Goal: Transaction & Acquisition: Purchase product/service

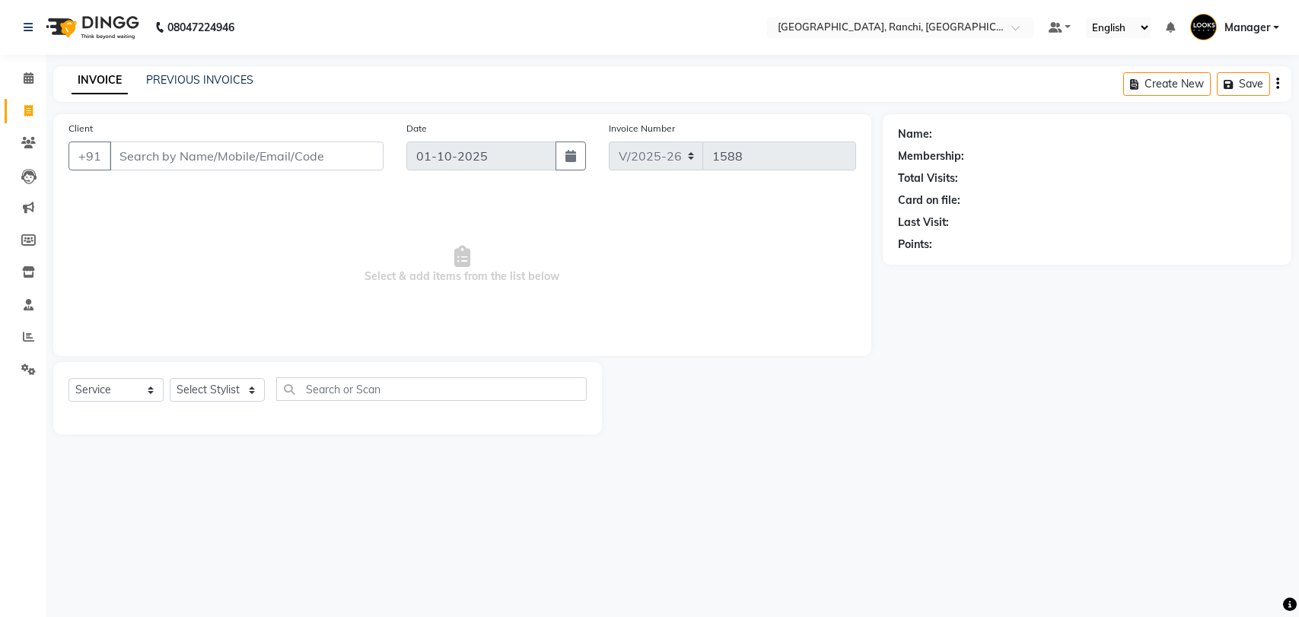
select select "6463"
select select "service"
click at [183, 389] on select "Select Stylist [PERSON_NAME] COUNTER_SALES Gautam_pdct [PERSON_NAME] Manager [P…" at bounding box center [217, 390] width 95 height 24
select select "49403"
click at [170, 378] on select "Select Stylist [PERSON_NAME] COUNTER_SALES Gautam_pdct [PERSON_NAME] Manager [P…" at bounding box center [217, 390] width 95 height 24
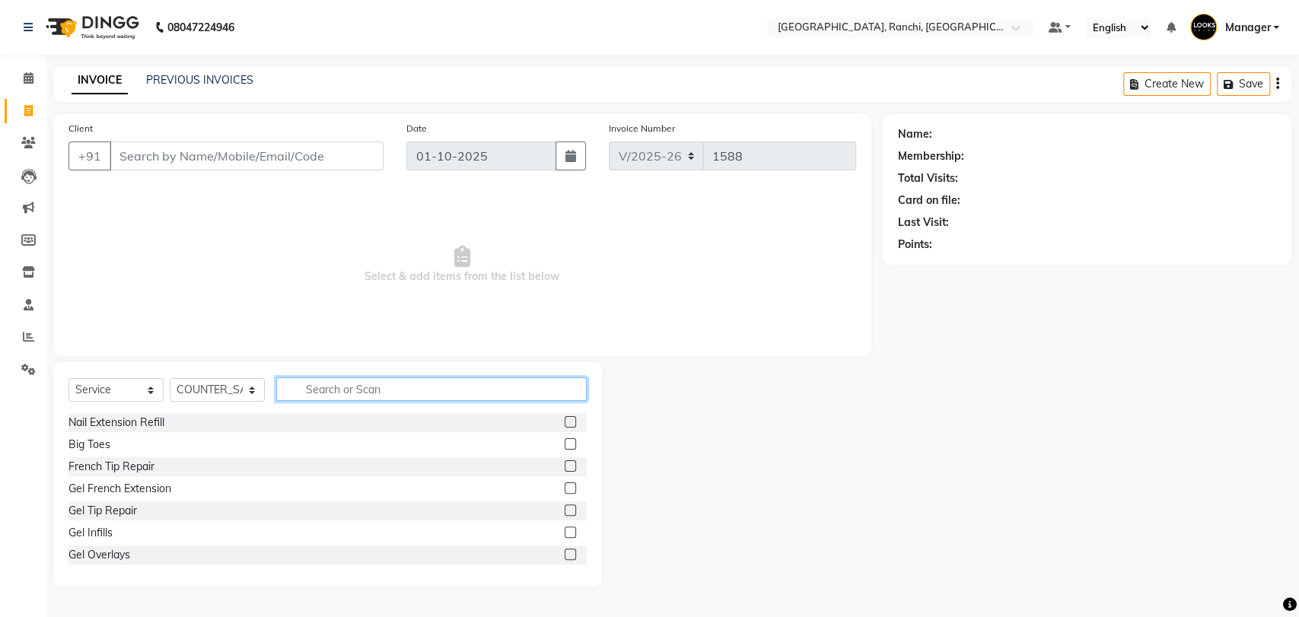
click at [374, 396] on input "text" at bounding box center [431, 389] width 310 height 24
type input "R"
type input "EYE"
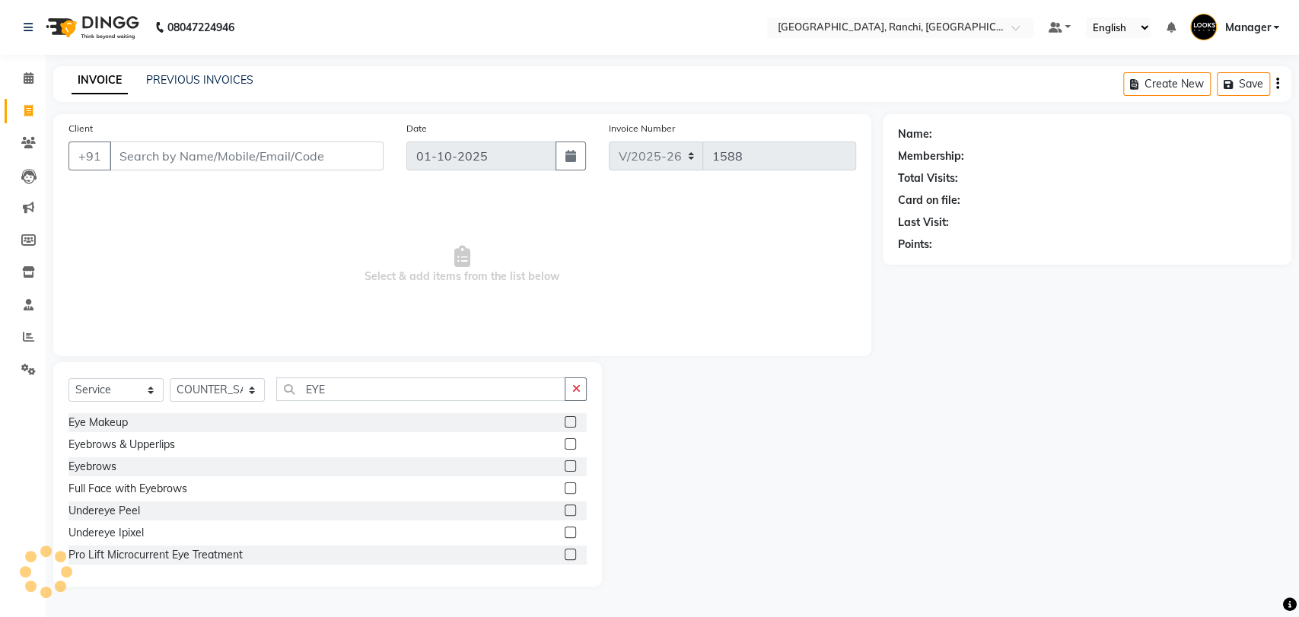
drag, startPoint x: 557, startPoint y: 466, endPoint x: 533, endPoint y: 460, distance: 24.4
click at [565, 466] on label at bounding box center [570, 465] width 11 height 11
click at [565, 466] on input "checkbox" at bounding box center [570, 467] width 10 height 10
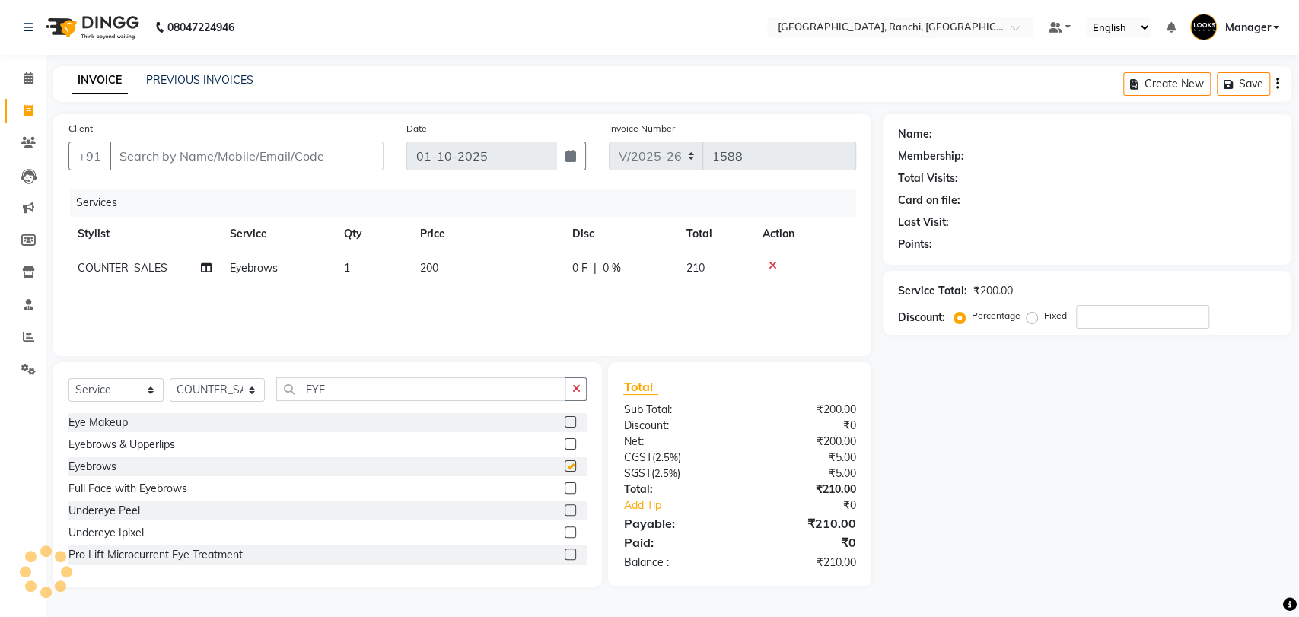
checkbox input "false"
click at [365, 398] on input "EYE" at bounding box center [420, 389] width 289 height 24
type input "E"
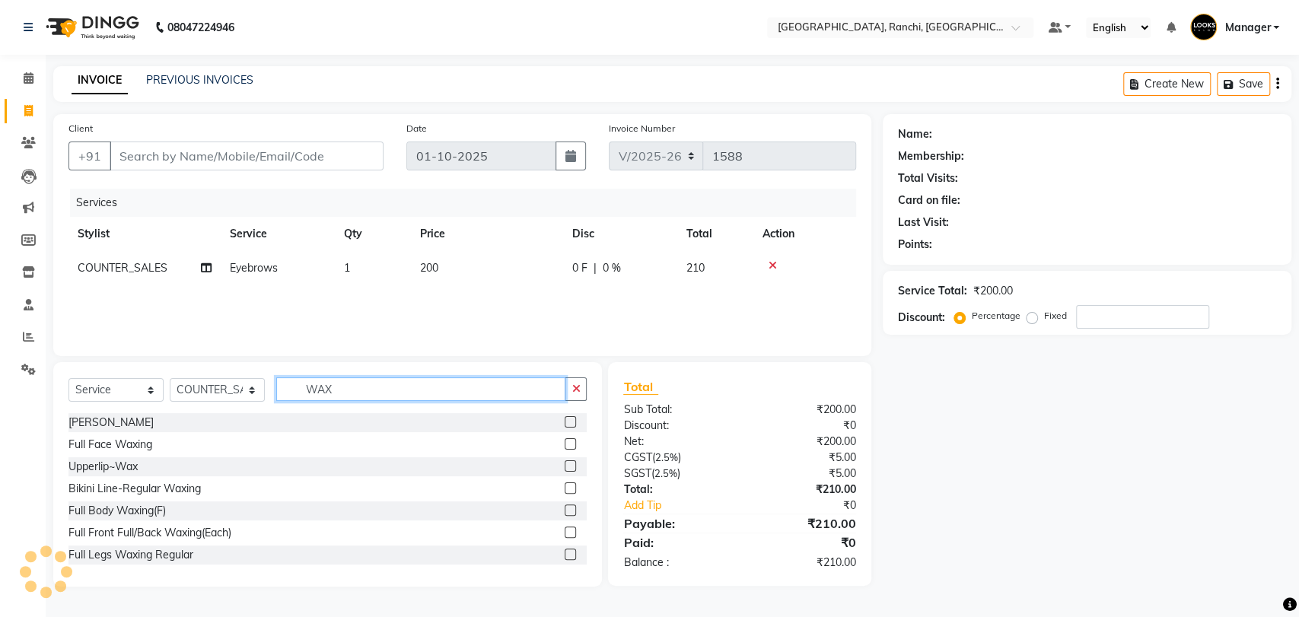
type input "WAX"
click at [565, 468] on label at bounding box center [570, 465] width 11 height 11
click at [565, 468] on input "checkbox" at bounding box center [570, 467] width 10 height 10
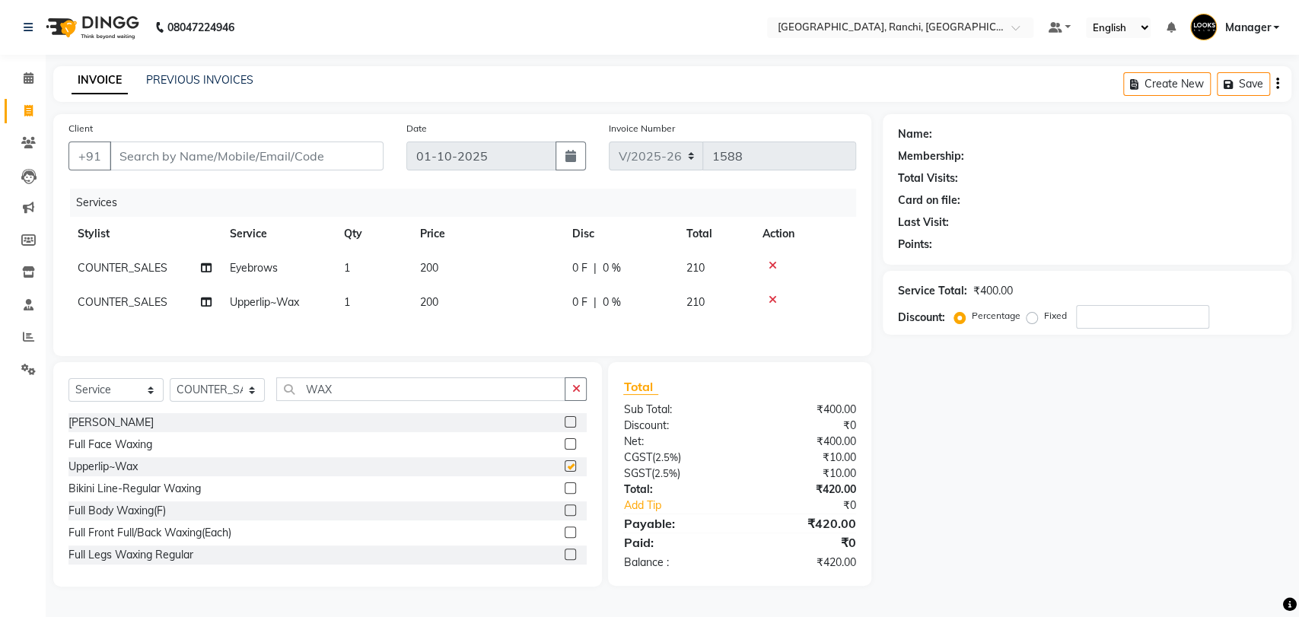
checkbox input "false"
click at [473, 304] on td "200" at bounding box center [487, 302] width 152 height 34
select select "49403"
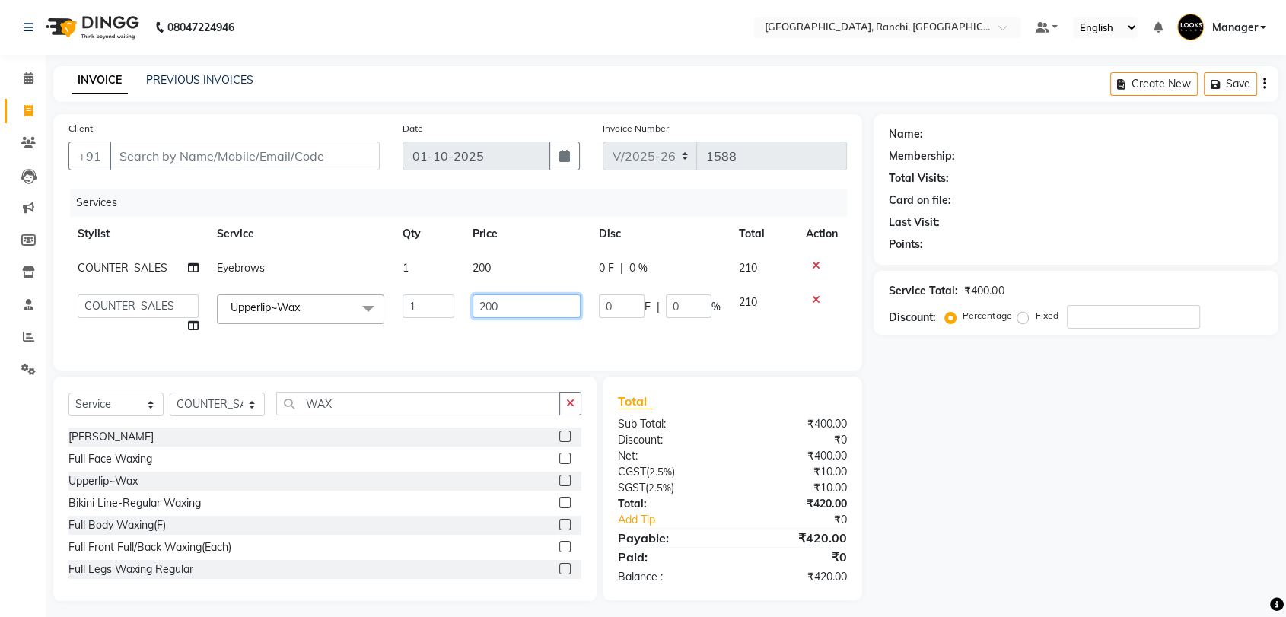
click at [473, 304] on input "200" at bounding box center [527, 307] width 109 height 24
type input "150"
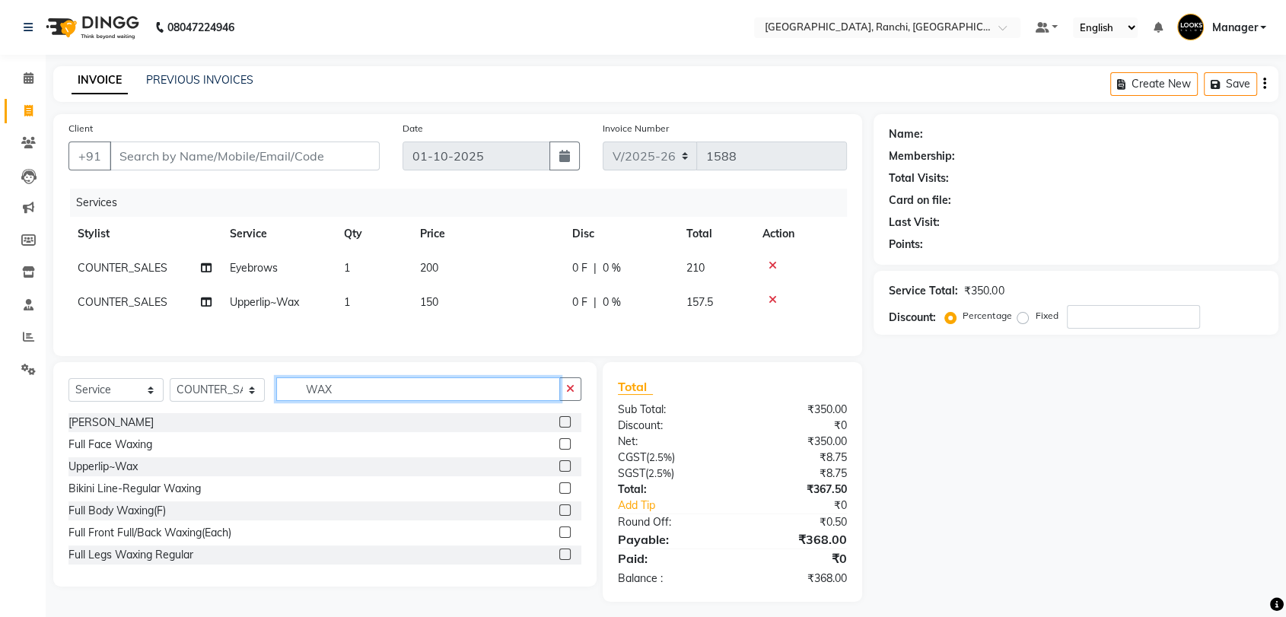
click at [438, 409] on div "Select Service Product Membership Package Voucher Prepaid Gift Card Select Styl…" at bounding box center [324, 395] width 513 height 36
type input "W"
type input "UNDER"
click at [559, 513] on label at bounding box center [564, 510] width 11 height 11
click at [559, 513] on input "checkbox" at bounding box center [564, 511] width 10 height 10
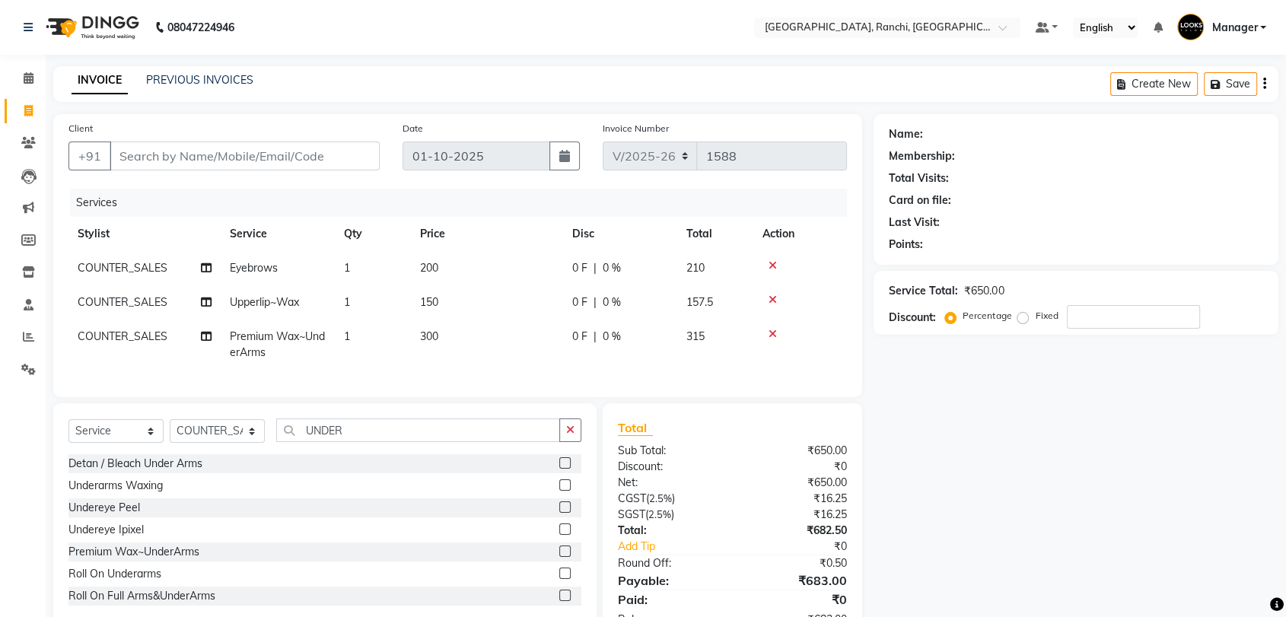
checkbox input "false"
click at [486, 339] on td "300" at bounding box center [487, 345] width 152 height 50
select select "49403"
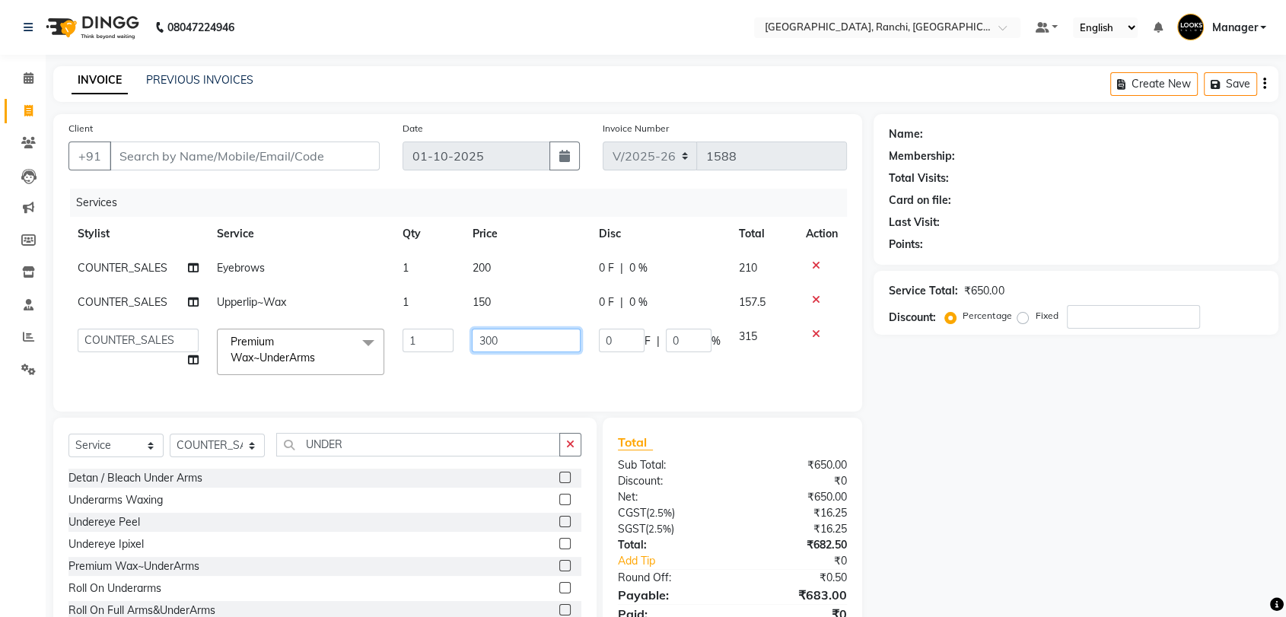
click at [486, 339] on input "300" at bounding box center [526, 341] width 109 height 24
type input "400"
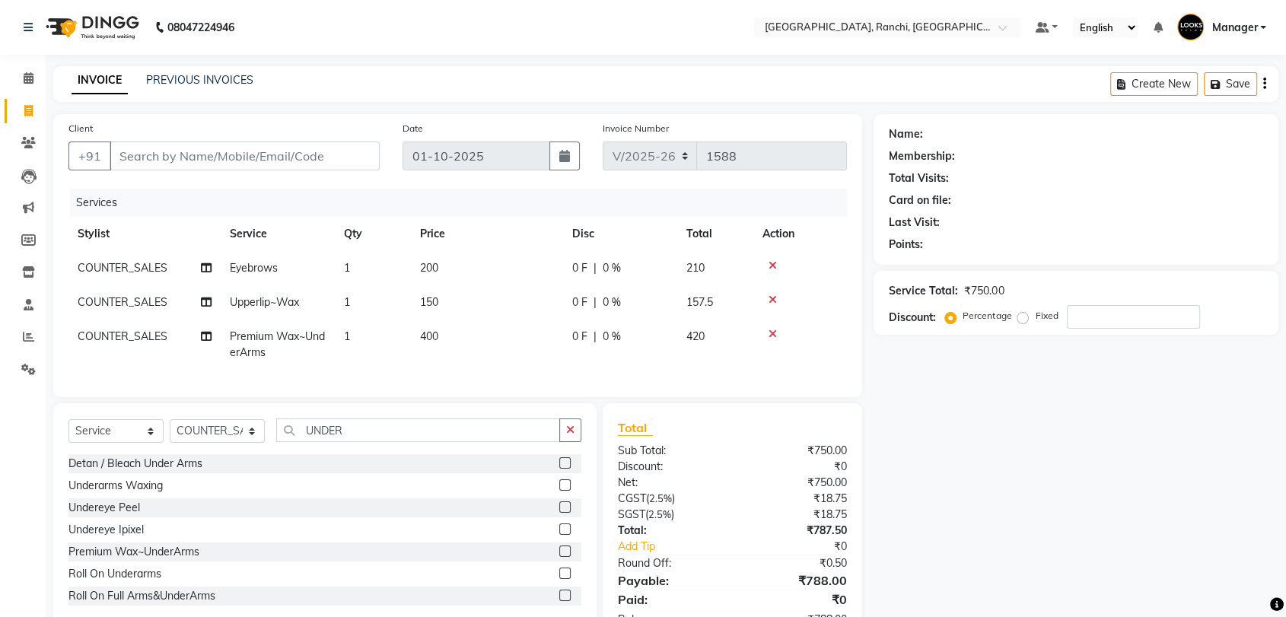
click at [511, 381] on div "Services Stylist Service Qty Price Disc Total Action COUNTER_SALES Eyebrows 1 2…" at bounding box center [457, 285] width 779 height 193
click at [397, 442] on input "UNDER" at bounding box center [418, 431] width 284 height 24
type input "U"
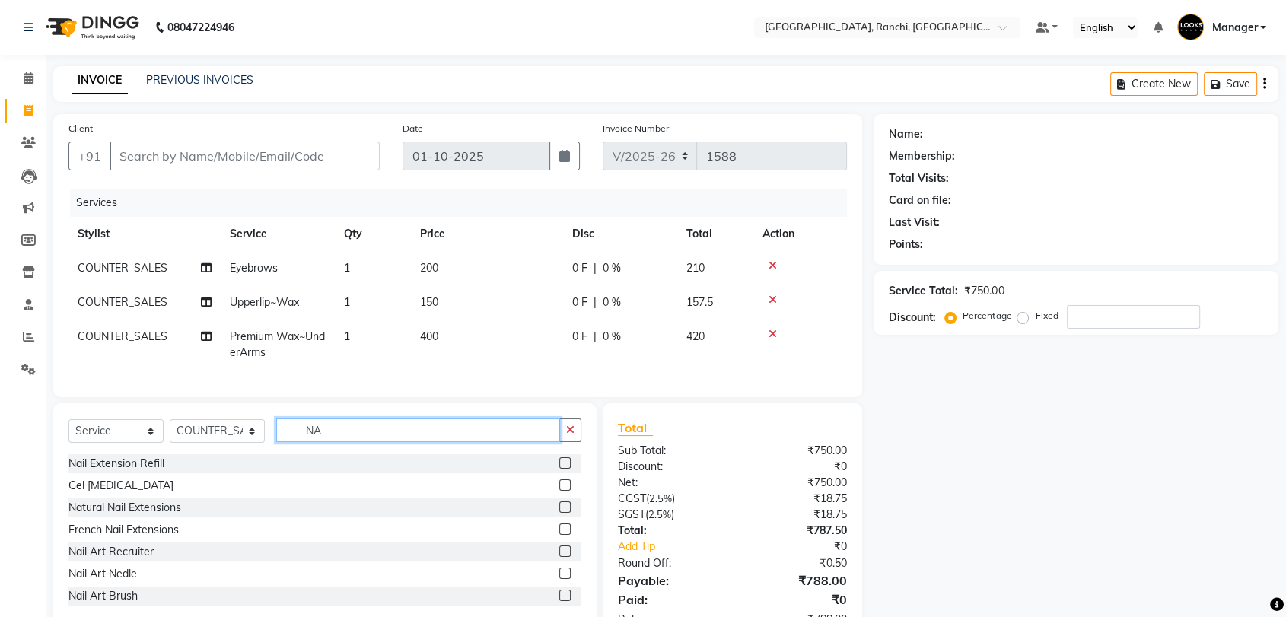
type input "N"
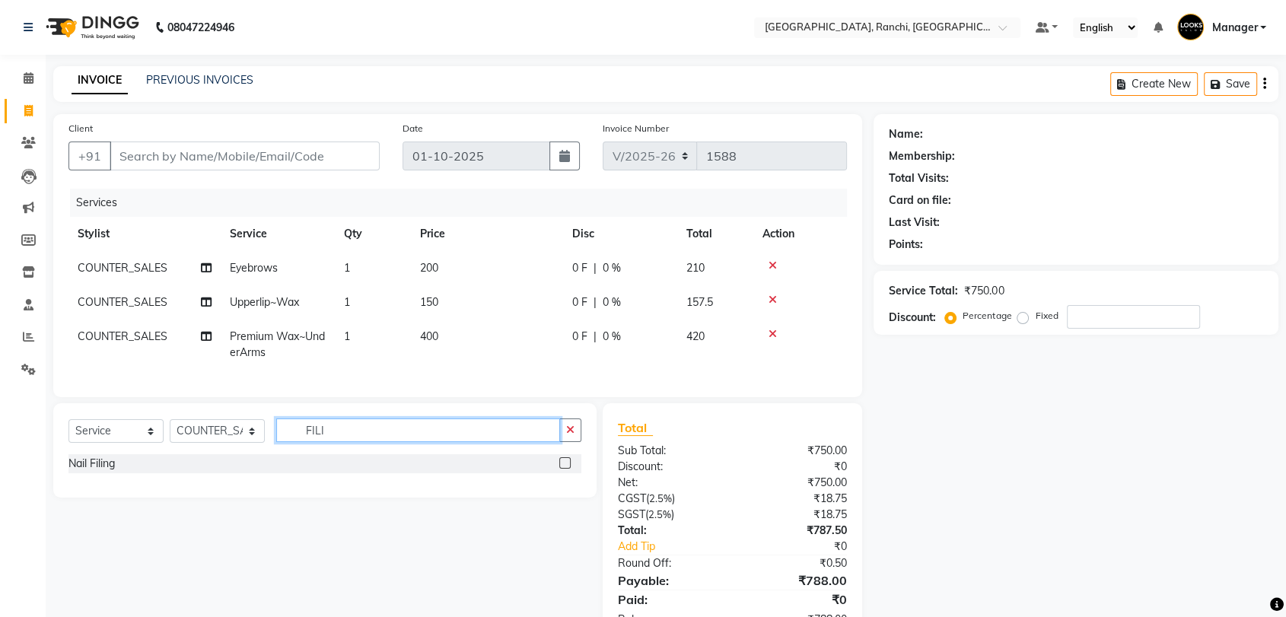
type input "FILI"
click at [567, 469] on label at bounding box center [564, 462] width 11 height 11
click at [567, 469] on input "checkbox" at bounding box center [564, 464] width 10 height 10
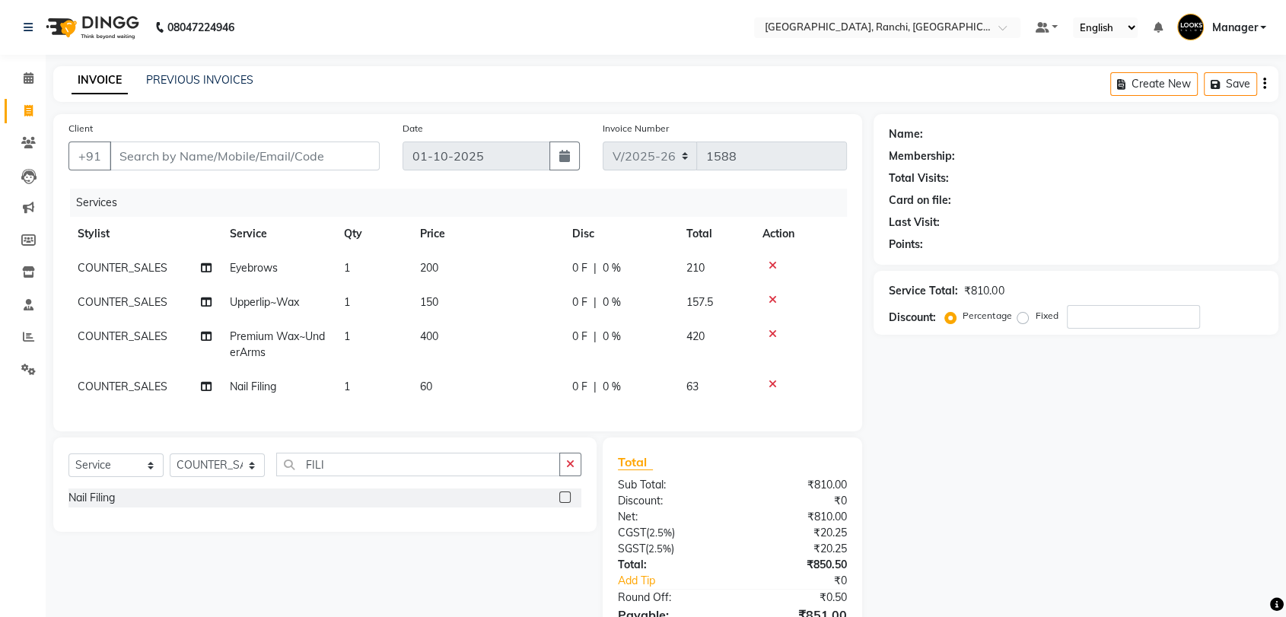
checkbox input "false"
click at [524, 383] on td "60" at bounding box center [487, 387] width 152 height 34
select select "49403"
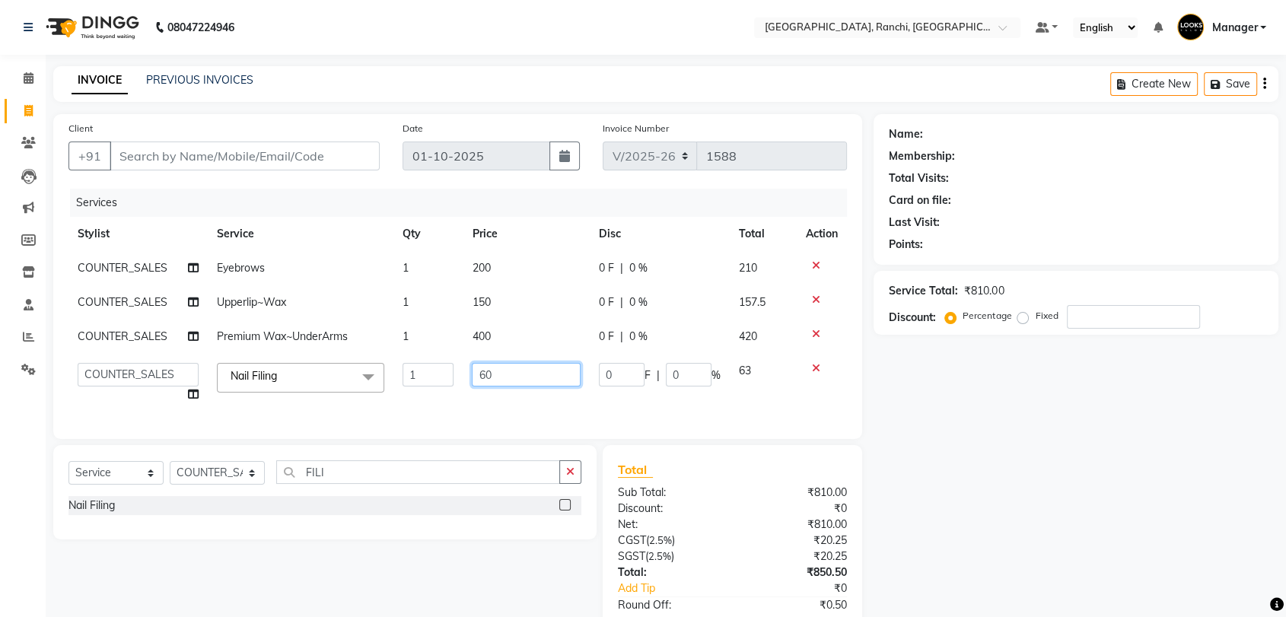
click at [530, 380] on input "60" at bounding box center [526, 375] width 109 height 24
type input "6"
type input "200"
click at [511, 405] on div "Services Stylist Service Qty Price Disc Total Action COUNTER_SALES Eyebrows 1 2…" at bounding box center [457, 306] width 779 height 235
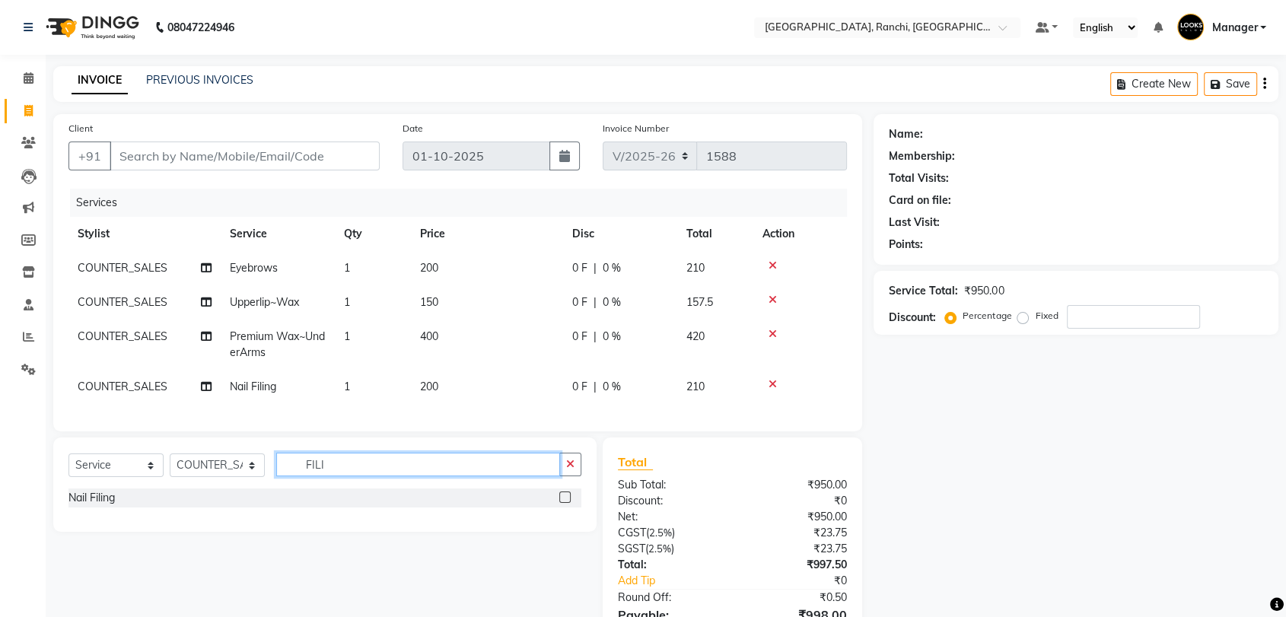
click at [371, 476] on input "FILI" at bounding box center [418, 465] width 284 height 24
click at [194, 477] on select "Select Stylist [PERSON_NAME] COUNTER_SALES Gautam_pdct [PERSON_NAME] Manager [P…" at bounding box center [217, 466] width 95 height 24
select select "83274"
click at [170, 466] on select "Select Stylist [PERSON_NAME] COUNTER_SALES Gautam_pdct [PERSON_NAME] Manager [P…" at bounding box center [217, 466] width 95 height 24
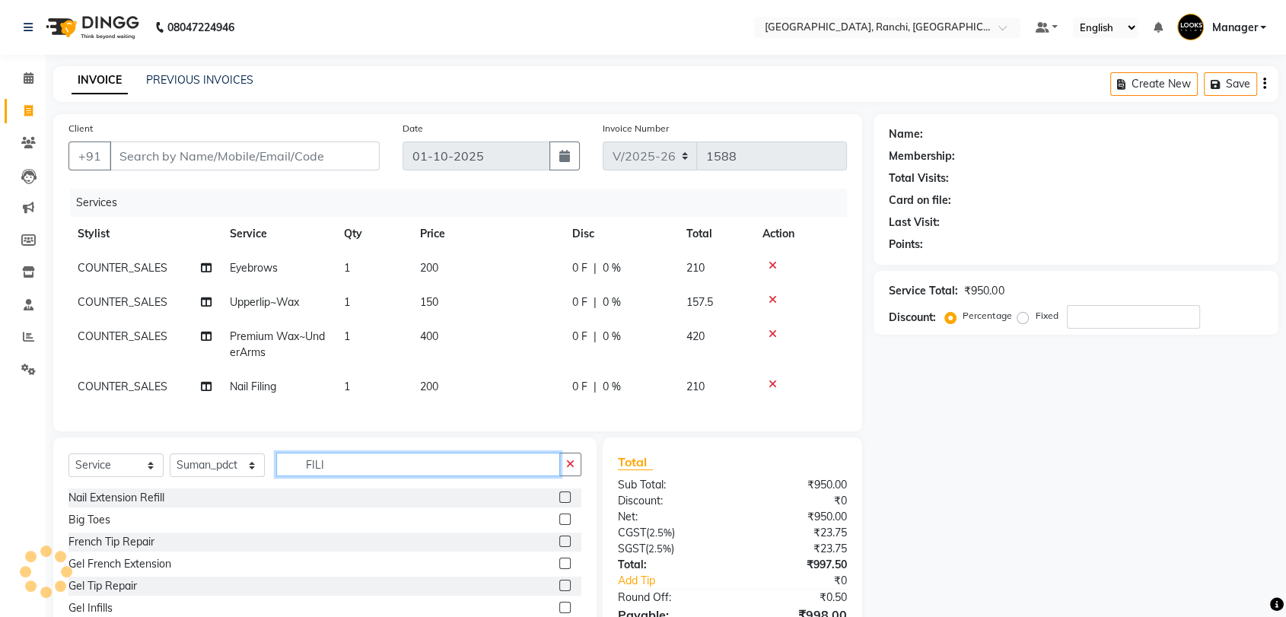
click at [354, 476] on input "FILI" at bounding box center [418, 465] width 284 height 24
type input "F"
type input "FOOT MASSA"
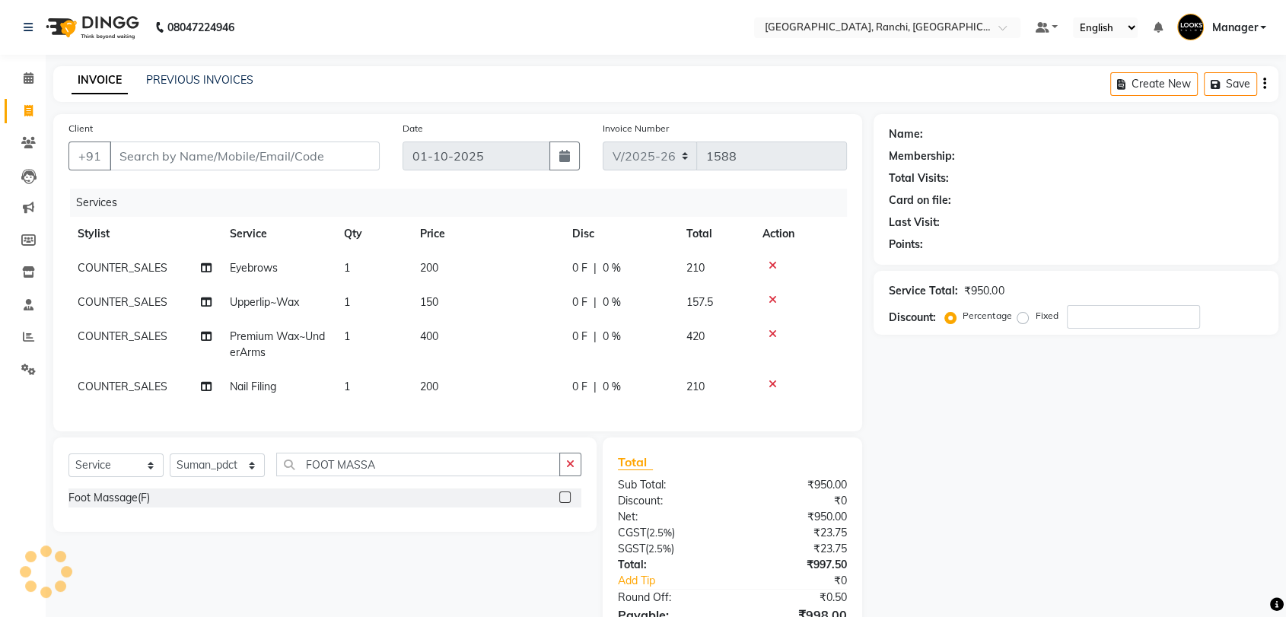
click at [566, 503] on label at bounding box center [564, 497] width 11 height 11
click at [566, 503] on input "checkbox" at bounding box center [564, 498] width 10 height 10
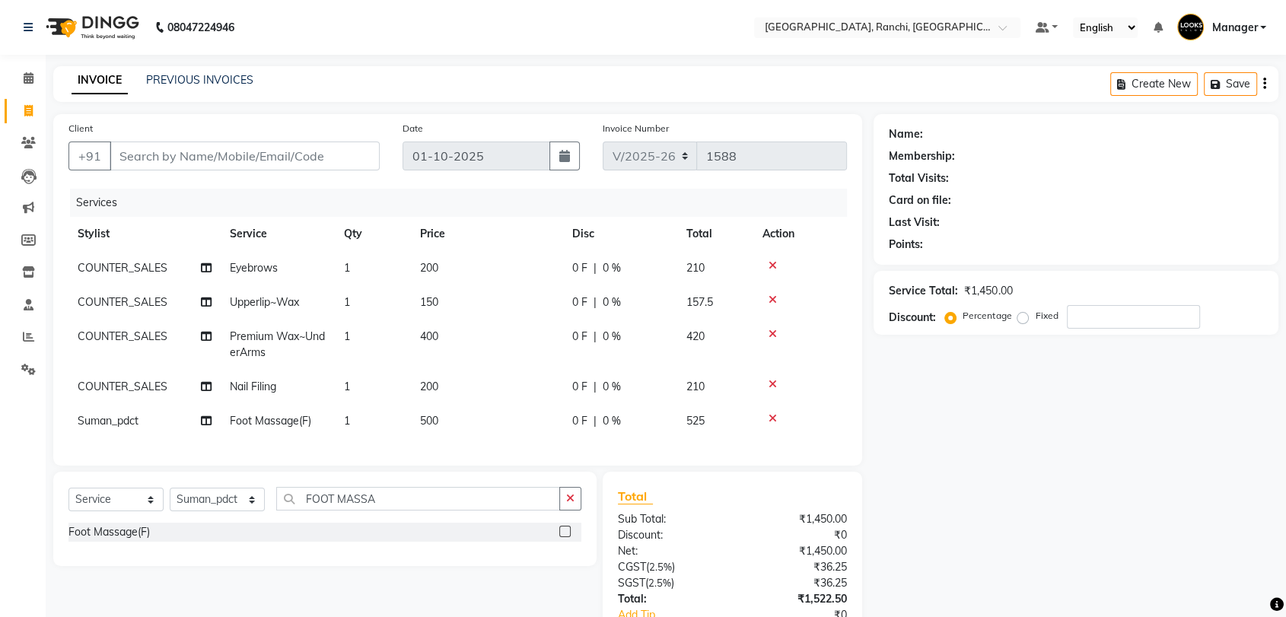
click at [563, 537] on label at bounding box center [564, 531] width 11 height 11
click at [563, 537] on input "checkbox" at bounding box center [564, 532] width 10 height 10
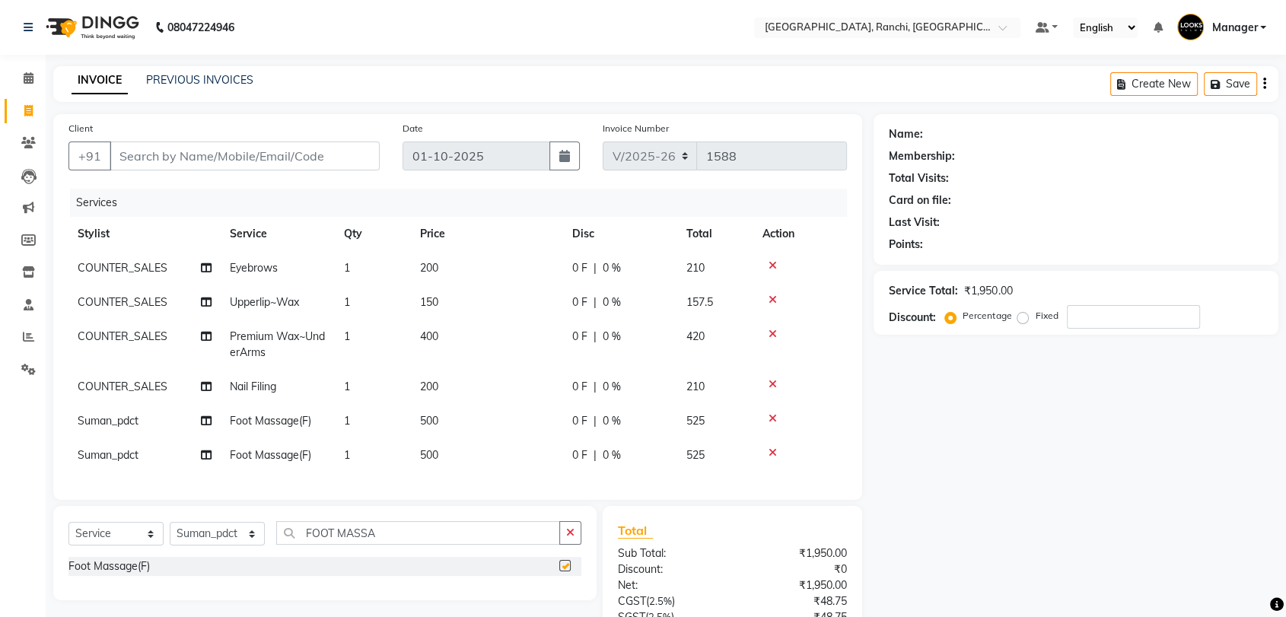
checkbox input "false"
click at [481, 534] on input "FOOT MASSA" at bounding box center [418, 533] width 284 height 24
type input "F"
type input "FILI"
click at [561, 572] on label at bounding box center [564, 565] width 11 height 11
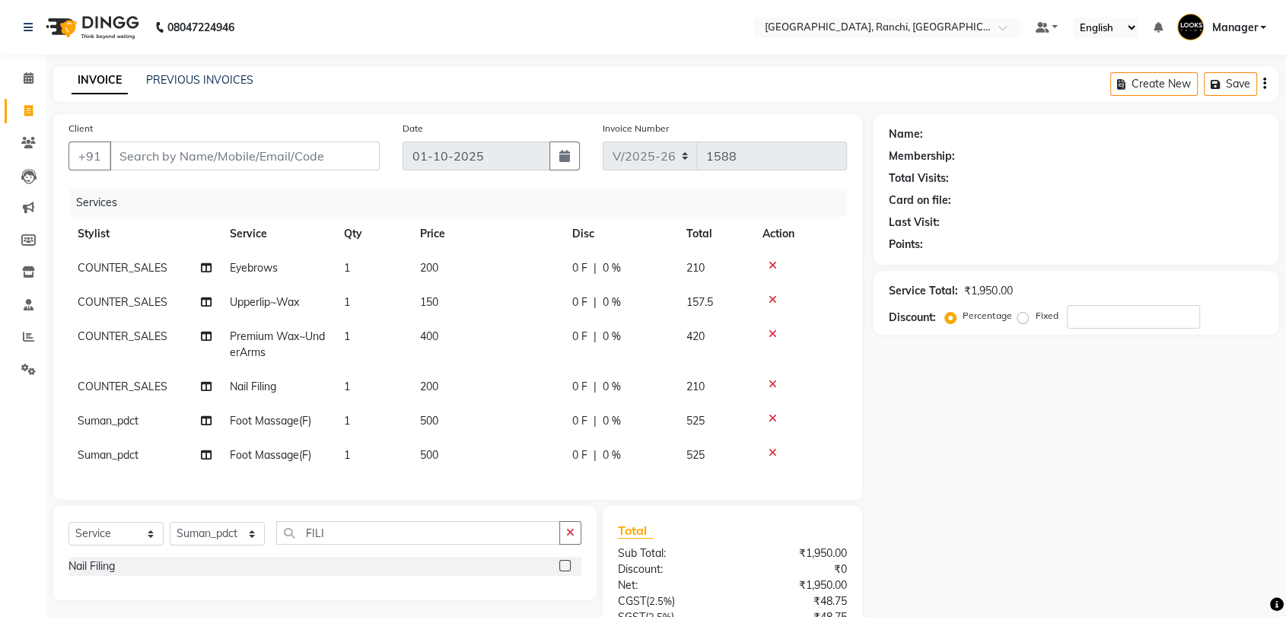
click at [561, 572] on input "checkbox" at bounding box center [564, 567] width 10 height 10
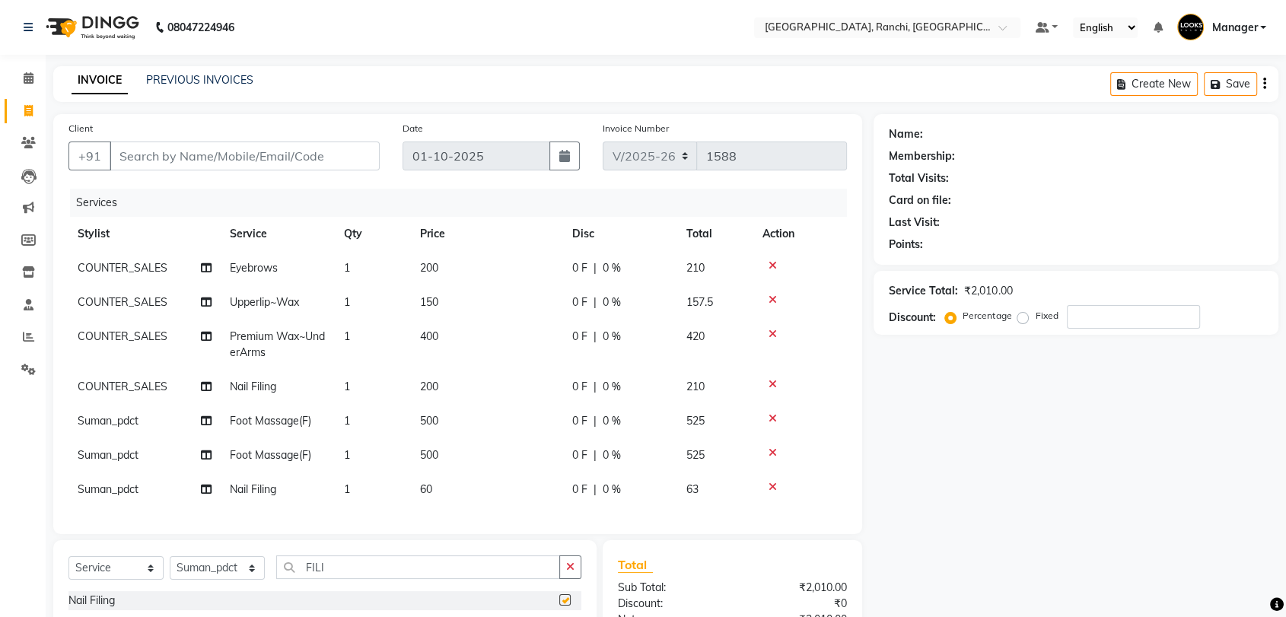
checkbox input "false"
click at [490, 488] on td "60" at bounding box center [487, 490] width 152 height 34
select select "83274"
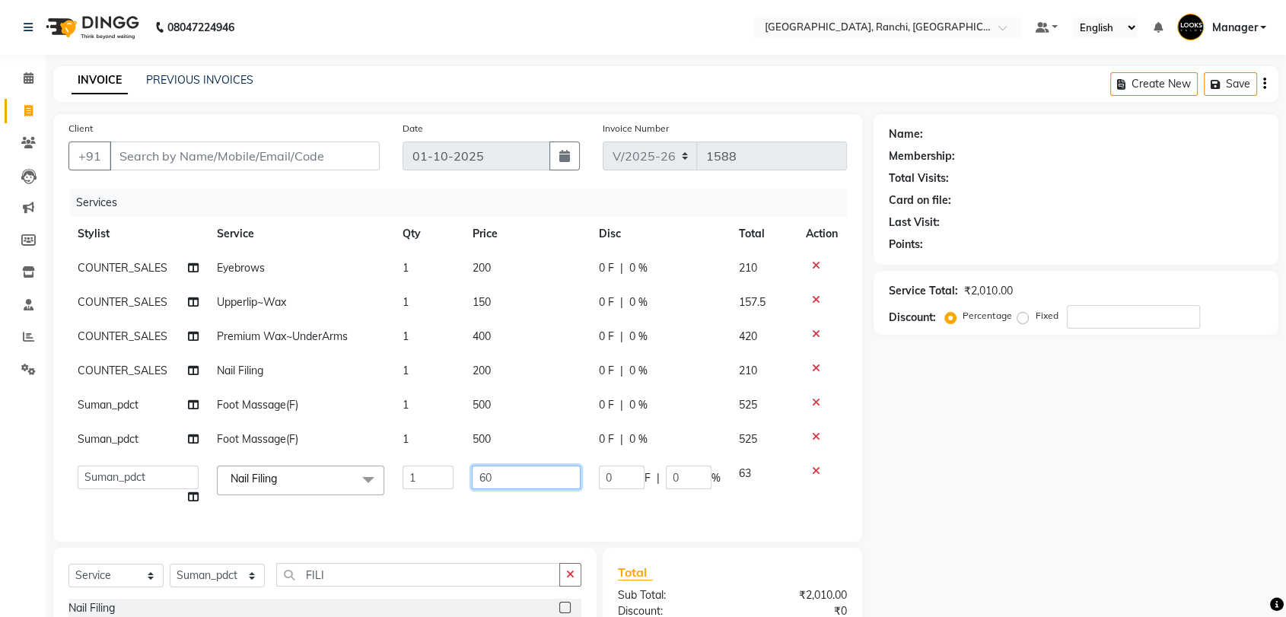
click at [517, 484] on input "60" at bounding box center [526, 478] width 109 height 24
type input "6"
type input "200"
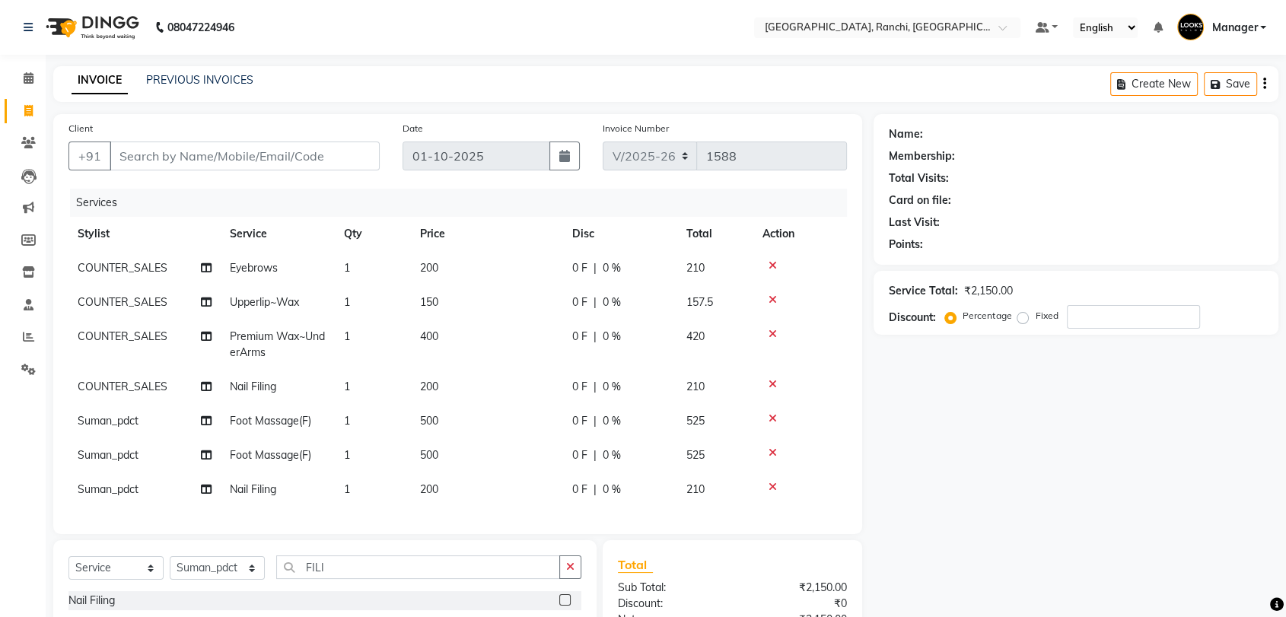
click at [454, 515] on div "Services Stylist Service Qty Price Disc Total Action COUNTER_SALES Eyebrows 1 2…" at bounding box center [457, 354] width 779 height 330
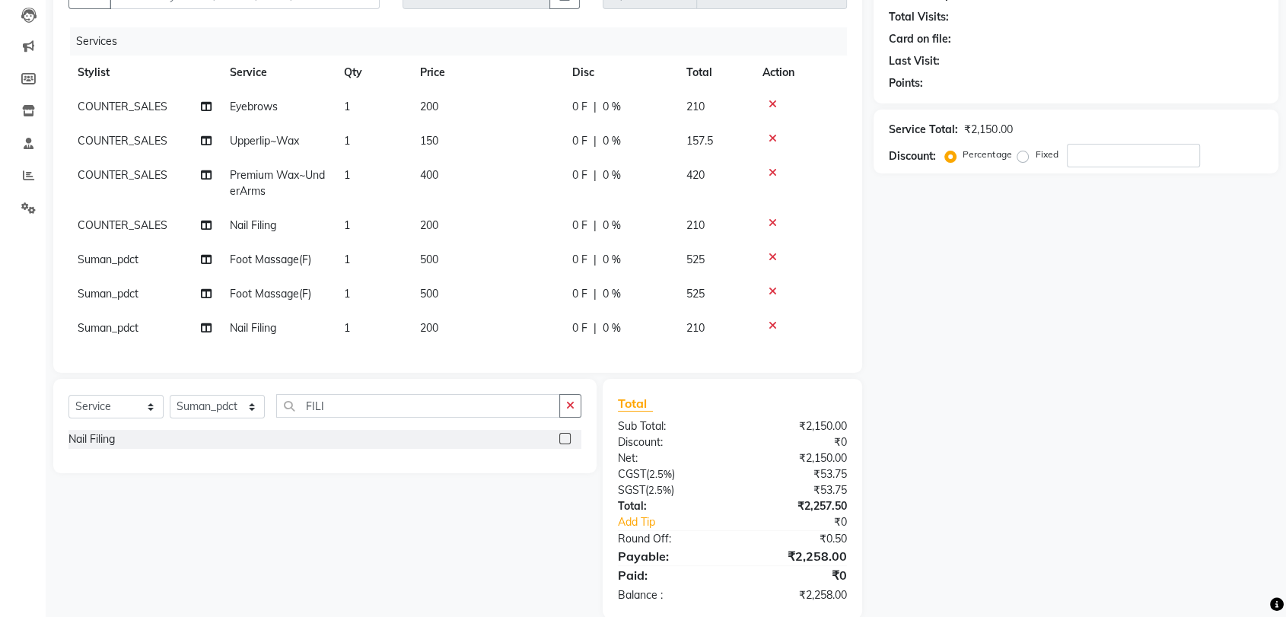
scroll to position [169, 0]
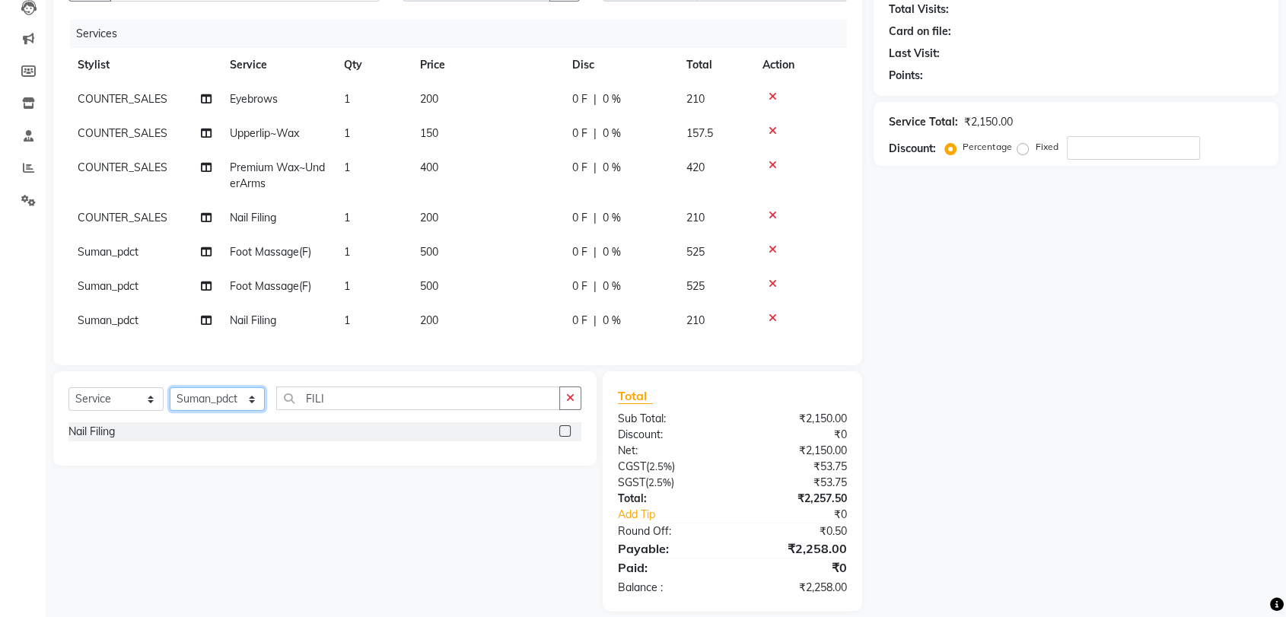
click at [228, 403] on select "Select Stylist [PERSON_NAME] COUNTER_SALES Gautam_pdct [PERSON_NAME] Manager [P…" at bounding box center [217, 399] width 95 height 24
select select "67982"
click at [170, 400] on select "Select Stylist [PERSON_NAME] COUNTER_SALES Gautam_pdct [PERSON_NAME] Manager [P…" at bounding box center [217, 399] width 95 height 24
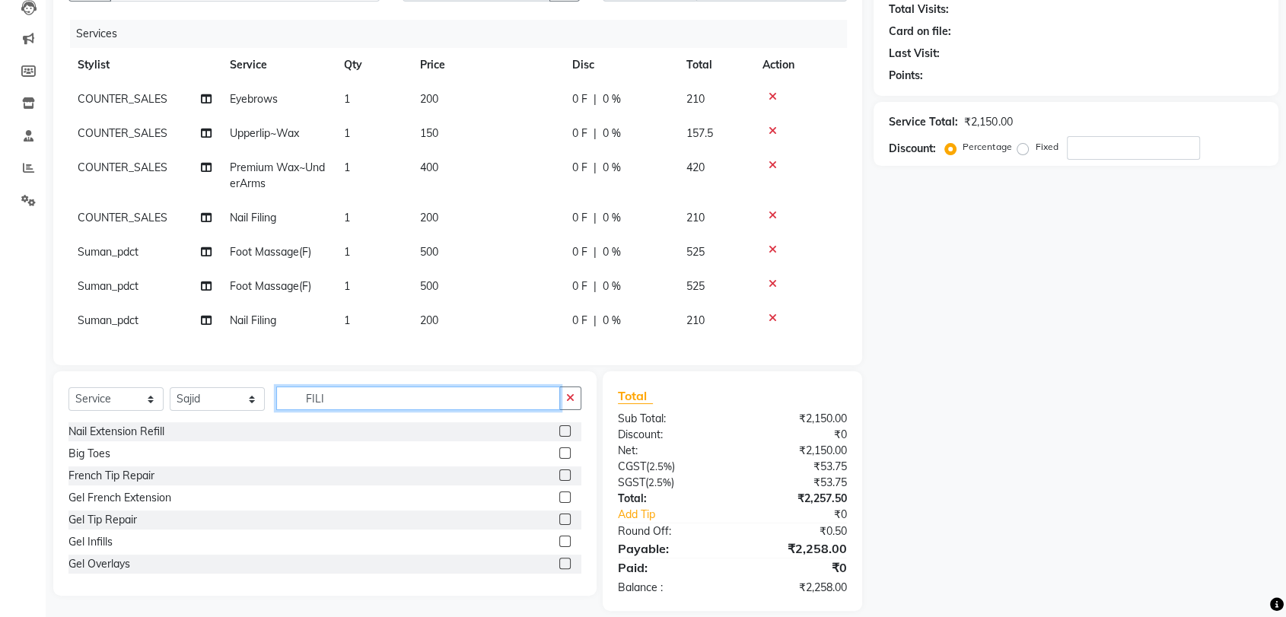
click at [371, 410] on input "FILI" at bounding box center [418, 399] width 284 height 24
type input "F"
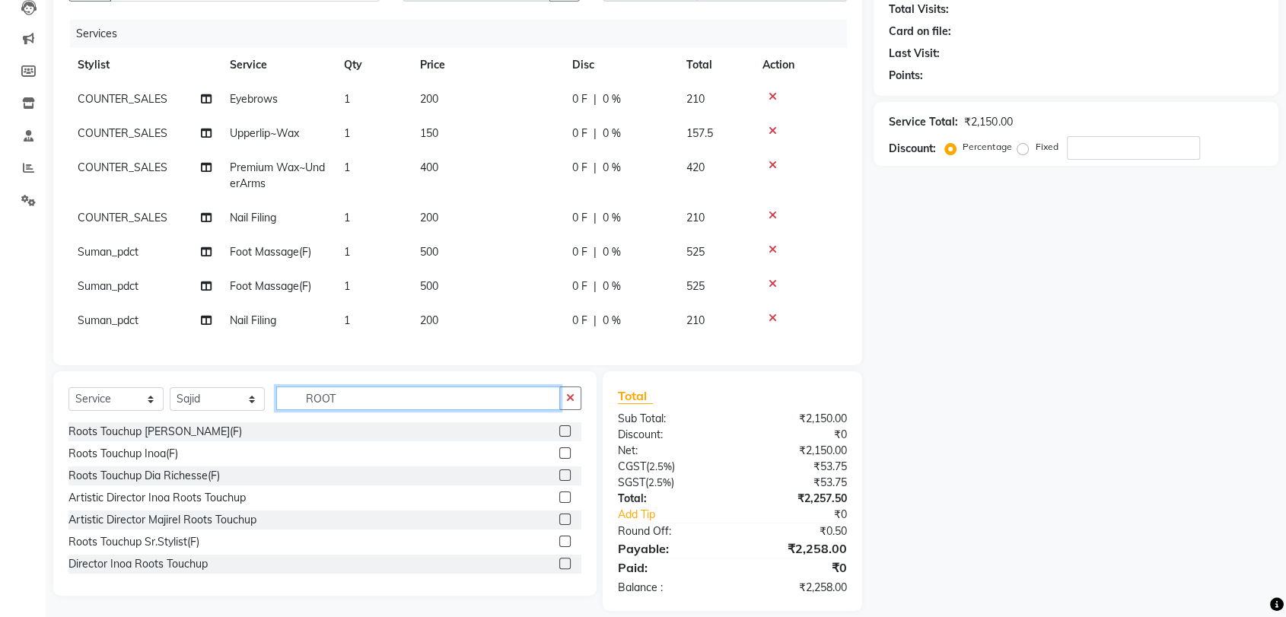
type input "ROOT"
click at [559, 459] on label at bounding box center [564, 452] width 11 height 11
click at [559, 459] on input "checkbox" at bounding box center [564, 454] width 10 height 10
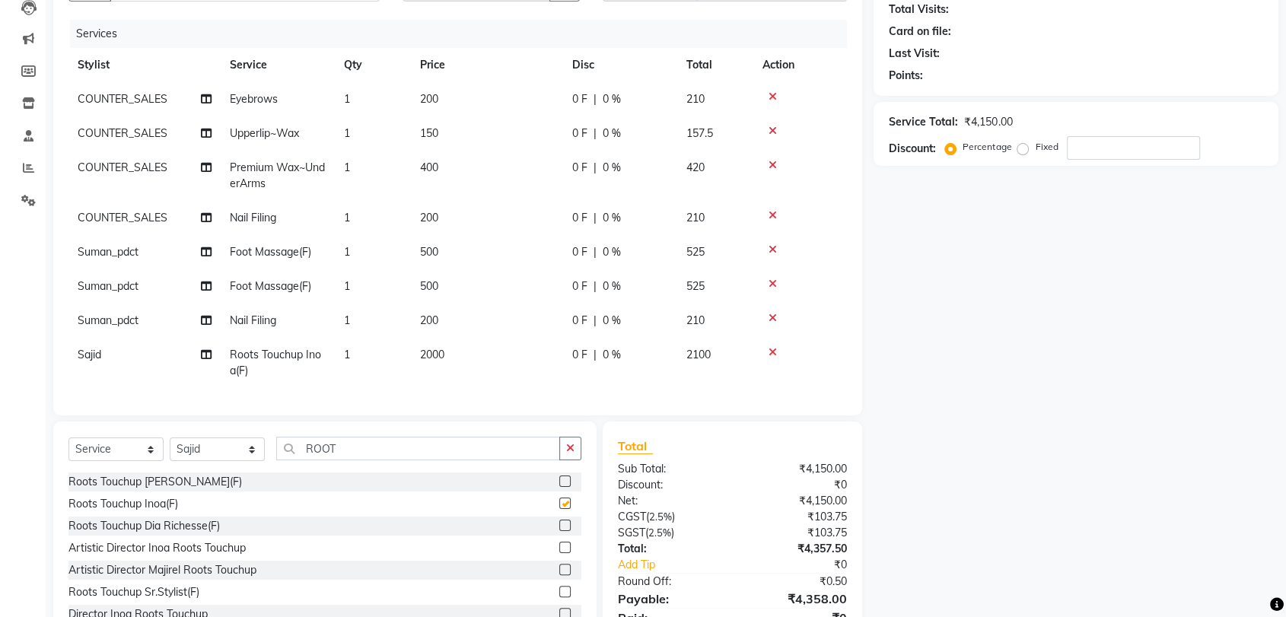
checkbox input "false"
click at [506, 367] on td "2000" at bounding box center [487, 363] width 152 height 50
select select "67982"
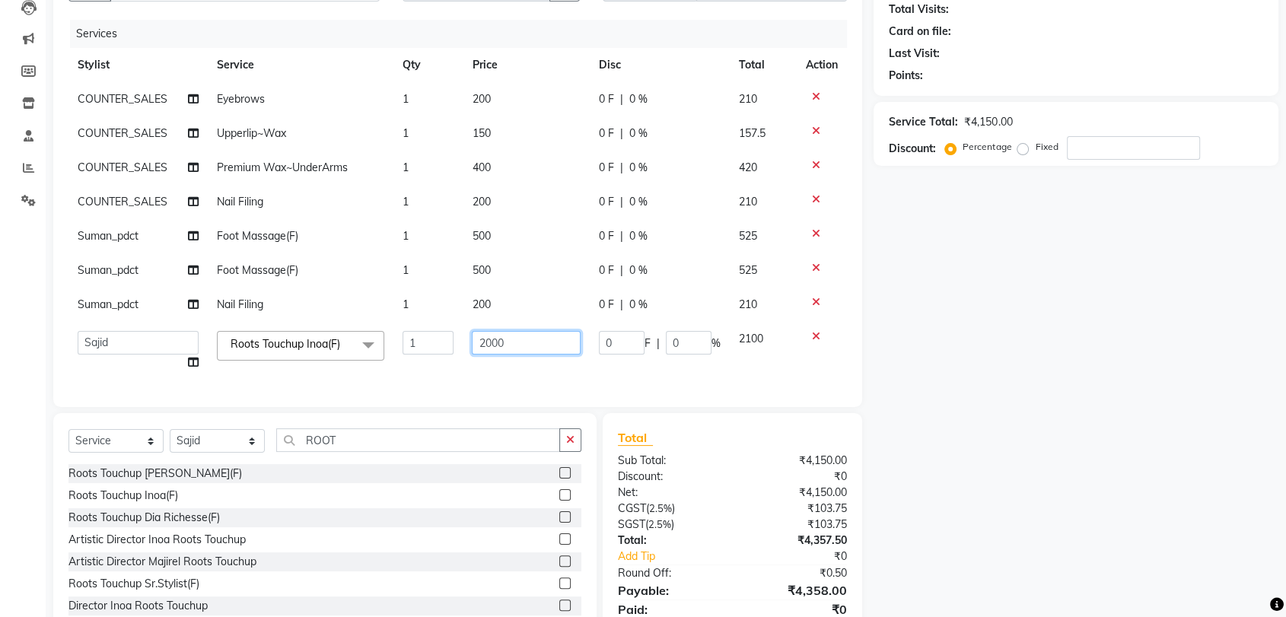
click at [535, 349] on input "2000" at bounding box center [526, 343] width 109 height 24
type input "2"
type input "1500"
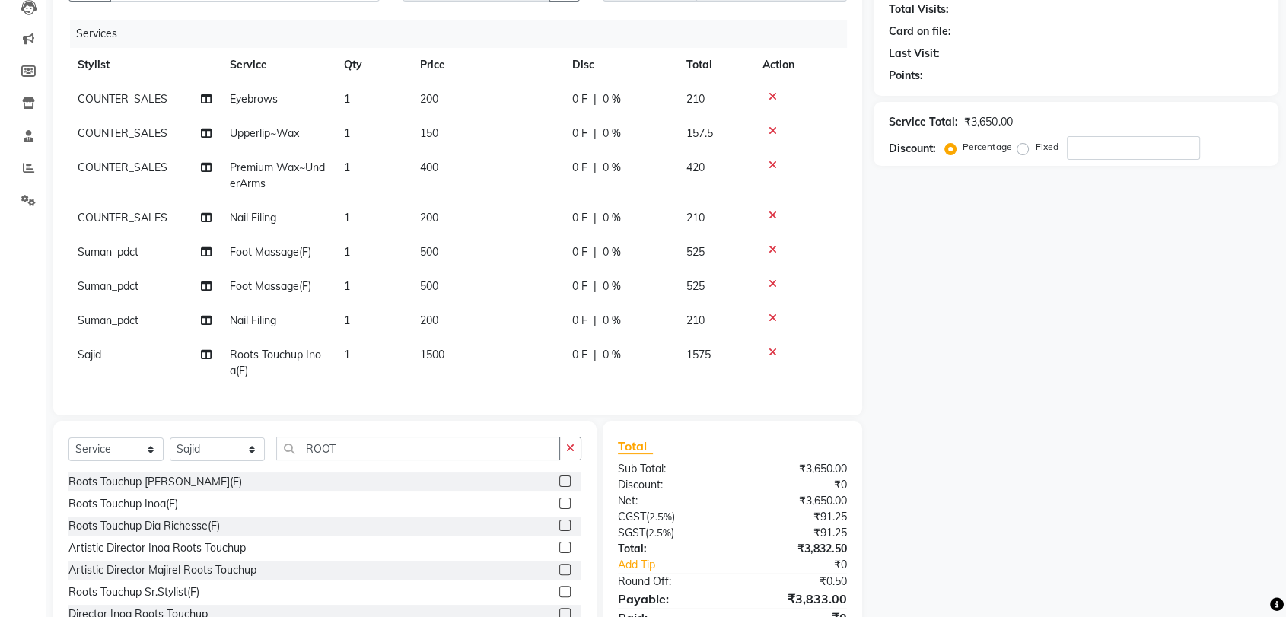
click at [568, 387] on div "Services Stylist Service Qty Price Disc Total Action COUNTER_SALES Eyebrows 1 2…" at bounding box center [457, 210] width 779 height 381
click at [428, 452] on input "ROOT" at bounding box center [418, 449] width 284 height 24
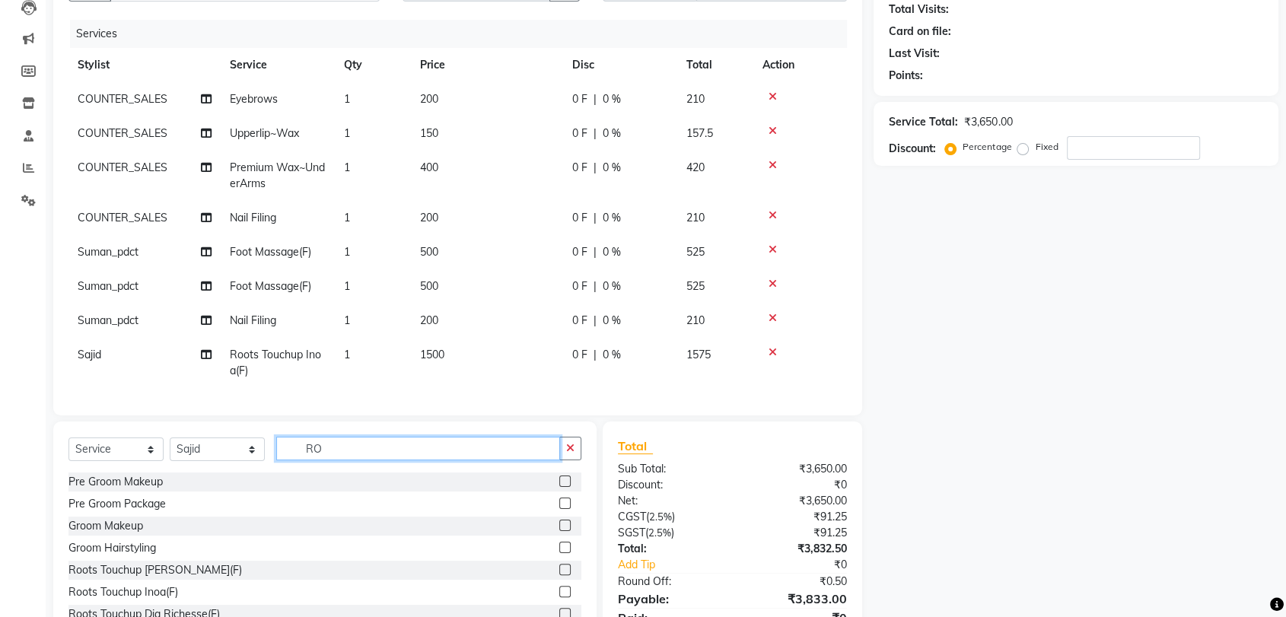
type input "R"
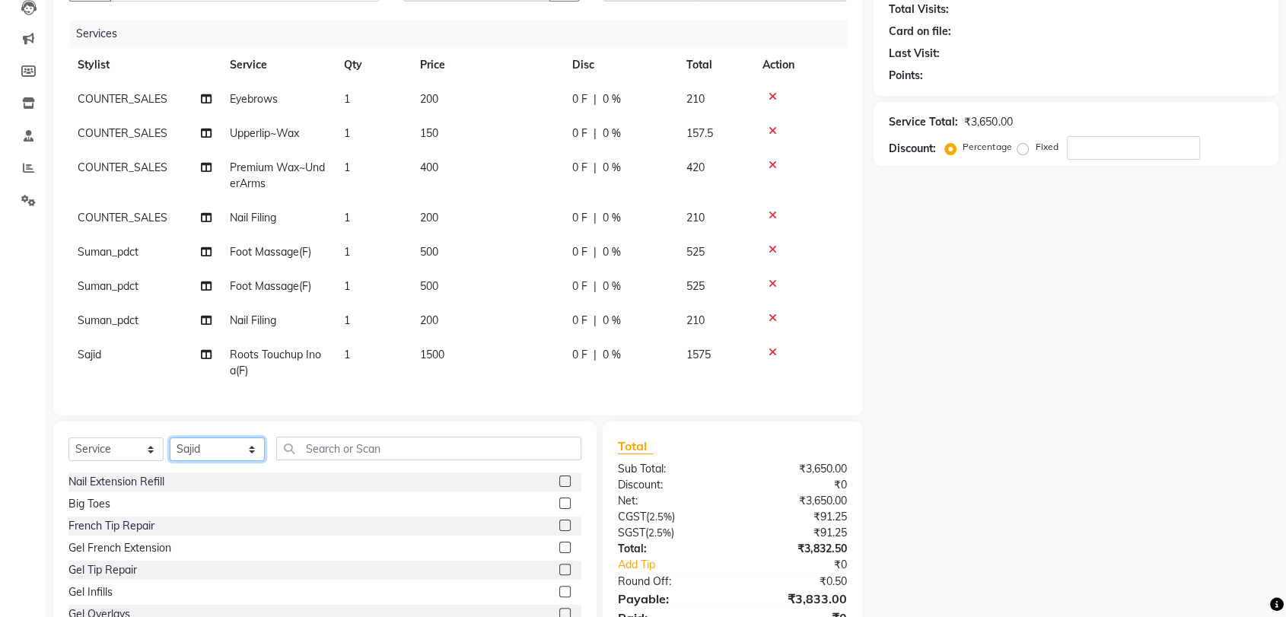
click at [227, 452] on select "Select Stylist [PERSON_NAME] COUNTER_SALES Gautam_pdct [PERSON_NAME] Manager [P…" at bounding box center [217, 450] width 95 height 24
select select "49644"
click at [170, 438] on select "Select Stylist [PERSON_NAME] COUNTER_SALES Gautam_pdct [PERSON_NAME] Manager [P…" at bounding box center [217, 450] width 95 height 24
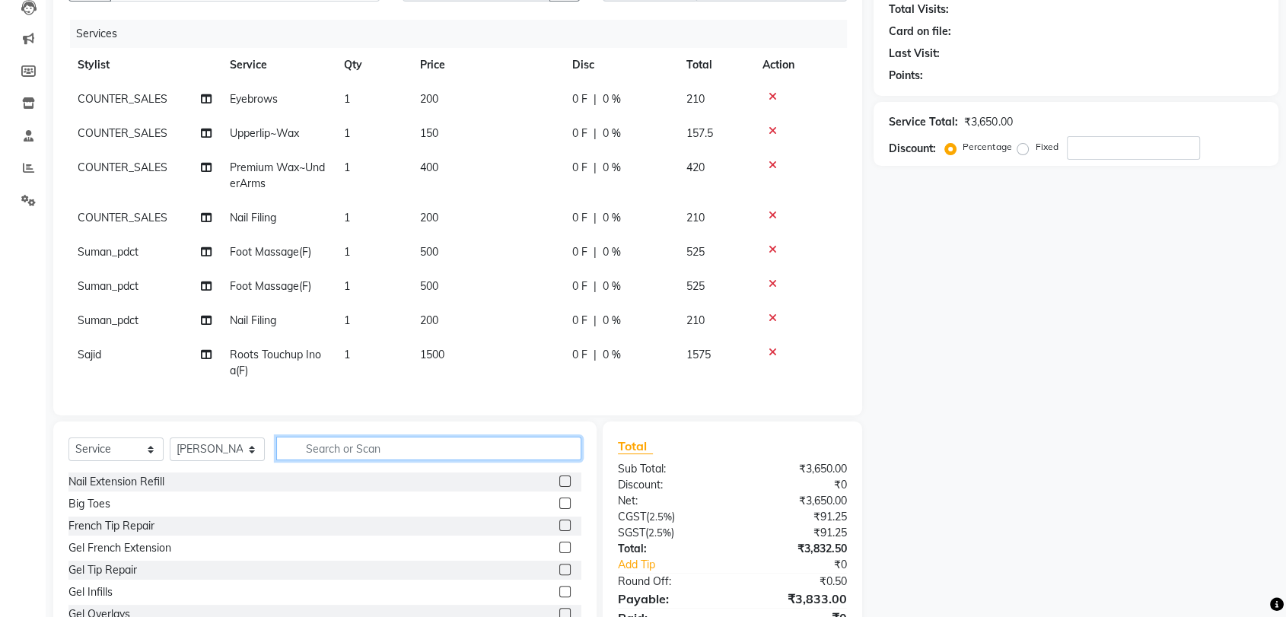
click at [383, 446] on input "text" at bounding box center [428, 449] width 305 height 24
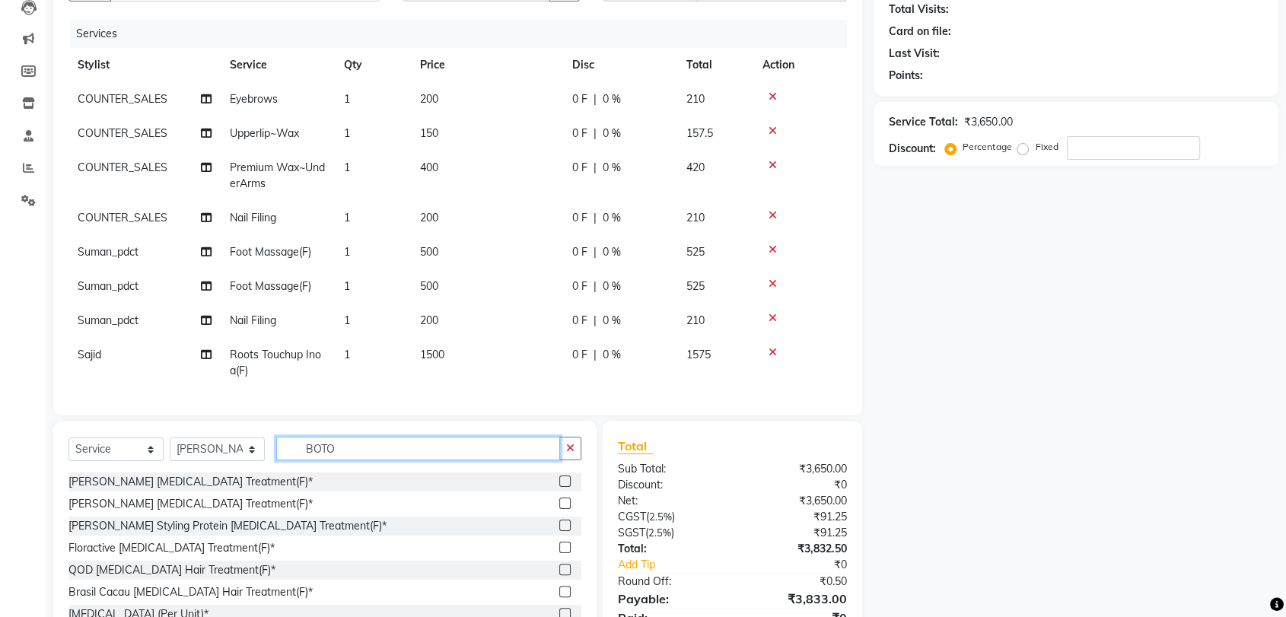
scroll to position [2, 0]
type input "BOTO"
click at [559, 544] on label at bounding box center [564, 545] width 11 height 11
click at [559, 544] on input "checkbox" at bounding box center [564, 547] width 10 height 10
checkbox input "false"
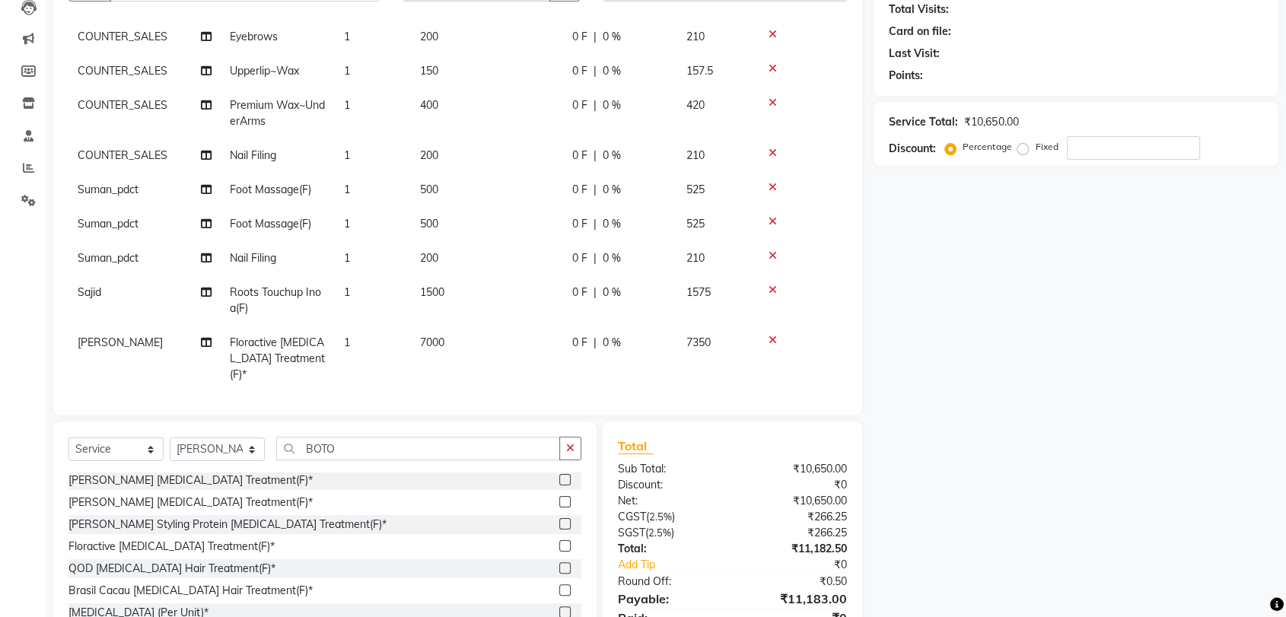
click at [497, 352] on td "7000" at bounding box center [487, 359] width 152 height 66
select select "49644"
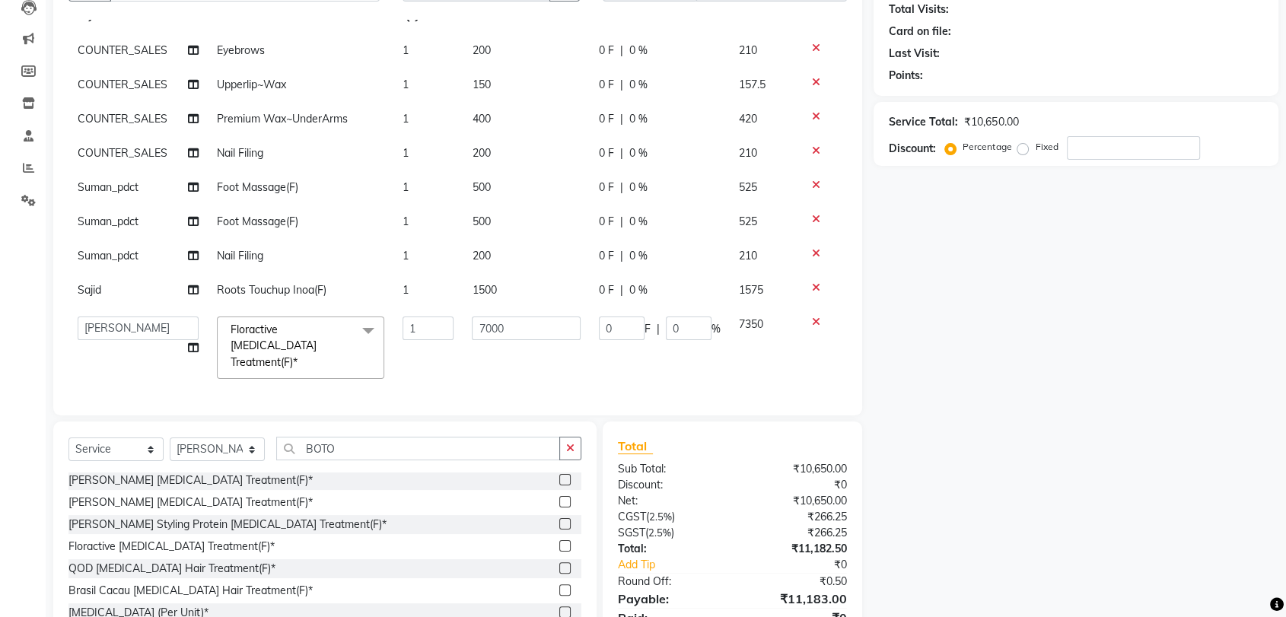
scroll to position [44, 0]
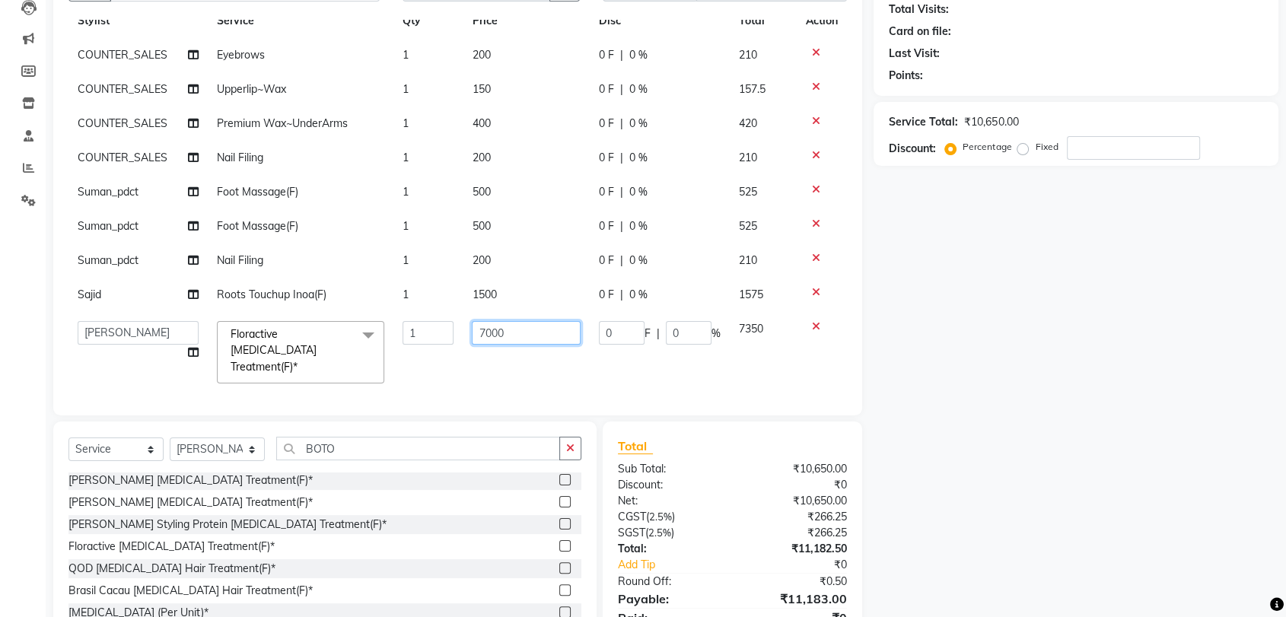
click at [513, 327] on input "7000" at bounding box center [526, 333] width 109 height 24
type input "7"
type input "5"
type input "6500"
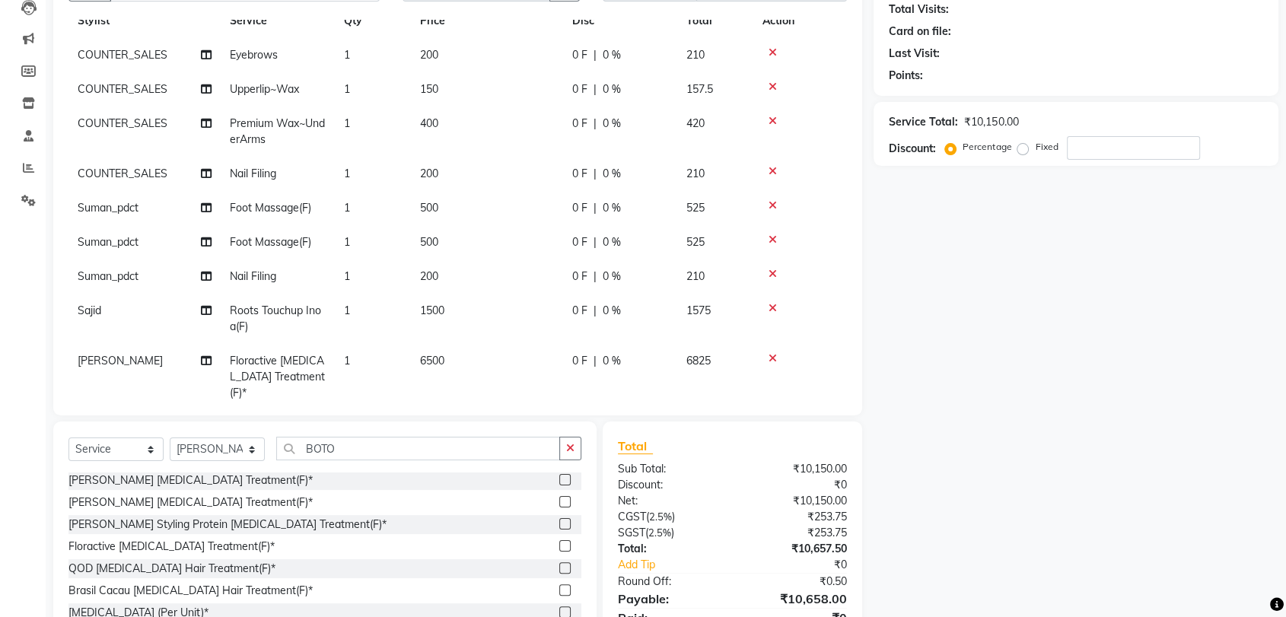
click at [511, 356] on td "6500" at bounding box center [487, 377] width 152 height 66
select select "49644"
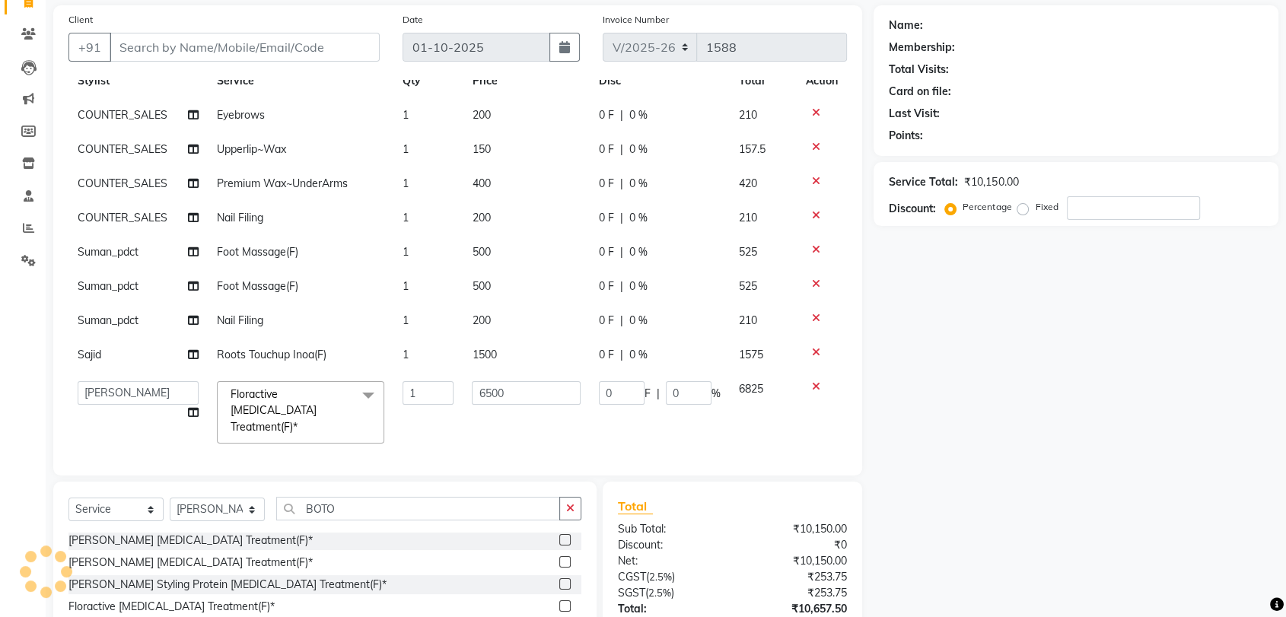
scroll to position [0, 0]
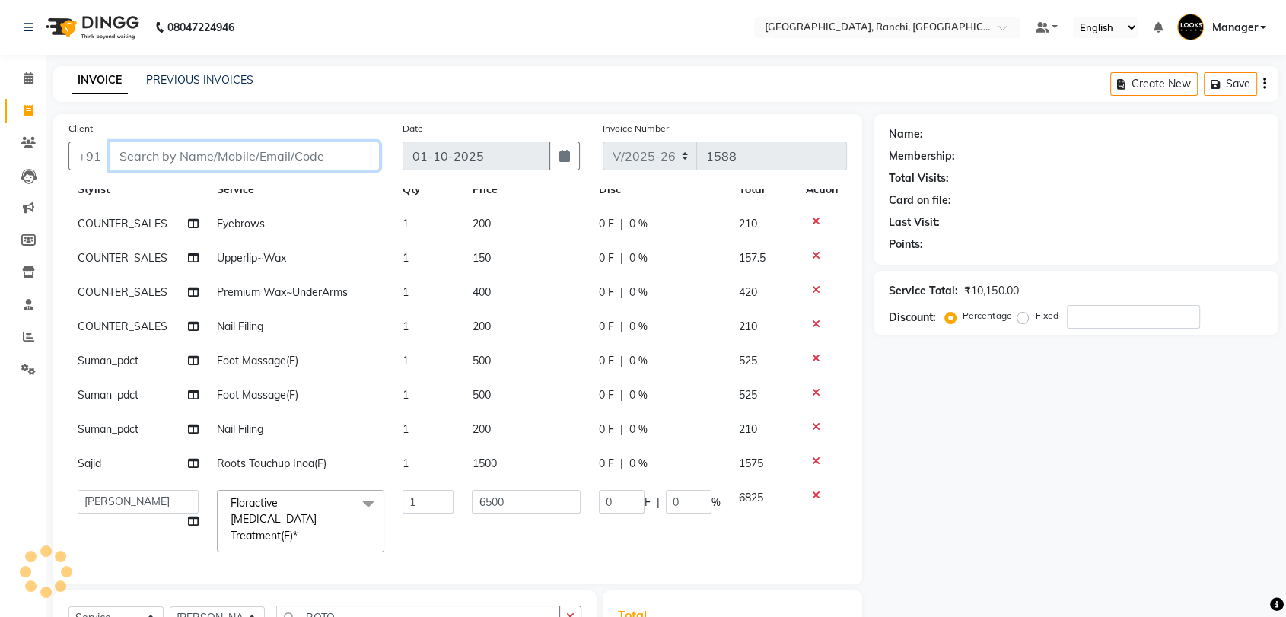
click at [305, 148] on input "Client" at bounding box center [245, 156] width 270 height 29
type input "D"
type input "0"
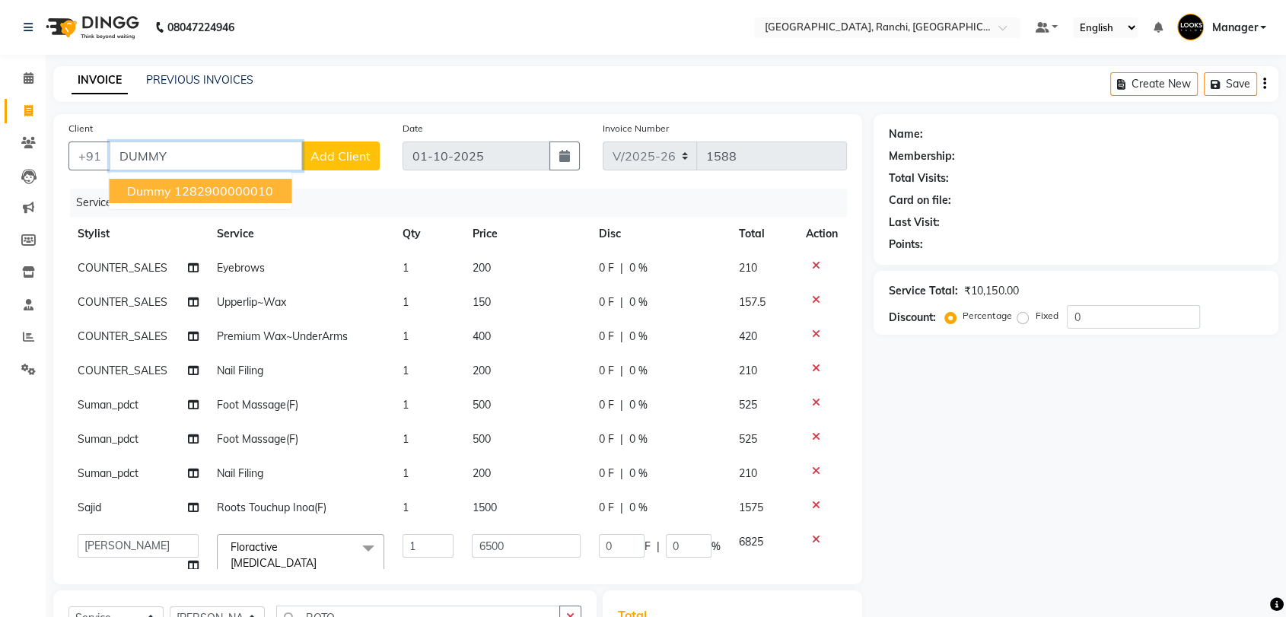
click at [246, 196] on ngb-highlight "1282900000010" at bounding box center [223, 190] width 99 height 15
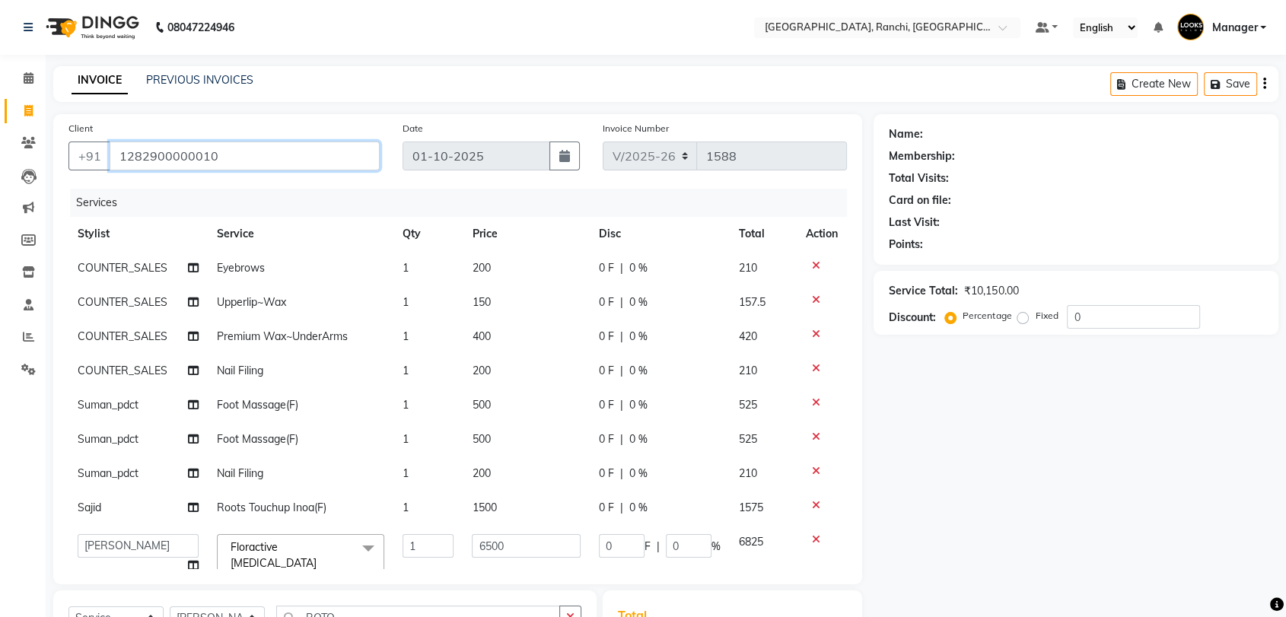
type input "1282900000010"
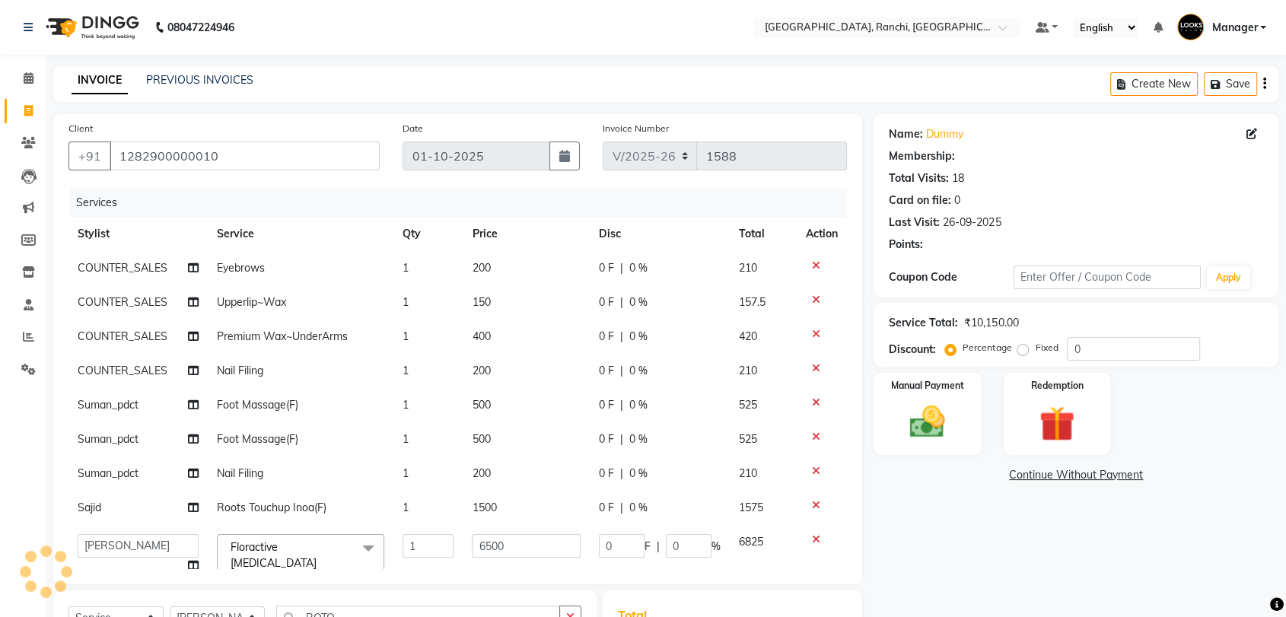
select select "1: Object"
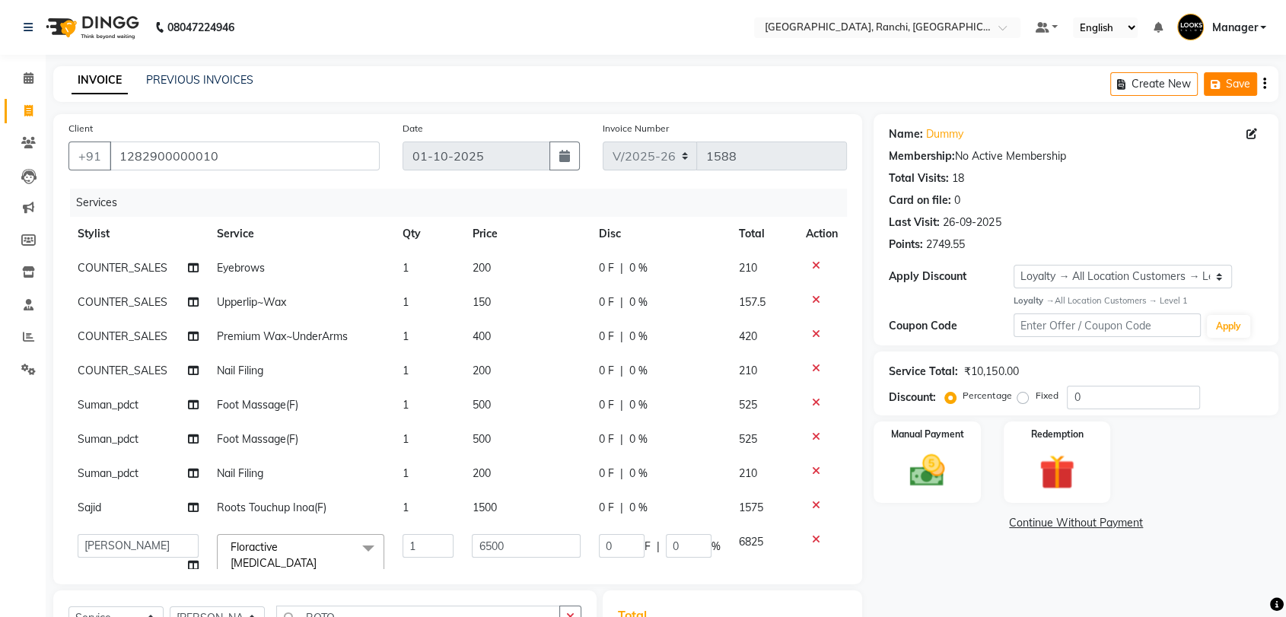
click at [1239, 87] on button "Save" at bounding box center [1230, 84] width 53 height 24
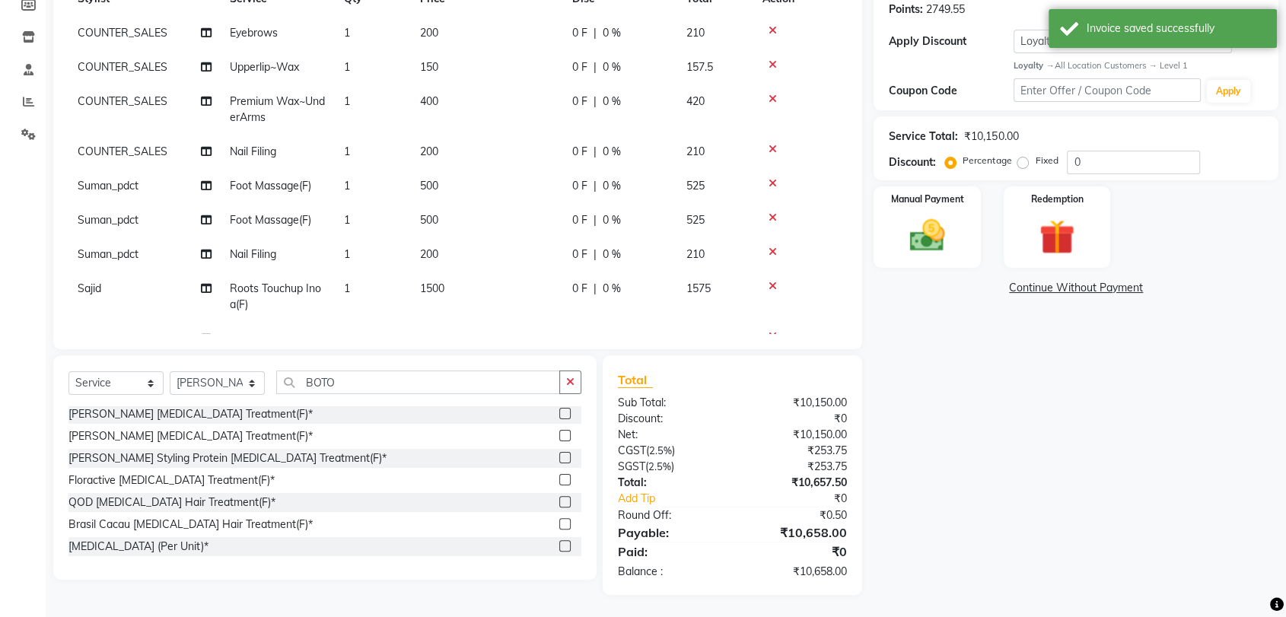
scroll to position [66, 0]
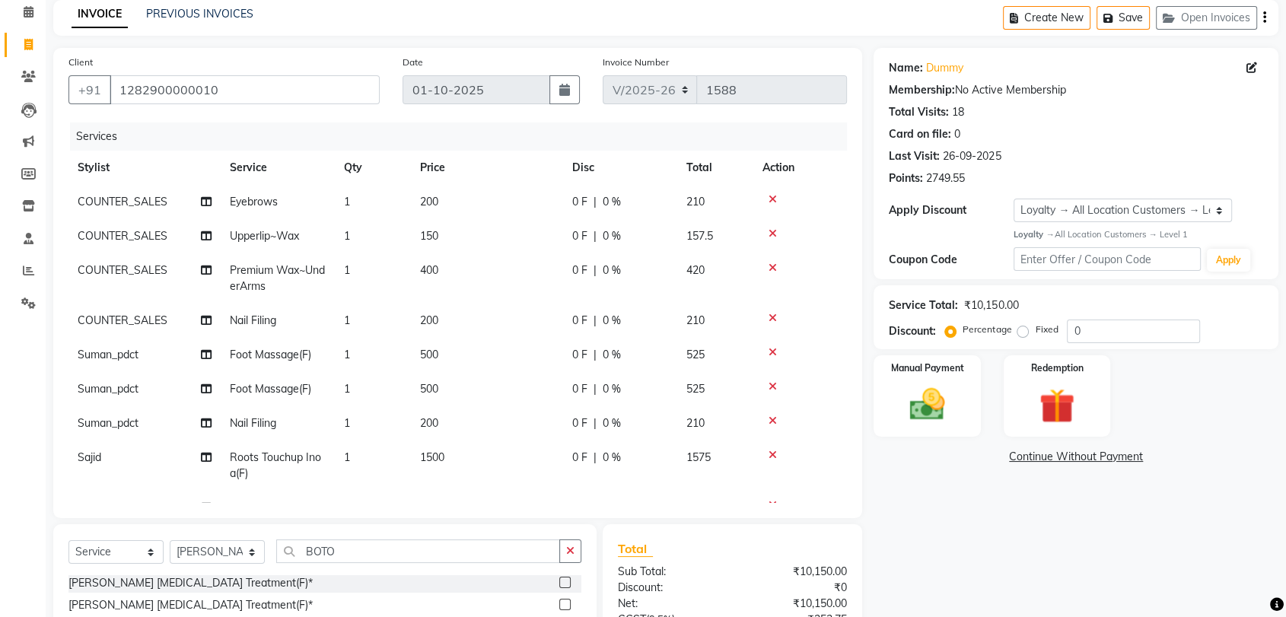
click at [773, 385] on icon at bounding box center [773, 386] width 8 height 11
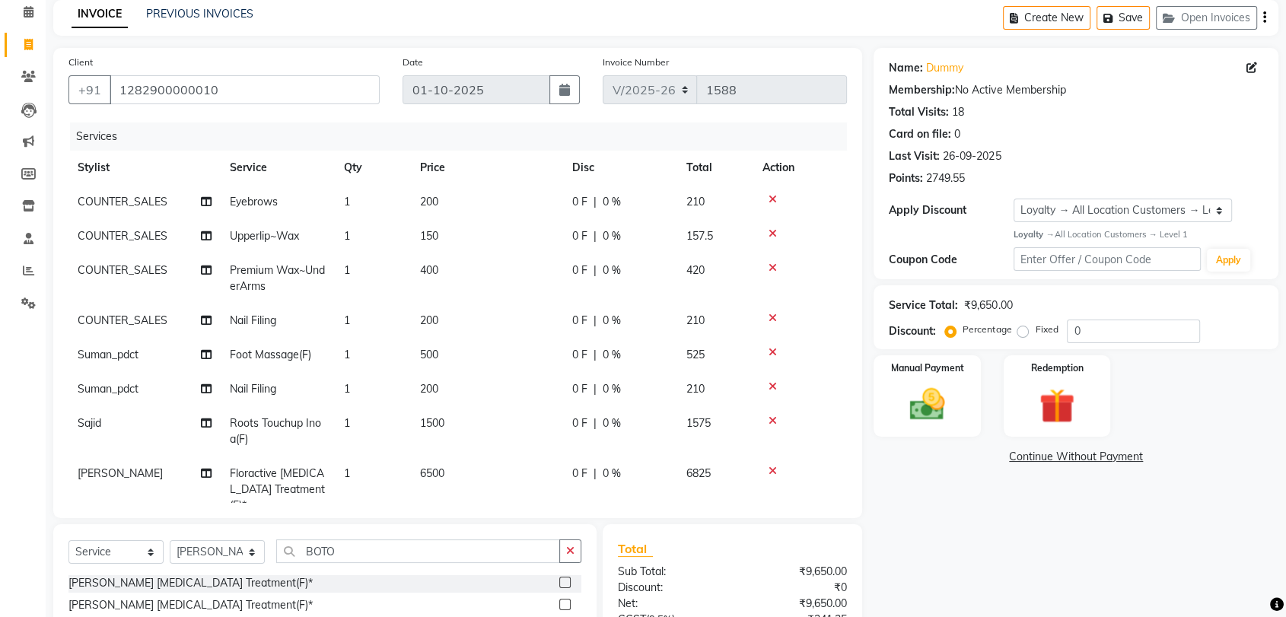
click at [463, 355] on td "500" at bounding box center [487, 355] width 152 height 34
select select "83274"
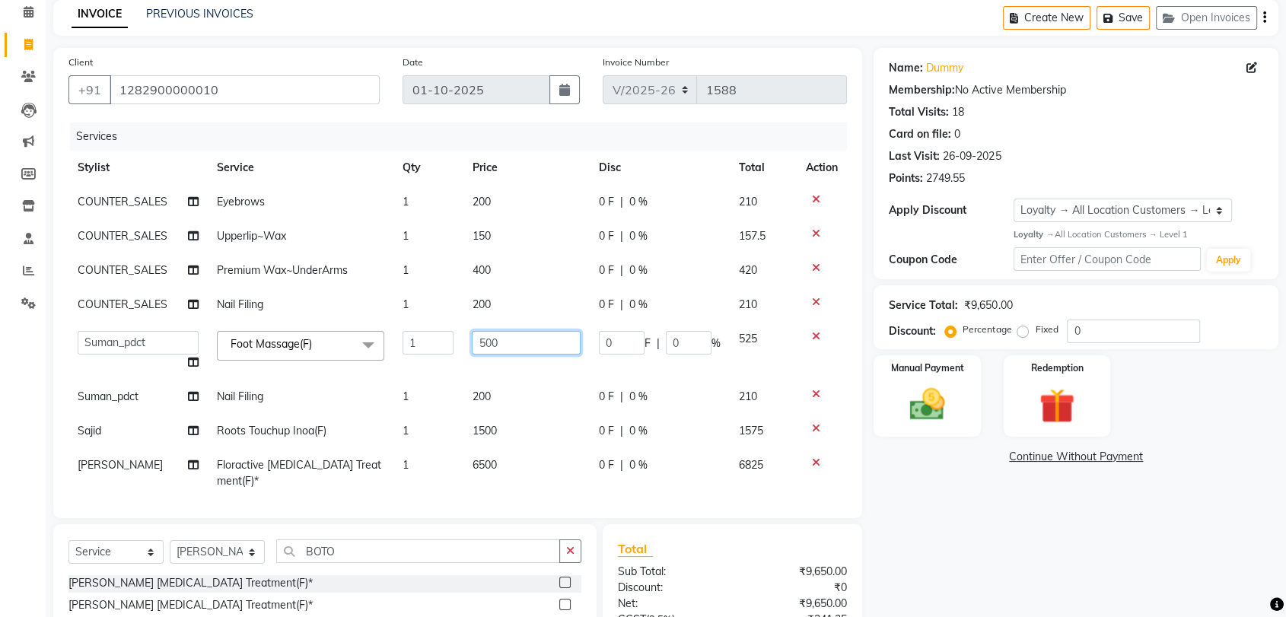
click at [507, 342] on input "500" at bounding box center [526, 343] width 109 height 24
type input "5"
type input "600"
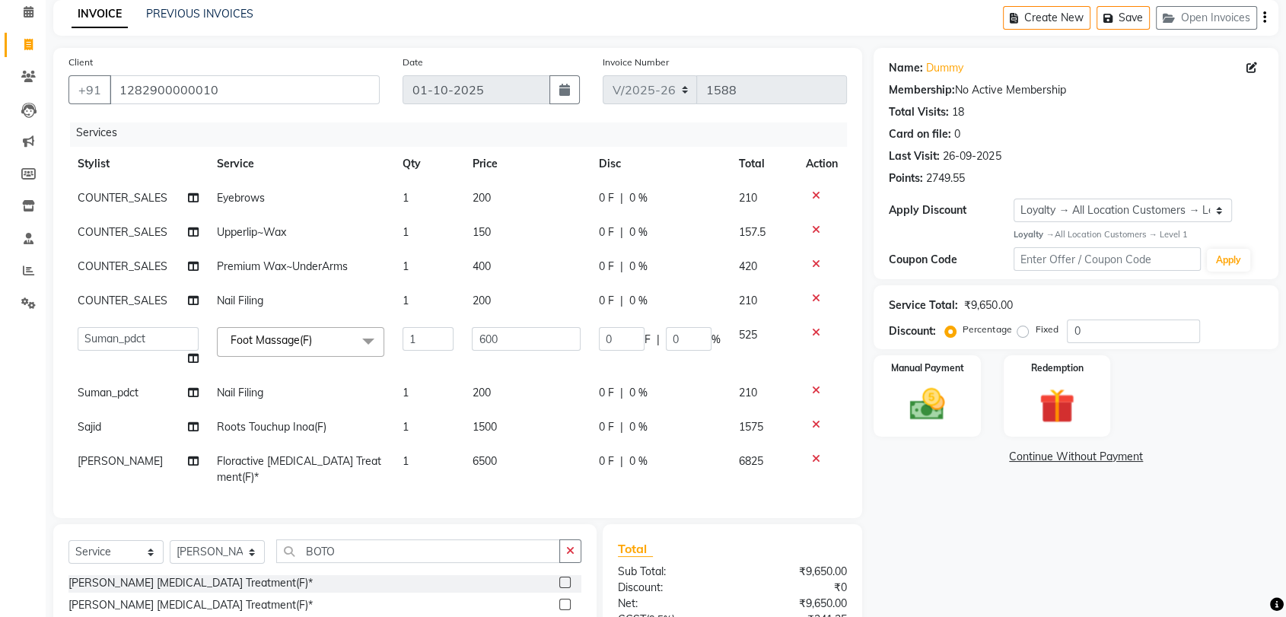
click at [422, 479] on div "Services Stylist Service Qty Price Disc Total Action COUNTER_SALES Eyebrows 1 2…" at bounding box center [457, 313] width 779 height 381
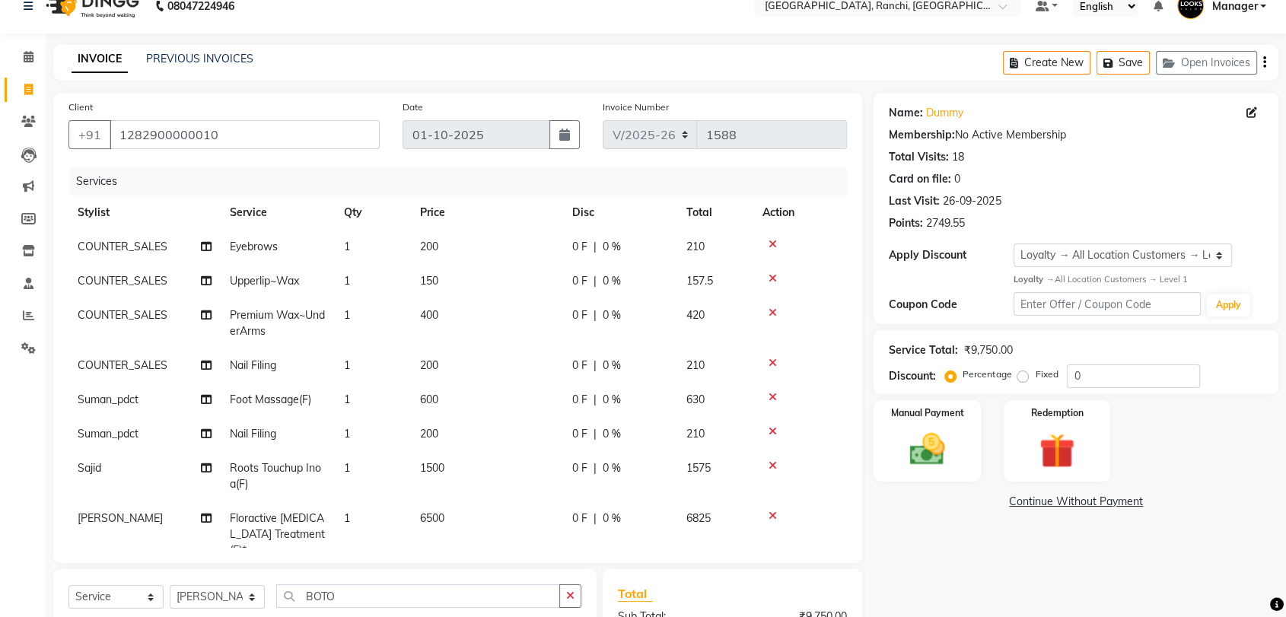
scroll to position [0, 0]
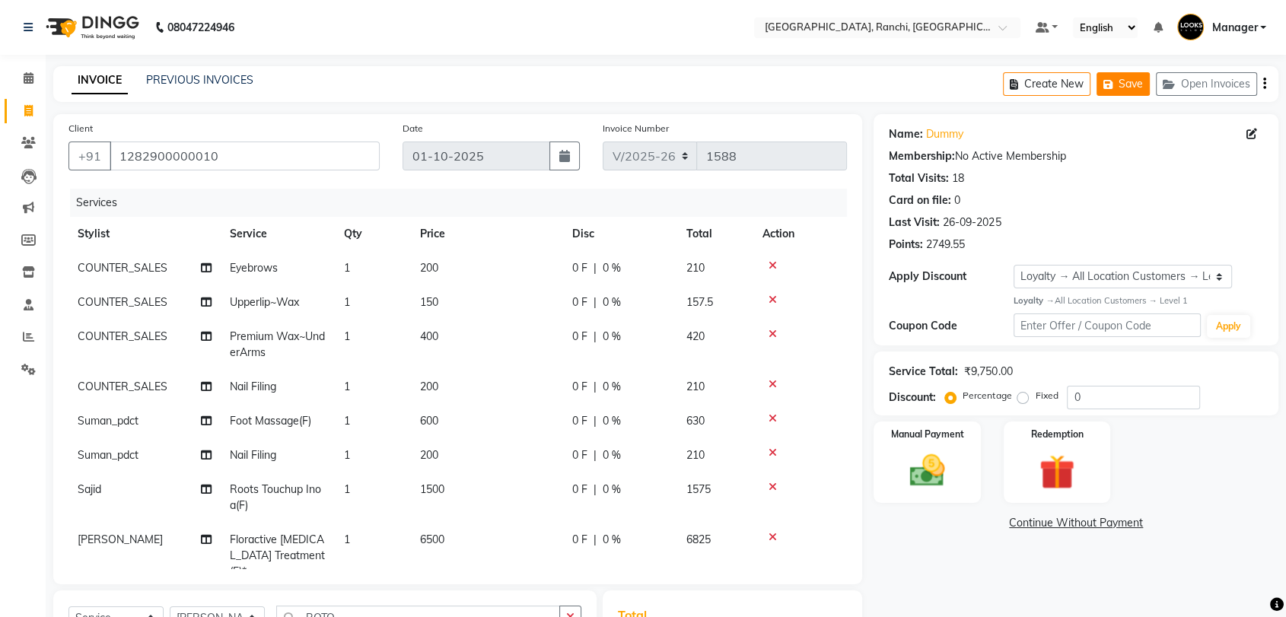
click at [1138, 88] on button "Save" at bounding box center [1123, 84] width 53 height 24
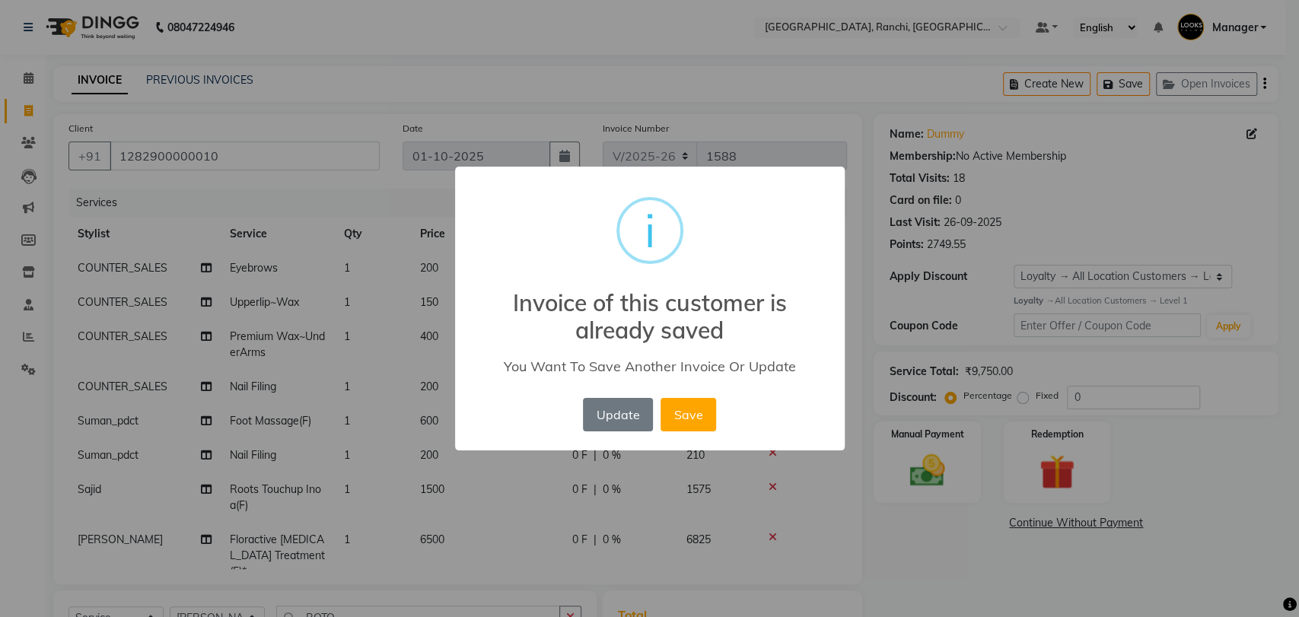
click at [632, 419] on button "Update" at bounding box center [618, 414] width 70 height 33
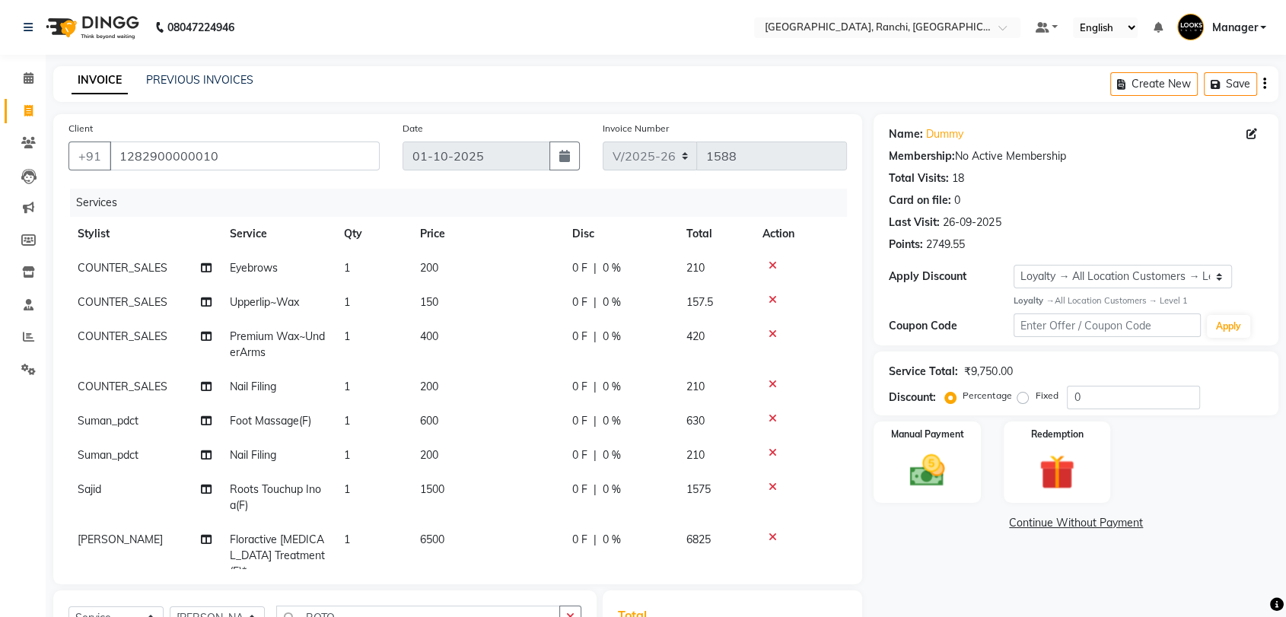
click at [621, 492] on div "0 F | 0 %" at bounding box center [620, 490] width 96 height 16
select select "67982"
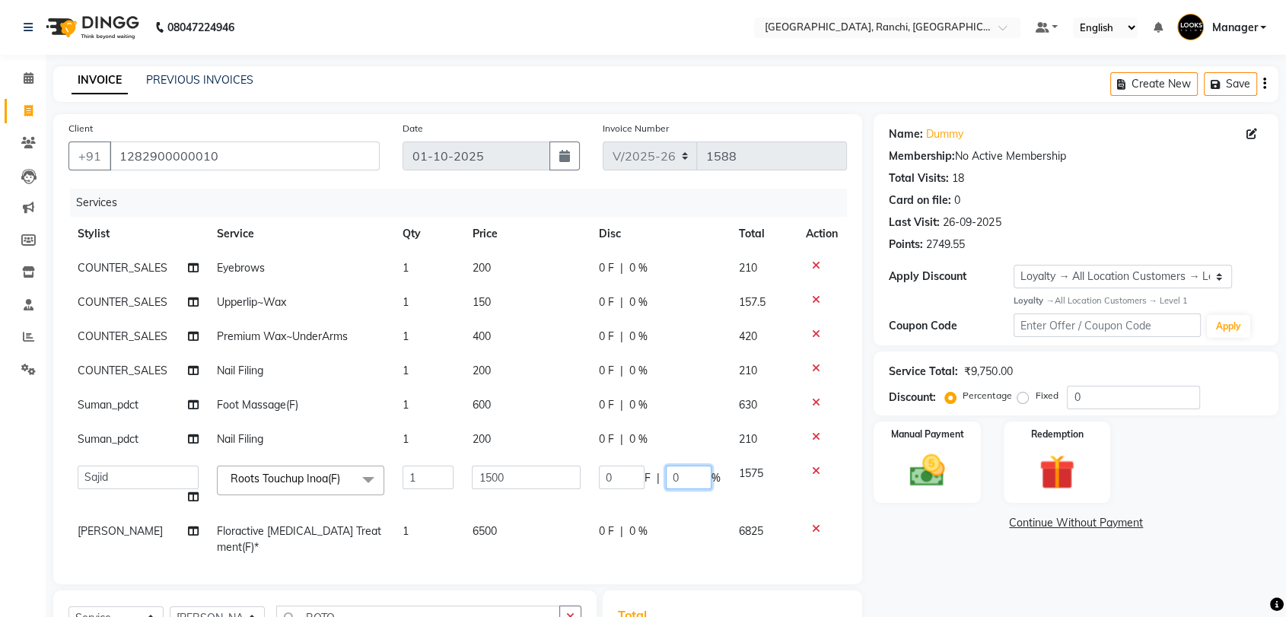
click at [684, 480] on input "0" at bounding box center [689, 478] width 46 height 24
type input "20"
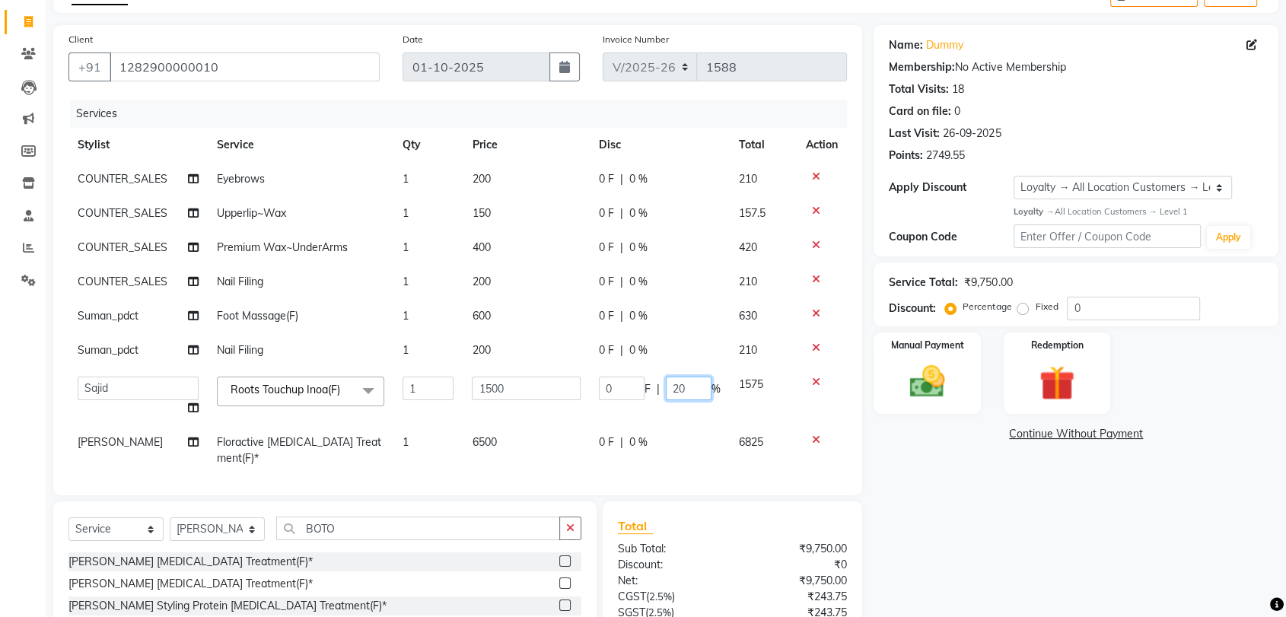
scroll to position [227, 0]
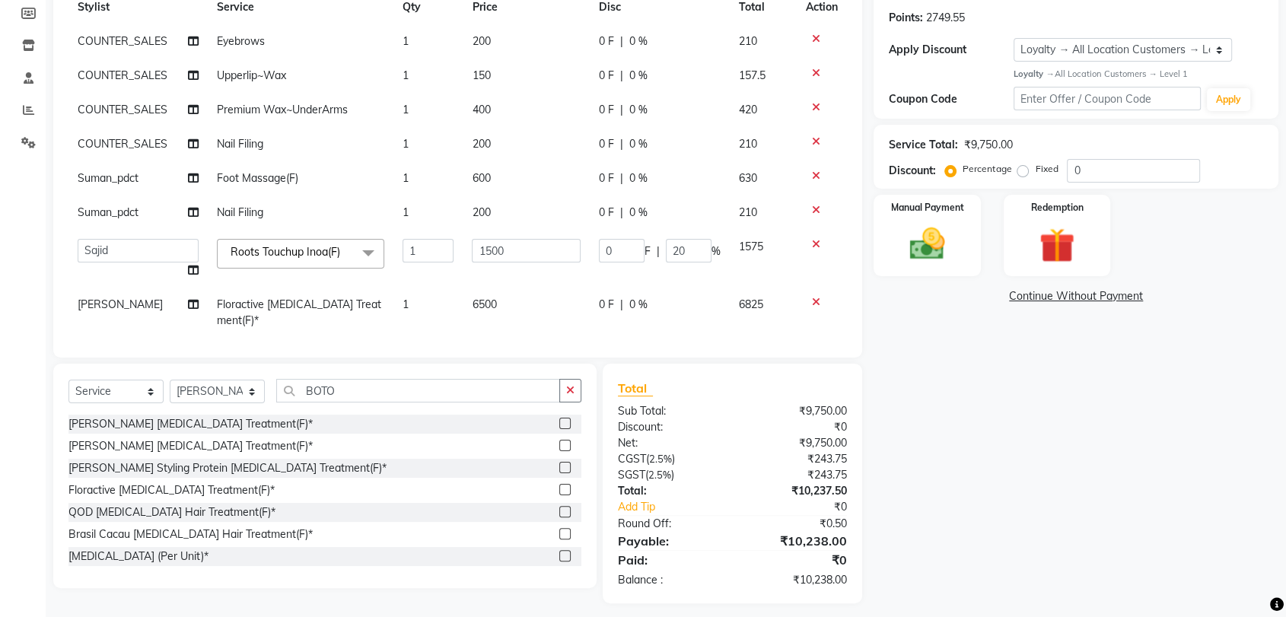
click at [944, 403] on div "Name: Dummy Membership: No Active Membership Total Visits: 18 Card on file: 0 L…" at bounding box center [1082, 245] width 416 height 716
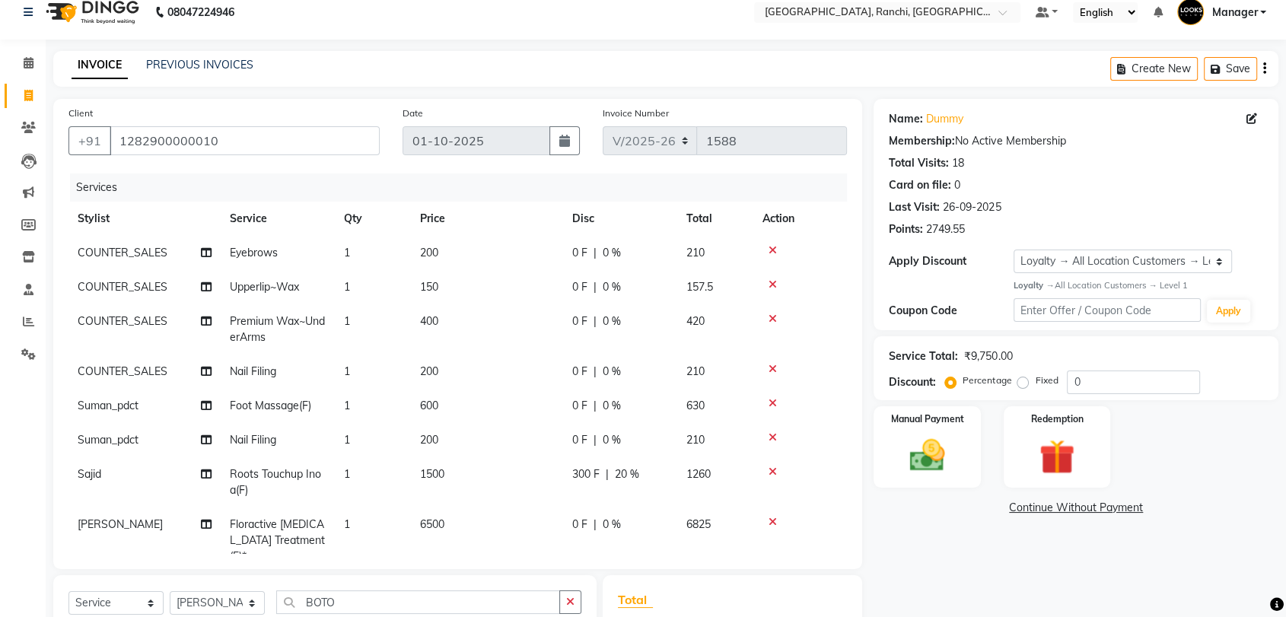
scroll to position [0, 0]
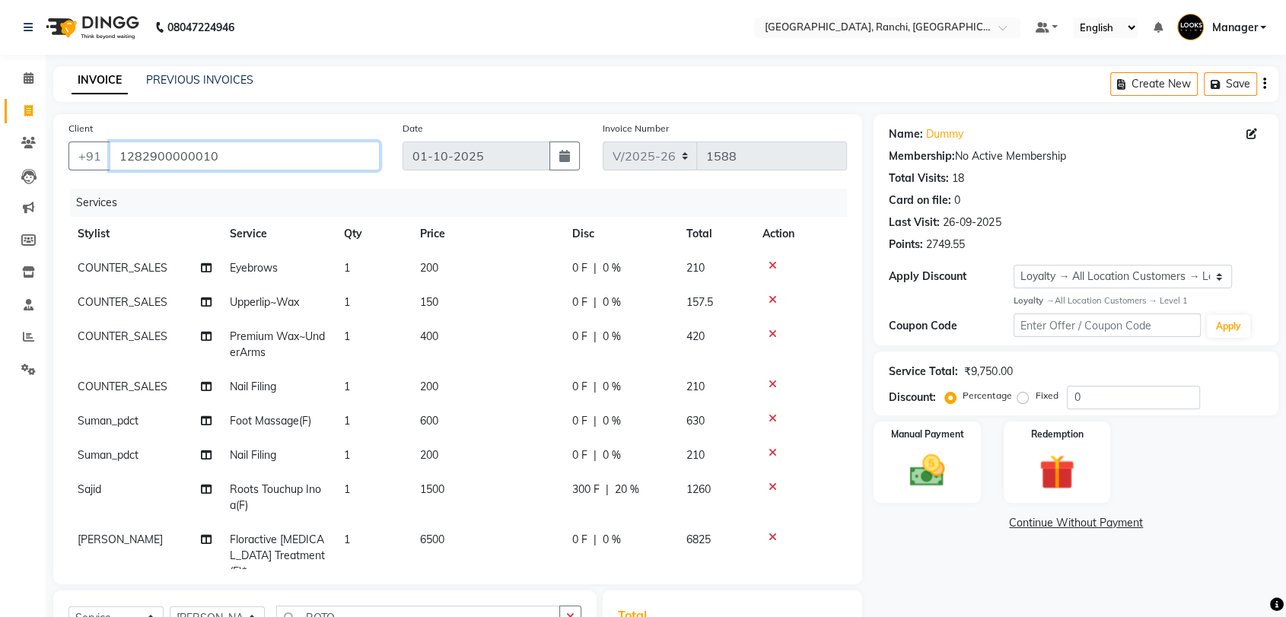
click at [250, 167] on input "1282900000010" at bounding box center [245, 156] width 270 height 29
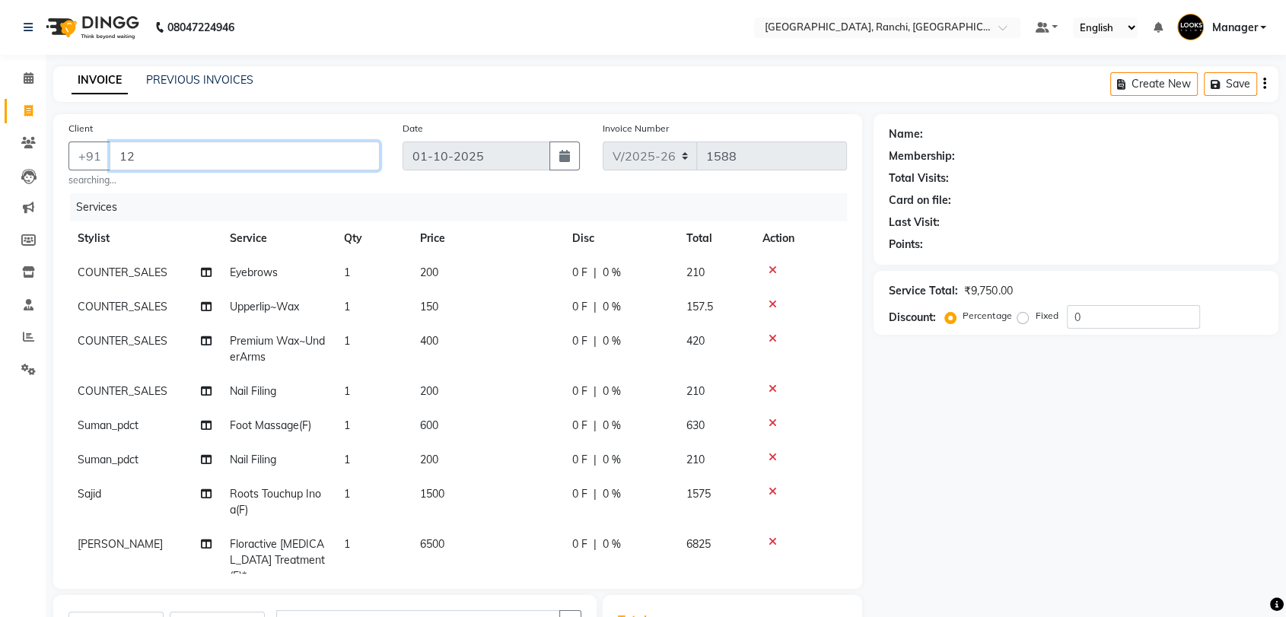
type input "1"
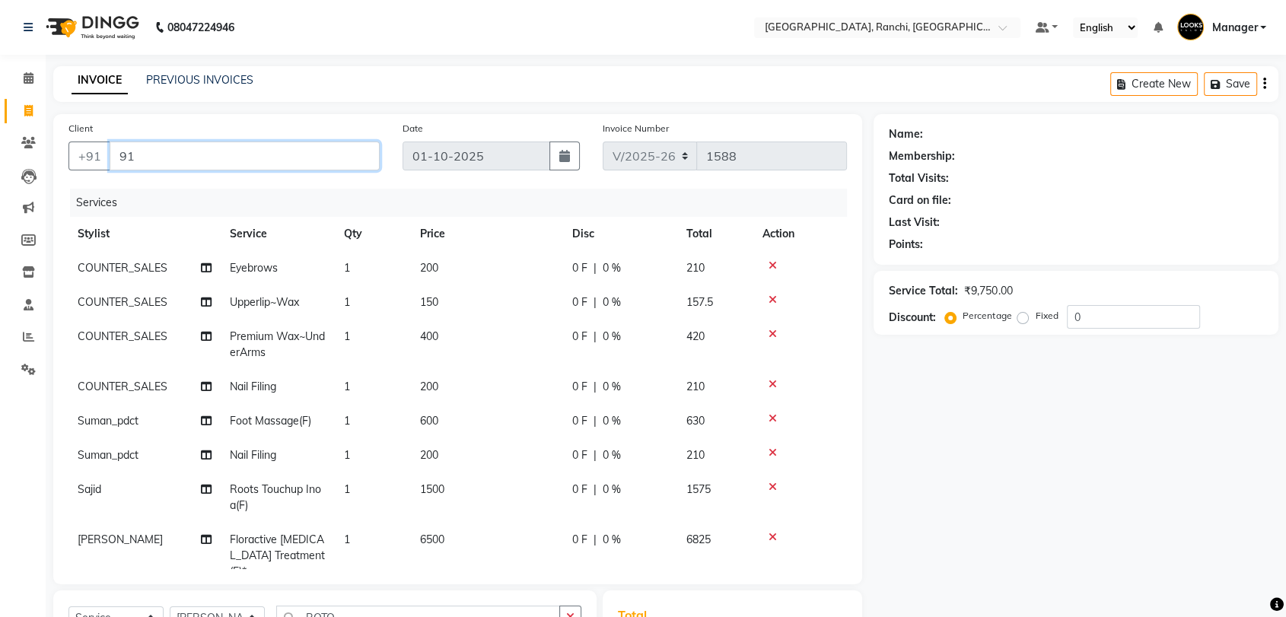
type input "9"
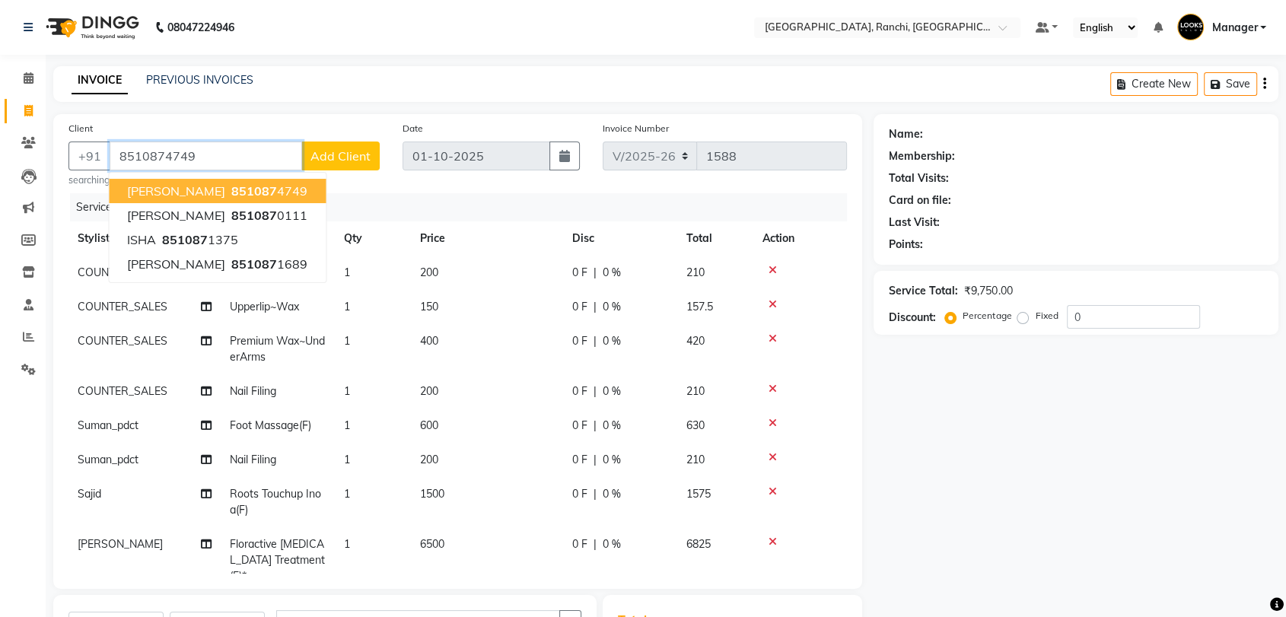
type input "8510874749"
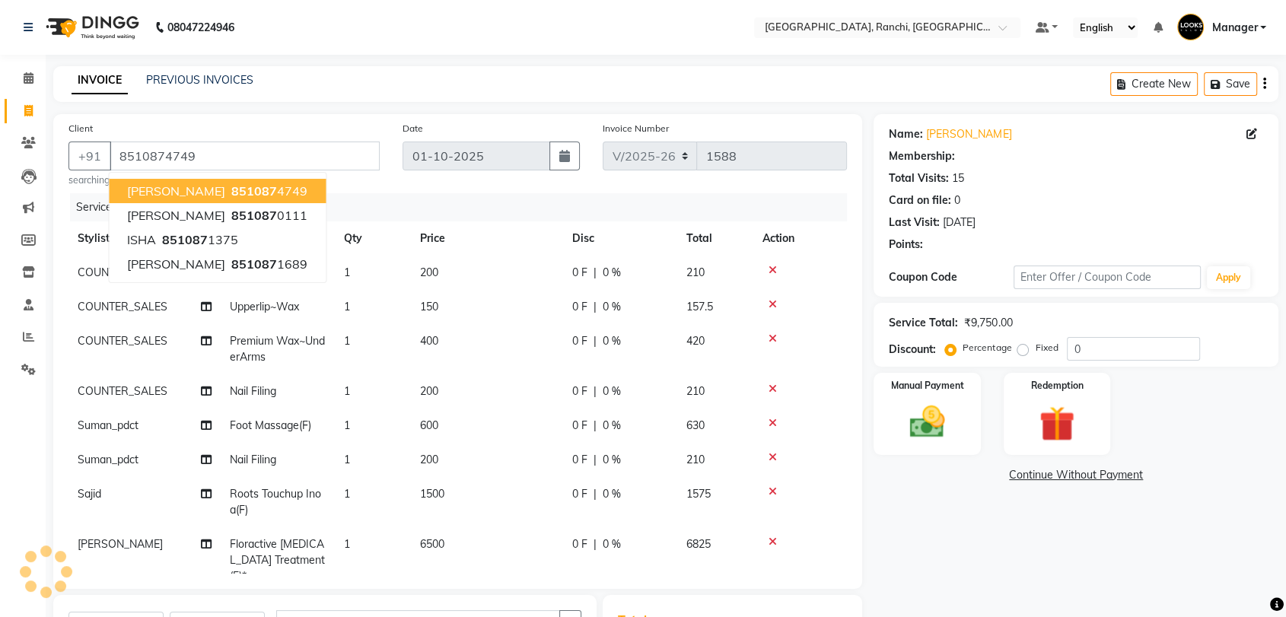
select select "1: Object"
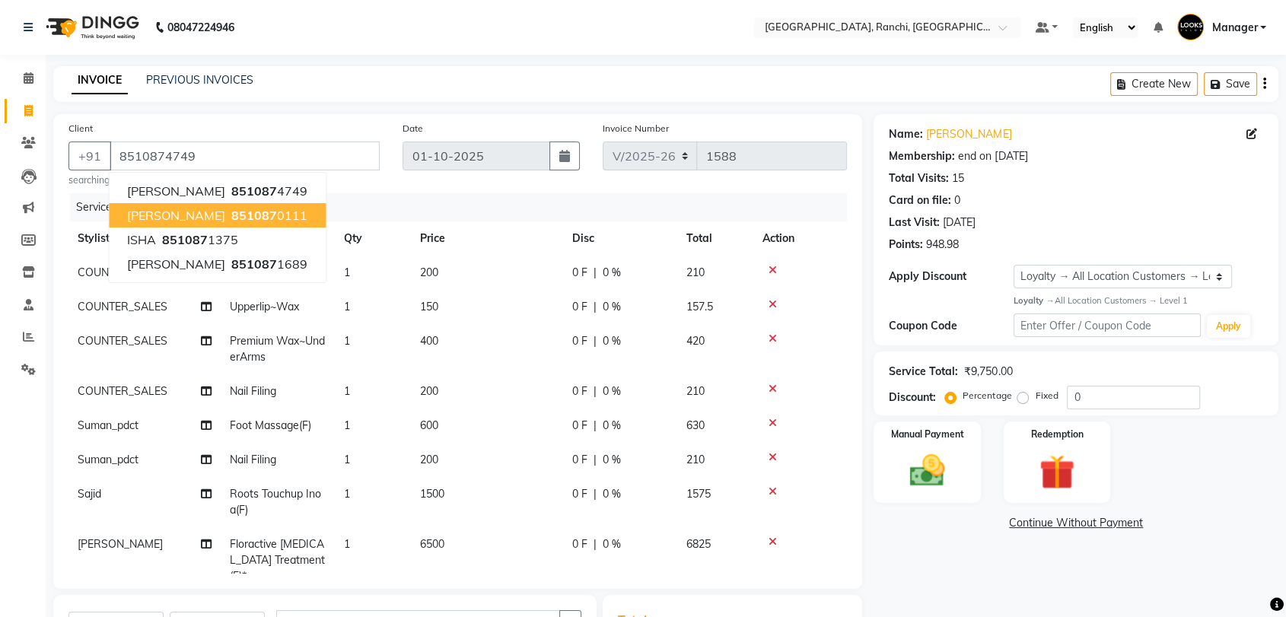
click at [1108, 146] on div "Name: Ritesh Rajput Membership: end on 05-06-2026 Total Visits: 15 Card on file…" at bounding box center [1076, 186] width 374 height 132
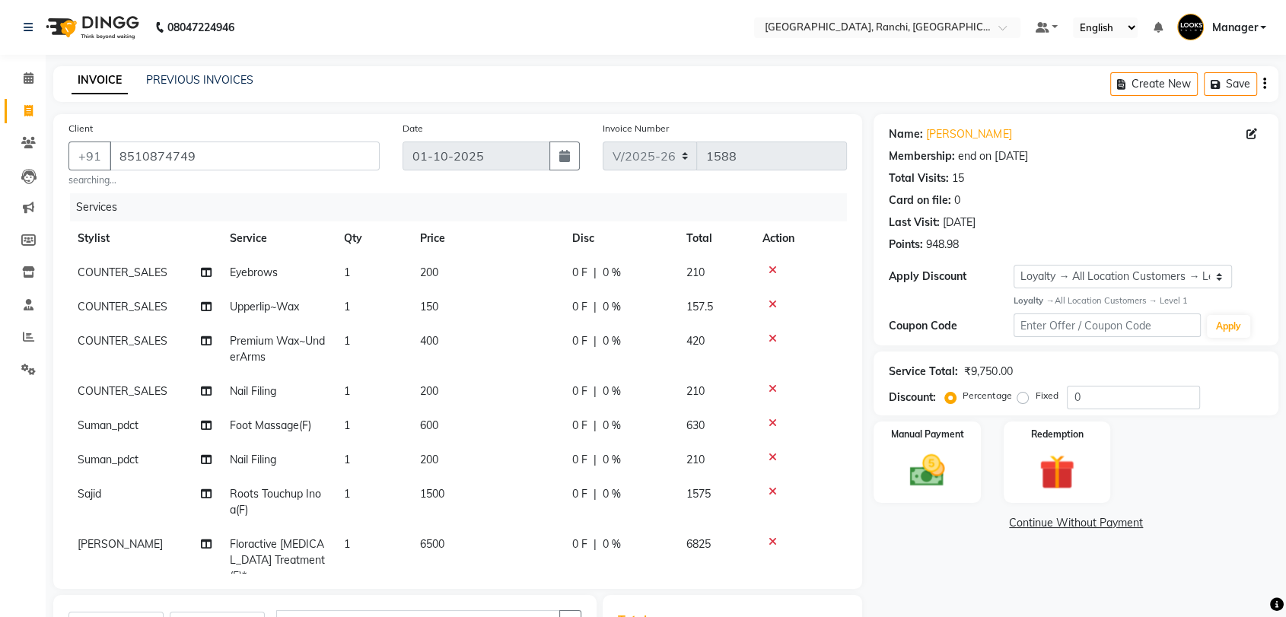
click at [611, 270] on span "0 %" at bounding box center [612, 273] width 18 height 16
select select "49403"
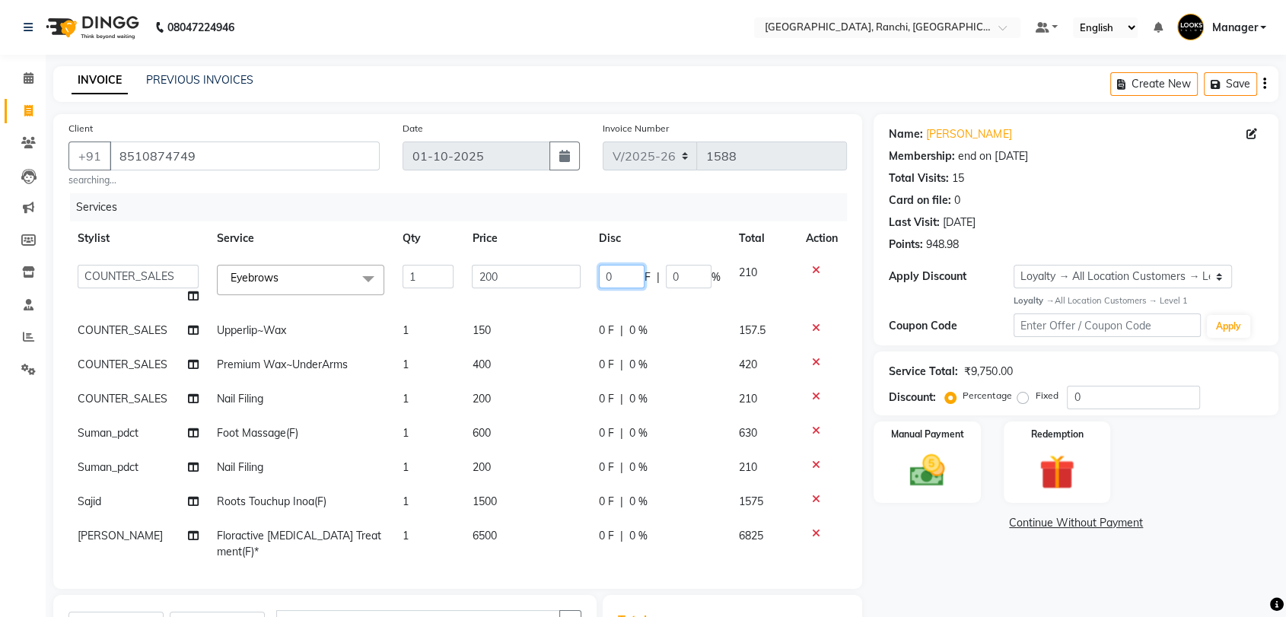
click at [613, 280] on input "0" at bounding box center [622, 277] width 46 height 24
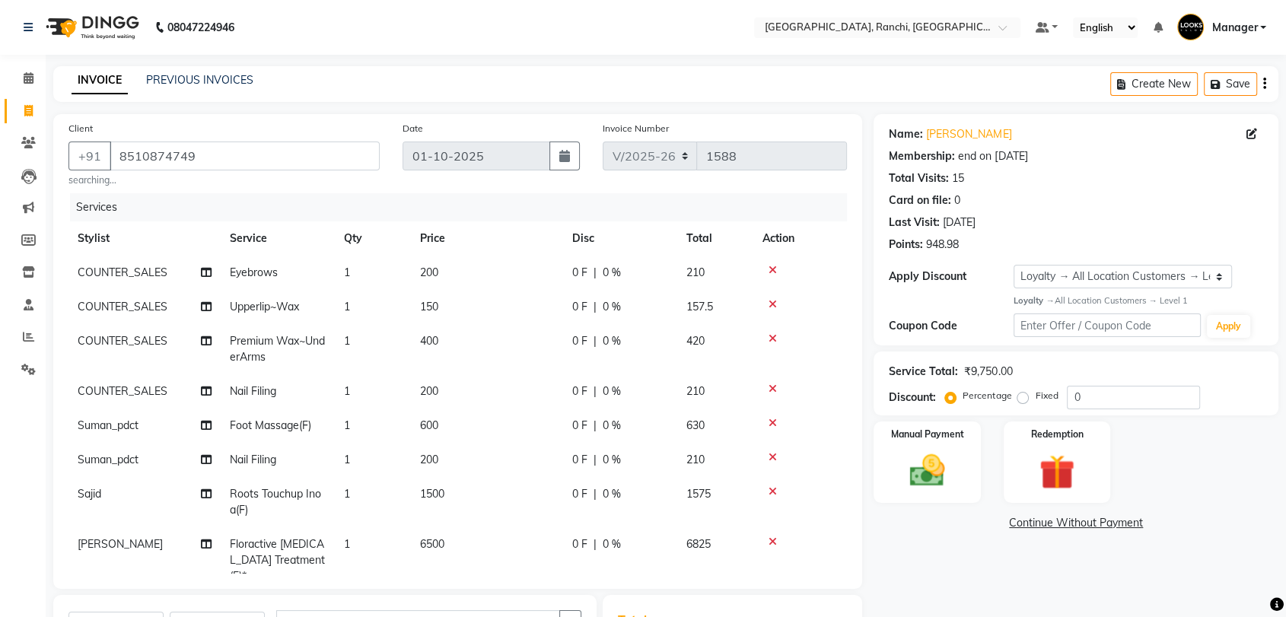
click at [608, 279] on span "0 %" at bounding box center [612, 273] width 18 height 16
select select "49403"
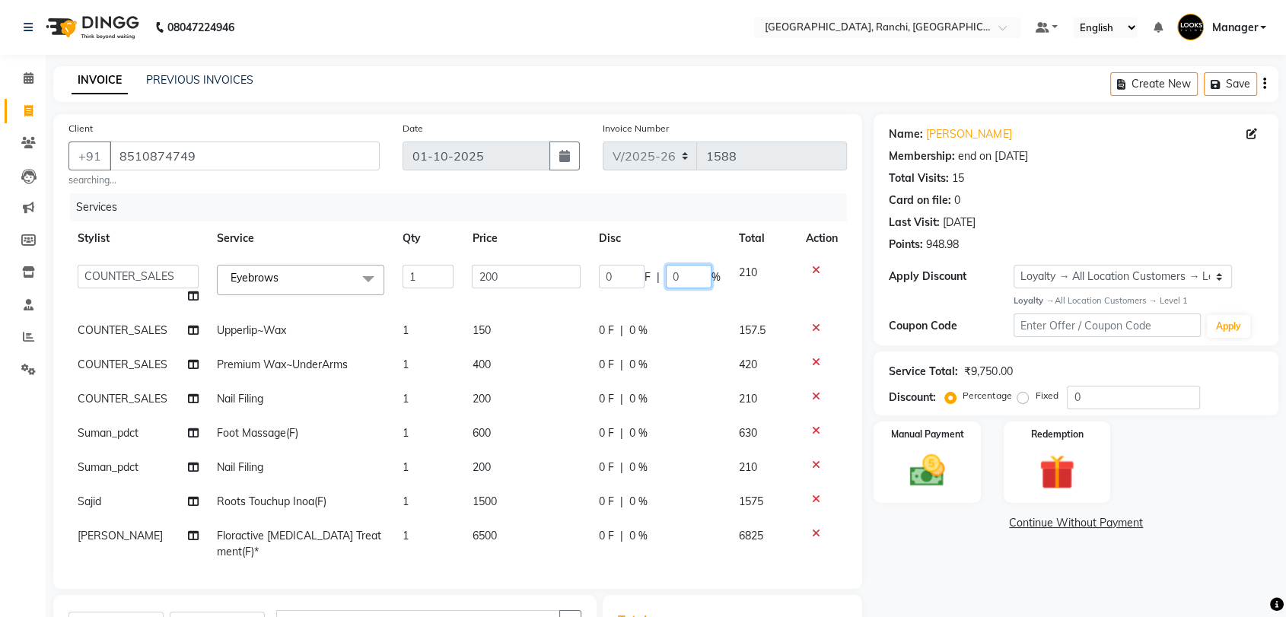
click at [685, 278] on input "0" at bounding box center [689, 277] width 46 height 24
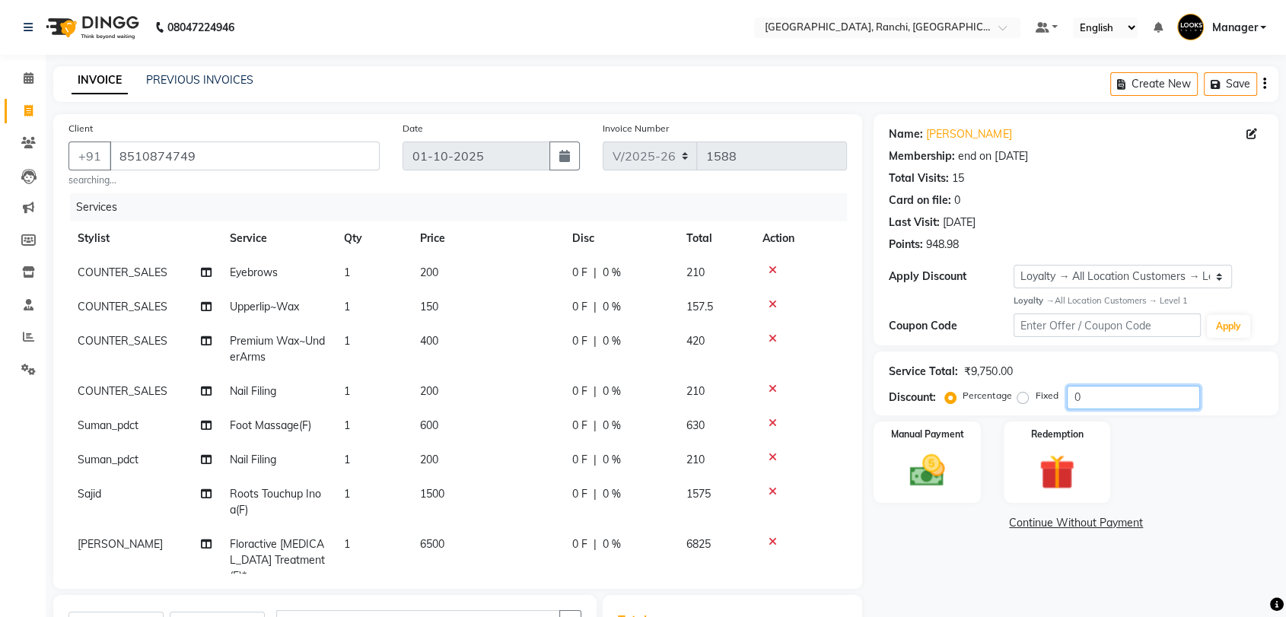
click at [1126, 394] on input "0" at bounding box center [1133, 398] width 133 height 24
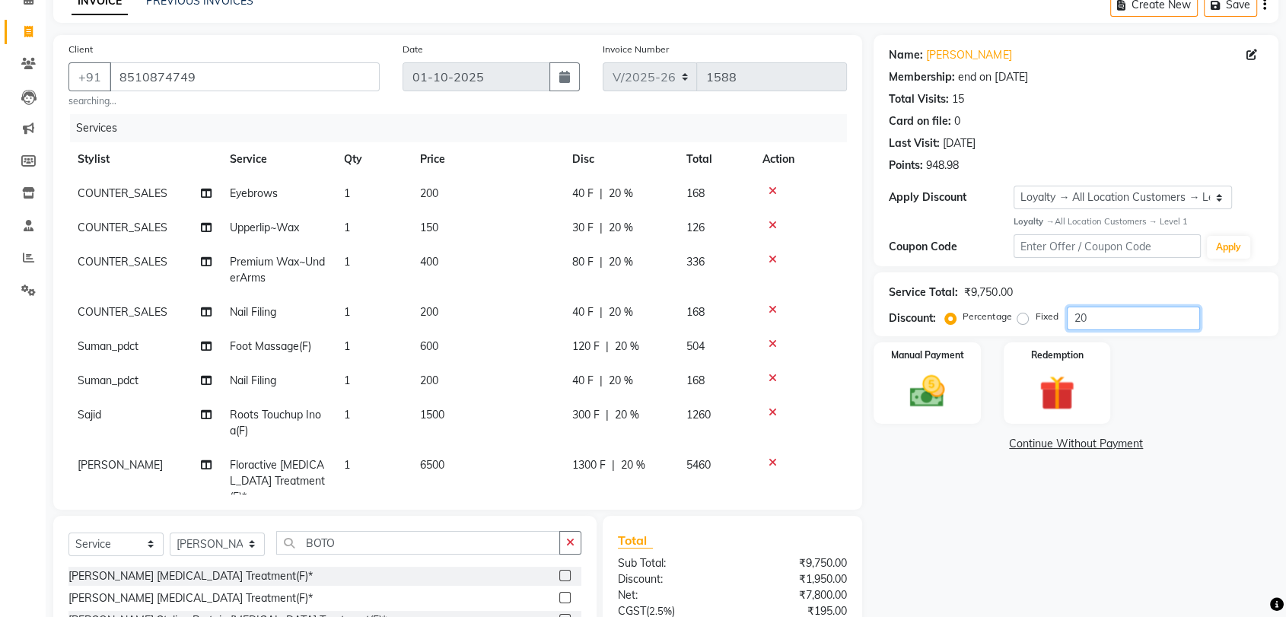
scroll to position [225, 0]
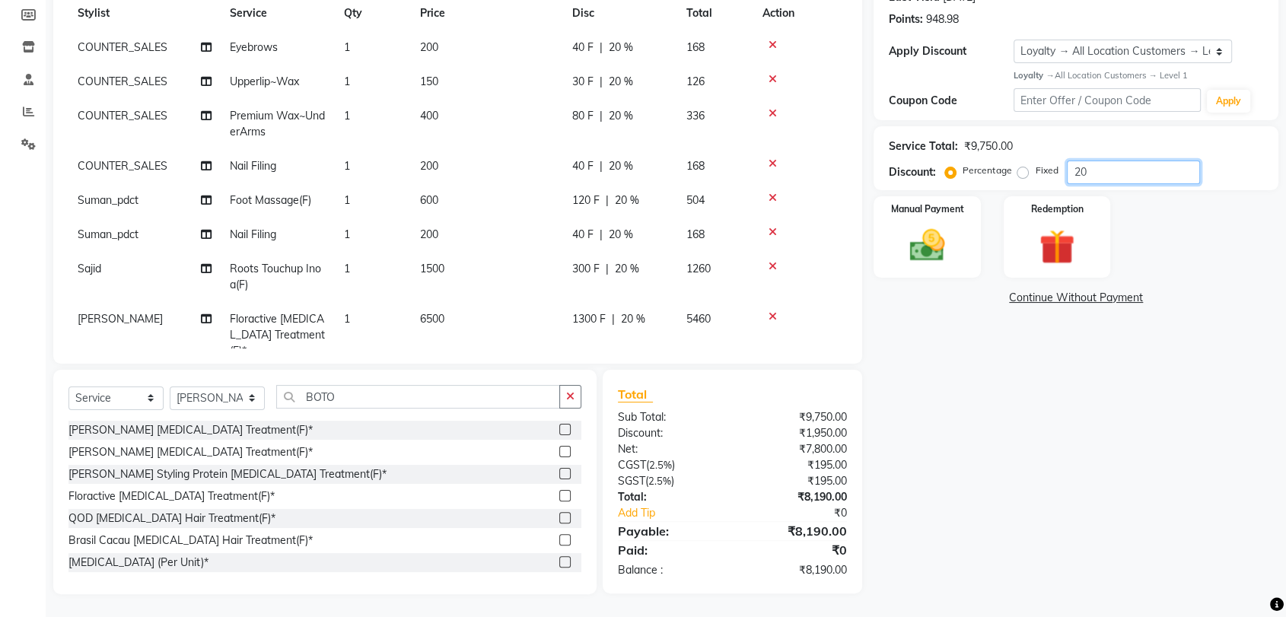
type input "20"
click at [623, 315] on span "20 %" at bounding box center [633, 319] width 24 height 16
select select "49644"
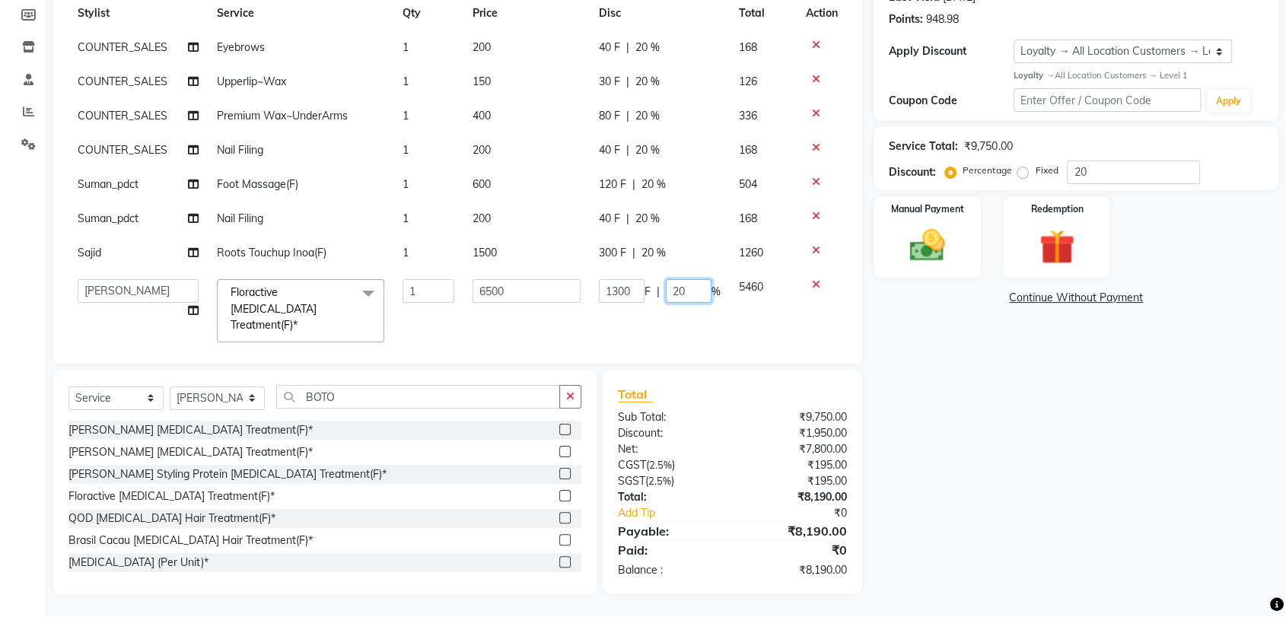
click at [676, 288] on input "20" at bounding box center [689, 291] width 46 height 24
type input "2"
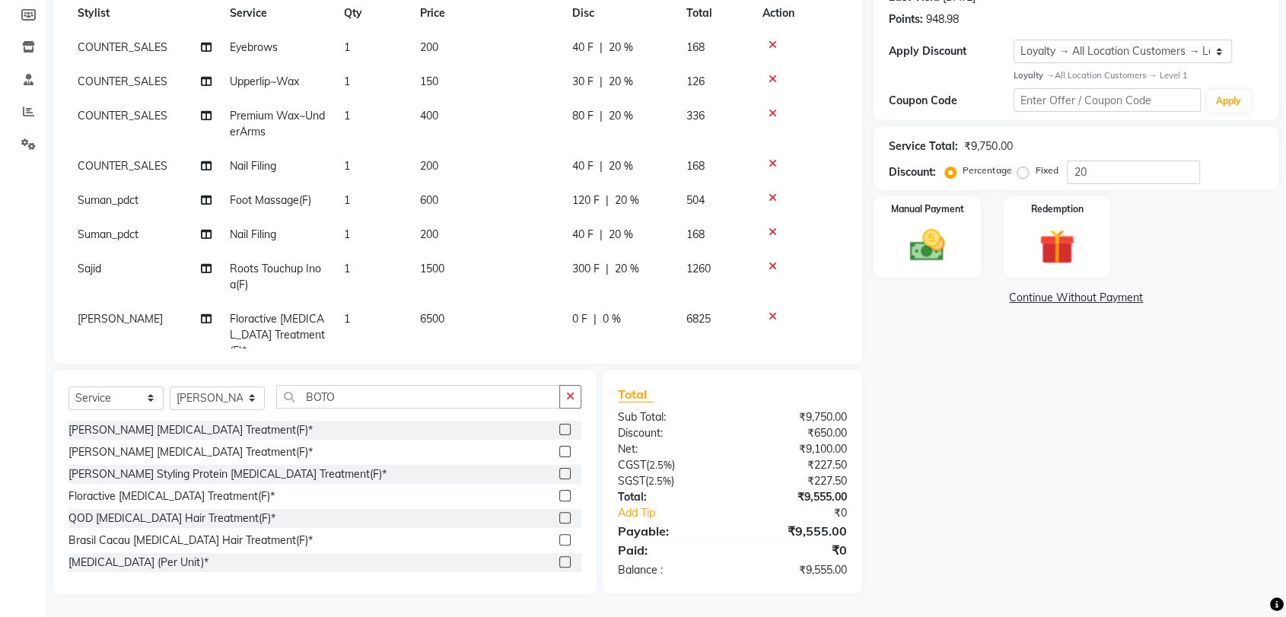
click at [709, 324] on tr "Lokesh Floractive Botox Treatment(F)* 1 6500 0 F | 0 % 6825" at bounding box center [457, 335] width 779 height 66
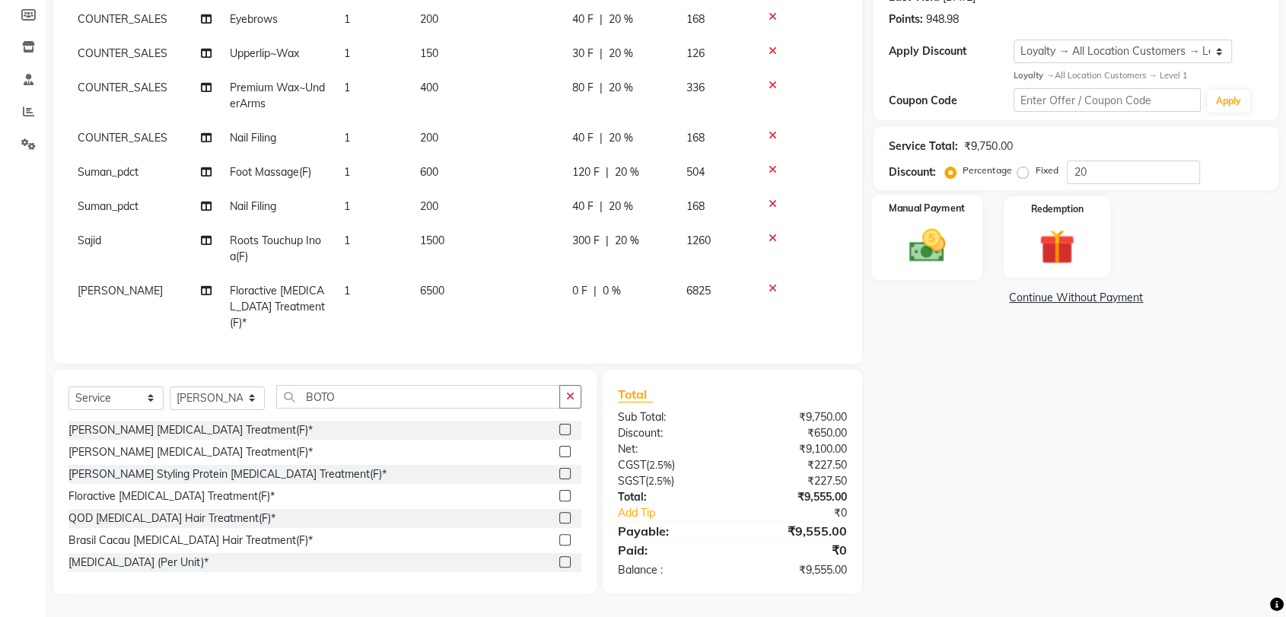
click at [956, 245] on img at bounding box center [926, 245] width 59 height 43
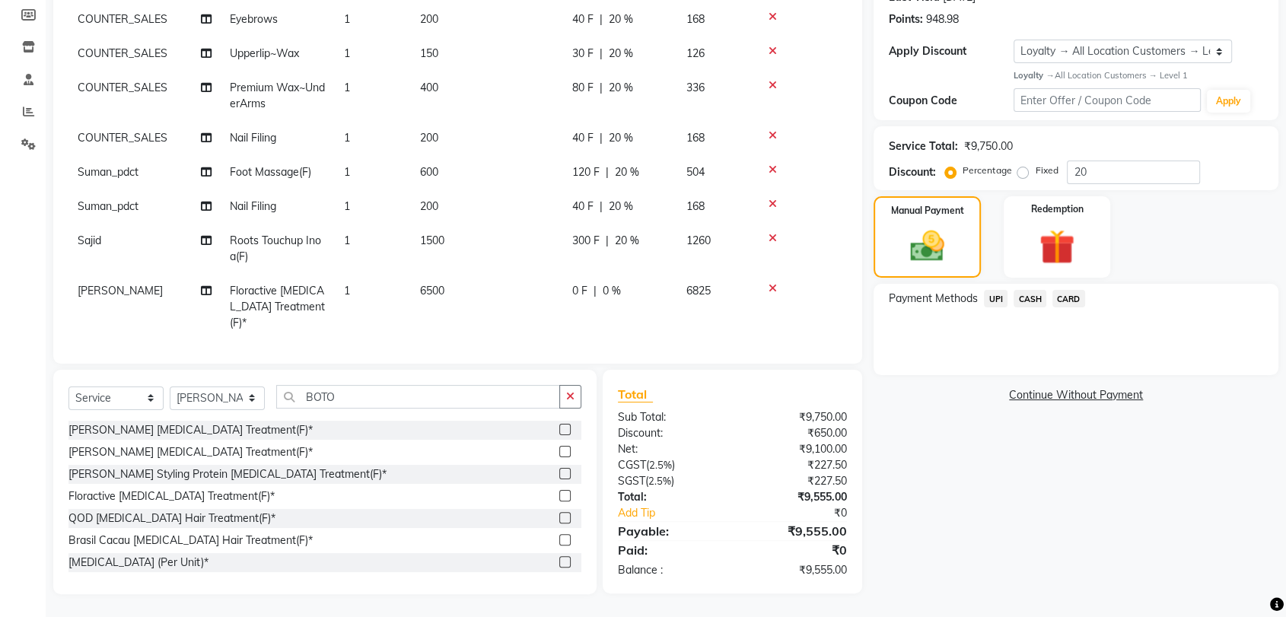
click at [991, 298] on span "UPI" at bounding box center [996, 299] width 24 height 18
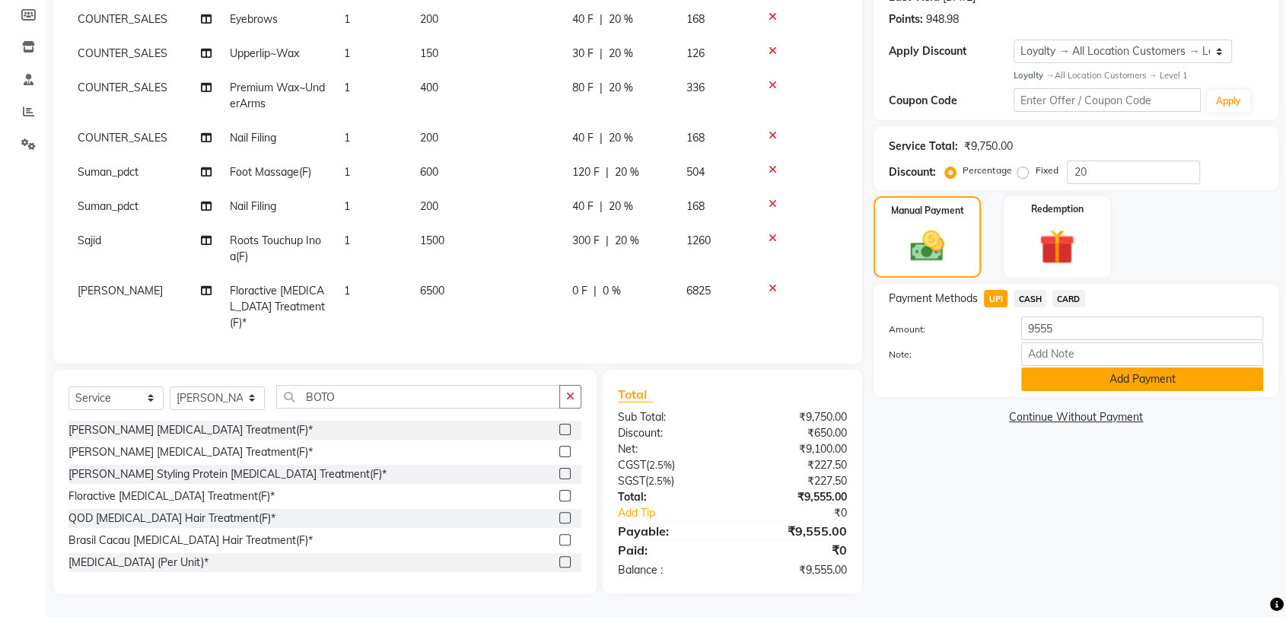
click at [1090, 379] on button "Add Payment" at bounding box center [1142, 380] width 242 height 24
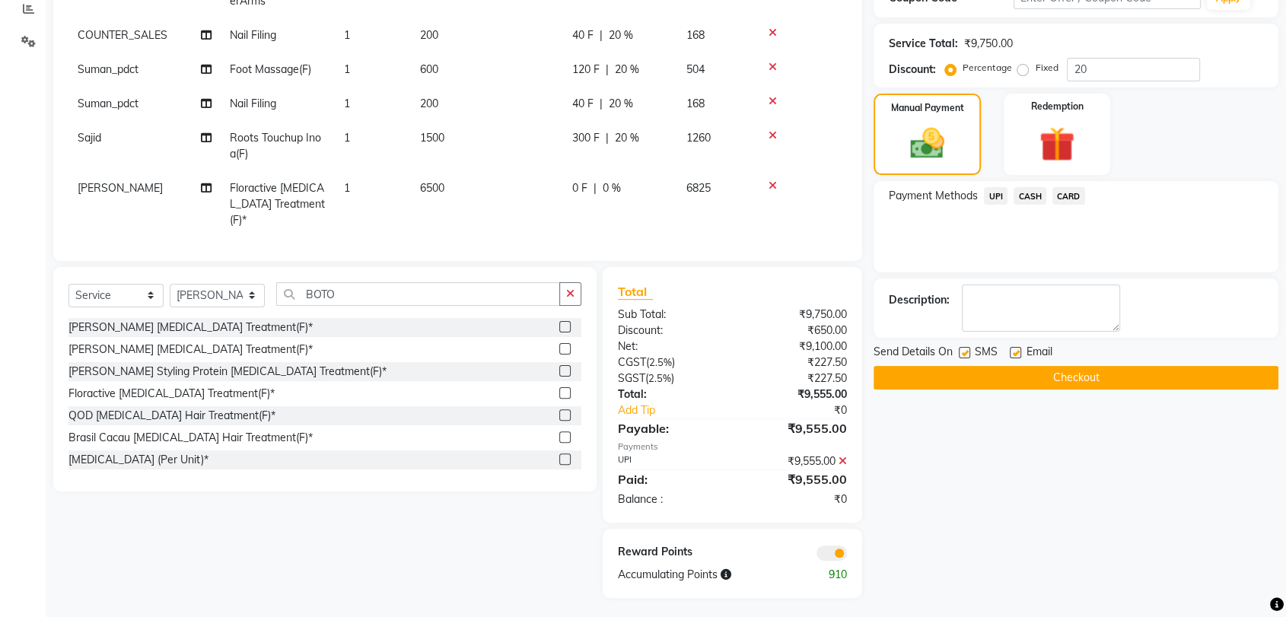
scroll to position [331, 0]
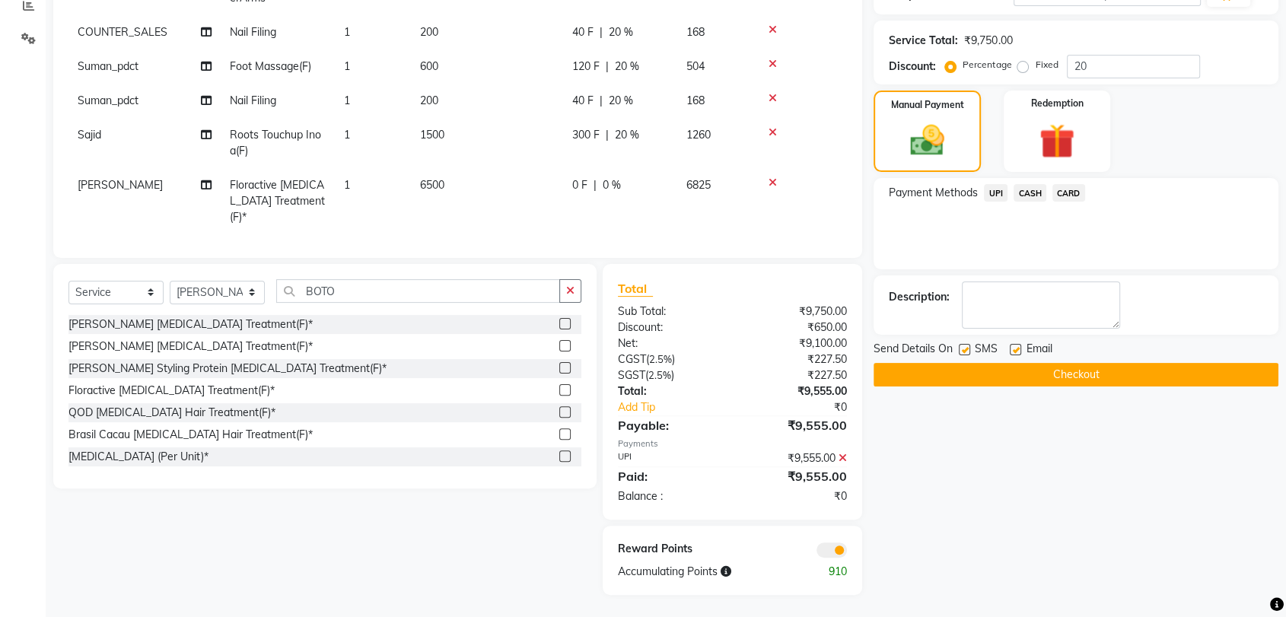
click at [1096, 379] on button "Checkout" at bounding box center [1076, 375] width 405 height 24
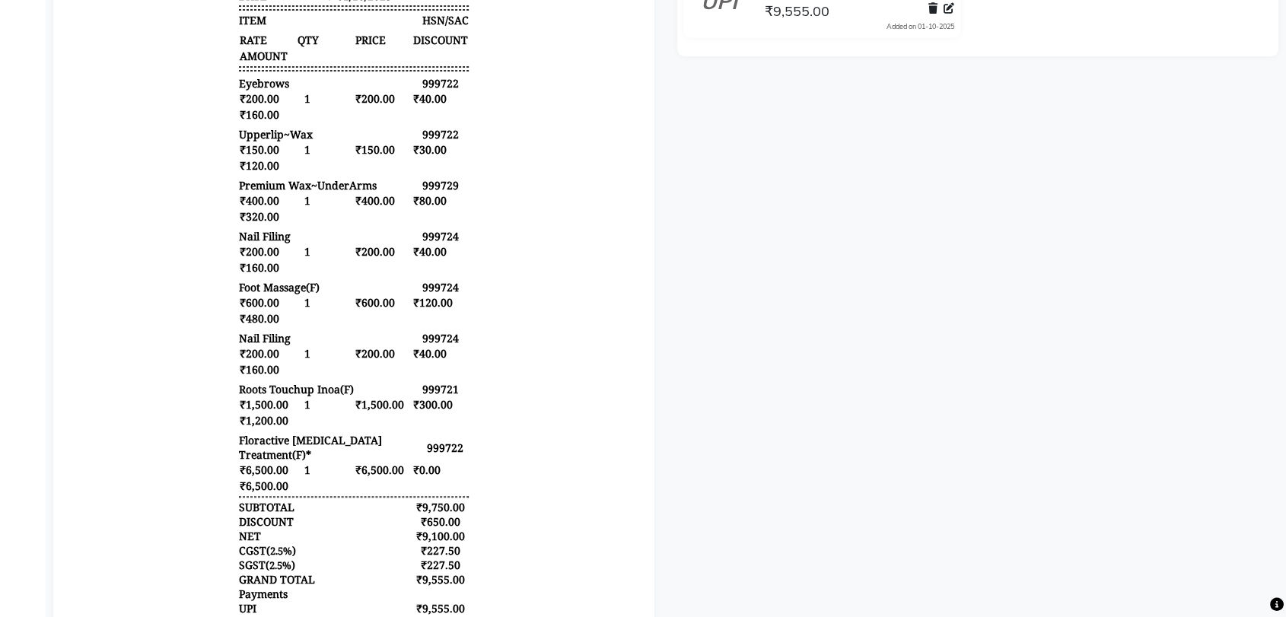
scroll to position [97, 0]
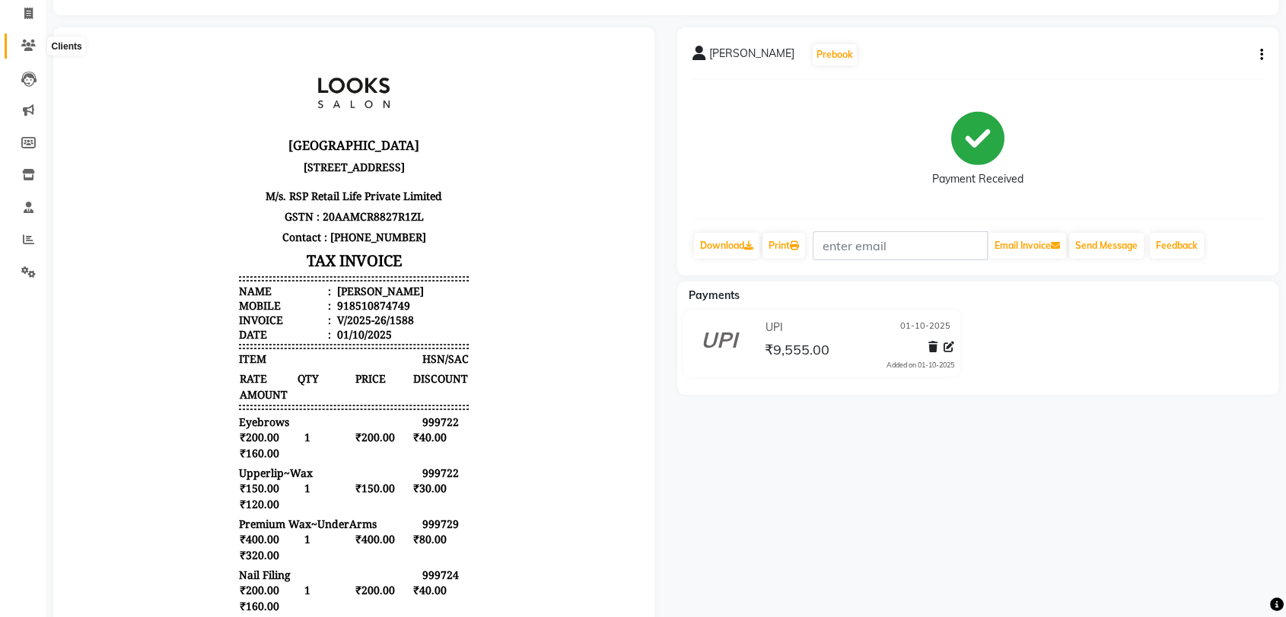
click at [20, 47] on span at bounding box center [28, 46] width 27 height 18
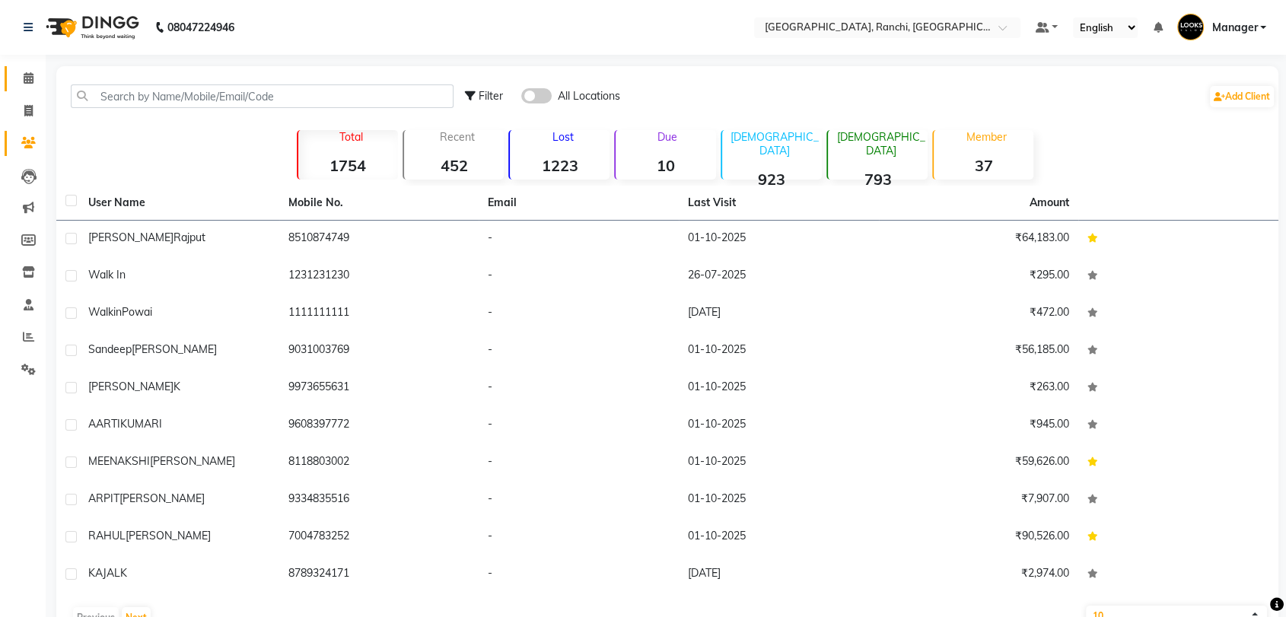
click at [26, 88] on link "Calendar" at bounding box center [23, 78] width 37 height 25
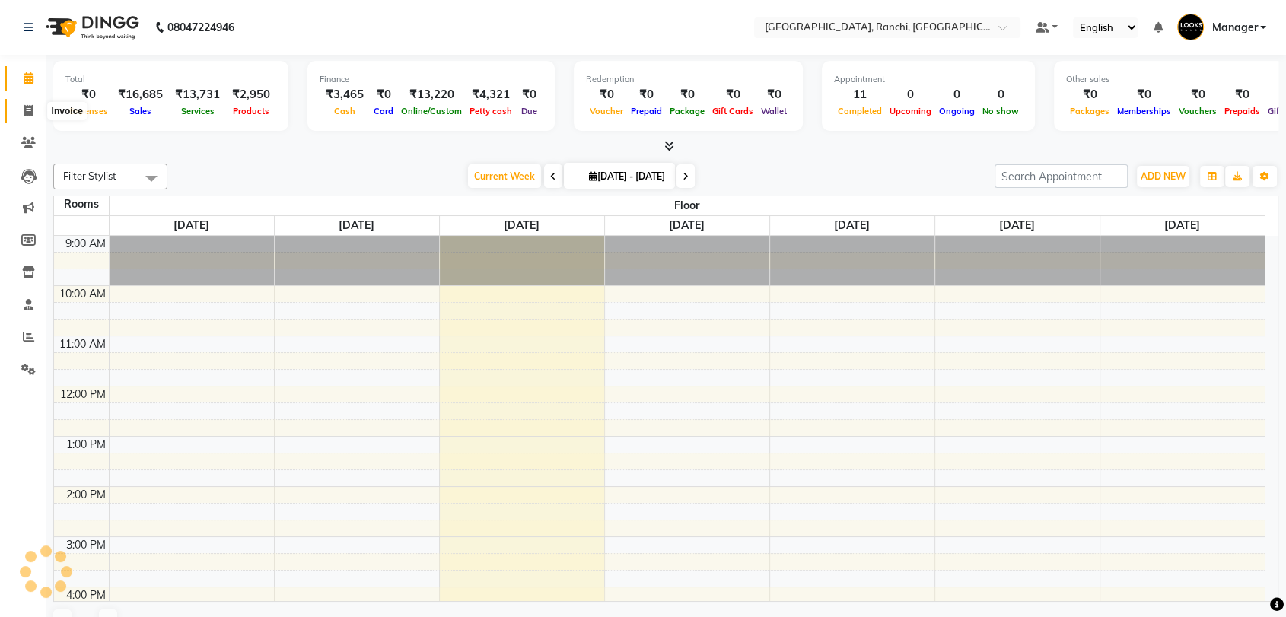
scroll to position [233, 0]
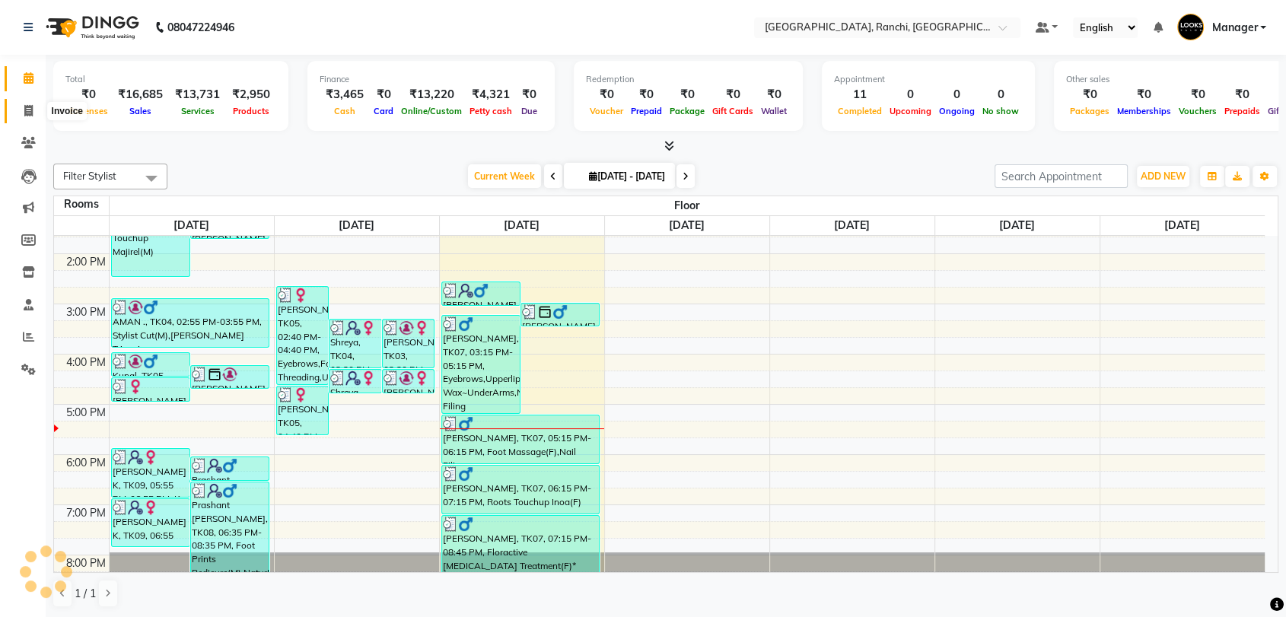
click at [30, 105] on icon at bounding box center [28, 110] width 8 height 11
select select "service"
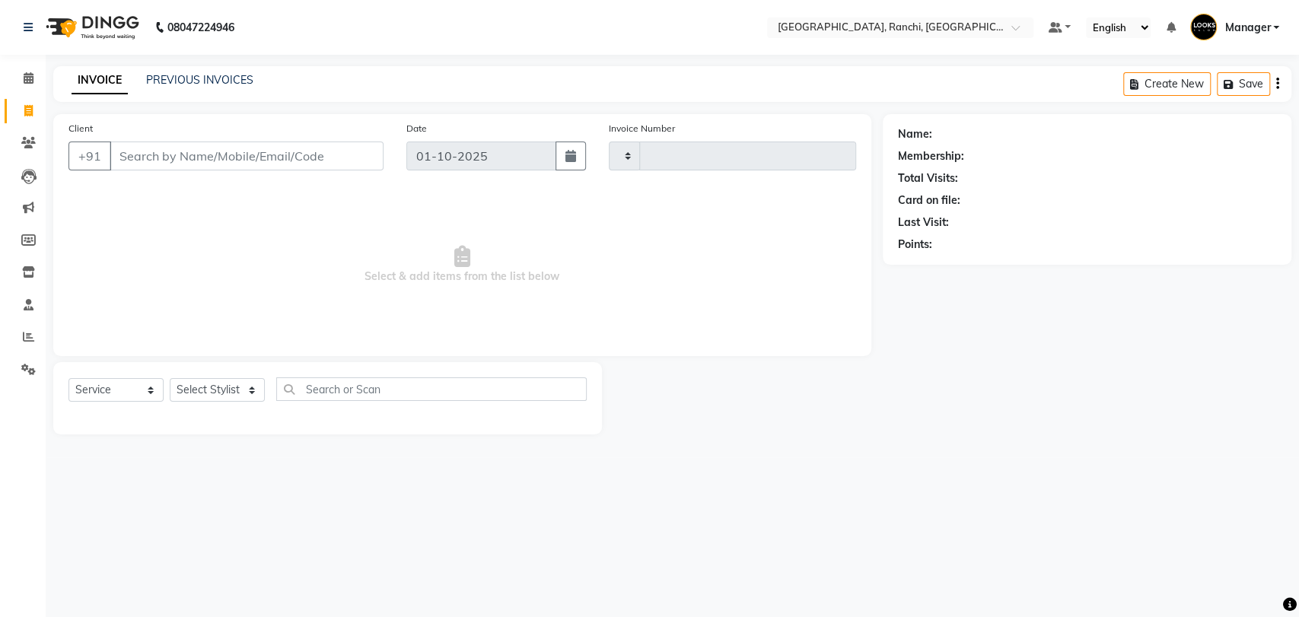
type input "1589"
select select "6463"
click at [29, 75] on icon at bounding box center [29, 77] width 10 height 11
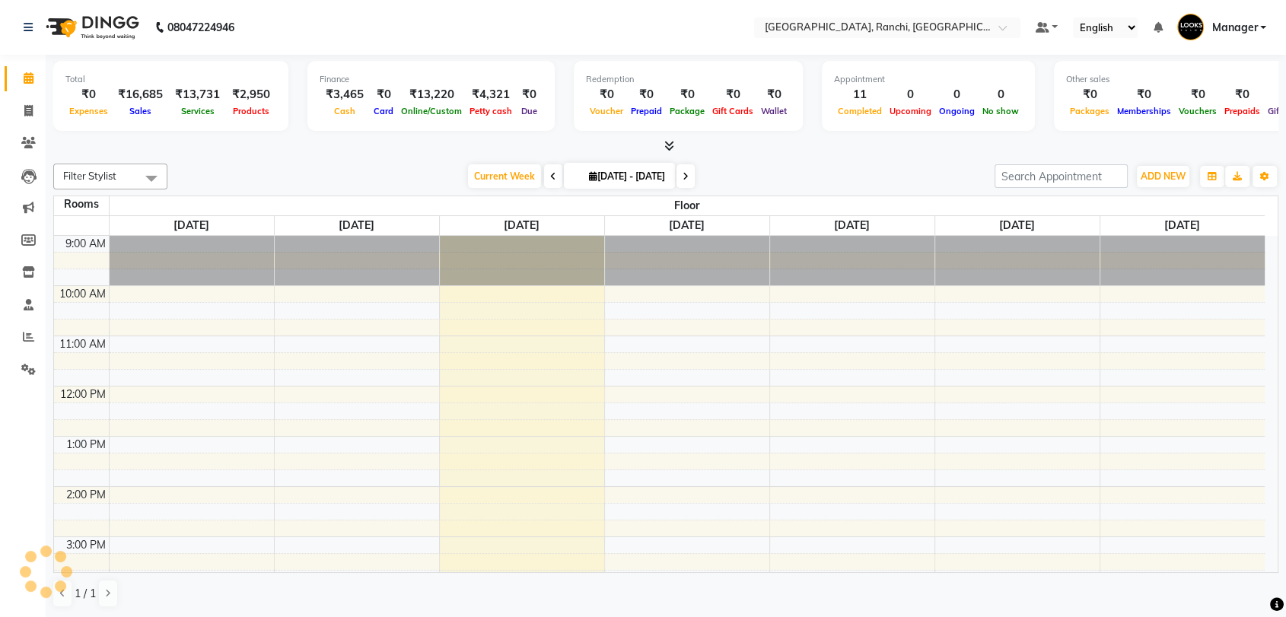
scroll to position [233, 0]
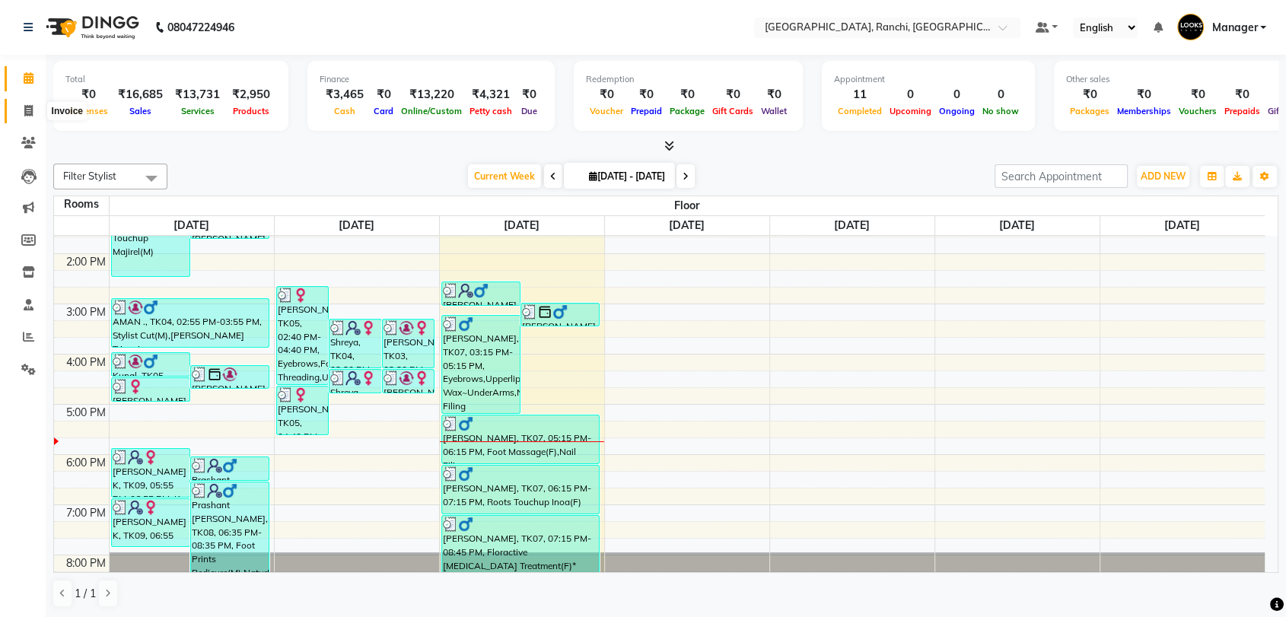
click at [27, 118] on span at bounding box center [28, 112] width 27 height 18
select select "service"
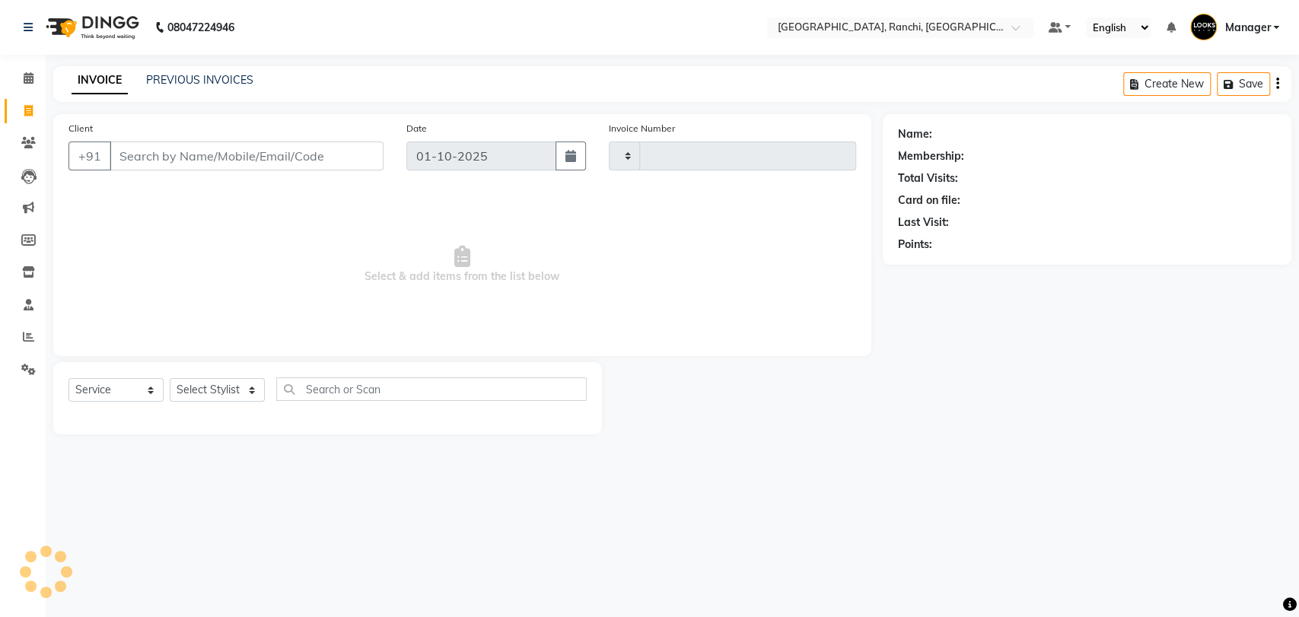
type input "1589"
select select "6463"
drag, startPoint x: 288, startPoint y: 159, endPoint x: 307, endPoint y: 140, distance: 26.4
click at [288, 158] on input "Client" at bounding box center [247, 156] width 274 height 29
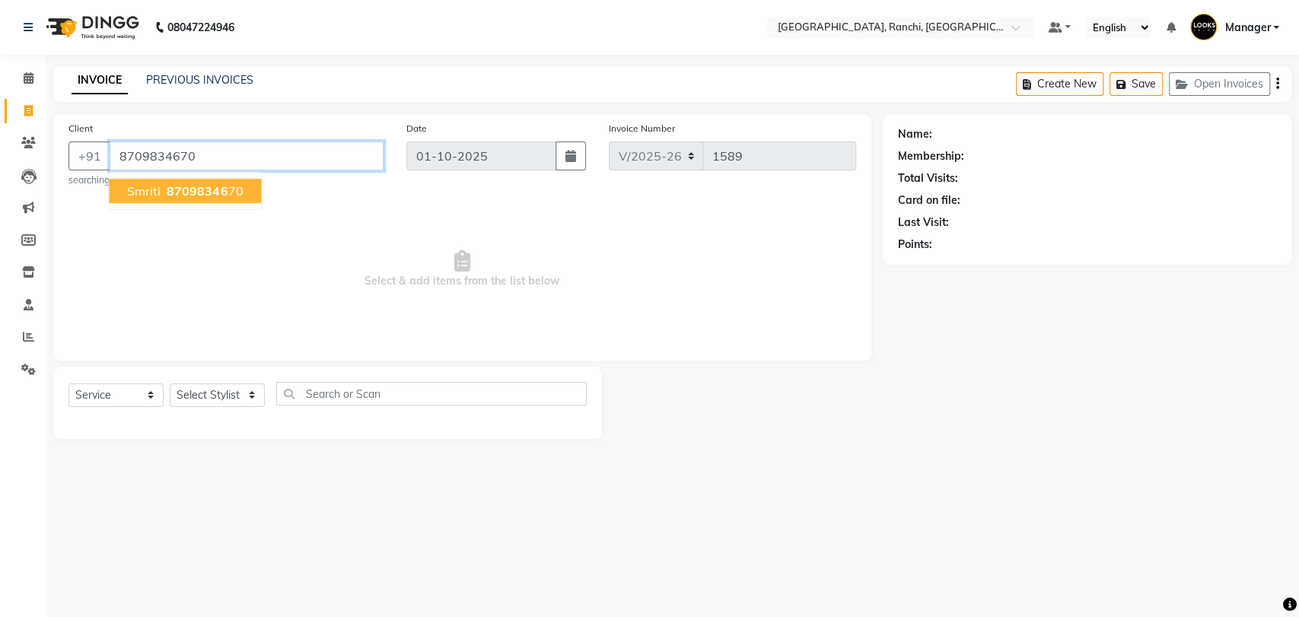
type input "8709834670"
select select "1: Object"
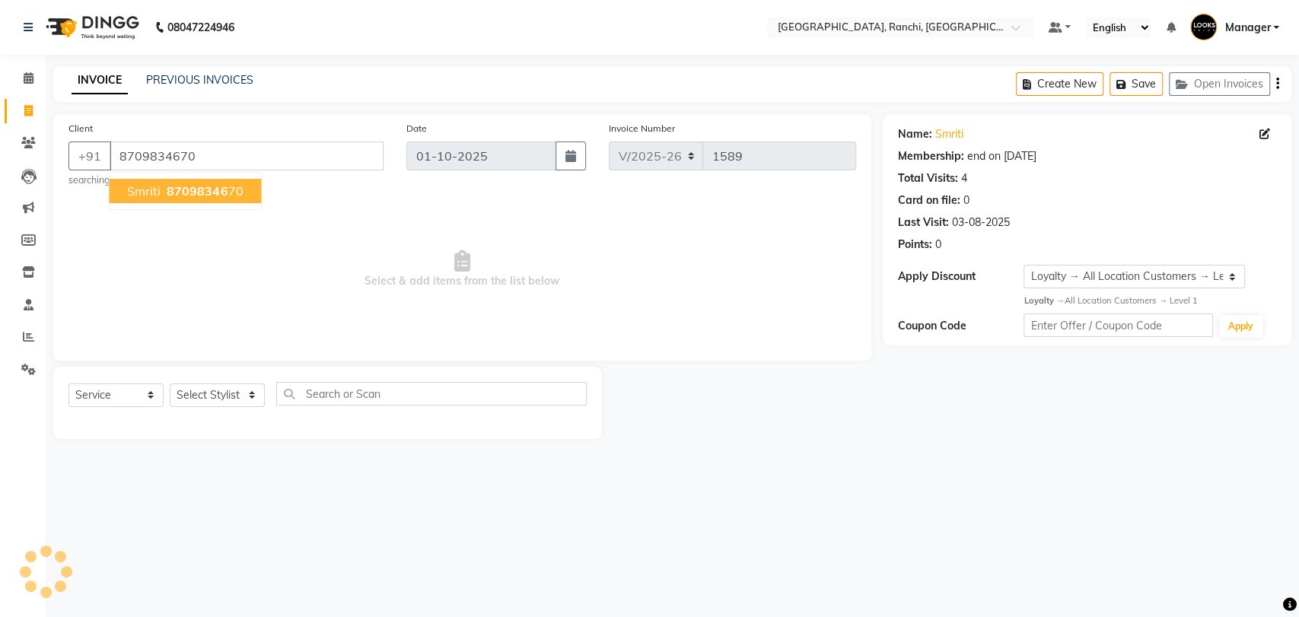
click at [219, 201] on button "Smriti 87098346 70" at bounding box center [185, 191] width 152 height 24
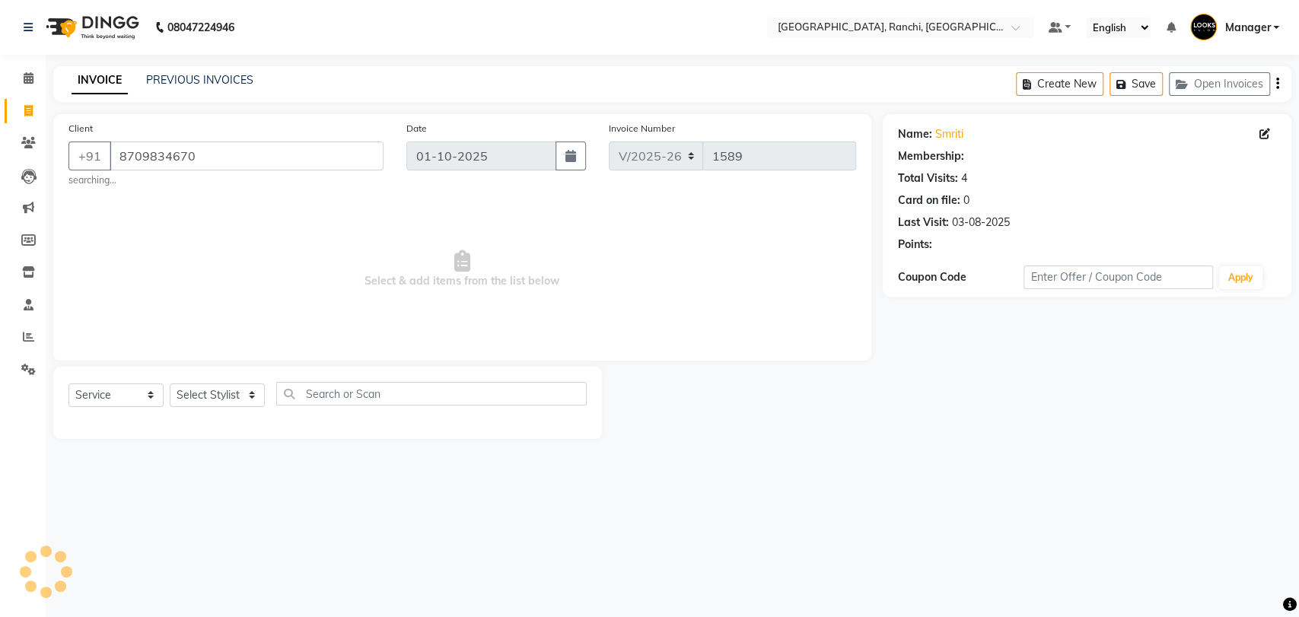
select select "1: Object"
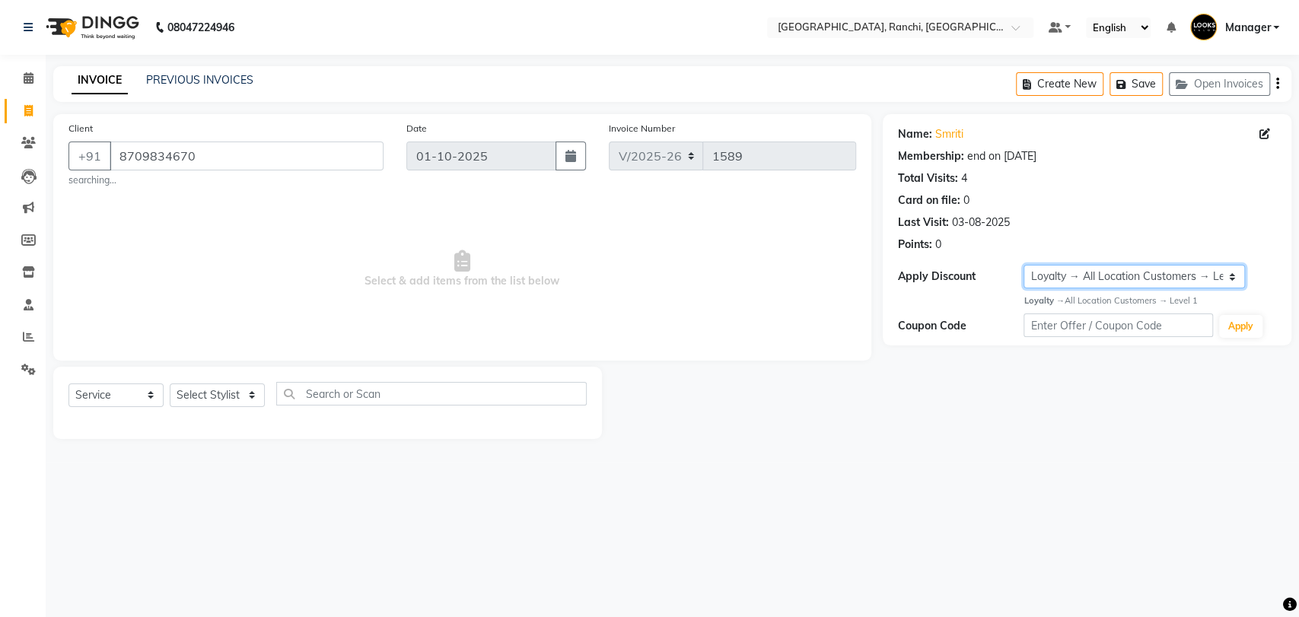
click at [1144, 271] on select "Select Membership → MO Membership Card 1000(20%) Loyalty → All Location Custome…" at bounding box center [1134, 277] width 221 height 24
click at [1161, 199] on div "Card on file: 0" at bounding box center [1087, 201] width 378 height 16
click at [211, 389] on select "Select Stylist [PERSON_NAME] COUNTER_SALES Gautam_pdct [PERSON_NAME] Manager [P…" at bounding box center [217, 396] width 95 height 24
select select "88105"
click at [170, 384] on select "Select Stylist [PERSON_NAME] COUNTER_SALES Gautam_pdct [PERSON_NAME] Manager [P…" at bounding box center [217, 396] width 95 height 24
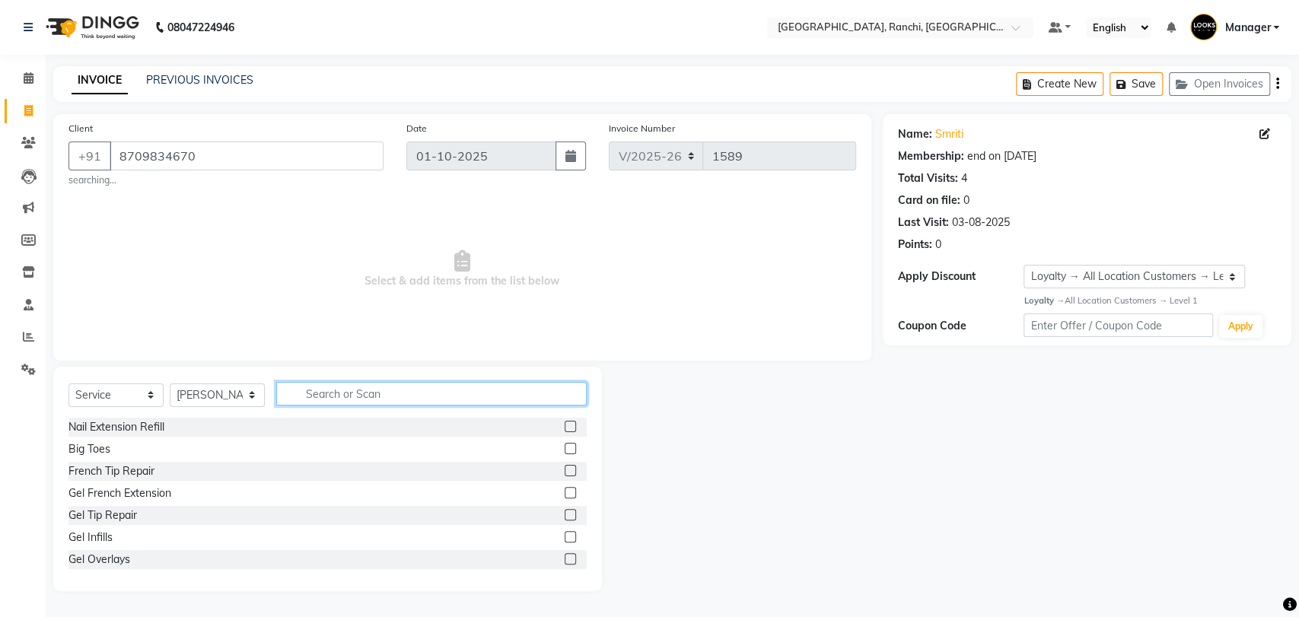
click at [362, 391] on input "text" at bounding box center [431, 394] width 310 height 24
type input "EYEBRO"
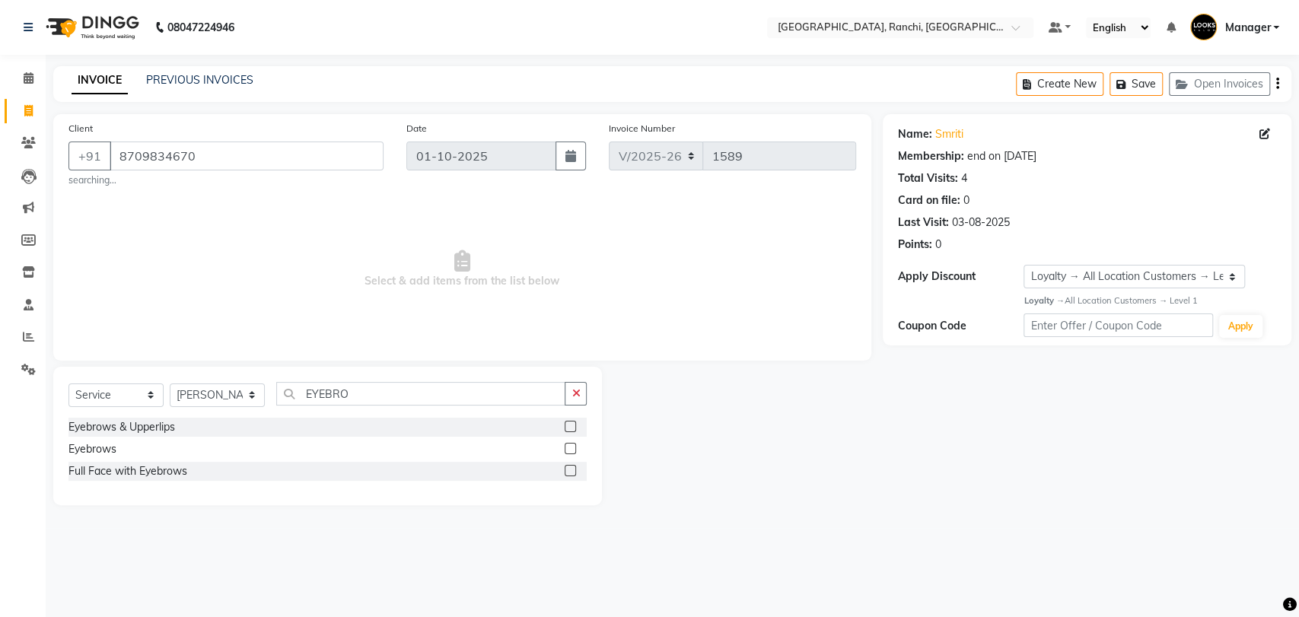
click at [572, 427] on label at bounding box center [570, 426] width 11 height 11
click at [572, 427] on input "checkbox" at bounding box center [570, 427] width 10 height 10
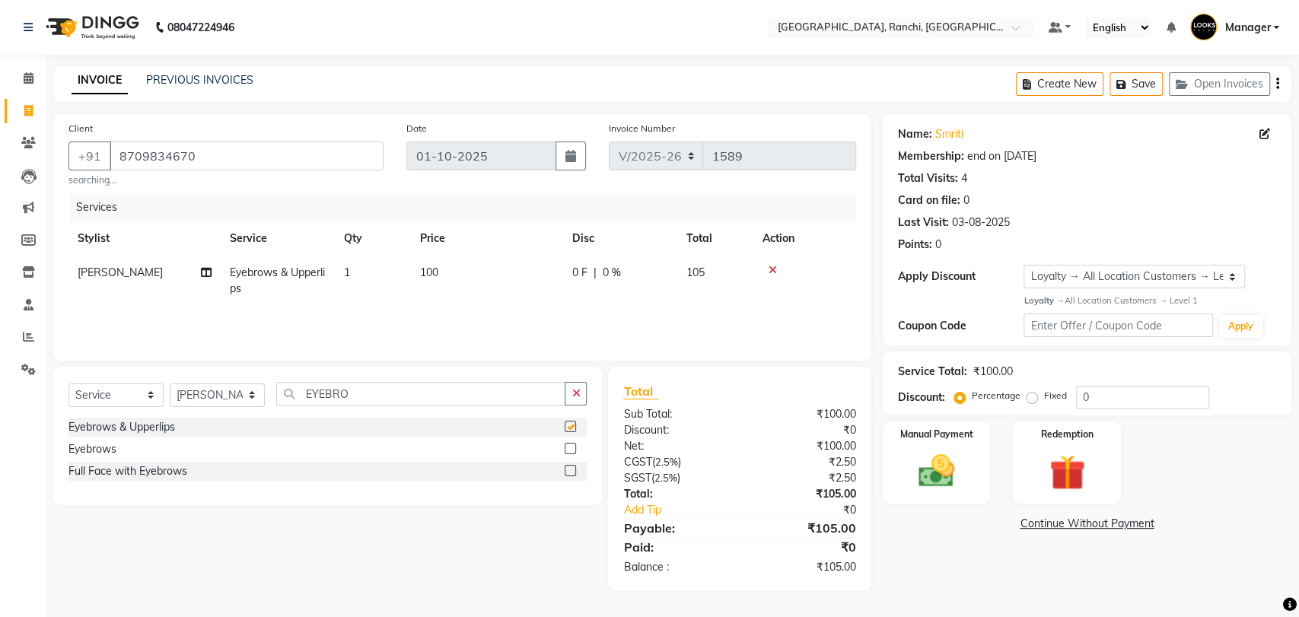
checkbox input "false"
click at [374, 399] on input "EYEBRO" at bounding box center [420, 394] width 289 height 24
type input "E"
type input "UPPER"
click at [572, 450] on label at bounding box center [570, 448] width 11 height 11
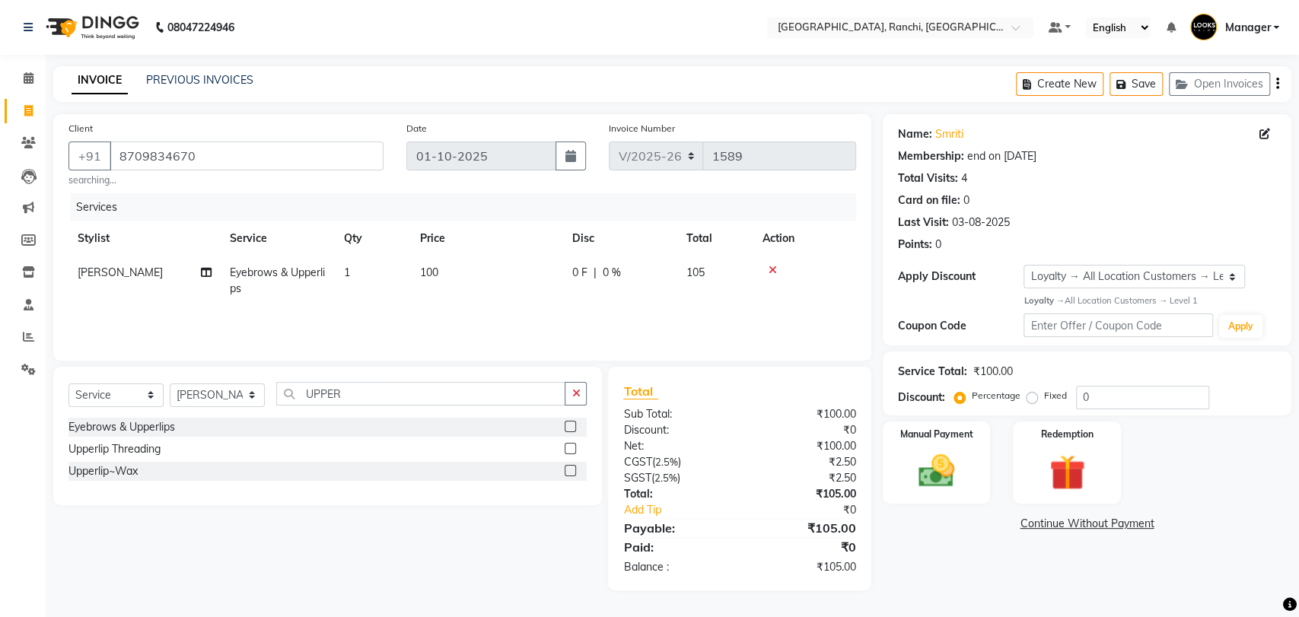
click at [572, 450] on input "checkbox" at bounding box center [570, 449] width 10 height 10
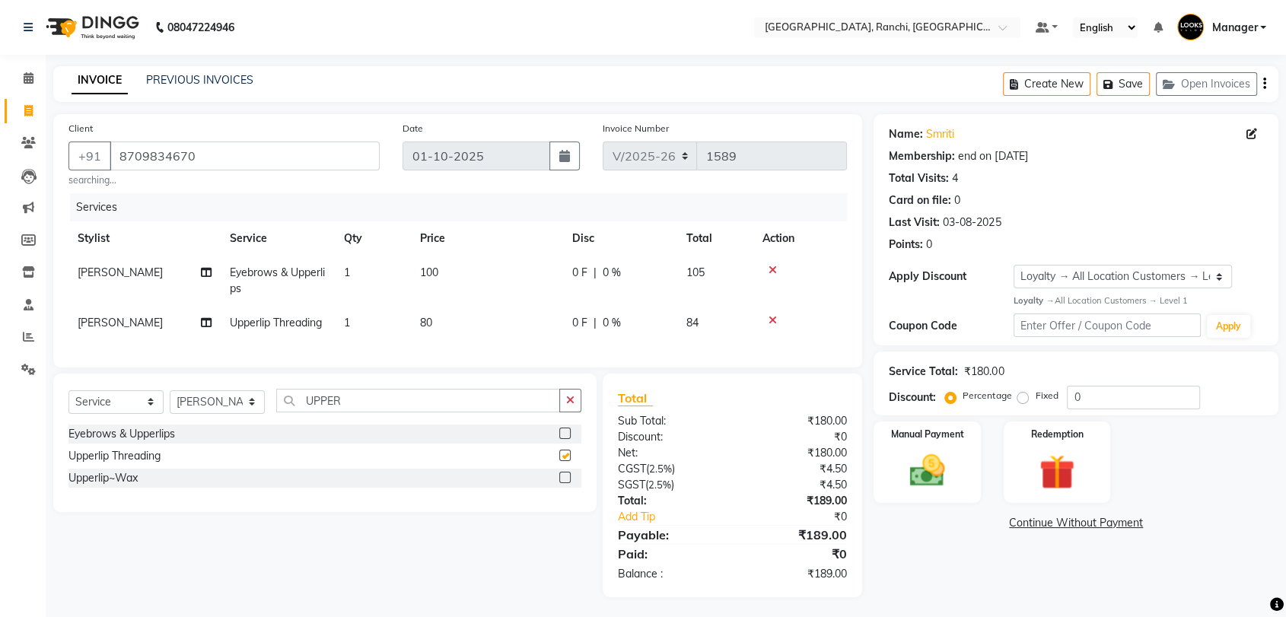
checkbox input "false"
click at [425, 321] on span "80" at bounding box center [426, 323] width 12 height 14
select select "88105"
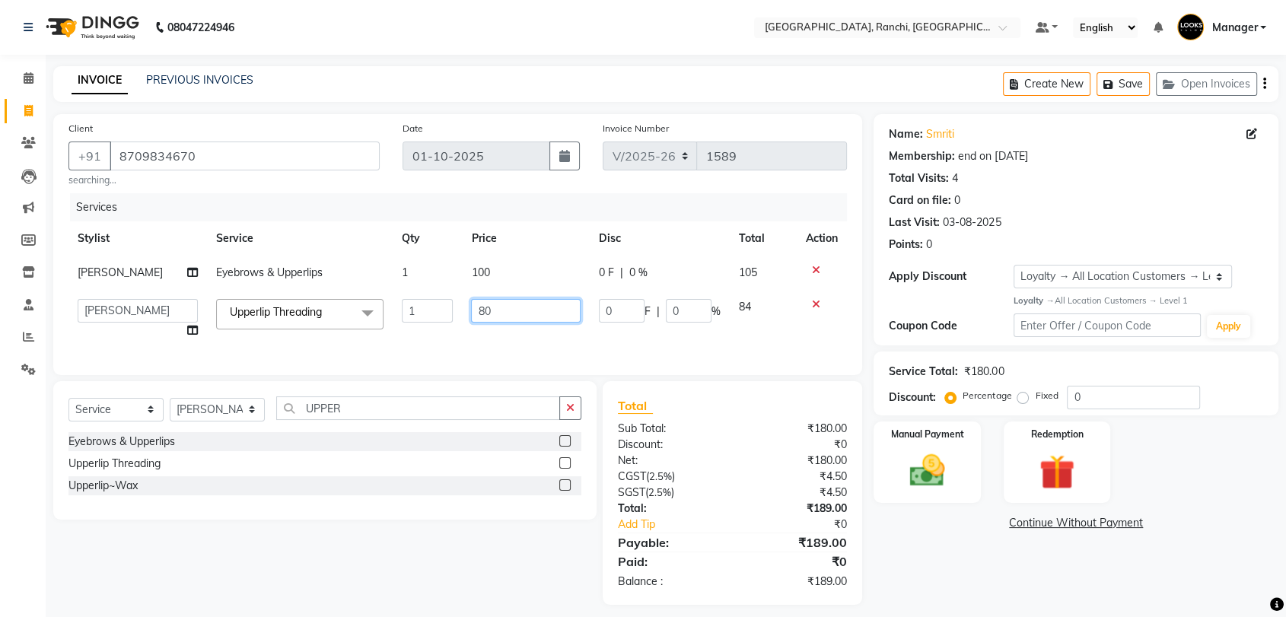
click at [481, 309] on input "80" at bounding box center [526, 311] width 110 height 24
type input "70"
click at [480, 271] on td "100" at bounding box center [526, 273] width 128 height 34
select select "88105"
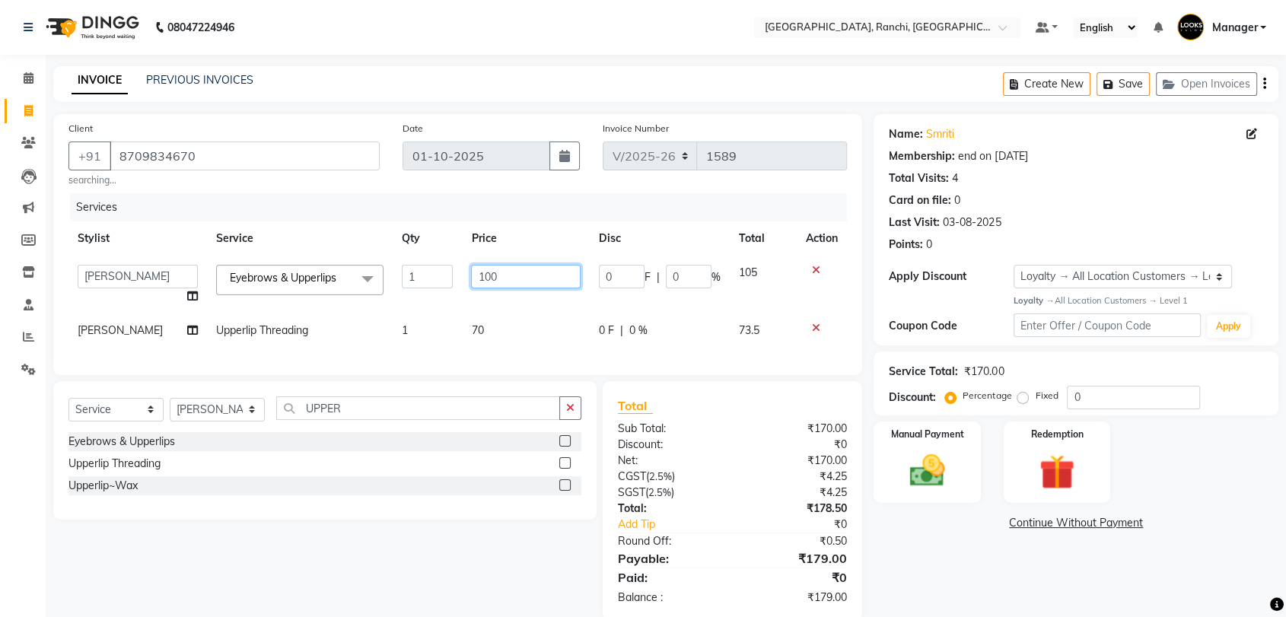
click at [486, 275] on input "100" at bounding box center [526, 277] width 110 height 24
type input "170"
click at [749, 193] on div "Services" at bounding box center [464, 207] width 788 height 28
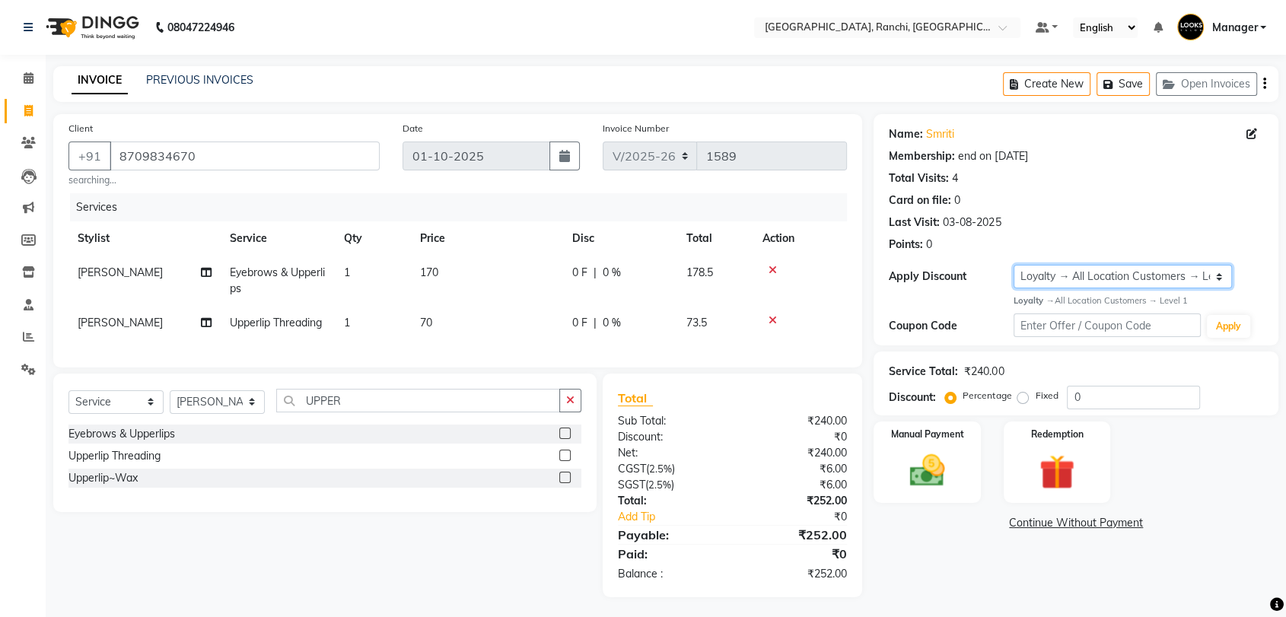
click at [1103, 269] on select "Select Membership → MO Membership Card 1000(20%) Loyalty → All Location Custome…" at bounding box center [1123, 277] width 218 height 24
select select "2: Object"
click at [1014, 265] on select "Select Membership → MO Membership Card 1000(20%) Loyalty → All Location Custome…" at bounding box center [1123, 277] width 218 height 24
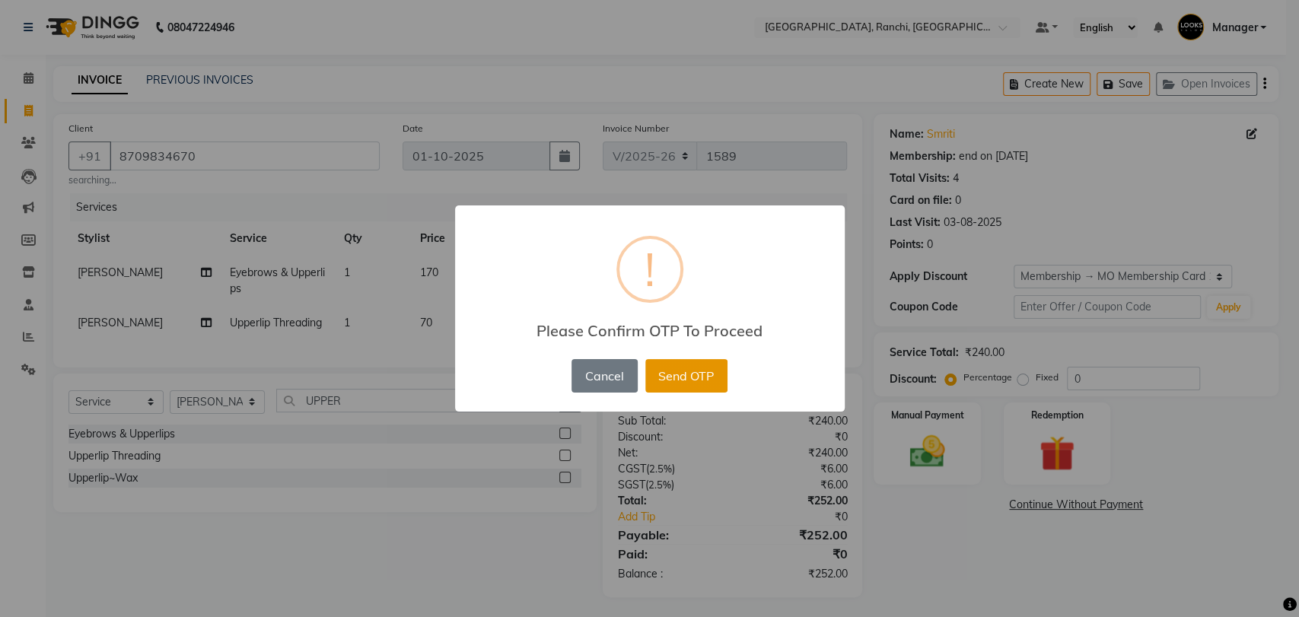
click at [671, 370] on button "Send OTP" at bounding box center [686, 375] width 82 height 33
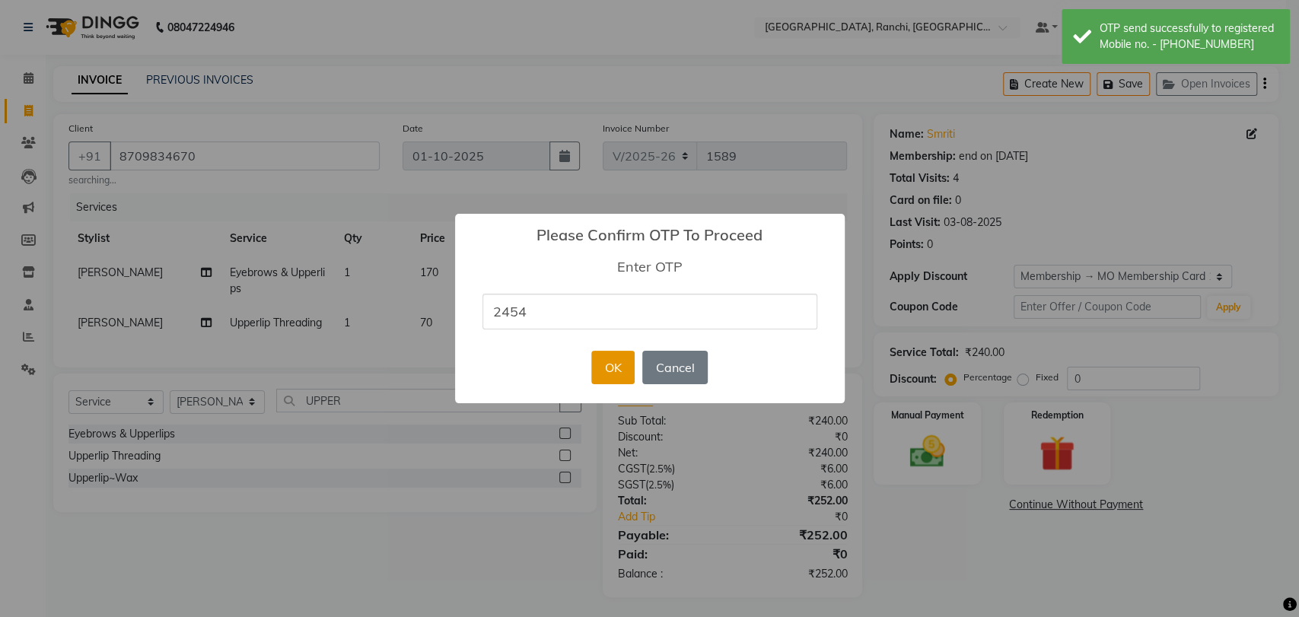
type input "2454"
click at [616, 373] on button "OK" at bounding box center [612, 367] width 43 height 33
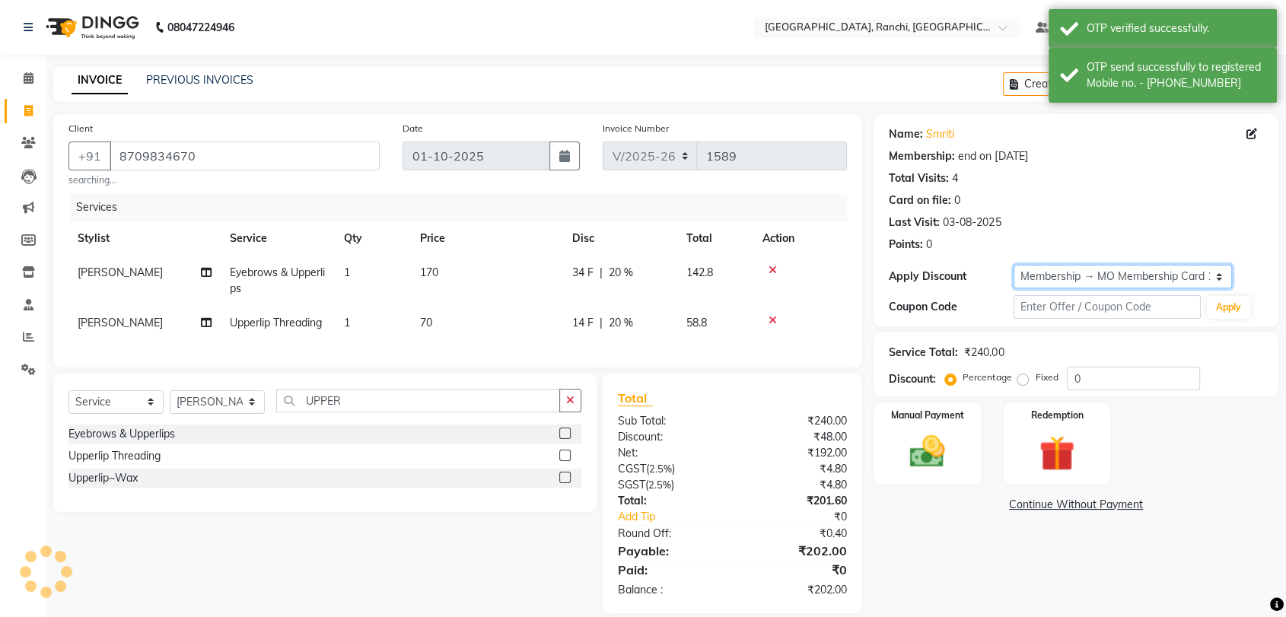
type input "20"
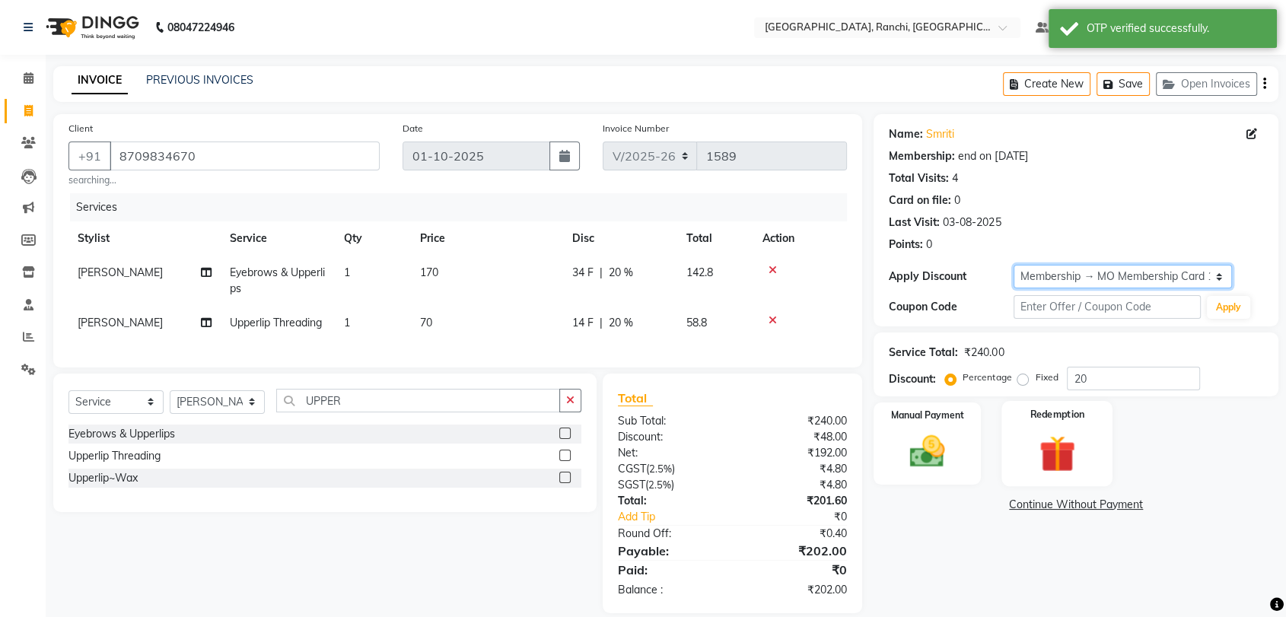
scroll to position [31, 0]
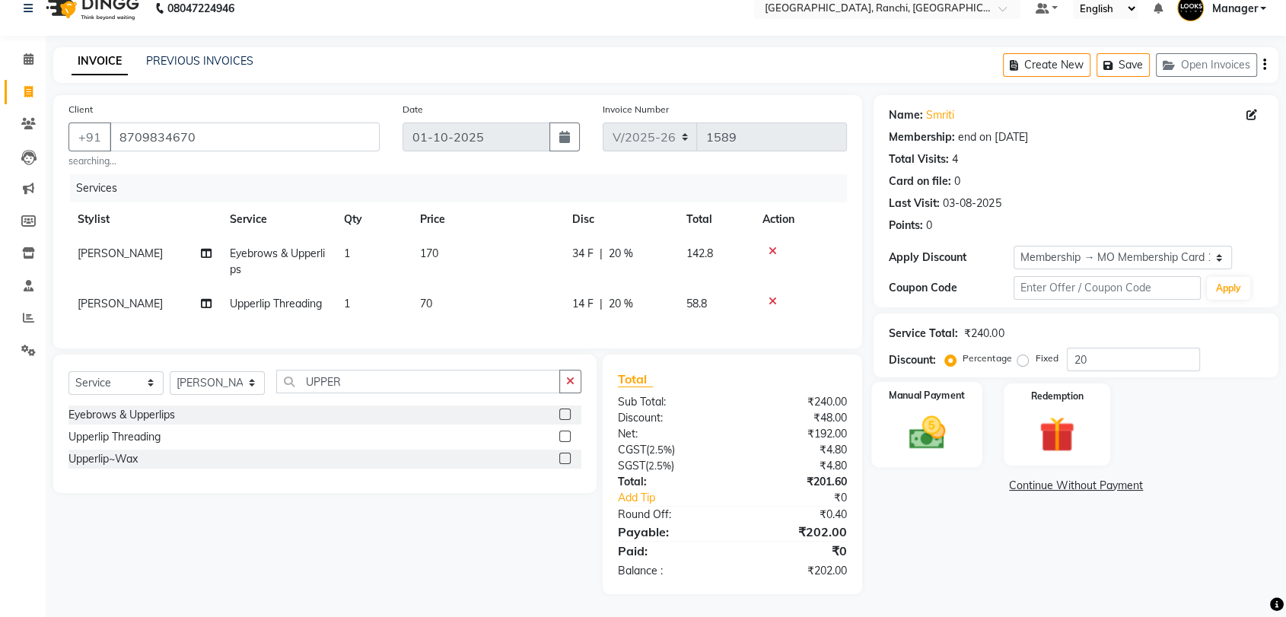
click at [924, 389] on label "Manual Payment" at bounding box center [928, 395] width 76 height 14
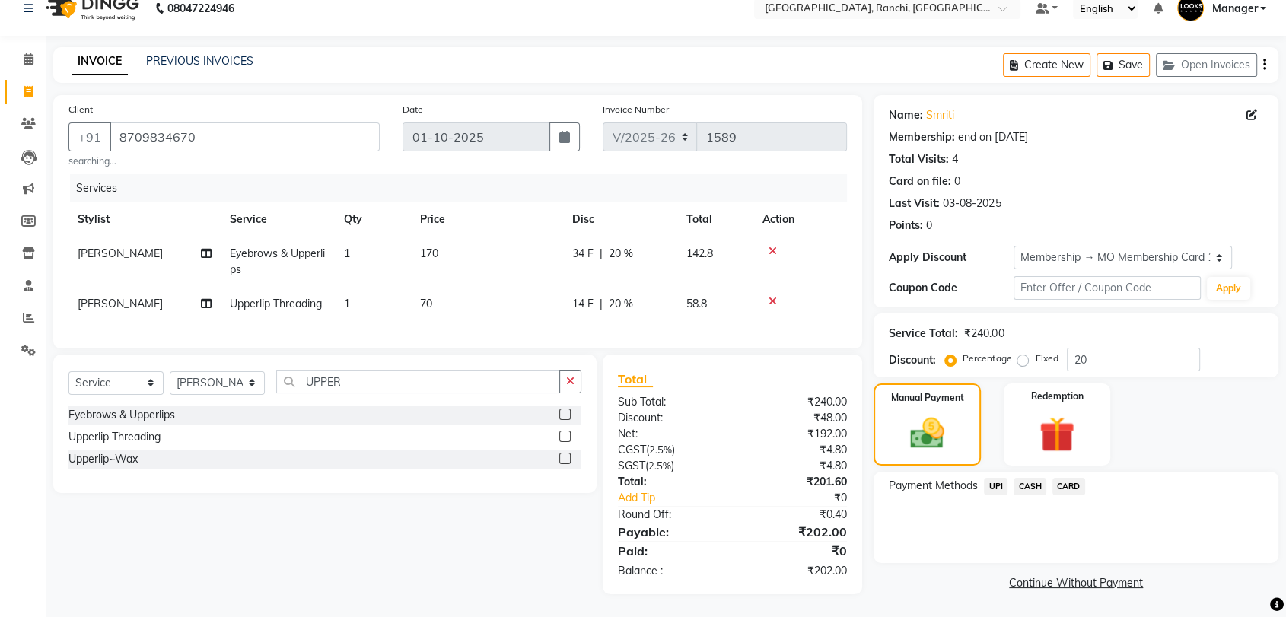
click at [998, 478] on span "UPI" at bounding box center [996, 487] width 24 height 18
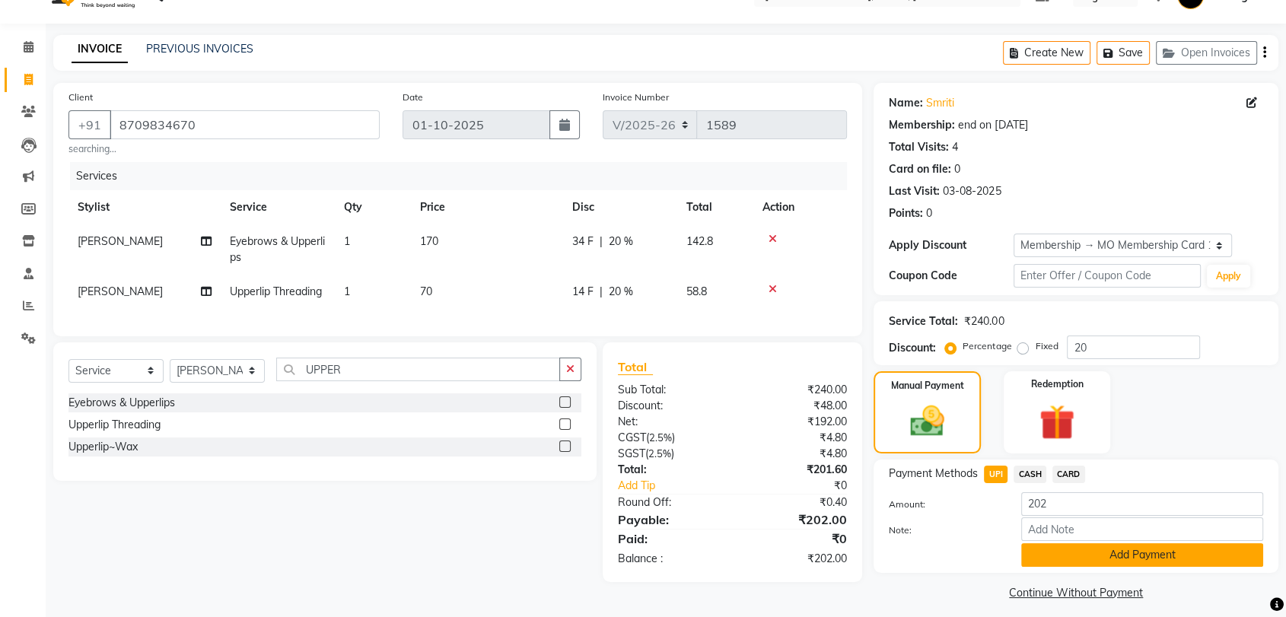
click at [1144, 556] on button "Add Payment" at bounding box center [1142, 555] width 242 height 24
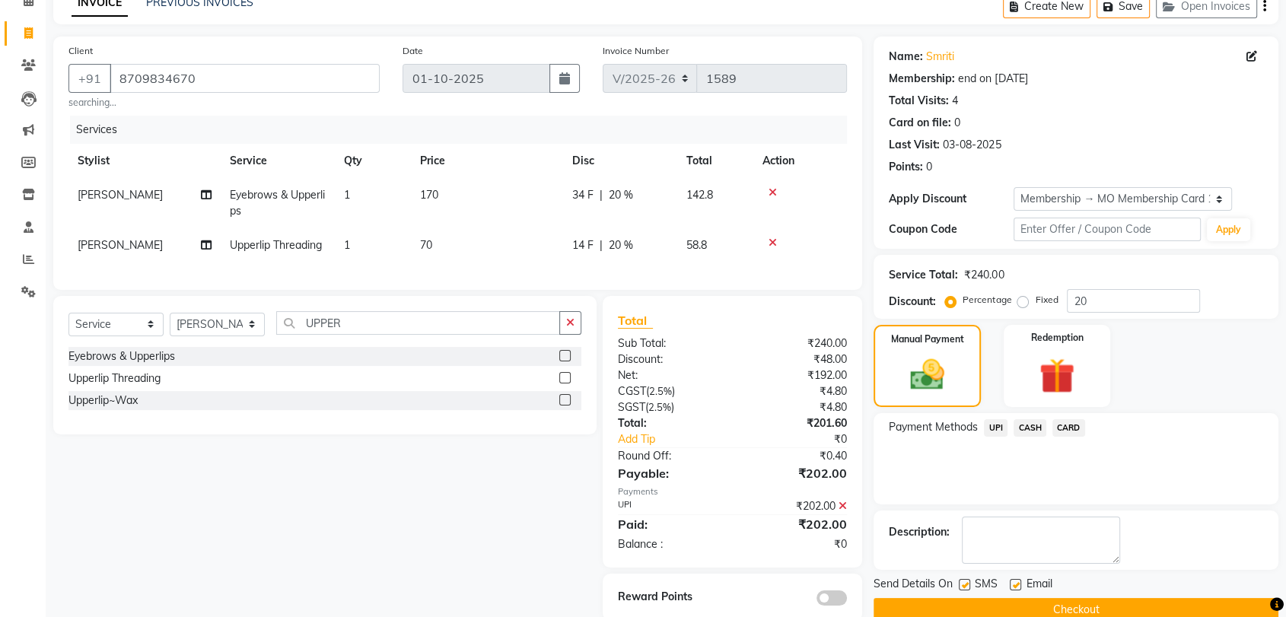
scroll to position [116, 0]
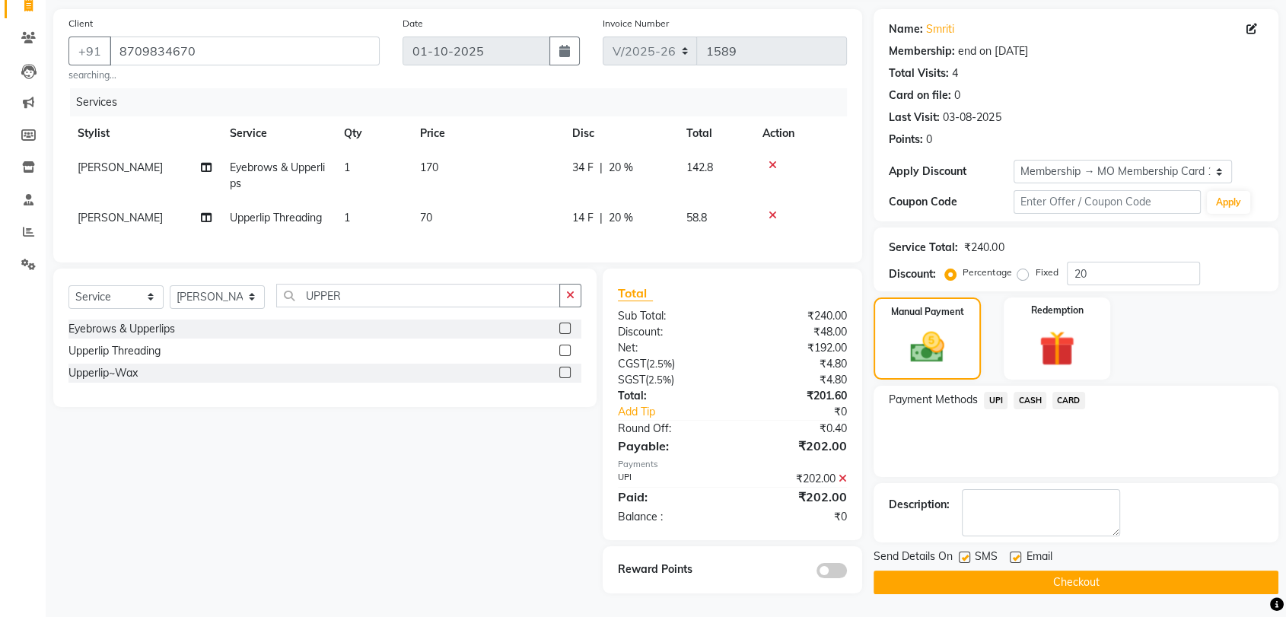
click at [1092, 571] on button "Checkout" at bounding box center [1076, 583] width 405 height 24
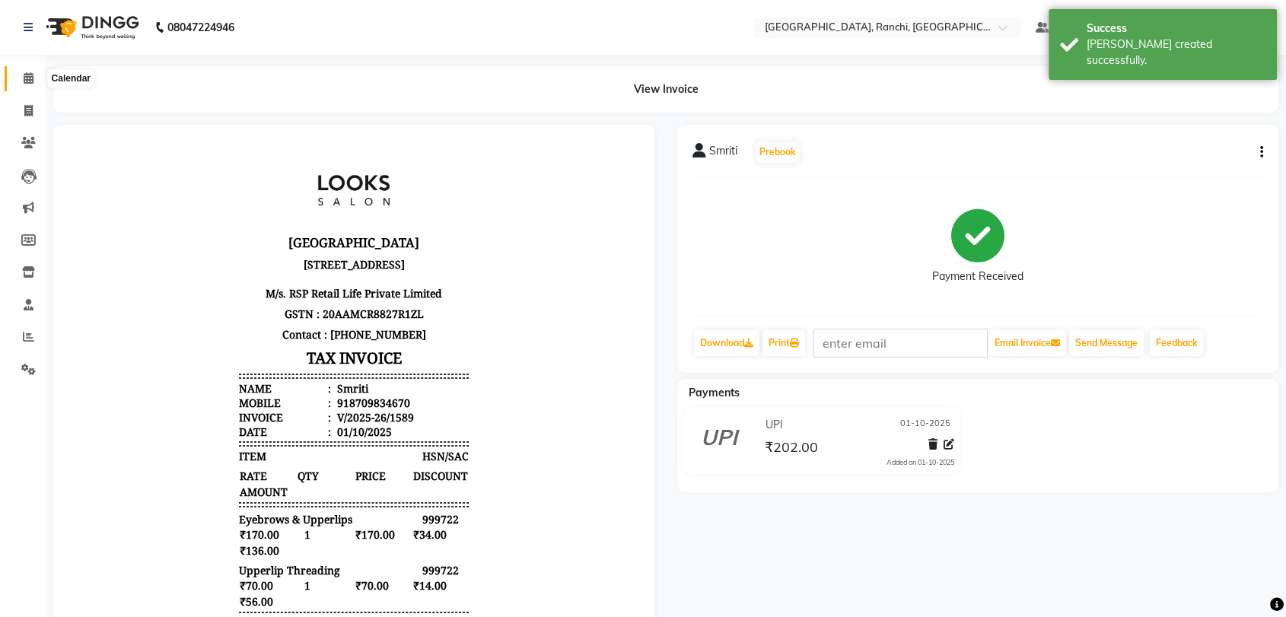
click at [30, 81] on icon at bounding box center [29, 77] width 10 height 11
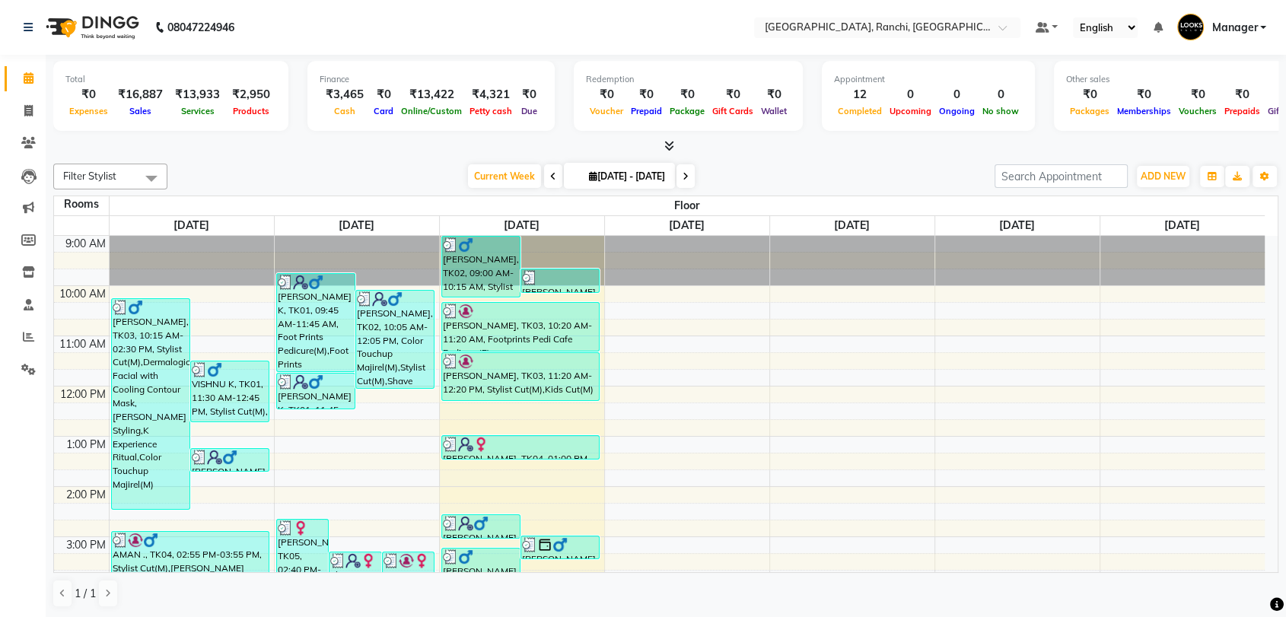
click at [241, 160] on div "Filter Stylist Select All Aman Anjana COUNTER_SALES Gautam_pdct Lokesh Pravin S…" at bounding box center [665, 386] width 1225 height 457
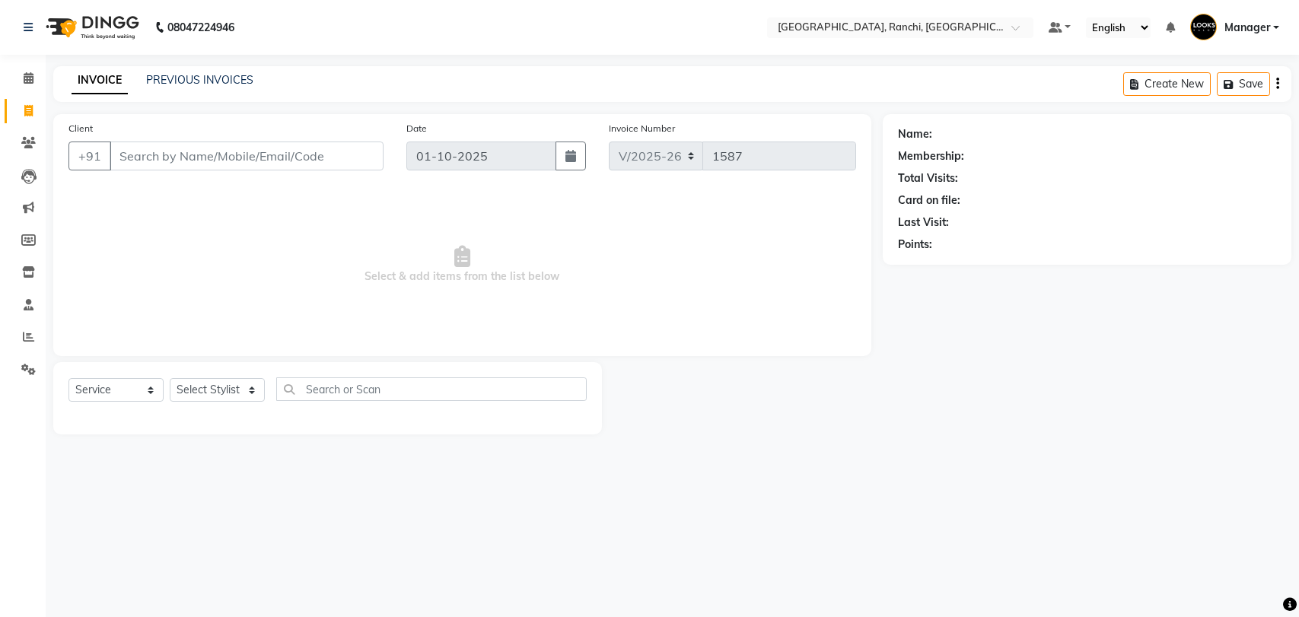
select select "6463"
select select "service"
click at [221, 161] on input "Client" at bounding box center [247, 156] width 274 height 29
click at [186, 157] on input "Client" at bounding box center [247, 156] width 274 height 29
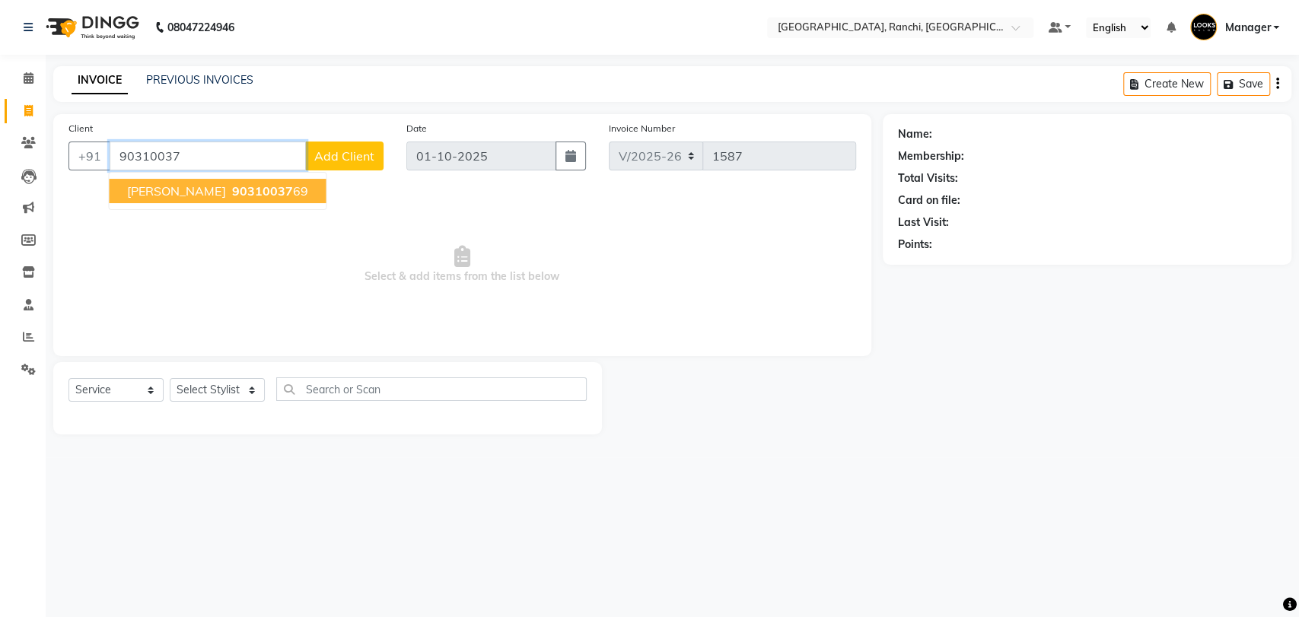
click at [220, 197] on span "Sandeep Khetan" at bounding box center [176, 190] width 98 height 15
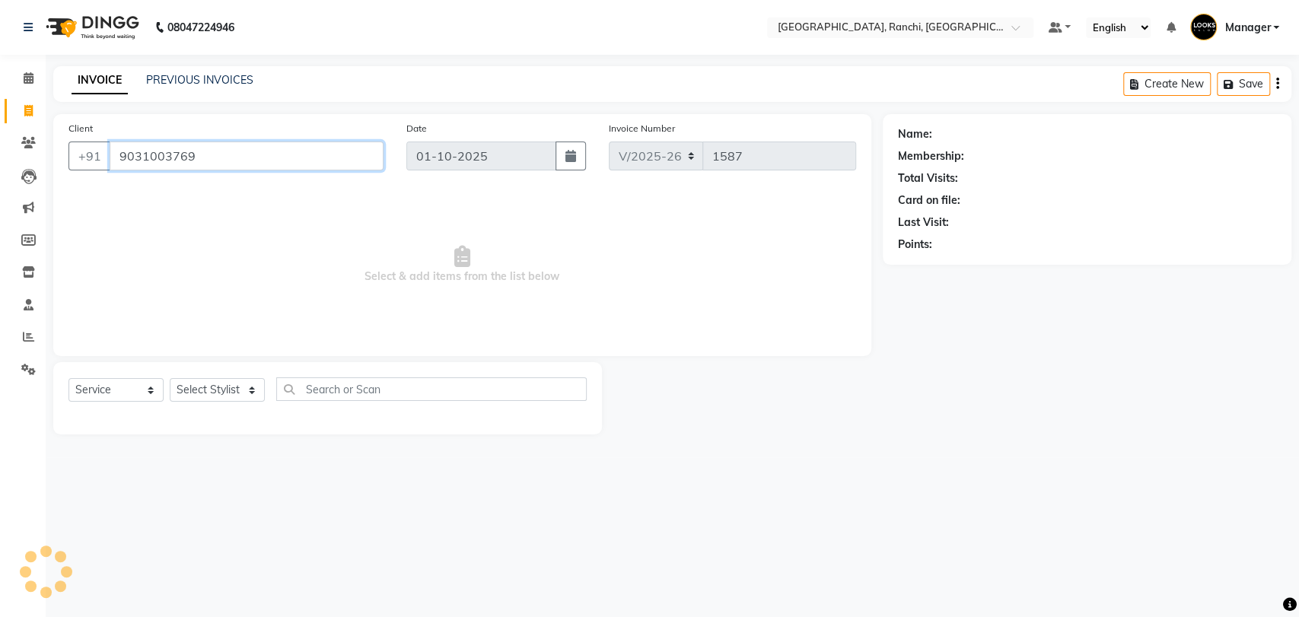
type input "9031003769"
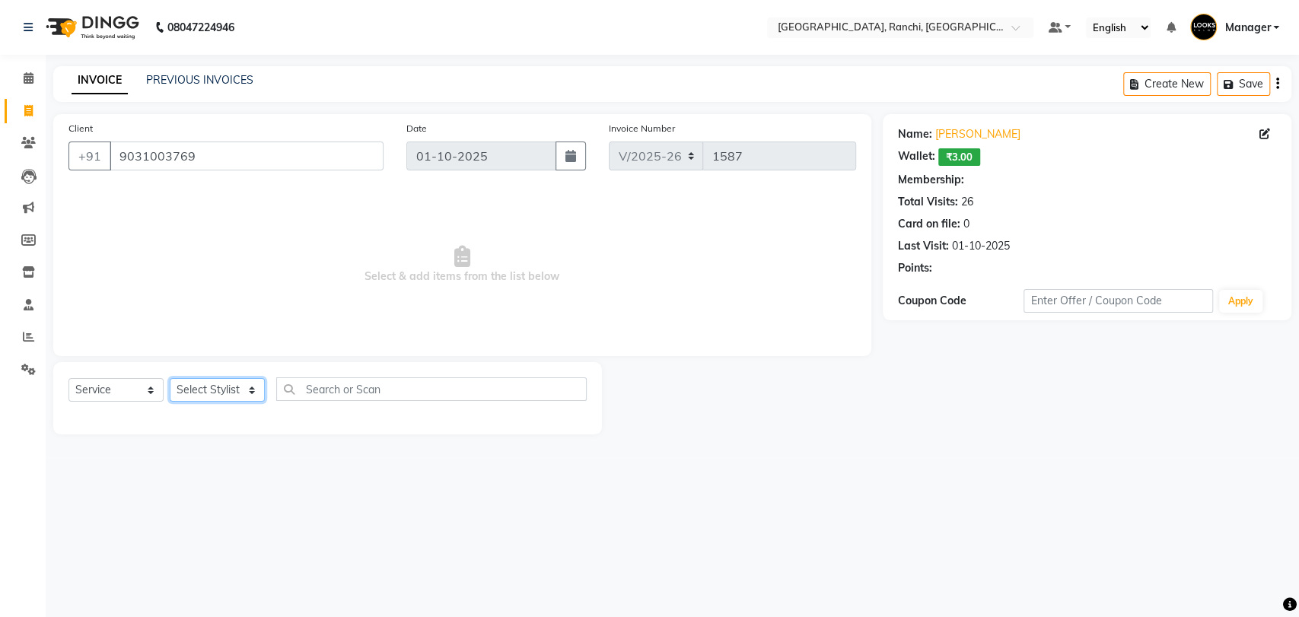
select select "1: Object"
click at [213, 395] on select "Select Stylist [PERSON_NAME] COUNTER_SALES Gautam_pdct [PERSON_NAME] Manager [P…" at bounding box center [217, 390] width 95 height 24
select select "83274"
click at [170, 378] on select "Select Stylist [PERSON_NAME] COUNTER_SALES Gautam_pdct [PERSON_NAME] Manager [P…" at bounding box center [217, 390] width 95 height 24
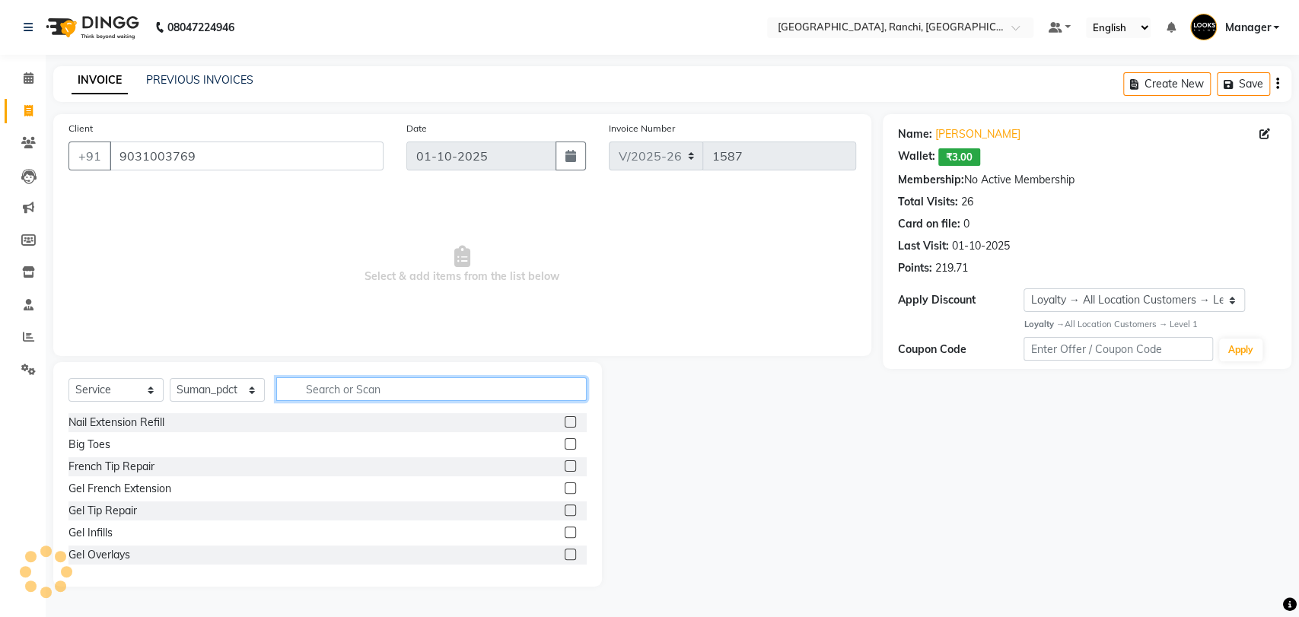
click at [332, 395] on input "text" at bounding box center [431, 389] width 310 height 24
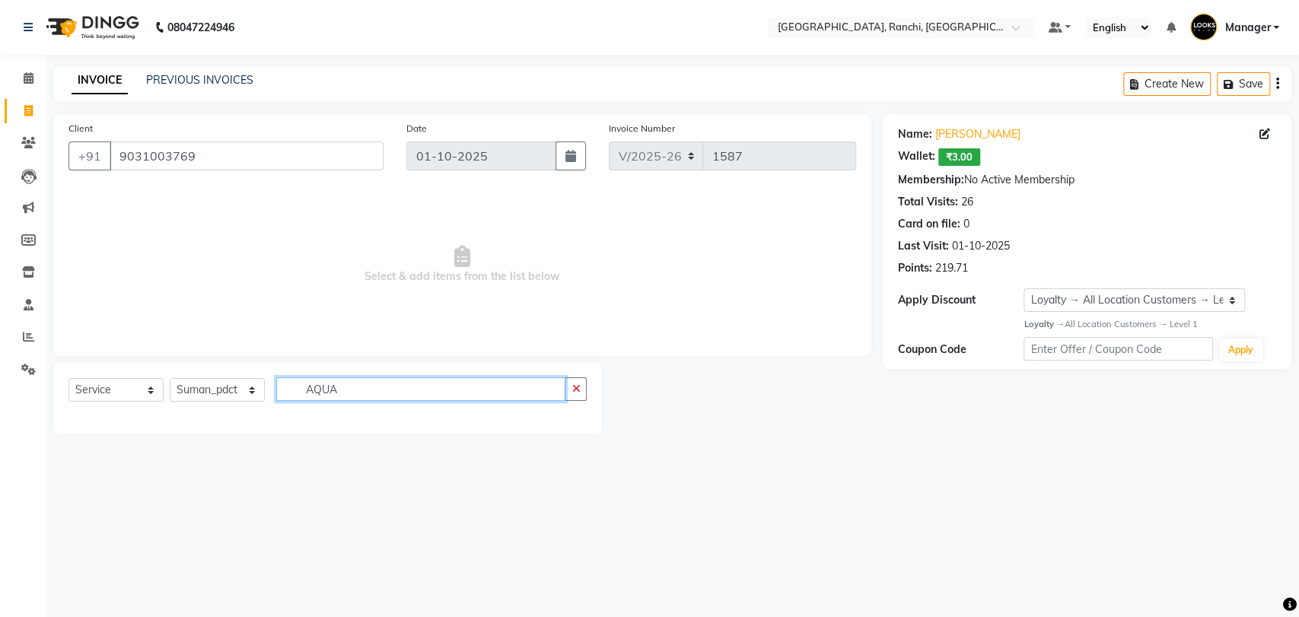
click at [354, 384] on input "AQUA" at bounding box center [420, 389] width 289 height 24
click at [353, 390] on input "AQUA" at bounding box center [420, 389] width 289 height 24
type input "A"
type input "NATURE"
click at [140, 388] on select "Select Service Product Membership Package Voucher Prepaid Gift Card" at bounding box center [115, 390] width 95 height 24
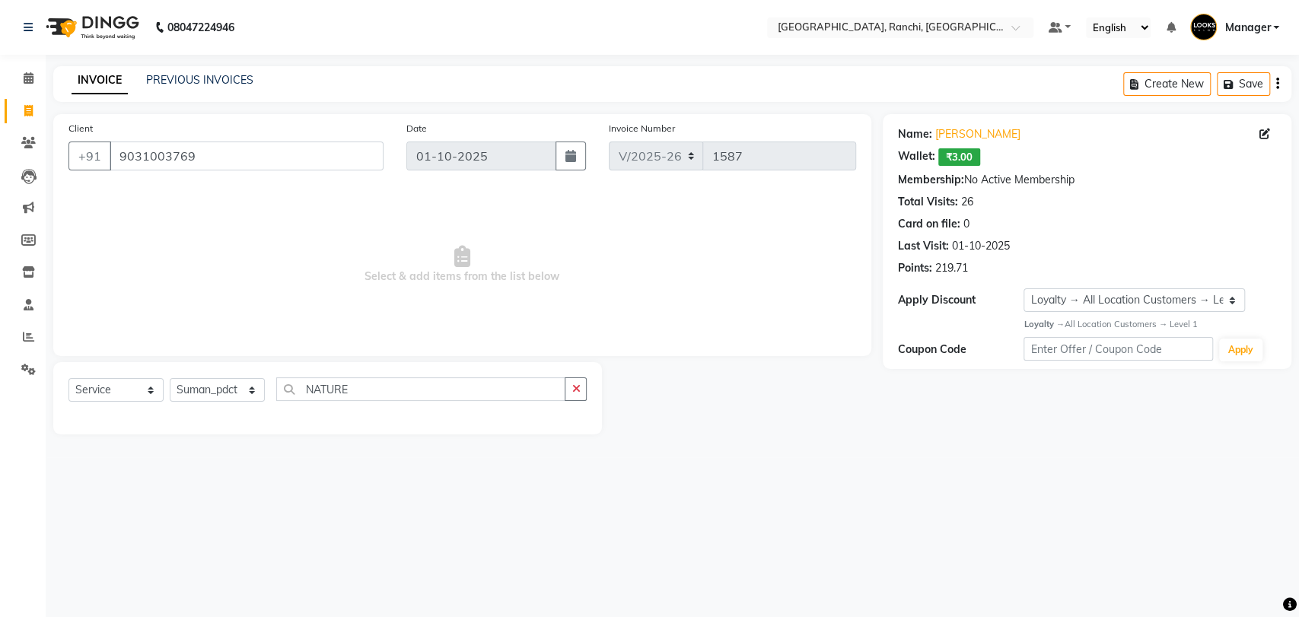
click at [195, 322] on span "Select & add items from the list below" at bounding box center [462, 265] width 788 height 152
click at [132, 391] on select "Select Service Product Membership Package Voucher Prepaid Gift Card" at bounding box center [115, 390] width 95 height 24
click at [160, 294] on span "Select & add items from the list below" at bounding box center [462, 265] width 788 height 152
click at [130, 390] on select "Select Service Product Membership Package Voucher Prepaid Gift Card" at bounding box center [115, 390] width 95 height 24
select select "P"
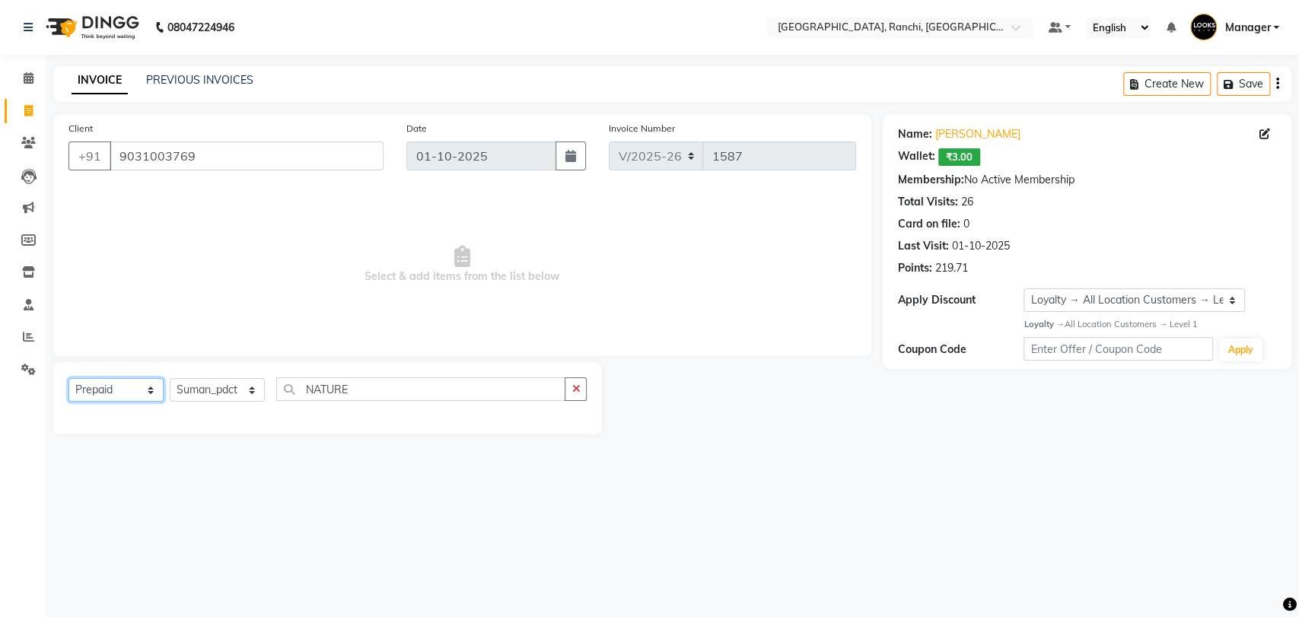
click at [68, 378] on select "Select Service Product Membership Package Voucher Prepaid Gift Card" at bounding box center [115, 390] width 95 height 24
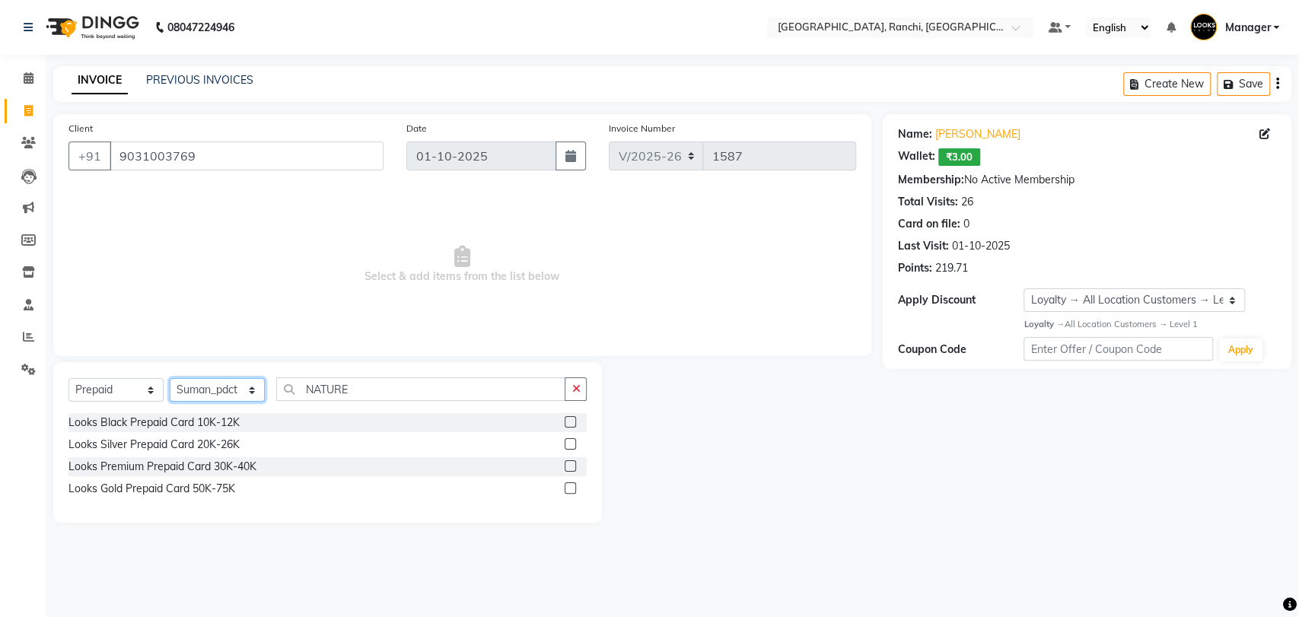
click at [220, 387] on select "Select Stylist [PERSON_NAME] COUNTER_SALES Gautam_pdct [PERSON_NAME] Manager [P…" at bounding box center [217, 390] width 95 height 24
select select "49815"
click at [170, 378] on select "Select Stylist [PERSON_NAME] COUNTER_SALES Gautam_pdct [PERSON_NAME] Manager [P…" at bounding box center [217, 390] width 95 height 24
click at [570, 442] on label at bounding box center [570, 443] width 11 height 11
click at [570, 442] on input "checkbox" at bounding box center [570, 445] width 10 height 10
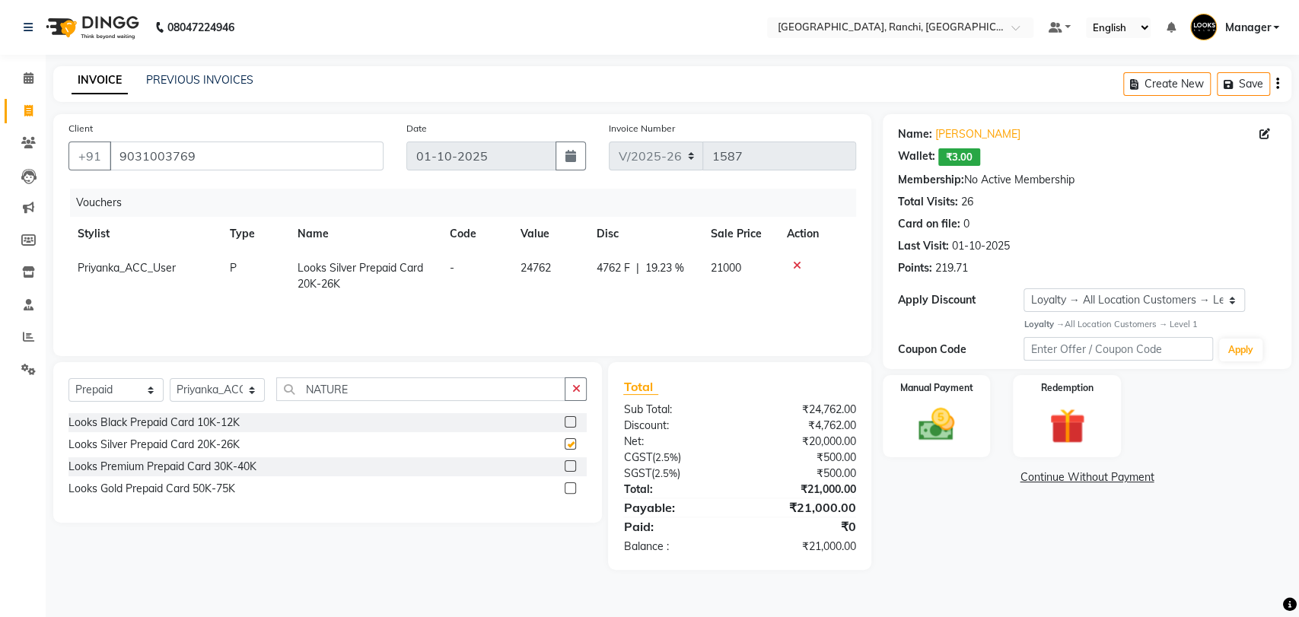
checkbox input "false"
click at [963, 416] on img at bounding box center [936, 424] width 60 height 43
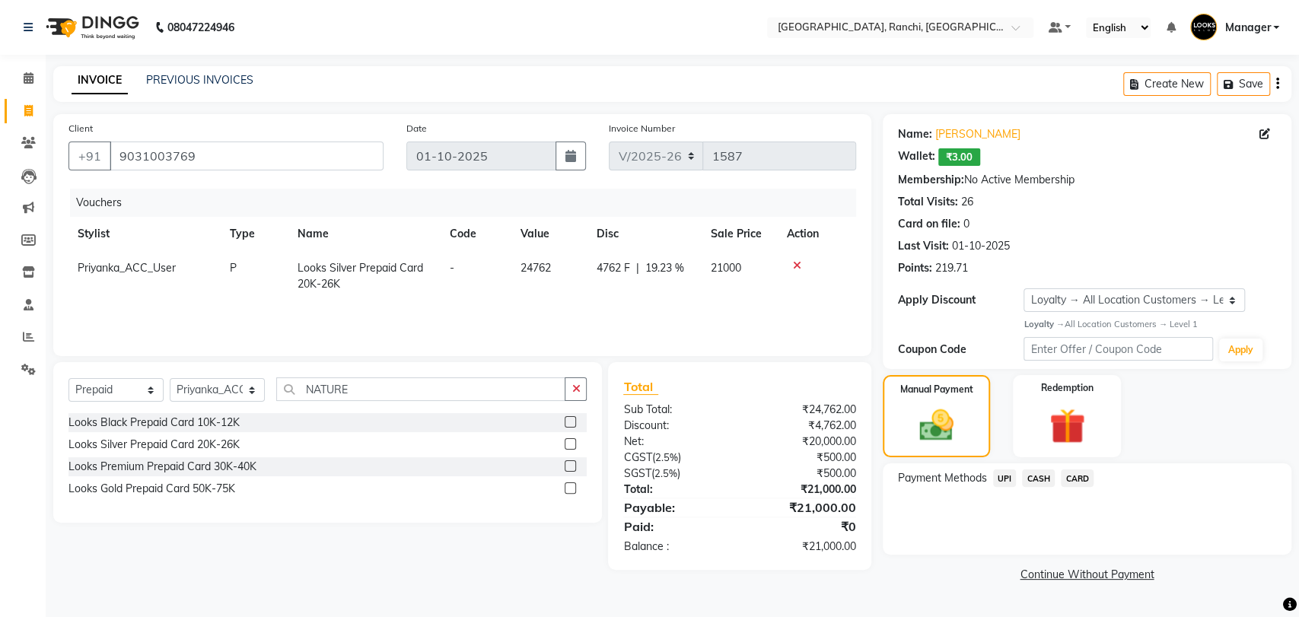
click at [1005, 475] on span "UPI" at bounding box center [1005, 479] width 24 height 18
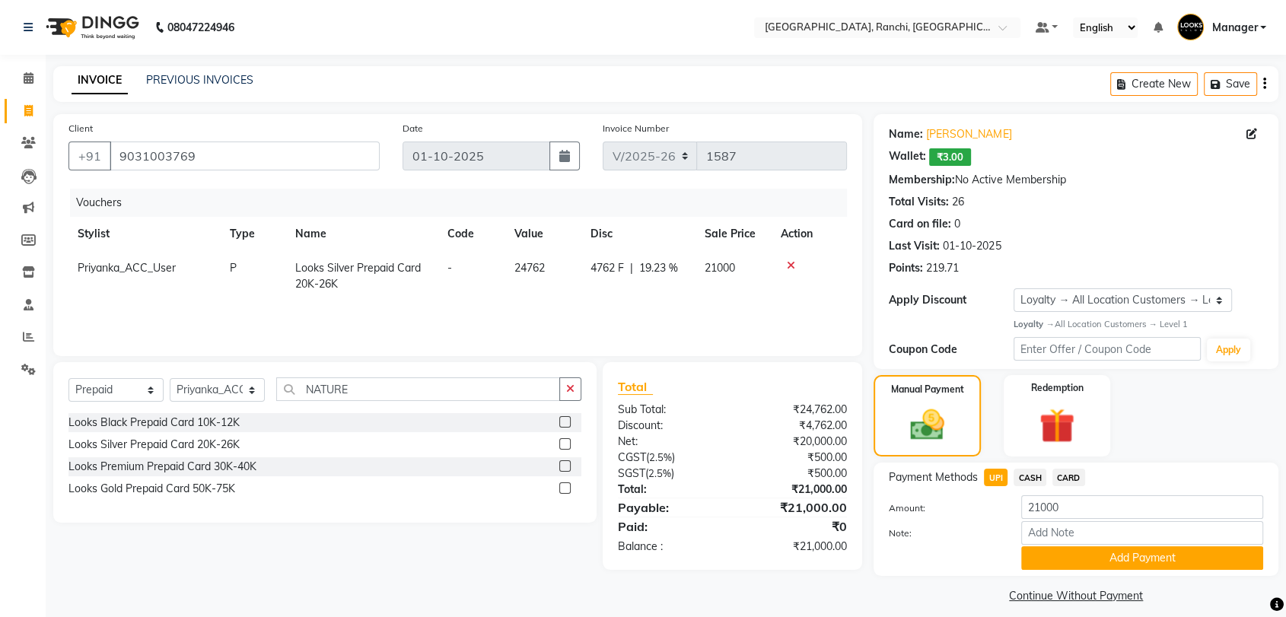
scroll to position [12, 0]
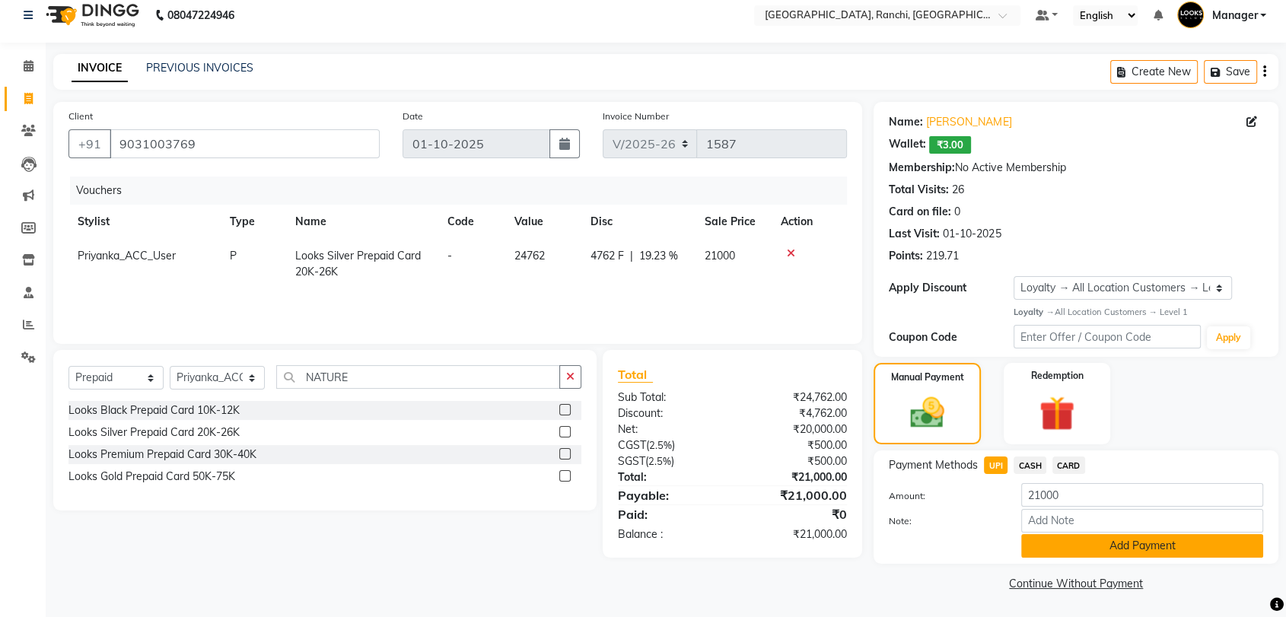
click at [1088, 547] on button "Add Payment" at bounding box center [1142, 546] width 242 height 24
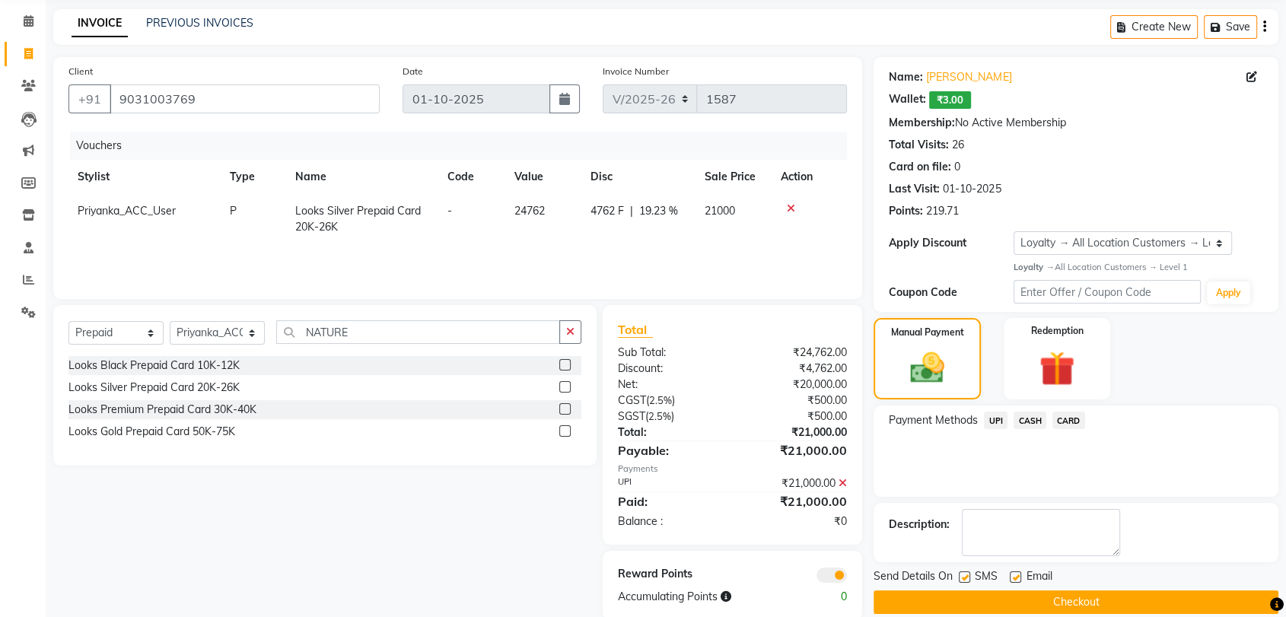
scroll to position [82, 0]
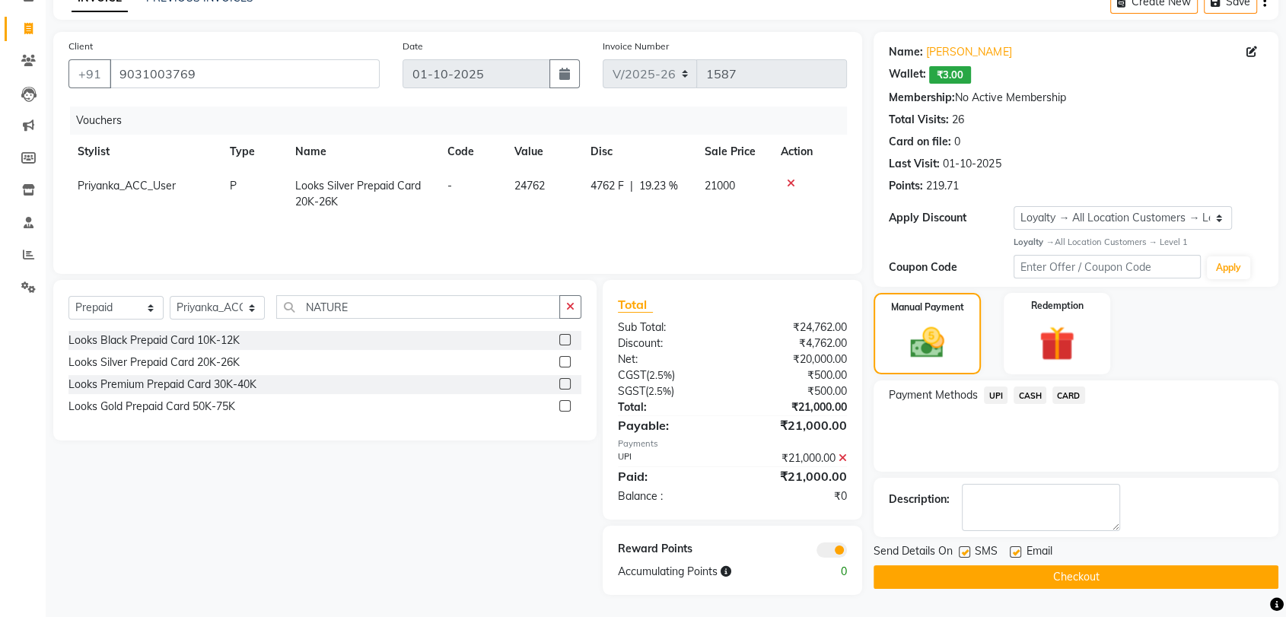
click at [1068, 561] on div "Send Details On SMS Email" at bounding box center [1076, 552] width 405 height 19
click at [1071, 575] on button "Checkout" at bounding box center [1076, 577] width 405 height 24
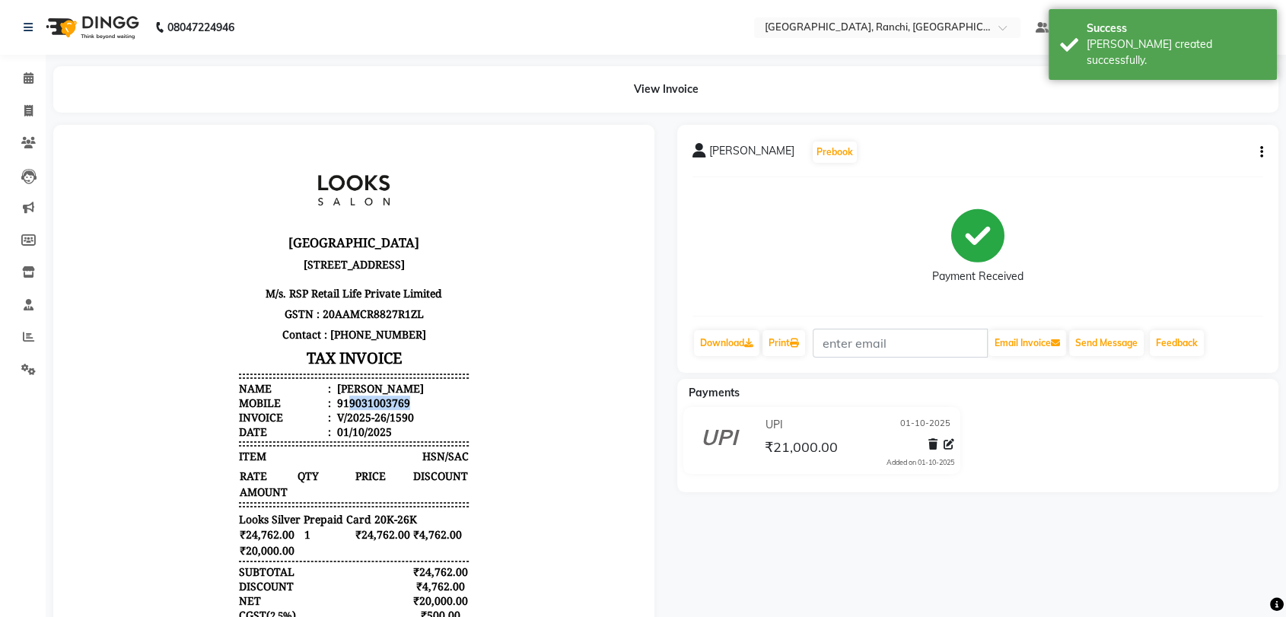
drag, startPoint x: 396, startPoint y: 409, endPoint x: 338, endPoint y: 411, distance: 57.9
click at [338, 410] on li "Mobile : 919031003769" at bounding box center [354, 403] width 230 height 14
copy div "9031003769"
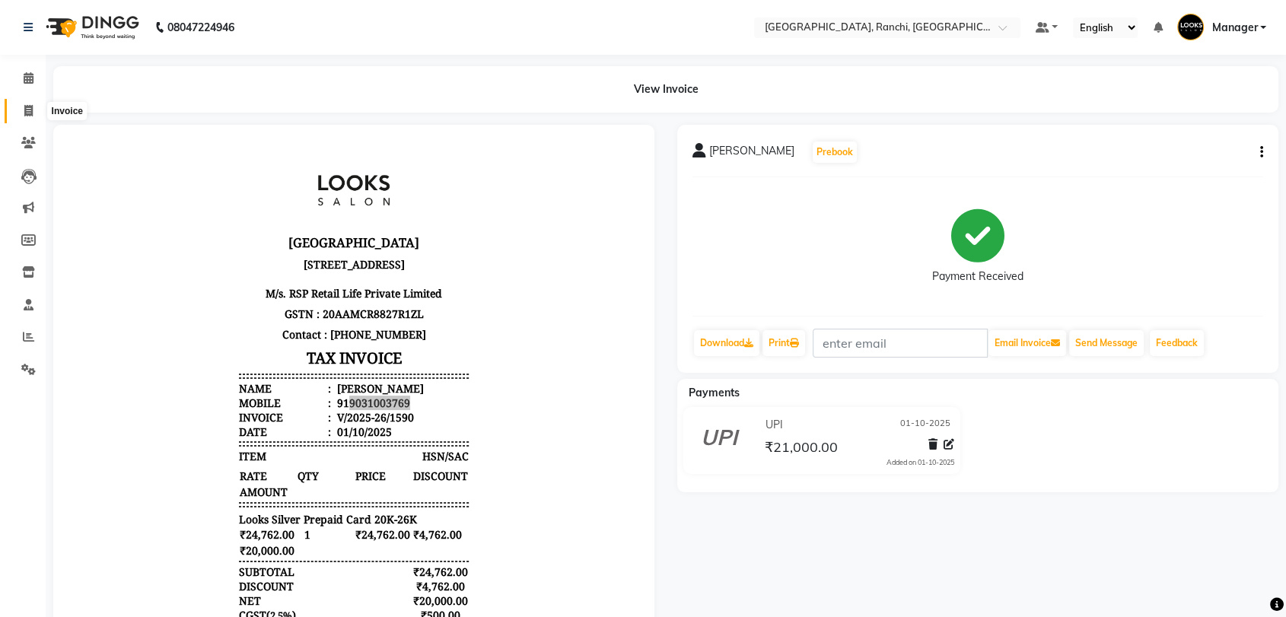
click at [24, 111] on icon at bounding box center [28, 110] width 8 height 11
select select "service"
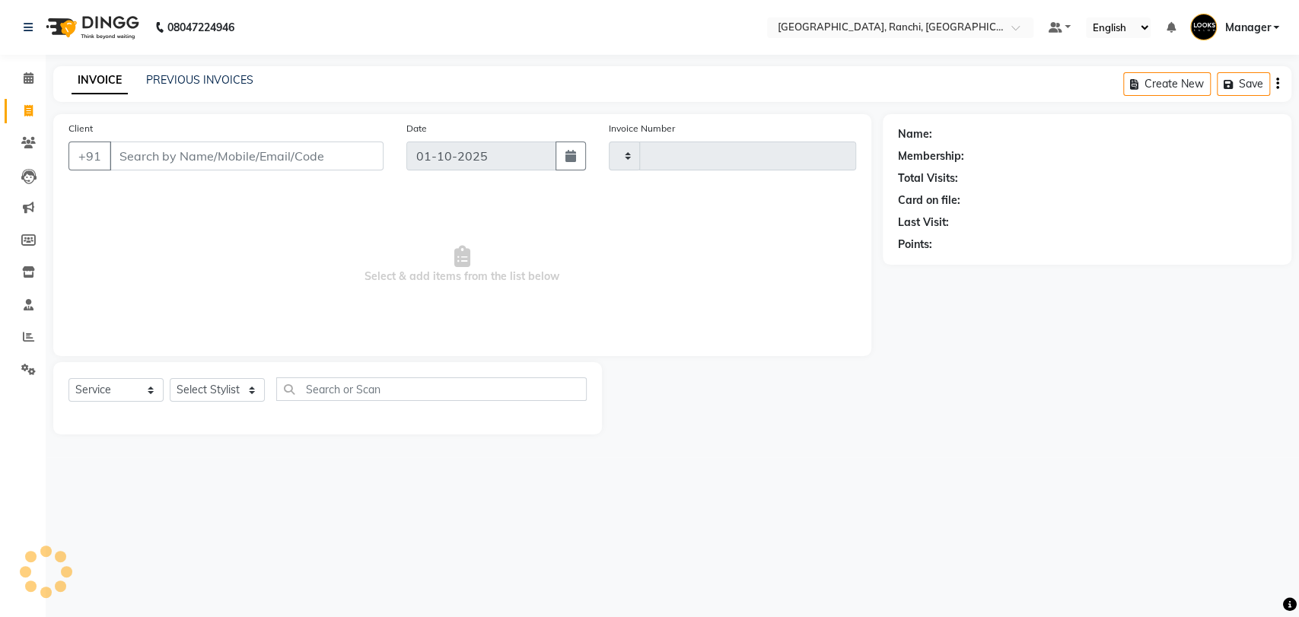
type input "1591"
select select "6463"
click at [170, 155] on input "Client" at bounding box center [247, 156] width 274 height 29
type input "9031003769"
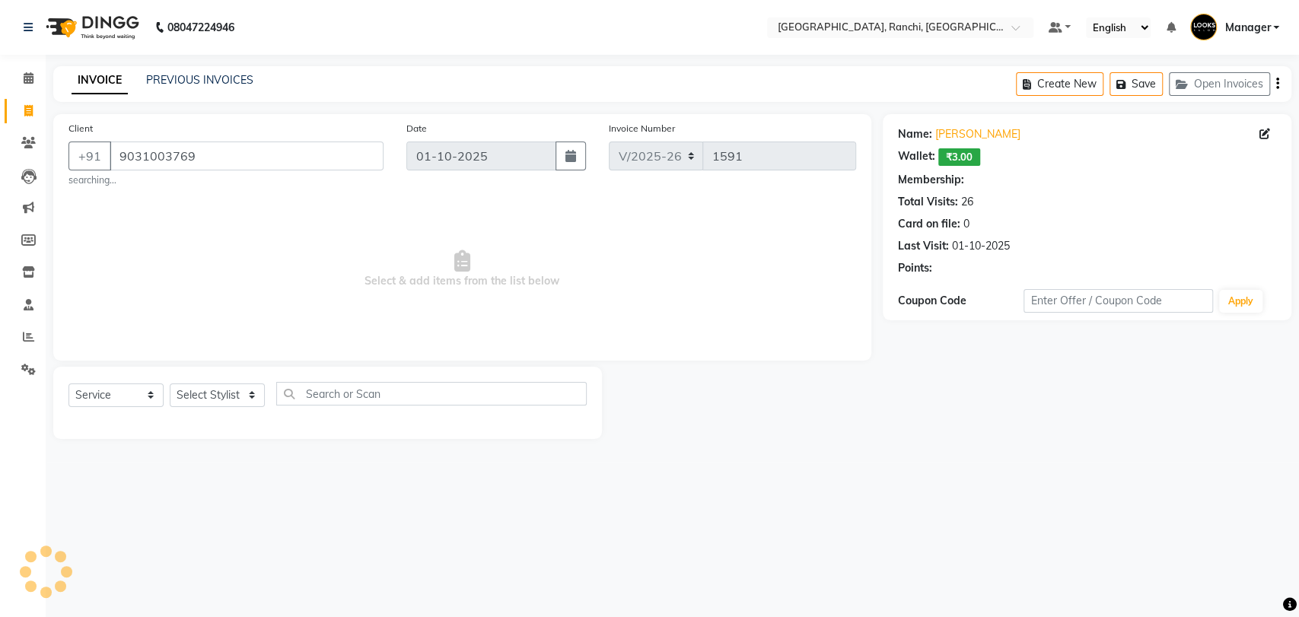
select select "1: Object"
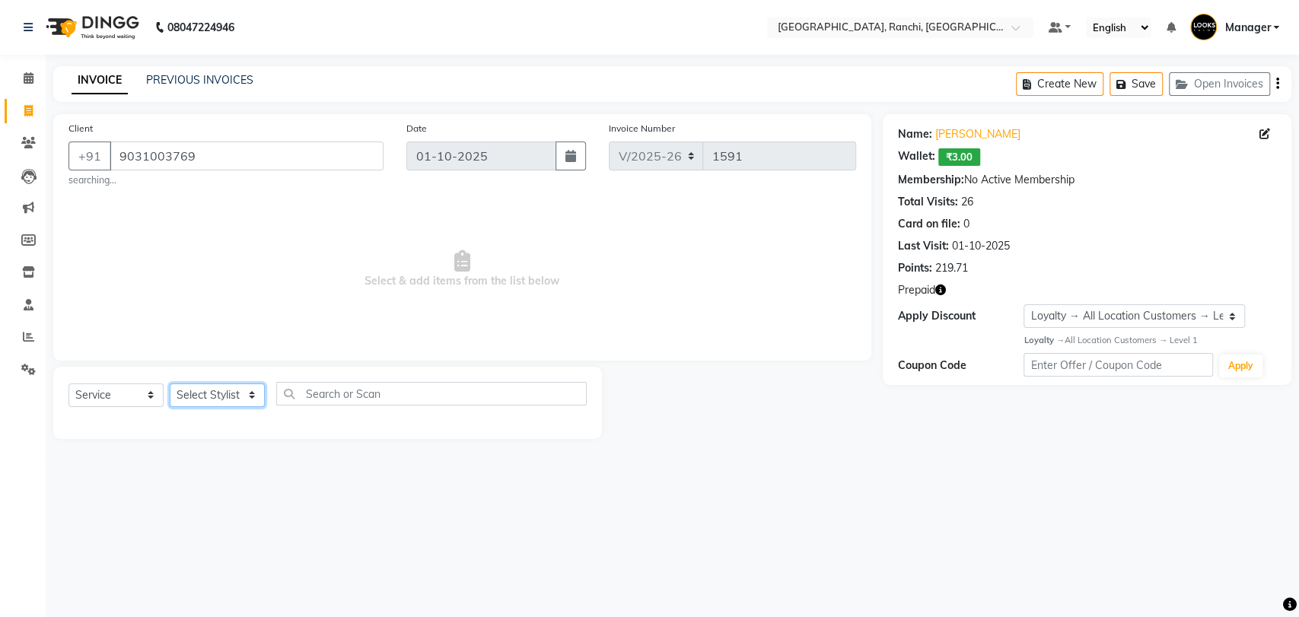
click at [218, 393] on select "Select Stylist [PERSON_NAME] COUNTER_SALES Gautam_pdct [PERSON_NAME] Manager [P…" at bounding box center [217, 396] width 95 height 24
select select "49403"
click at [170, 384] on select "Select Stylist [PERSON_NAME] COUNTER_SALES Gautam_pdct [PERSON_NAME] Manager [P…" at bounding box center [217, 396] width 95 height 24
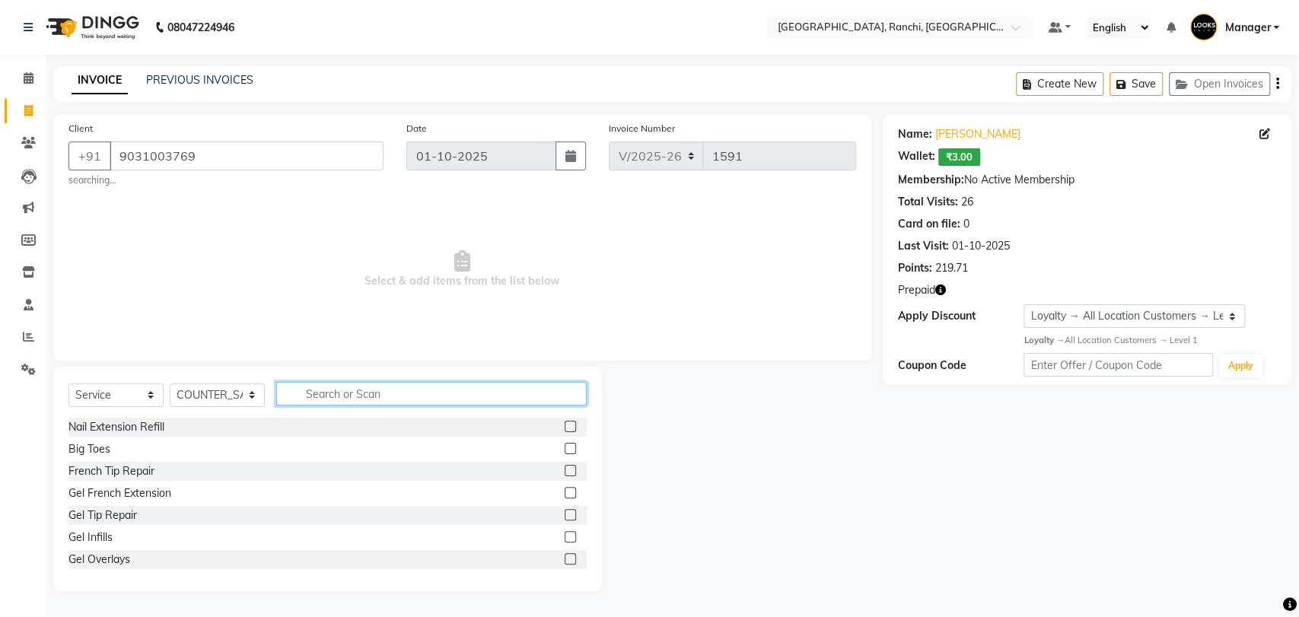
click at [347, 393] on input "text" at bounding box center [431, 394] width 310 height 24
type input "L"
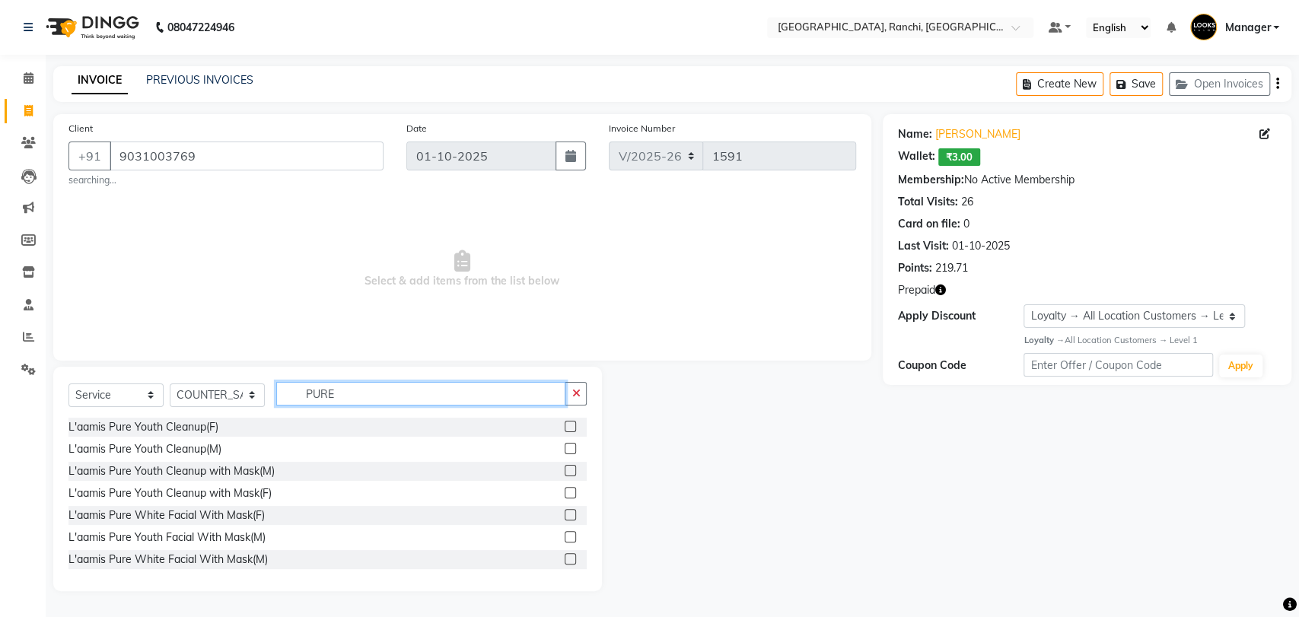
type input "PURE"
click at [565, 518] on label at bounding box center [570, 514] width 11 height 11
click at [565, 518] on input "checkbox" at bounding box center [570, 516] width 10 height 10
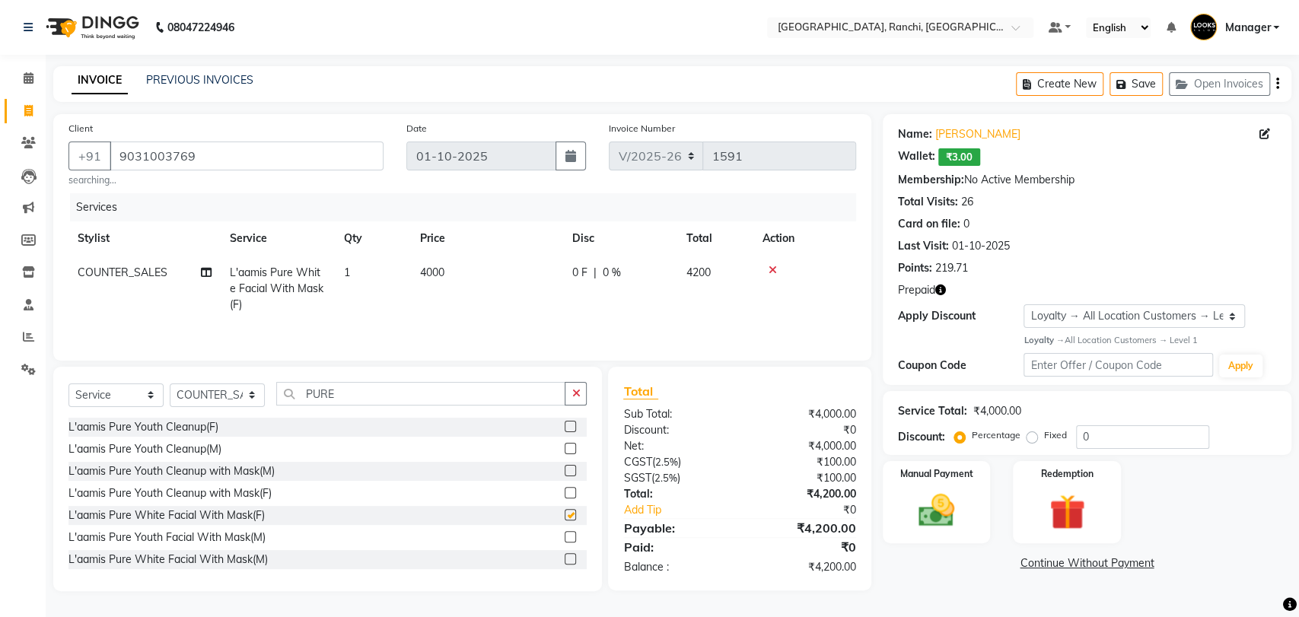
checkbox input "false"
click at [241, 396] on select "Select Stylist [PERSON_NAME] COUNTER_SALES Gautam_pdct [PERSON_NAME] Manager [P…" at bounding box center [217, 396] width 95 height 24
select select "83274"
click at [170, 384] on select "Select Stylist [PERSON_NAME] COUNTER_SALES Gautam_pdct [PERSON_NAME] Manager [P…" at bounding box center [217, 396] width 95 height 24
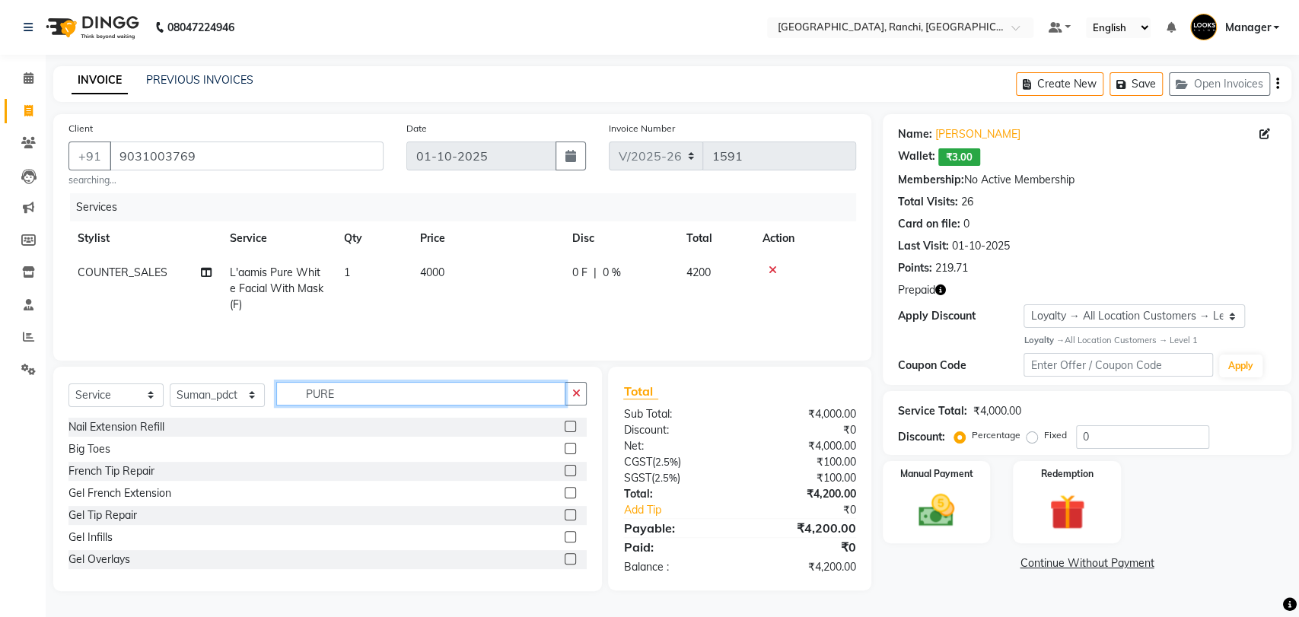
click at [365, 395] on input "PURE" at bounding box center [420, 394] width 289 height 24
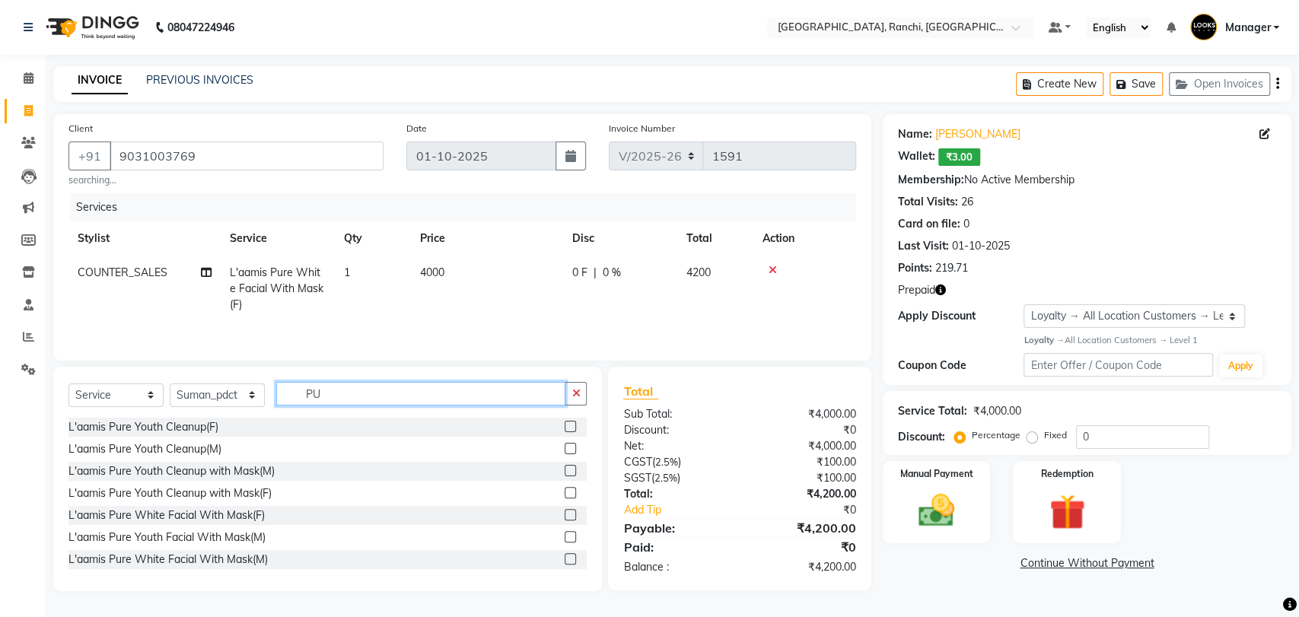
type input "P"
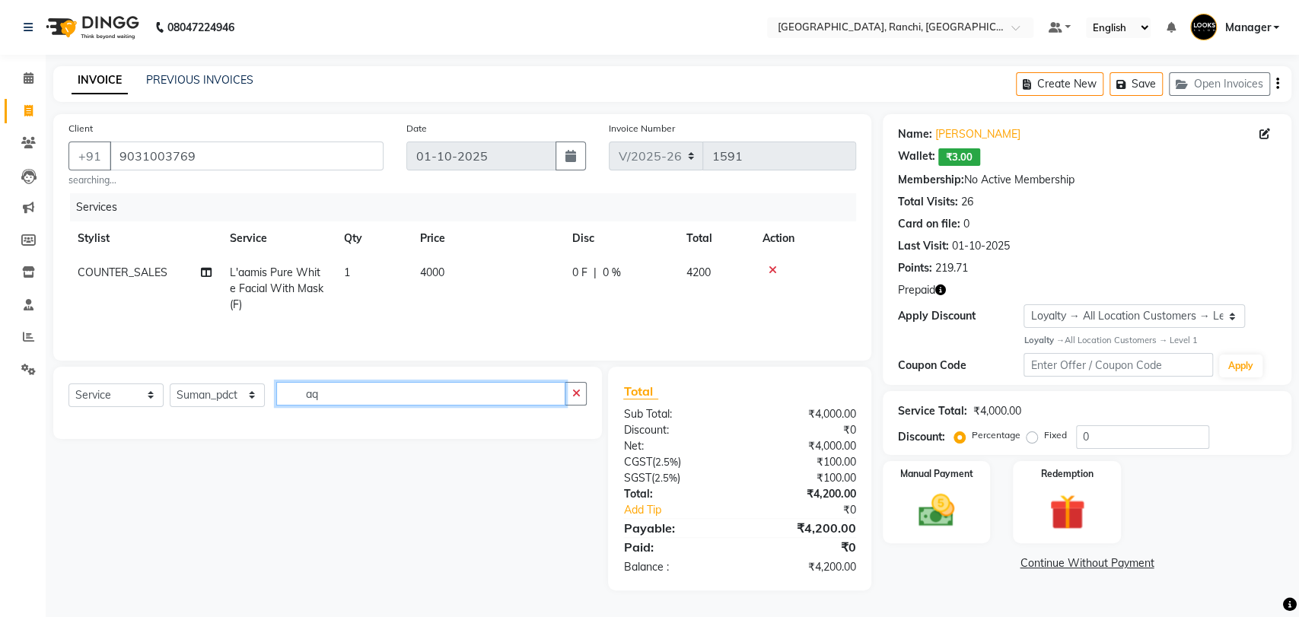
type input "a"
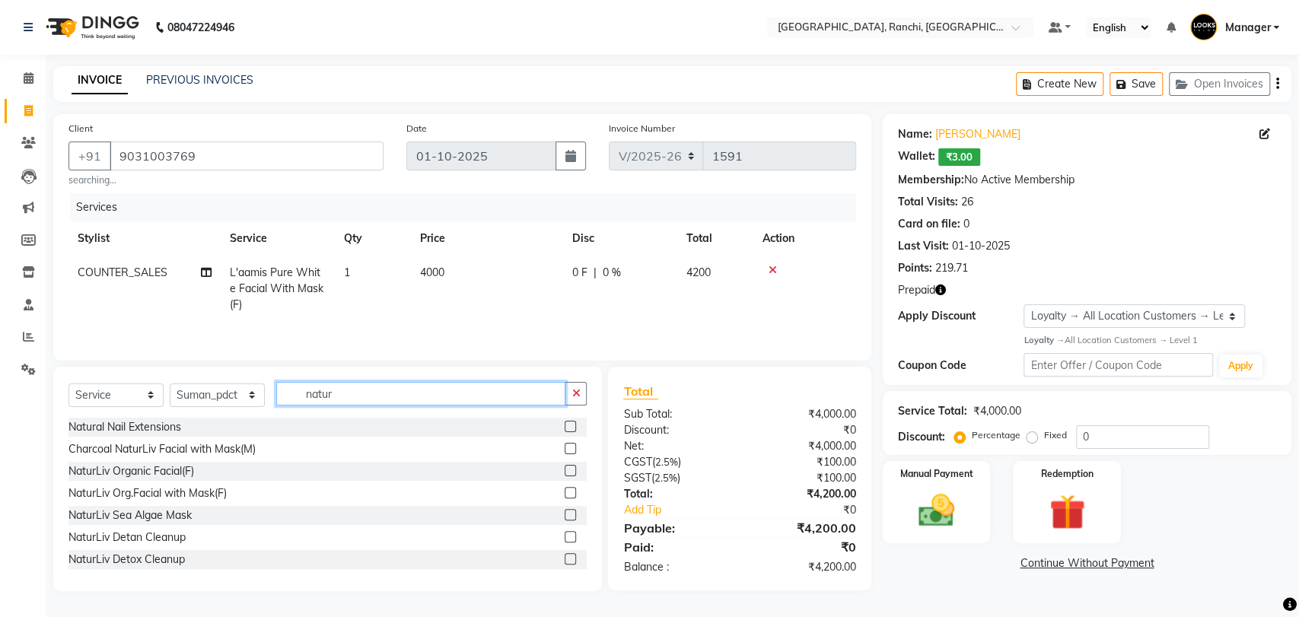
type input "natur"
click at [565, 473] on label at bounding box center [570, 470] width 11 height 11
click at [565, 473] on input "checkbox" at bounding box center [570, 471] width 10 height 10
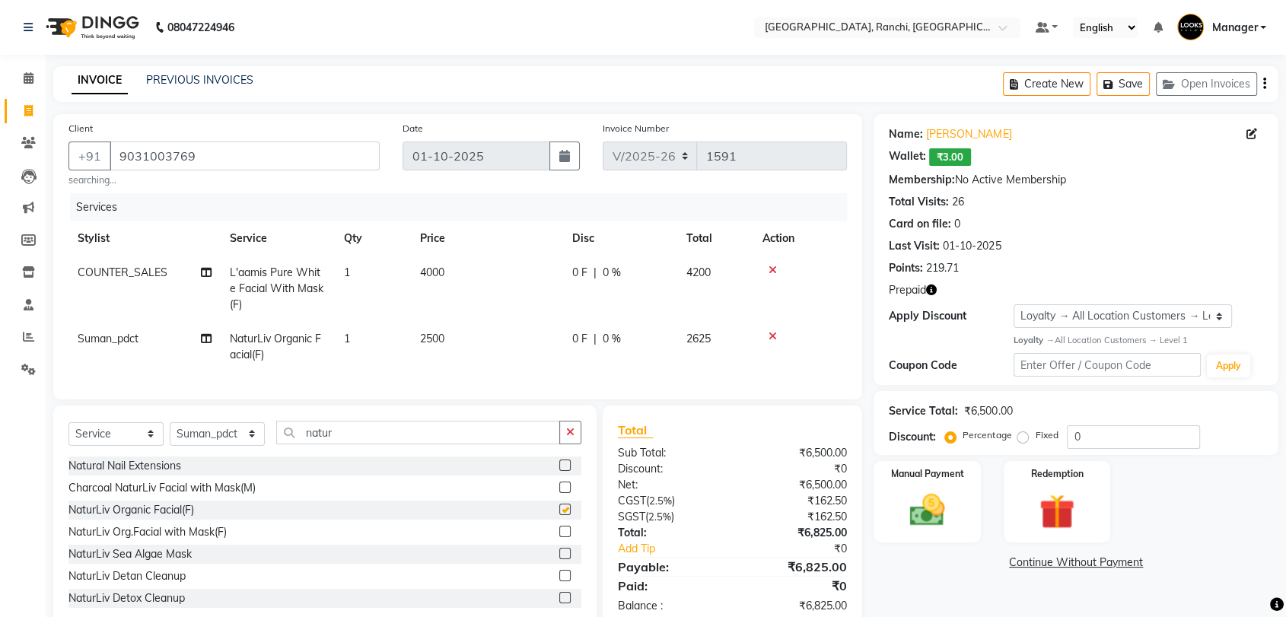
checkbox input "false"
click at [433, 338] on span "2500" at bounding box center [432, 339] width 24 height 14
select select "83274"
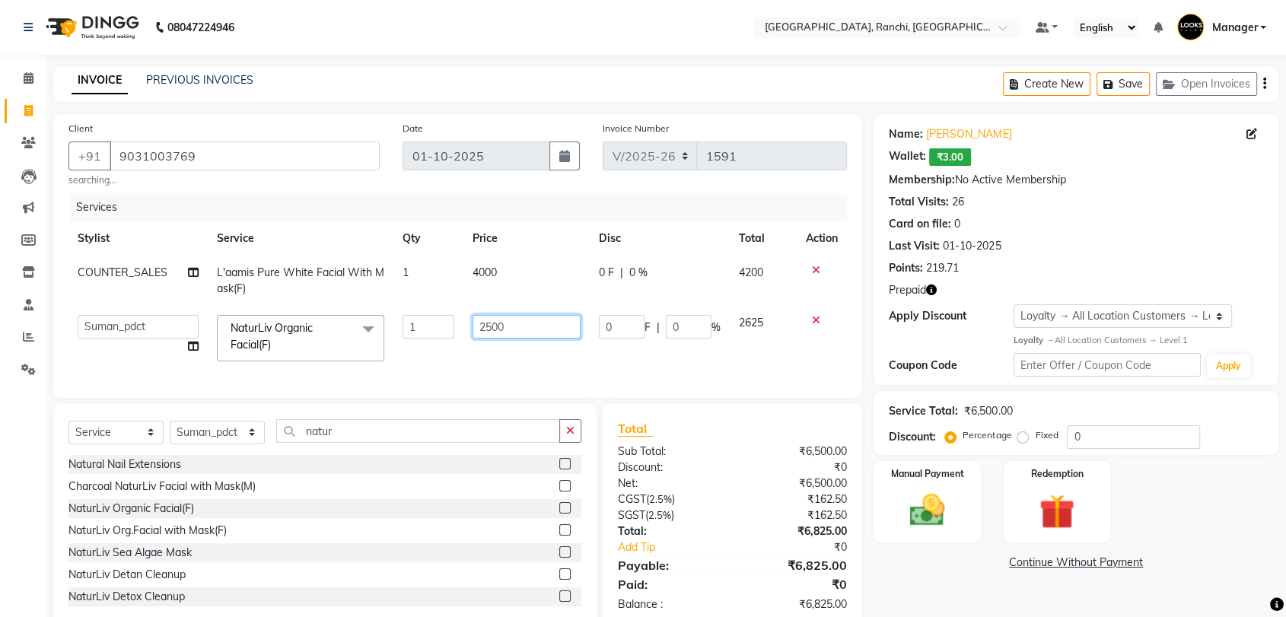
click at [491, 327] on input "2500" at bounding box center [527, 327] width 109 height 24
type input "2000"
click at [531, 367] on td "2000" at bounding box center [526, 338] width 127 height 65
select select "83274"
click at [717, 361] on td "0 F | 0 %" at bounding box center [660, 338] width 140 height 65
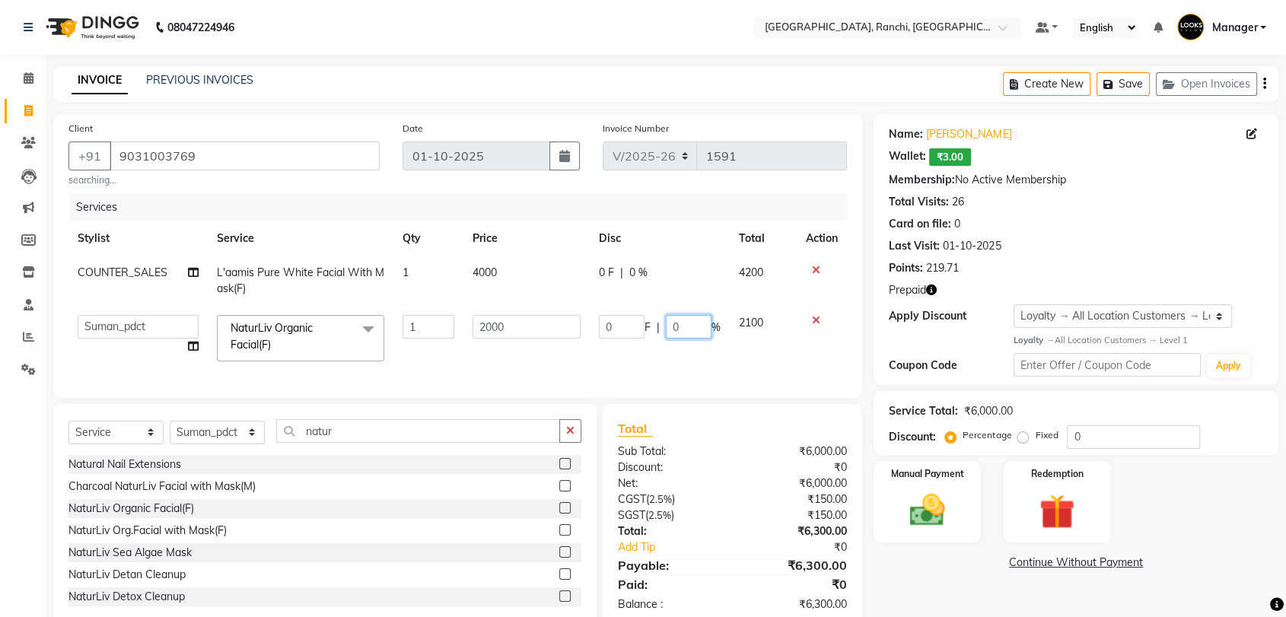
scroll to position [46, 0]
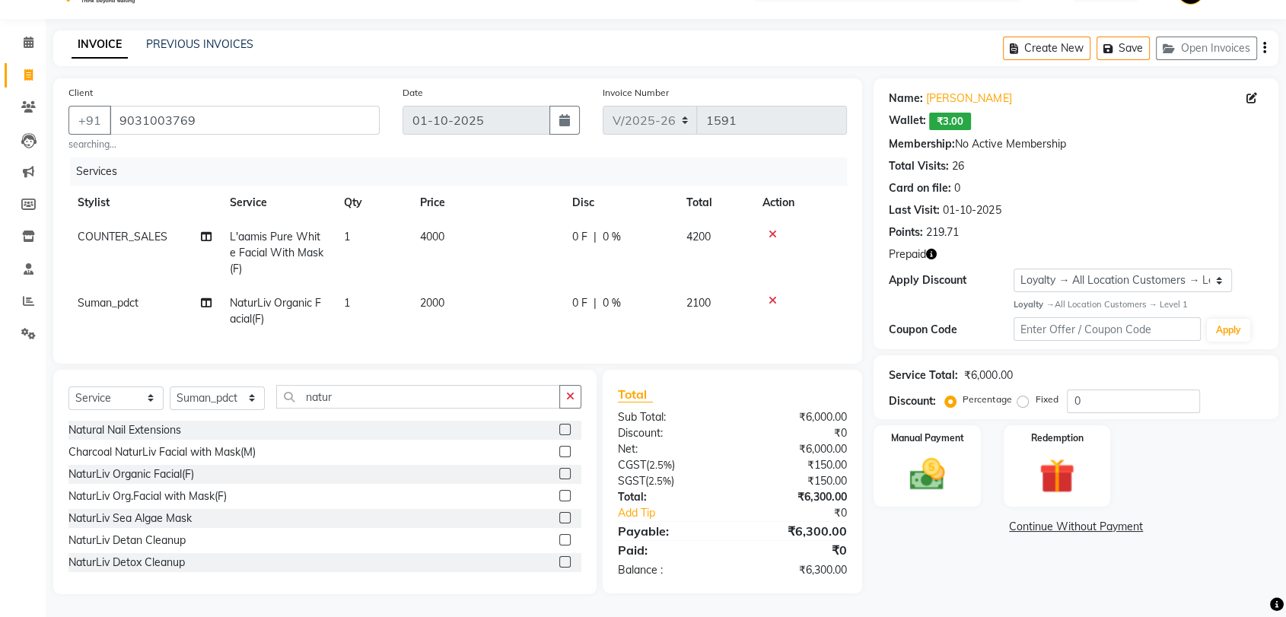
click at [437, 296] on span "2000" at bounding box center [432, 303] width 24 height 14
select select "83274"
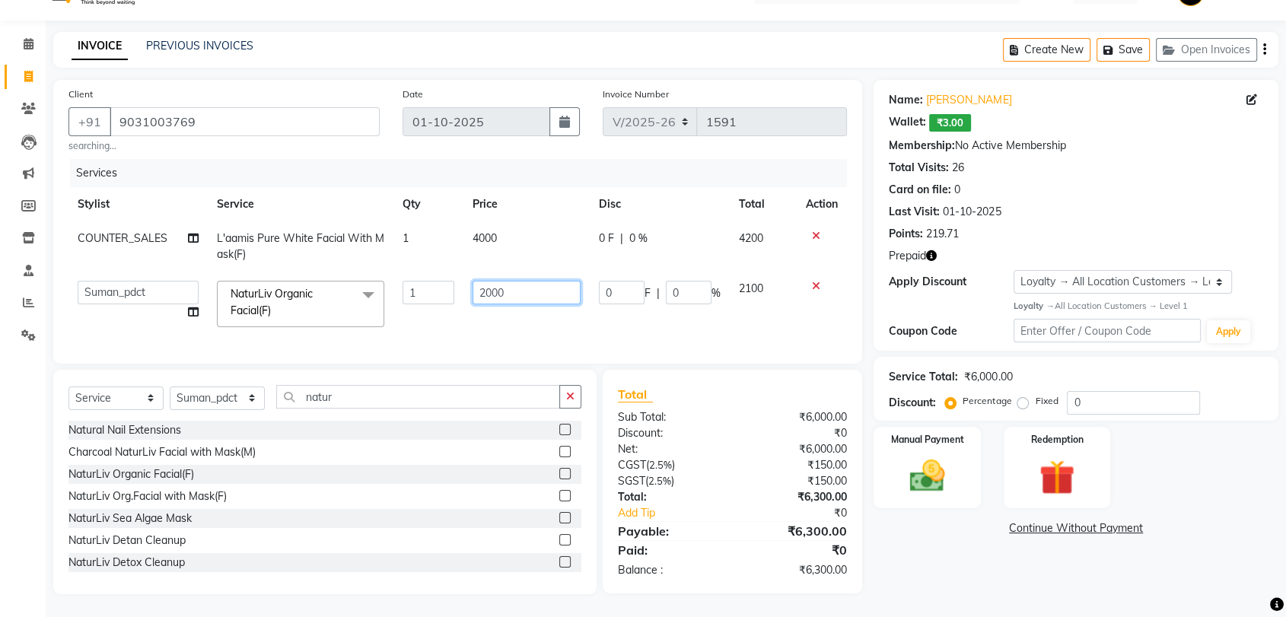
click at [489, 281] on input "2000" at bounding box center [527, 293] width 109 height 24
type input "2200"
click at [565, 311] on tr "Aman Anjana COUNTER_SALES Gautam_pdct Lokesh Manager Pravin Priyanka_ACC_User P…" at bounding box center [457, 304] width 779 height 65
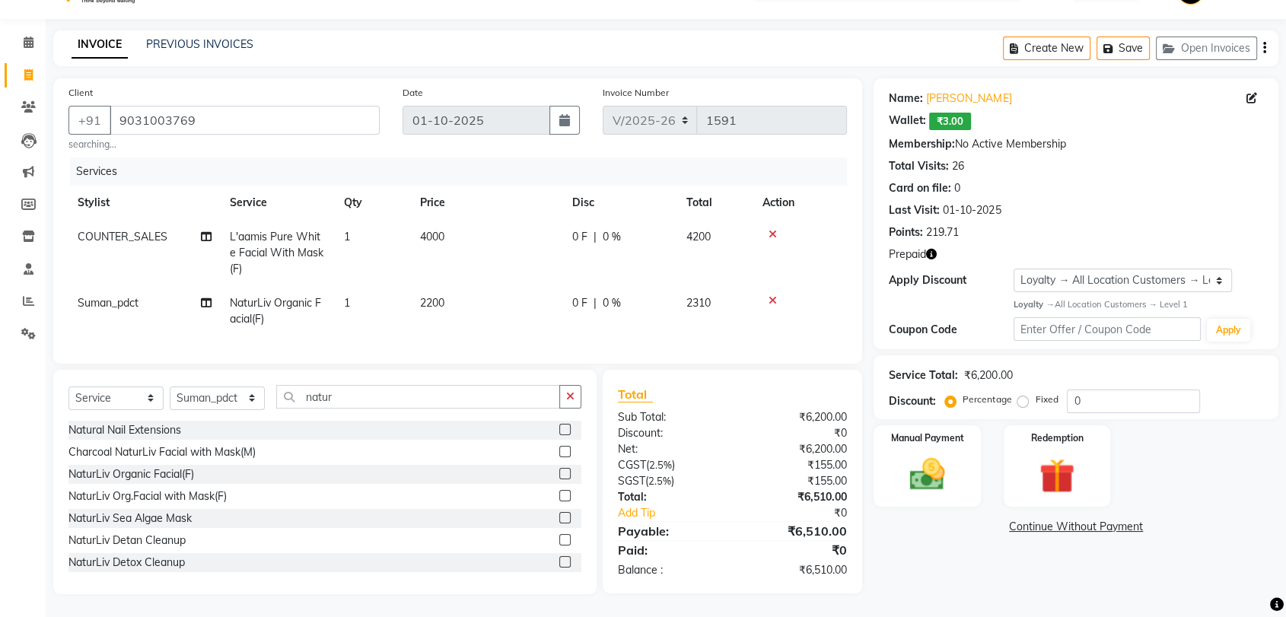
scroll to position [49, 0]
click at [1059, 454] on img at bounding box center [1056, 477] width 59 height 46
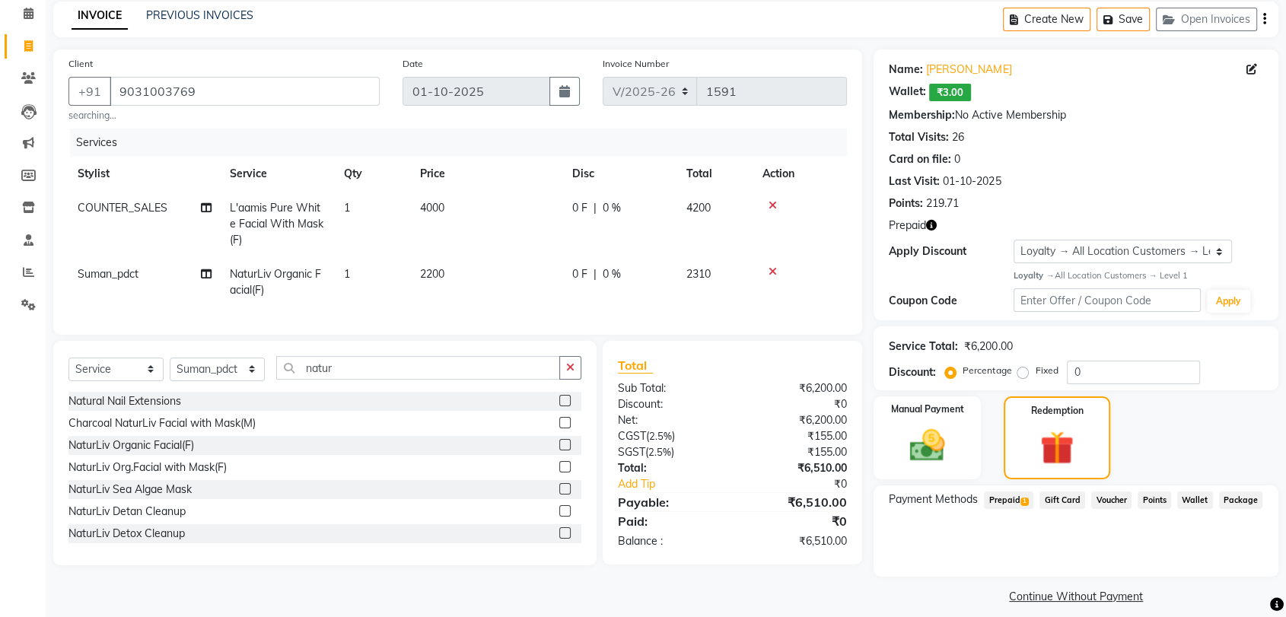
scroll to position [78, 0]
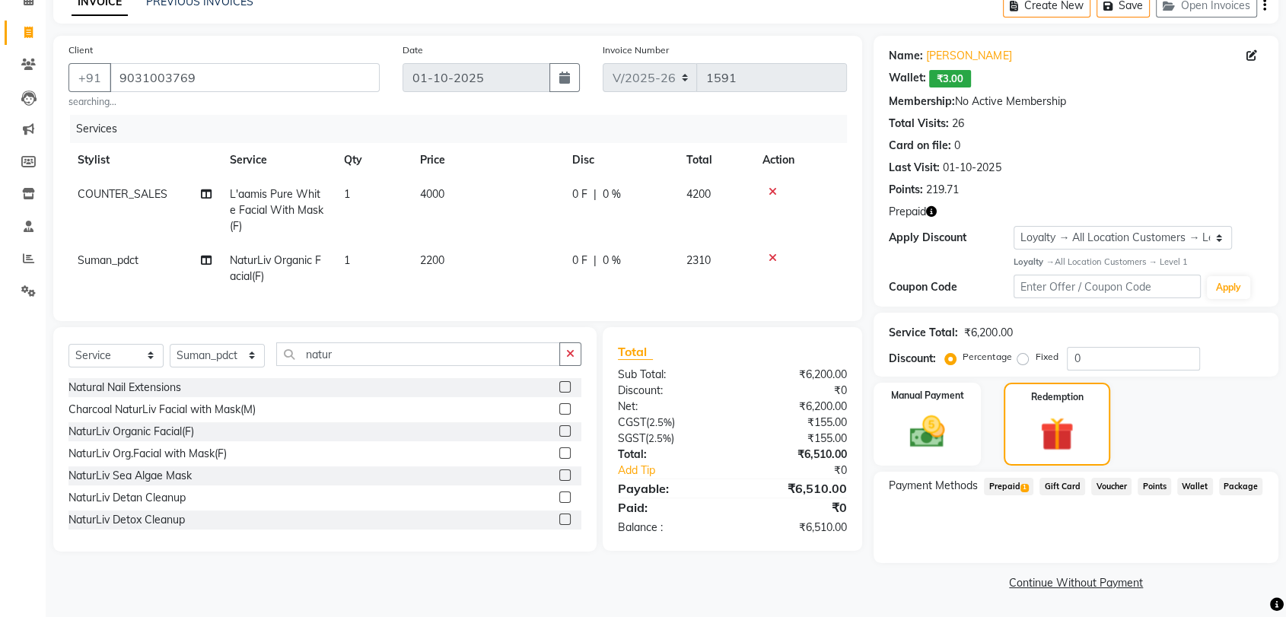
click at [1017, 486] on span "Prepaid 1" at bounding box center [1008, 487] width 49 height 18
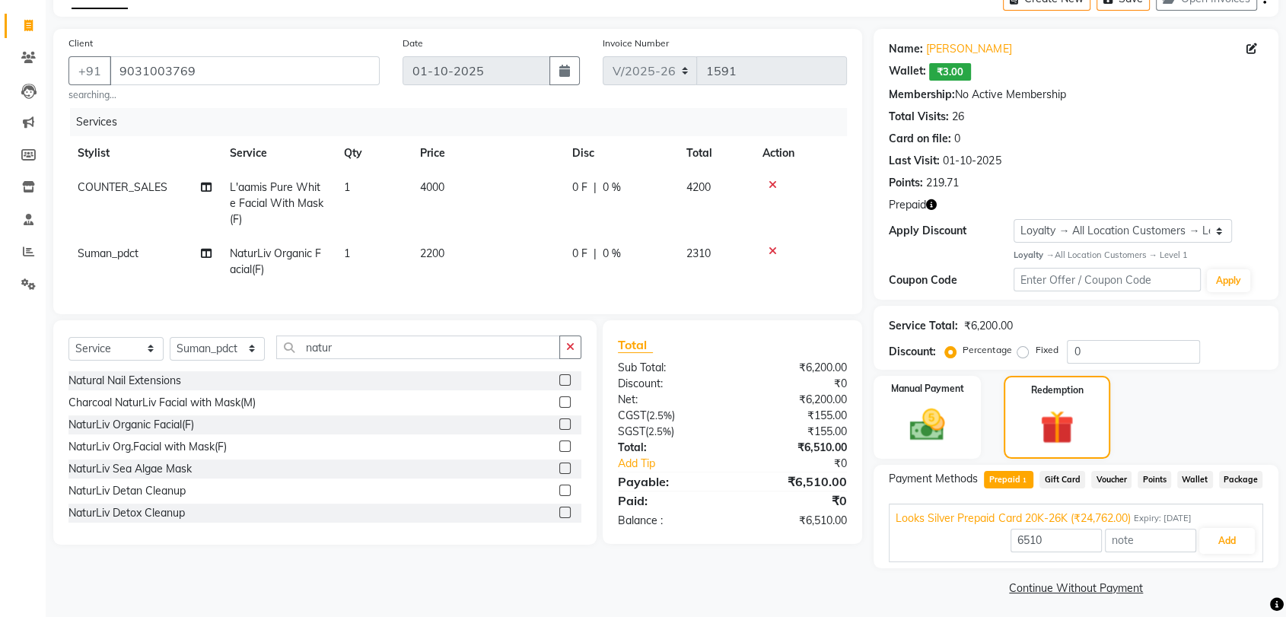
scroll to position [91, 0]
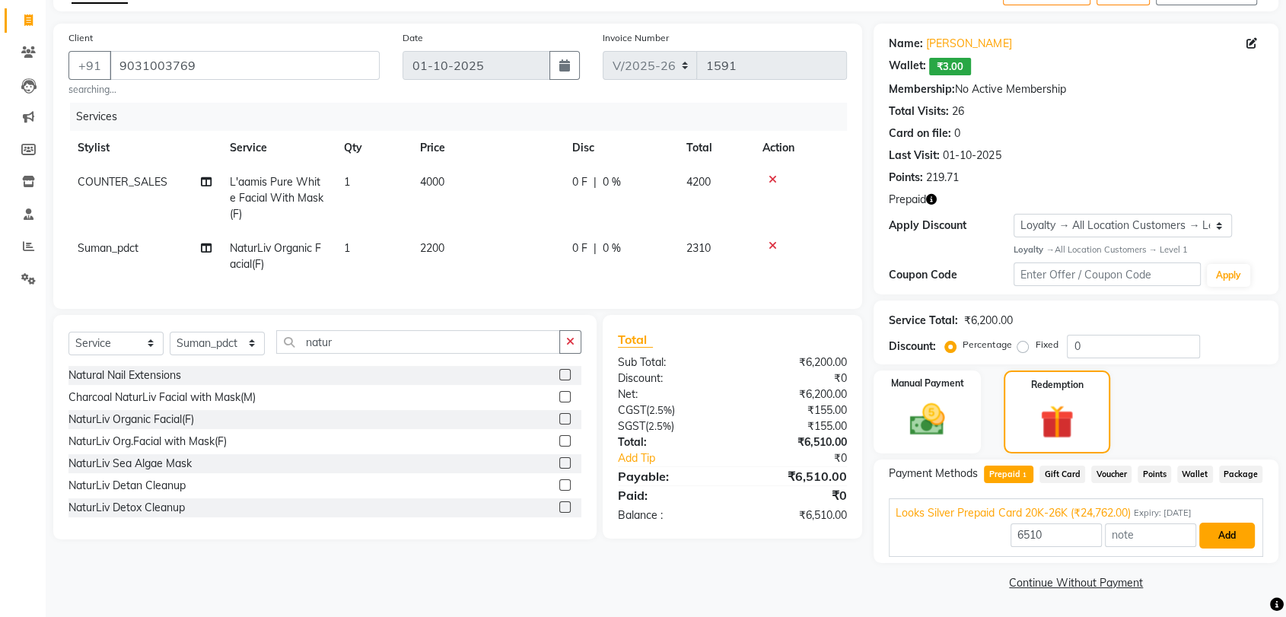
click at [1221, 533] on button "Add" at bounding box center [1227, 536] width 56 height 26
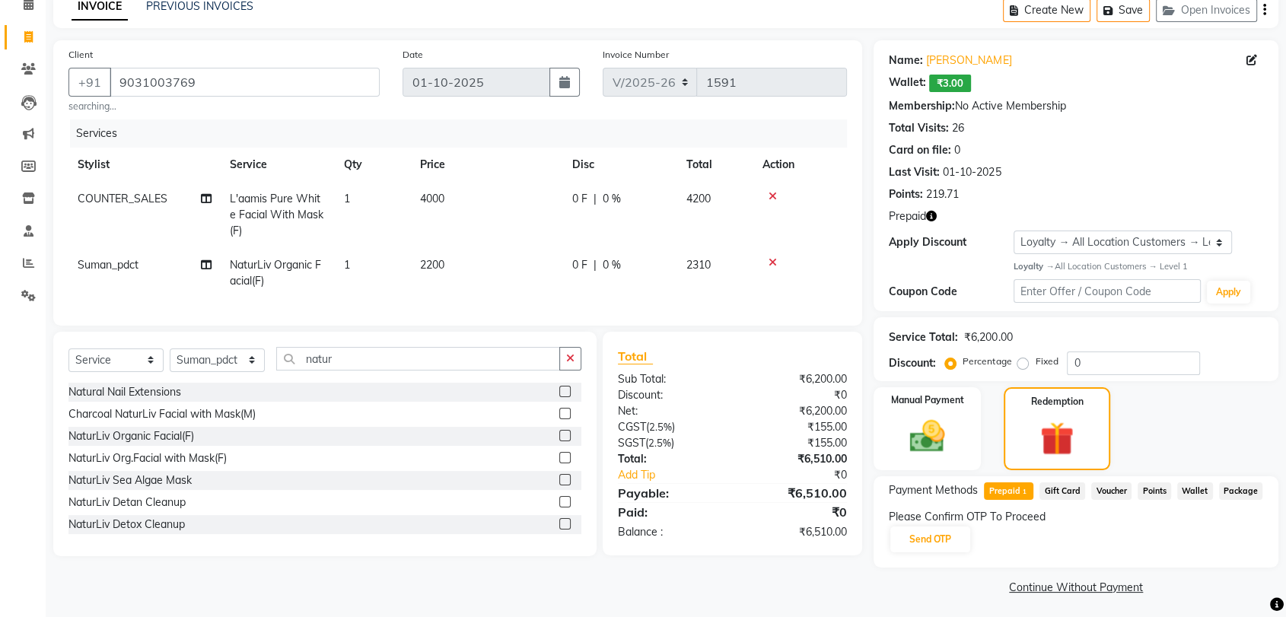
scroll to position [78, 0]
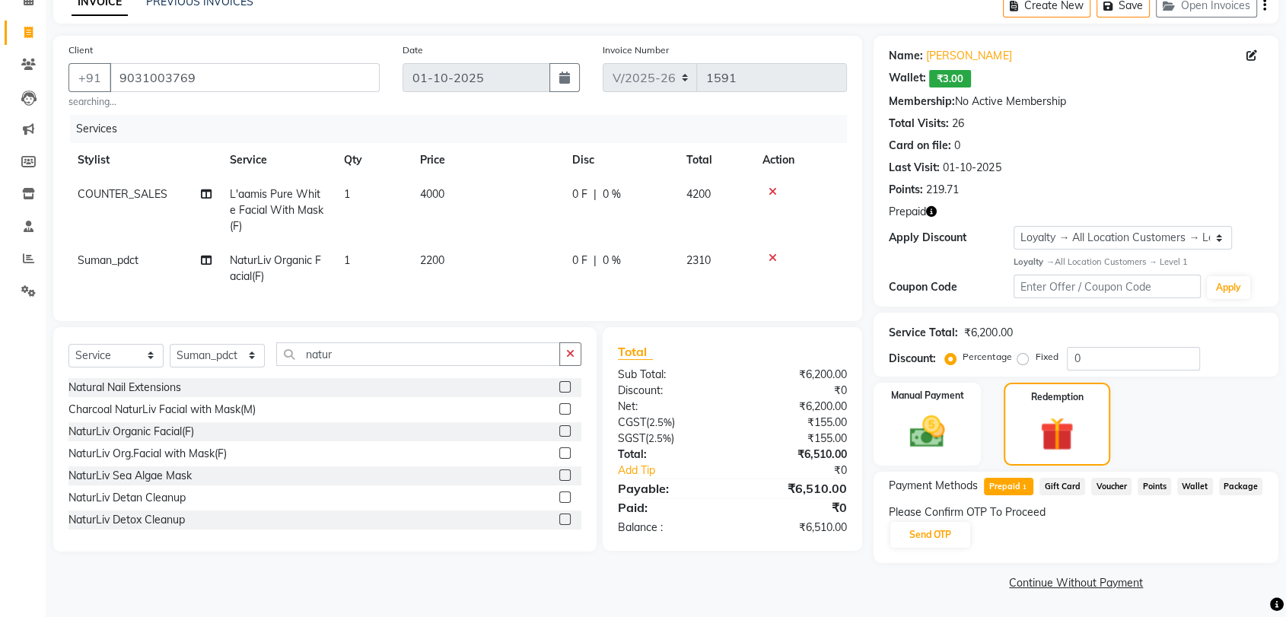
click at [434, 256] on span "2200" at bounding box center [432, 260] width 24 height 14
select select "83274"
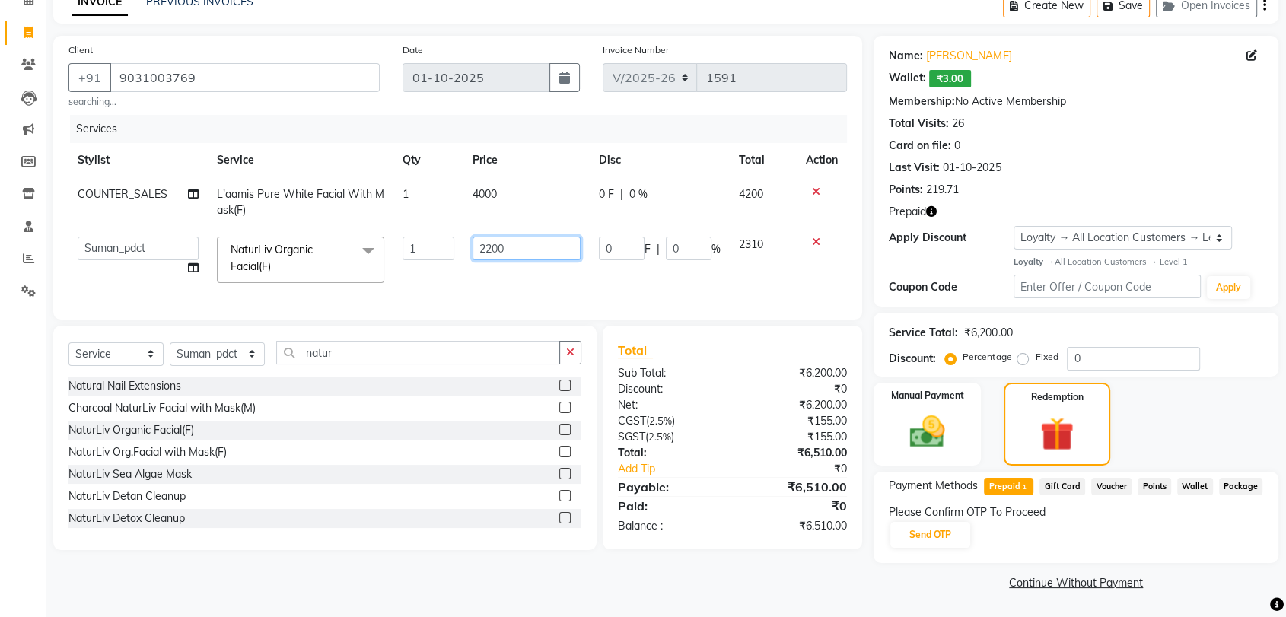
drag, startPoint x: 490, startPoint y: 246, endPoint x: 507, endPoint y: 267, distance: 27.1
click at [491, 246] on input "2200" at bounding box center [527, 249] width 109 height 24
type input "2500"
click at [582, 282] on tr "Aman Anjana COUNTER_SALES Gautam_pdct Lokesh Manager Pravin Priyanka_ACC_User P…" at bounding box center [457, 260] width 779 height 65
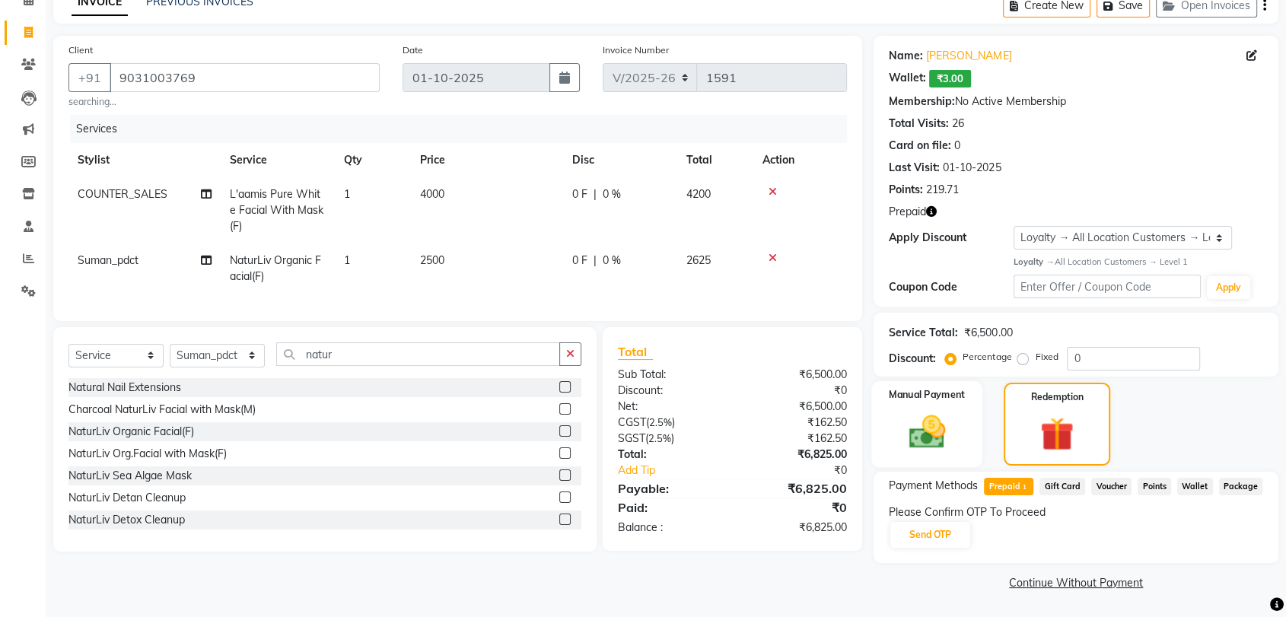
click at [931, 434] on img at bounding box center [926, 432] width 59 height 43
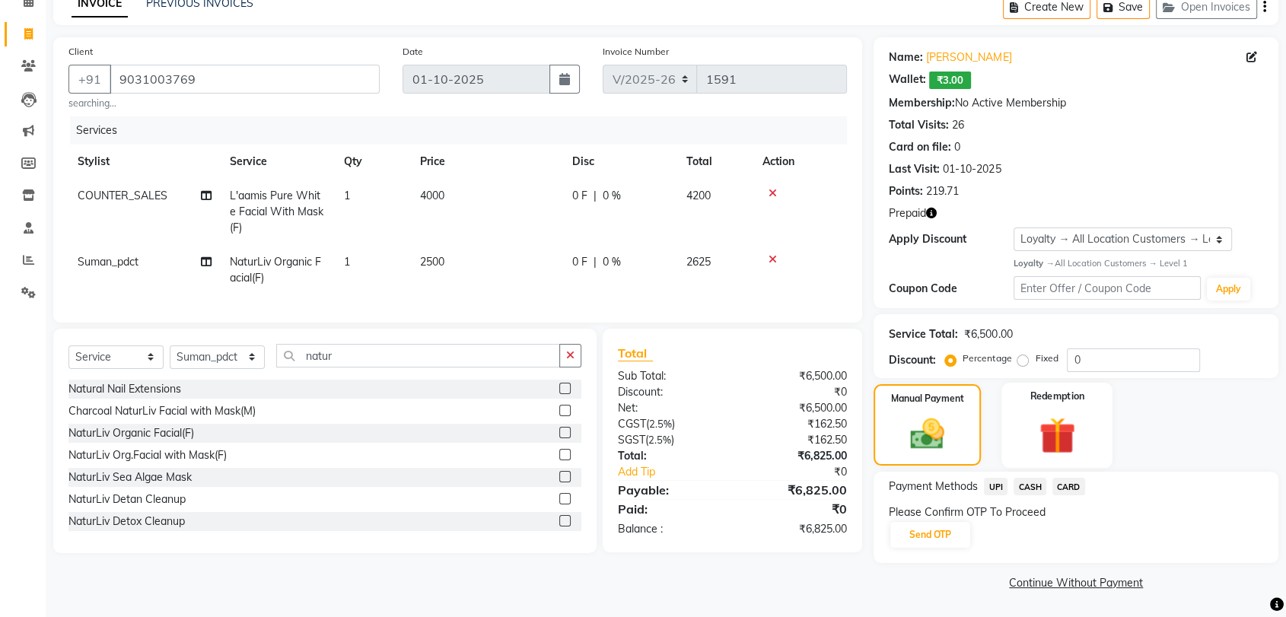
click at [1052, 422] on img at bounding box center [1056, 435] width 59 height 46
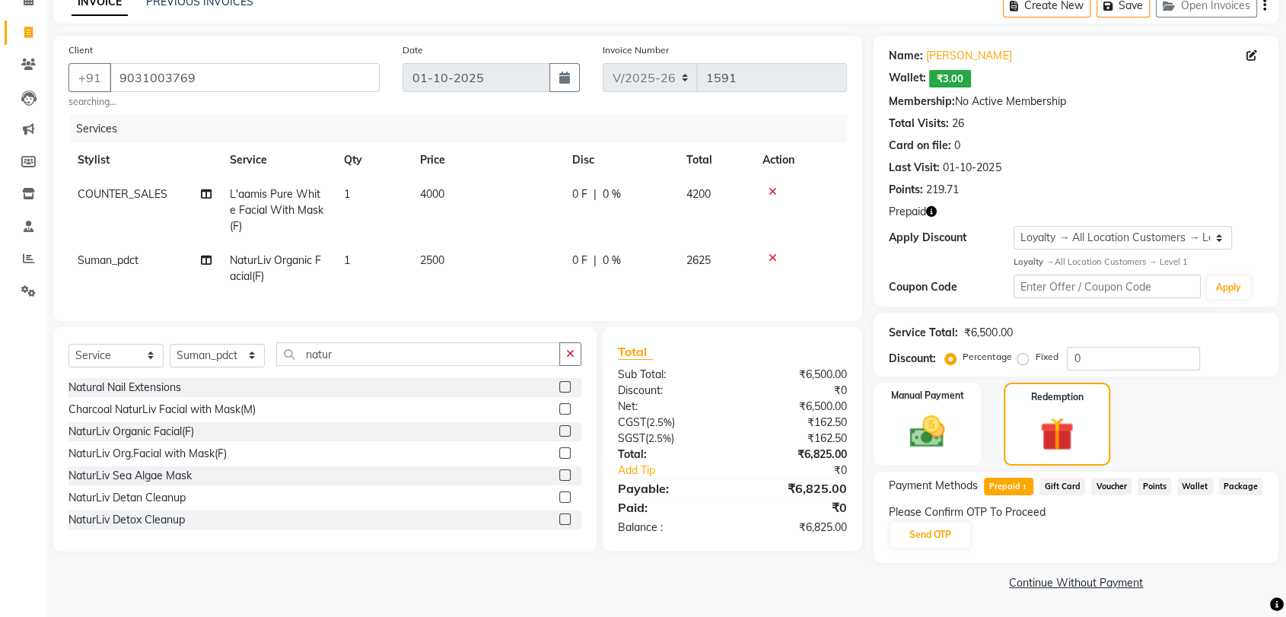
click at [1008, 486] on span "Prepaid 1" at bounding box center [1008, 487] width 49 height 18
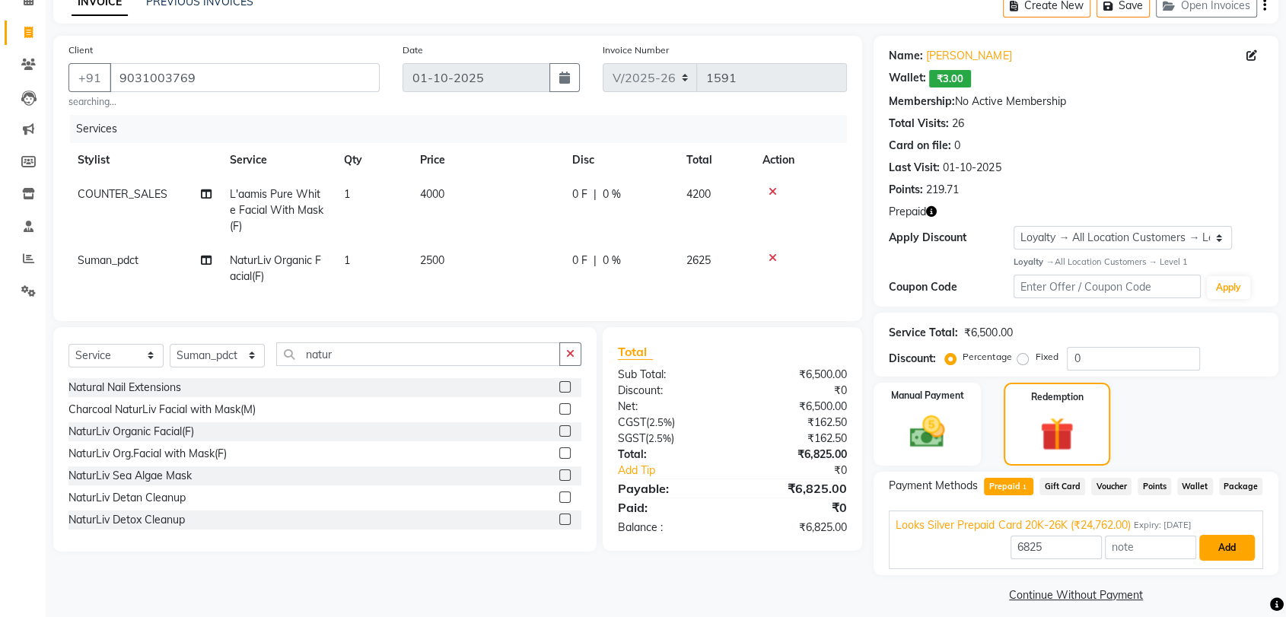
click at [1234, 545] on button "Add" at bounding box center [1227, 548] width 56 height 26
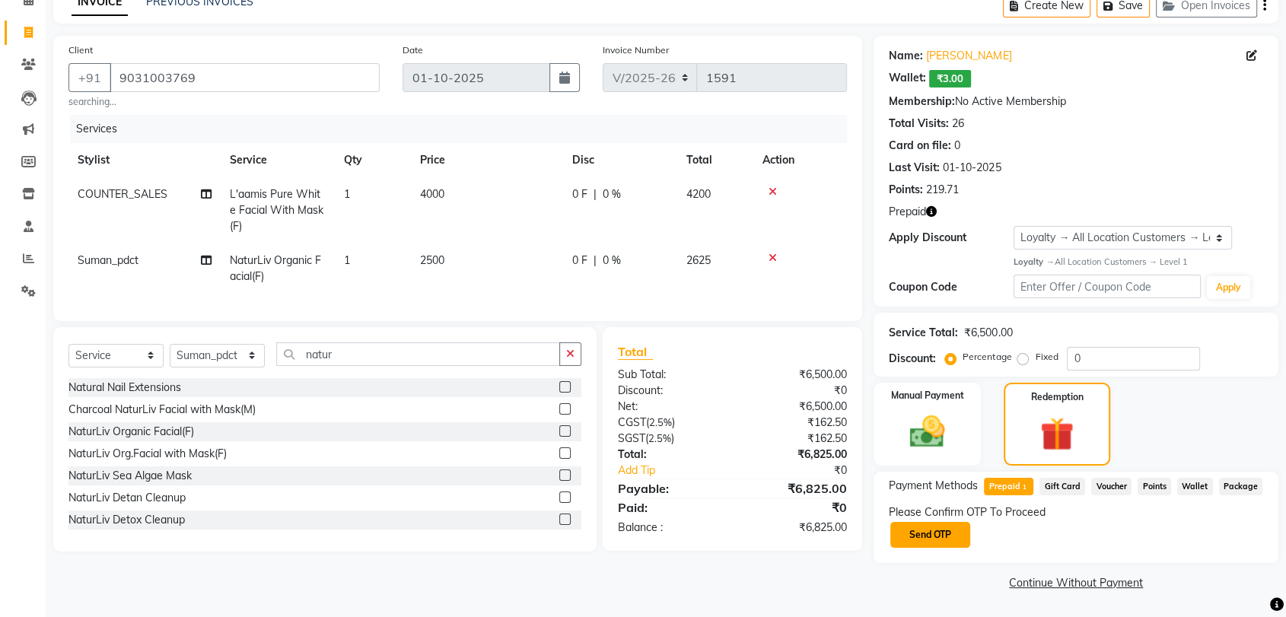
click at [926, 535] on button "Send OTP" at bounding box center [930, 535] width 80 height 26
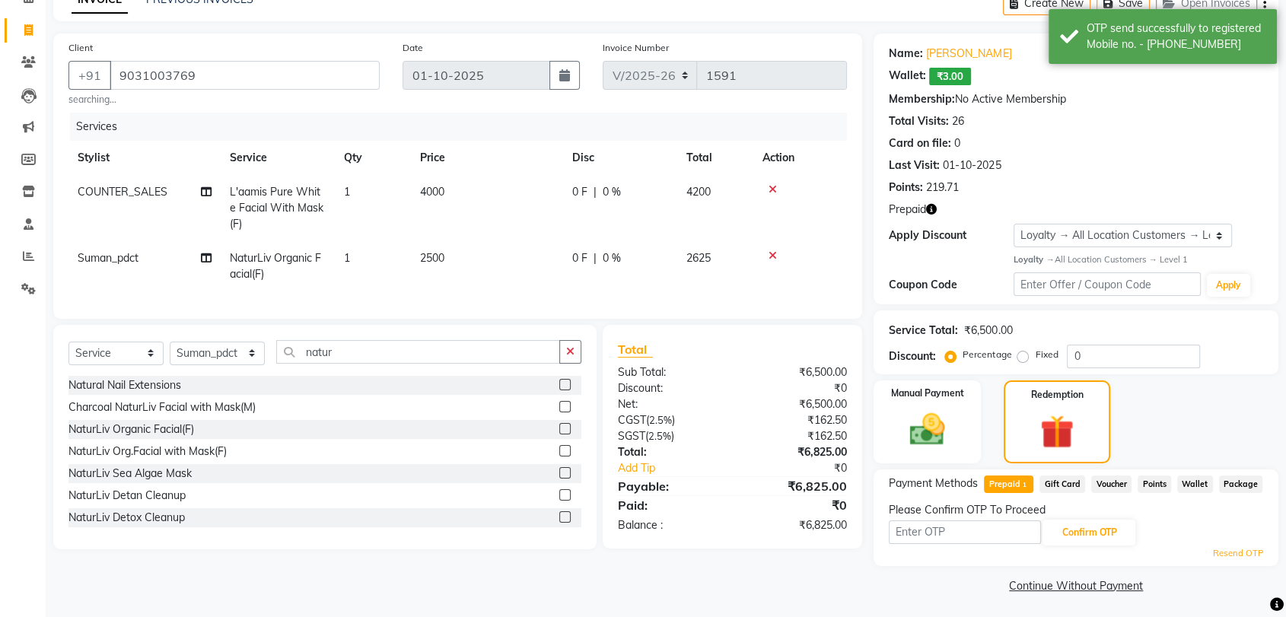
scroll to position [84, 0]
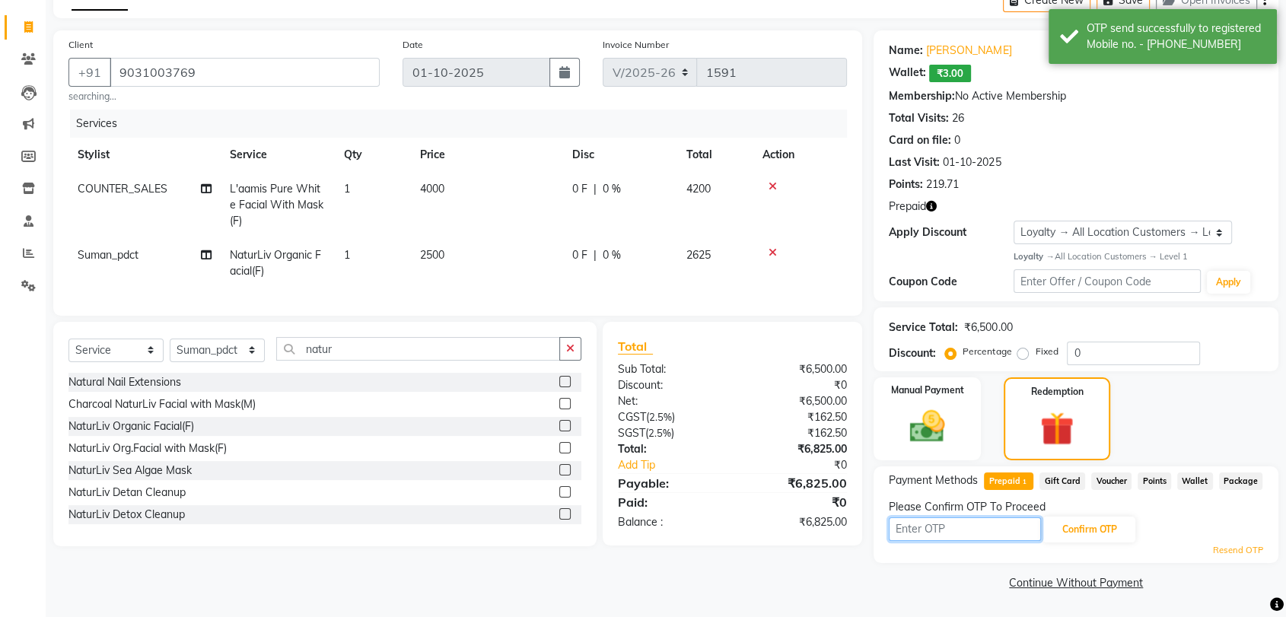
click at [941, 524] on input "text" at bounding box center [965, 529] width 152 height 24
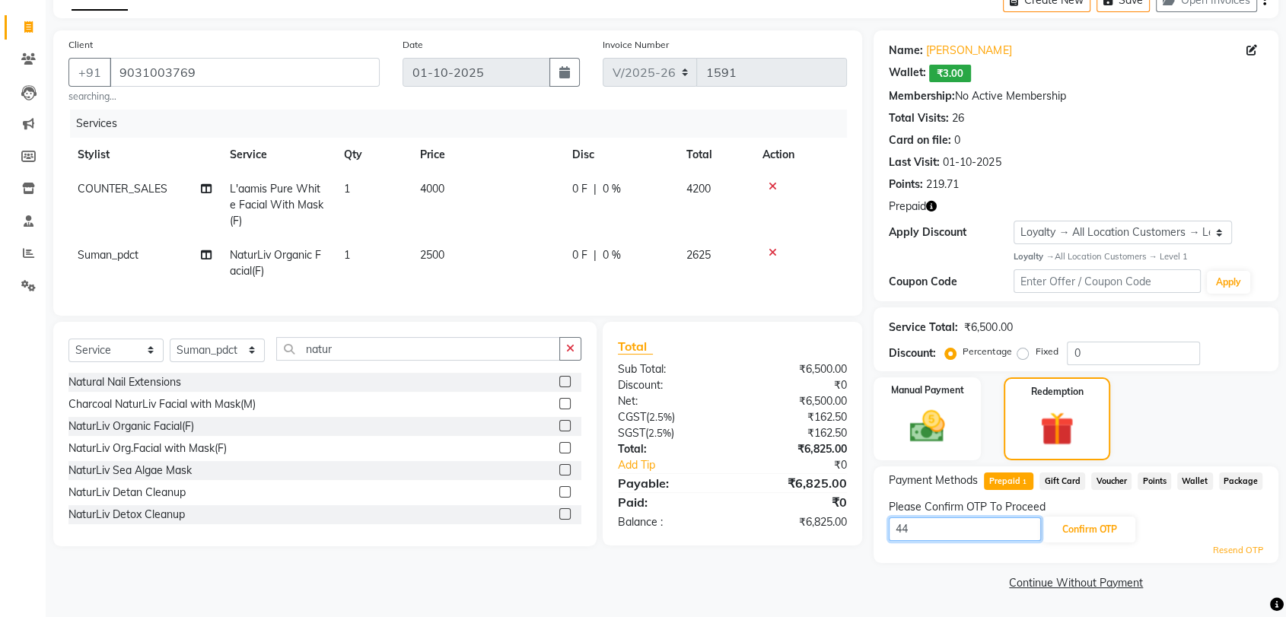
type input "4"
type input "9749"
click at [1087, 525] on button "Confirm OTP" at bounding box center [1089, 530] width 93 height 26
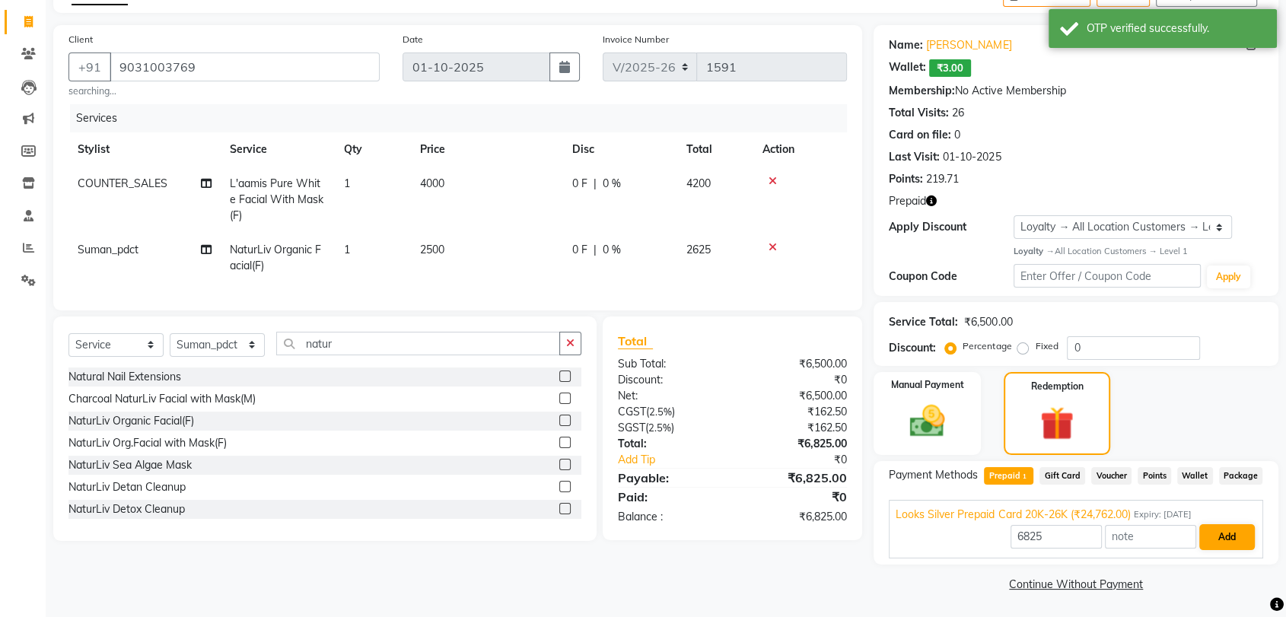
scroll to position [91, 0]
click at [1237, 537] on button "Add" at bounding box center [1227, 536] width 56 height 26
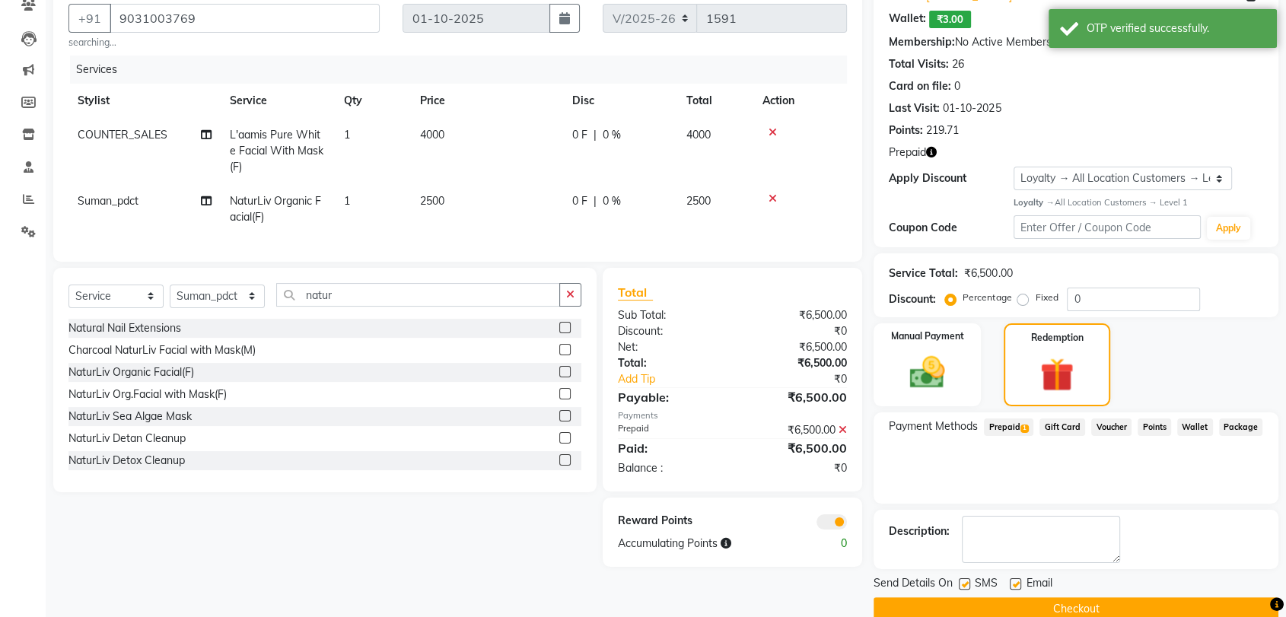
scroll to position [164, 0]
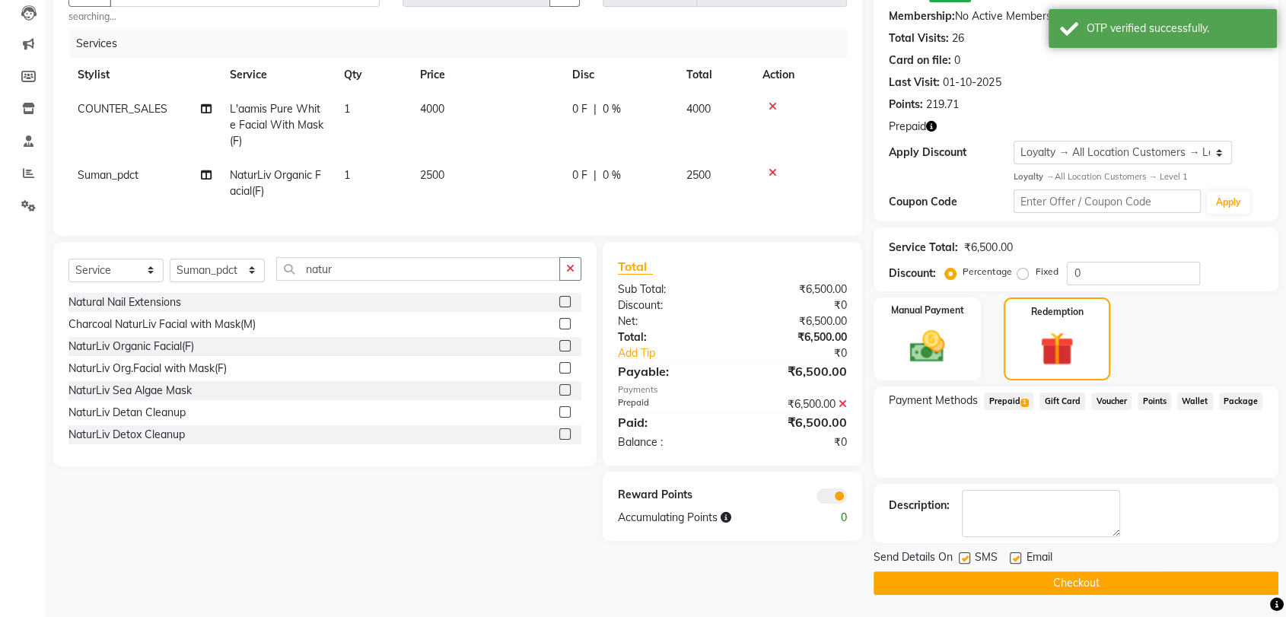
click at [1003, 579] on button "Checkout" at bounding box center [1076, 584] width 405 height 24
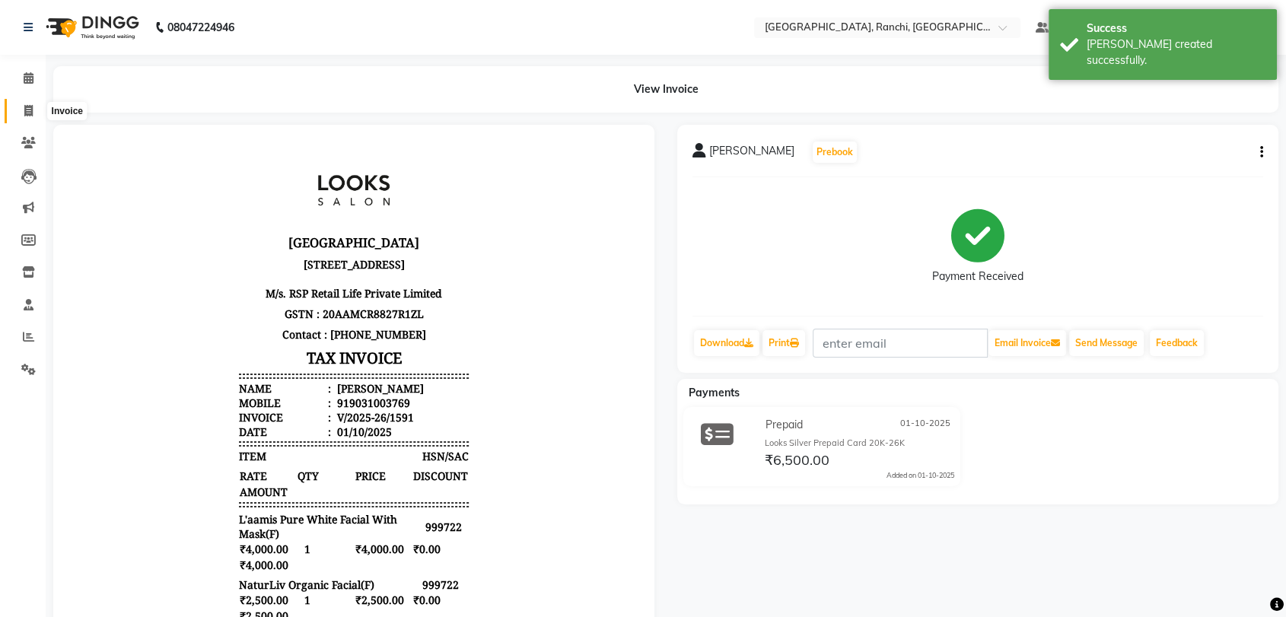
click at [30, 111] on icon at bounding box center [28, 110] width 8 height 11
select select "6463"
select select "service"
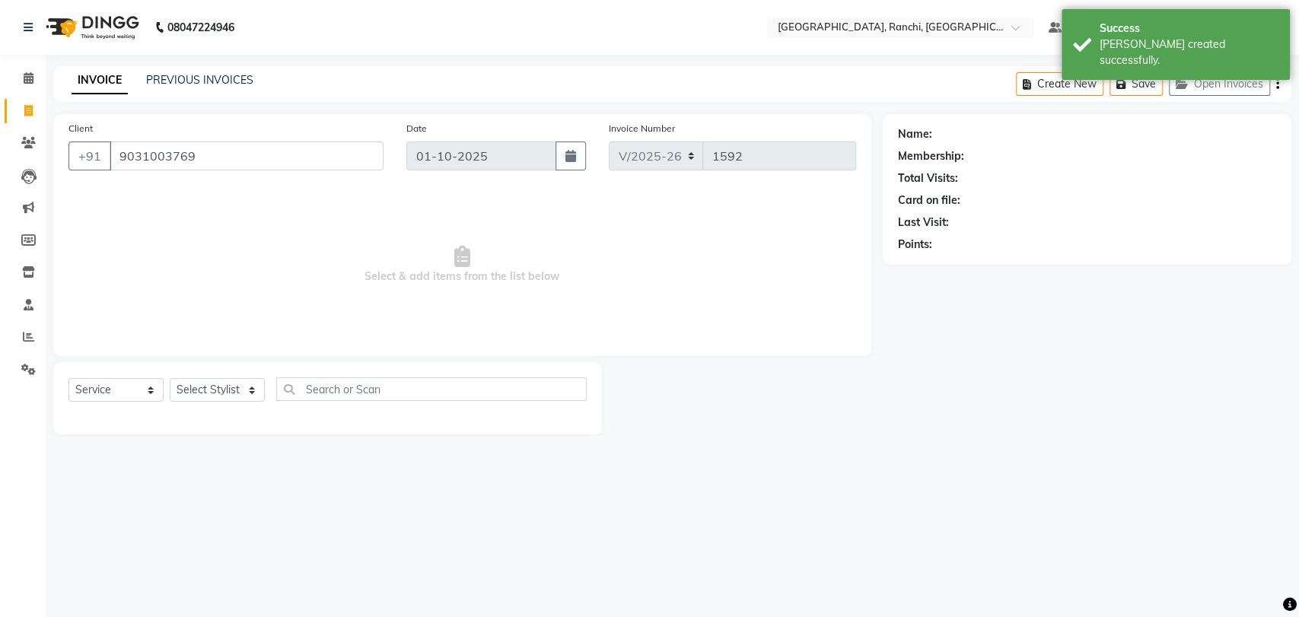
type input "9031003769"
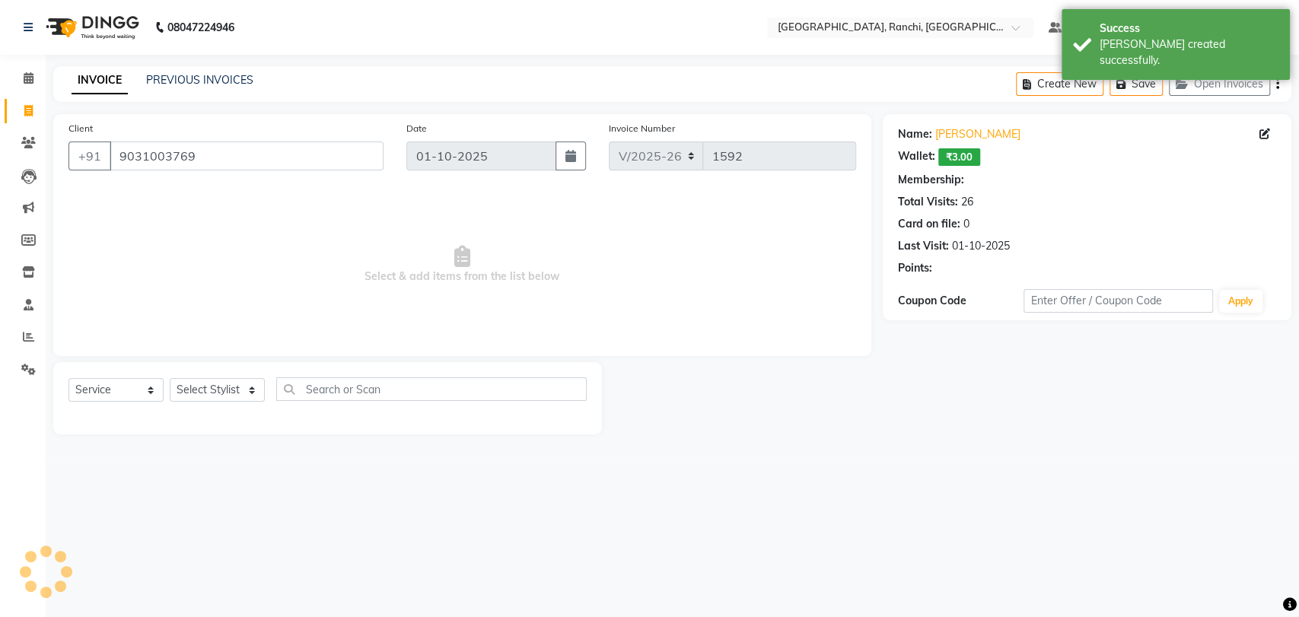
select select "1: Object"
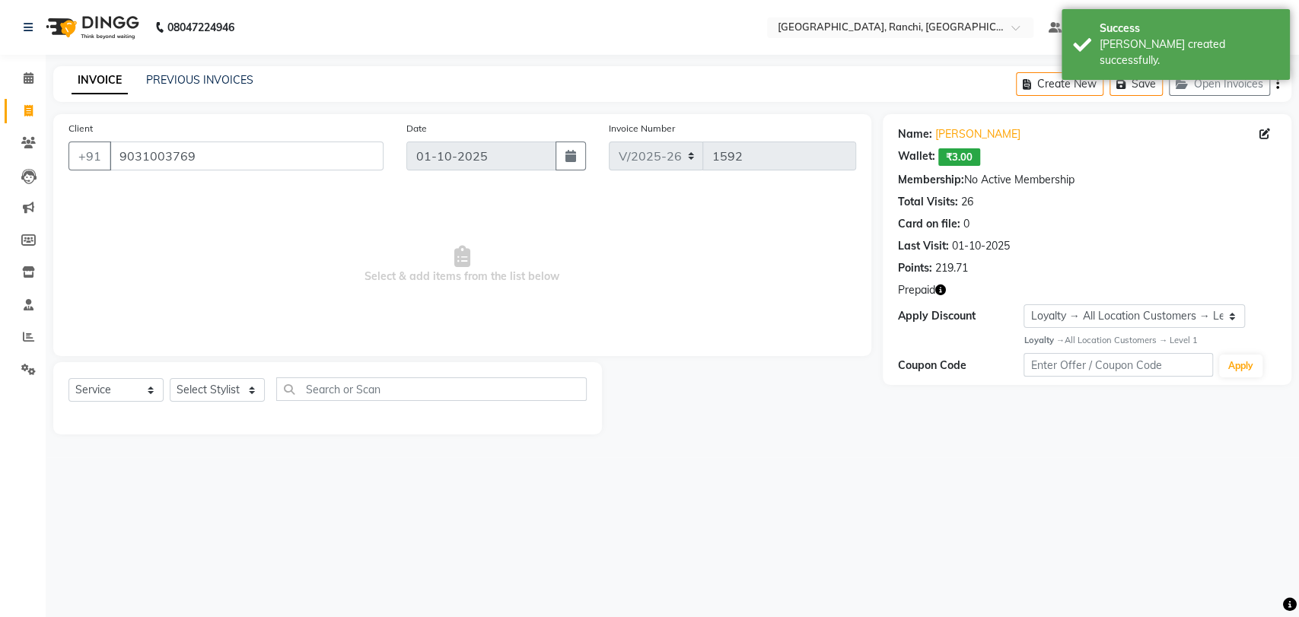
click at [941, 289] on icon "button" at bounding box center [940, 290] width 11 height 11
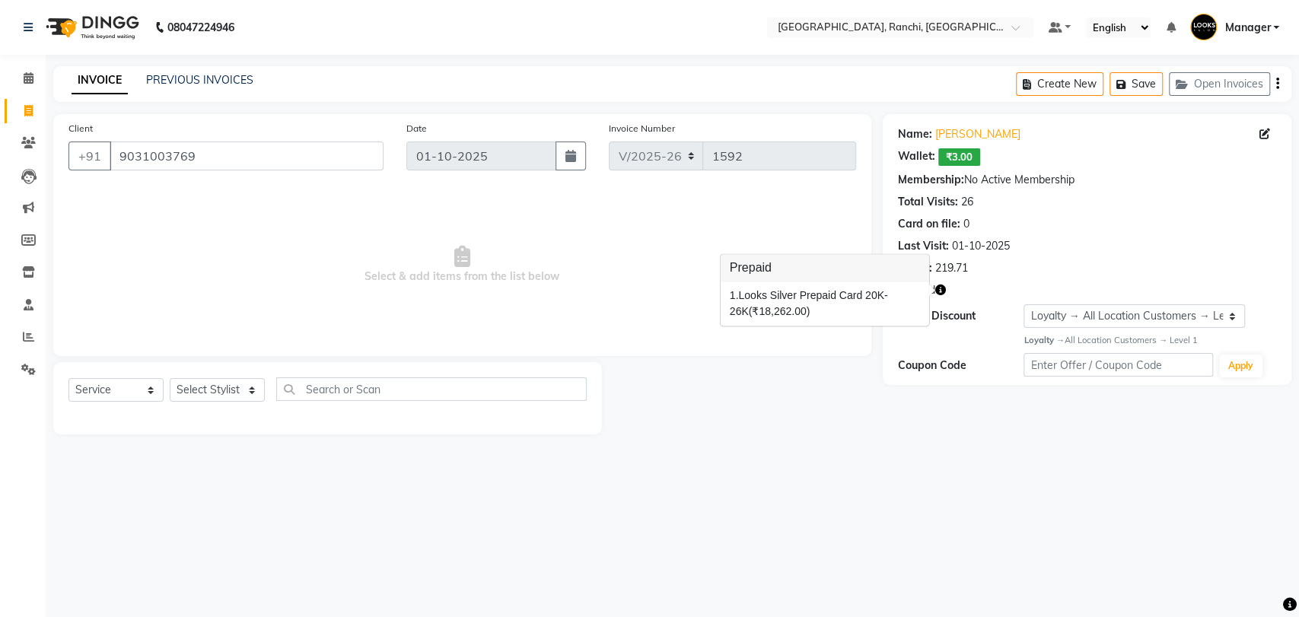
click at [826, 455] on main "INVOICE PREVIOUS INVOICES Create New Save Open Invoices Client +91 9031003769 D…" at bounding box center [672, 261] width 1253 height 391
click at [941, 288] on icon "button" at bounding box center [940, 290] width 11 height 11
click at [24, 80] on icon at bounding box center [29, 77] width 10 height 11
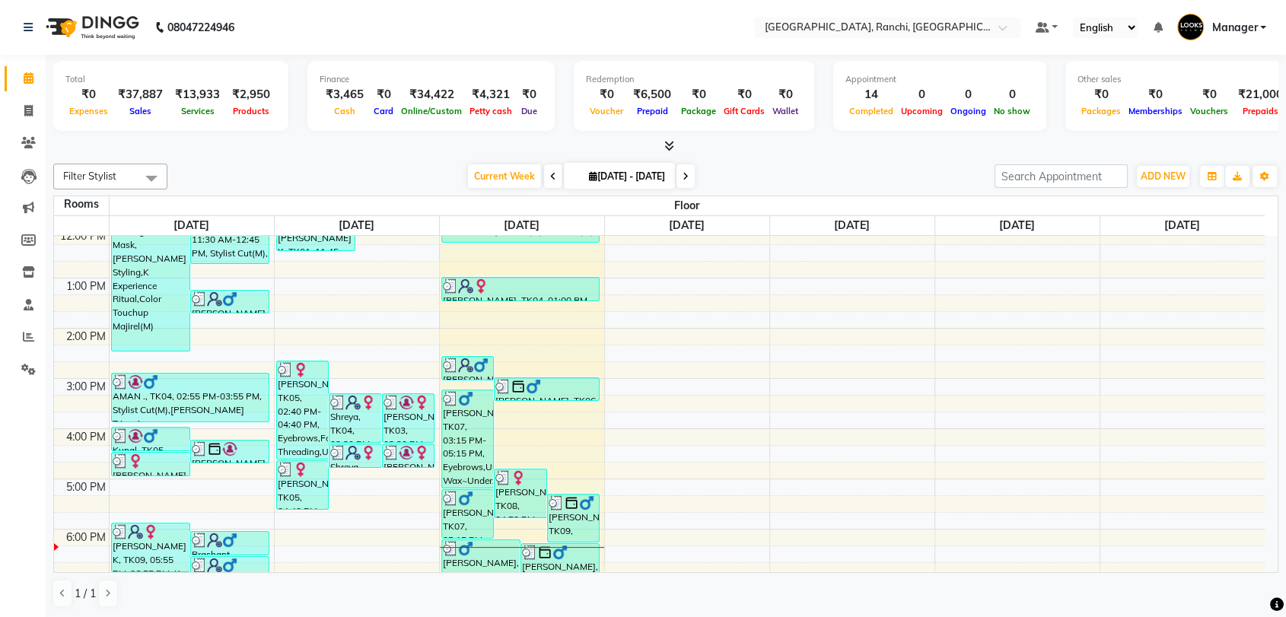
click at [669, 148] on icon at bounding box center [669, 145] width 10 height 11
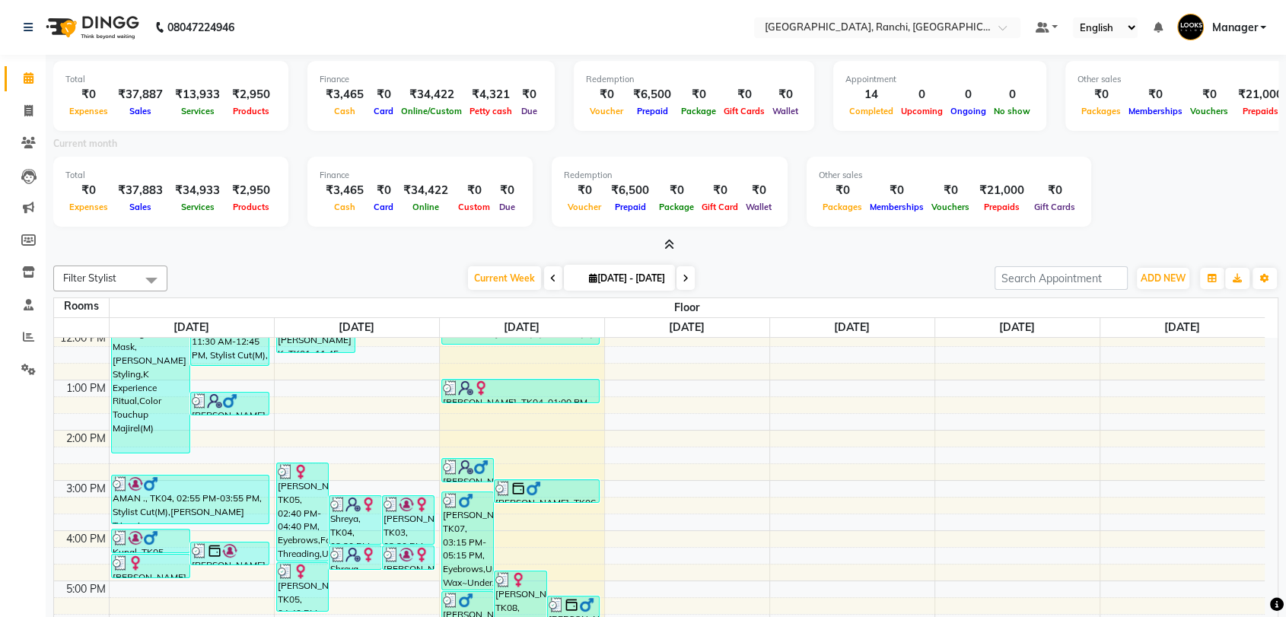
click at [670, 245] on icon at bounding box center [669, 244] width 10 height 11
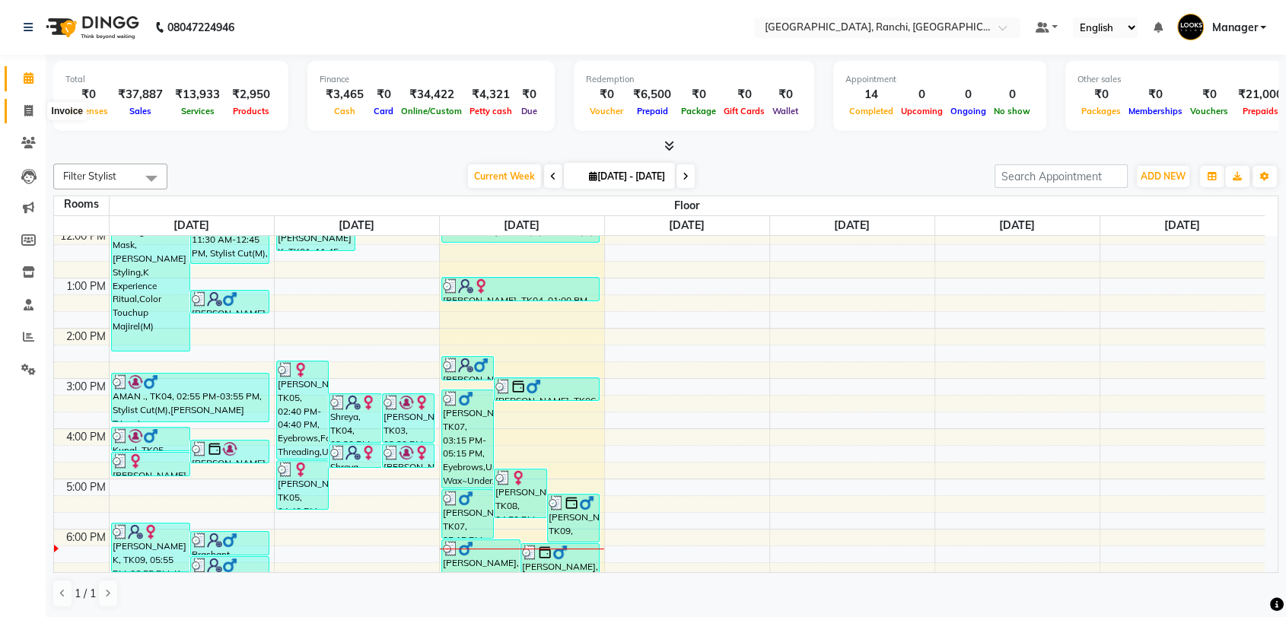
click at [28, 111] on icon at bounding box center [28, 110] width 8 height 11
select select "service"
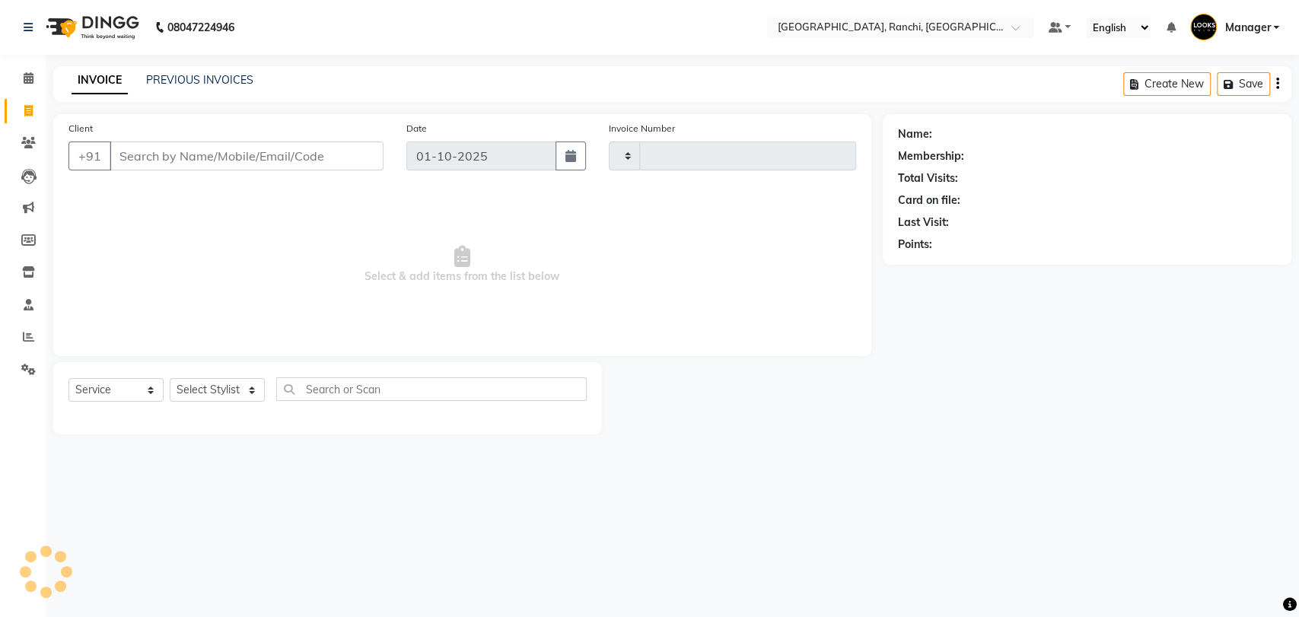
type input "1592"
select select "6463"
click at [193, 75] on link "PREVIOUS INVOICES" at bounding box center [199, 80] width 107 height 14
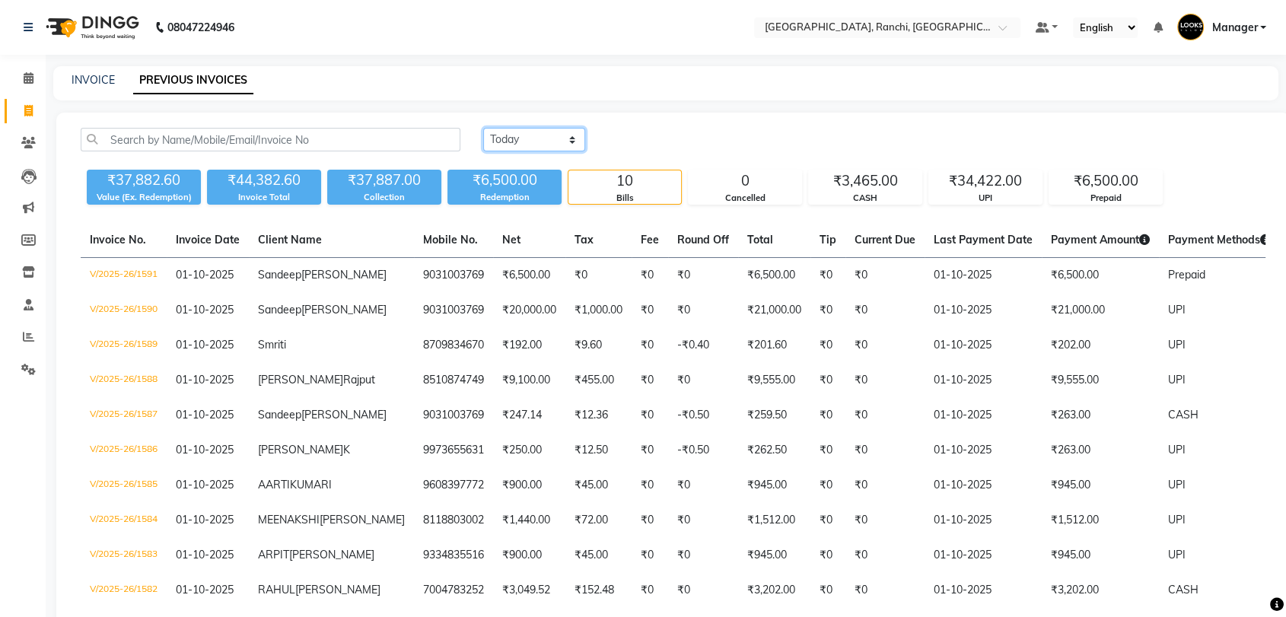
click at [521, 136] on select "[DATE] [DATE] Custom Range" at bounding box center [534, 140] width 102 height 24
select select "[DATE]"
click at [483, 128] on select "[DATE] [DATE] Custom Range" at bounding box center [534, 140] width 102 height 24
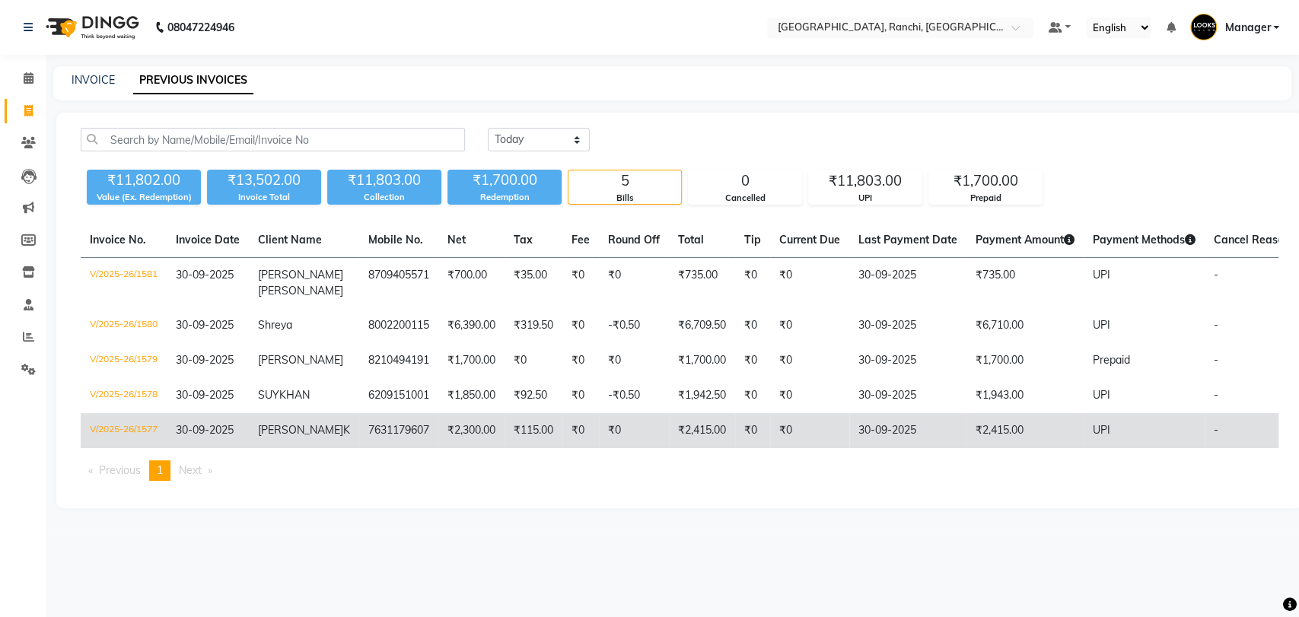
click at [287, 431] on span "[PERSON_NAME]" at bounding box center [300, 430] width 85 height 14
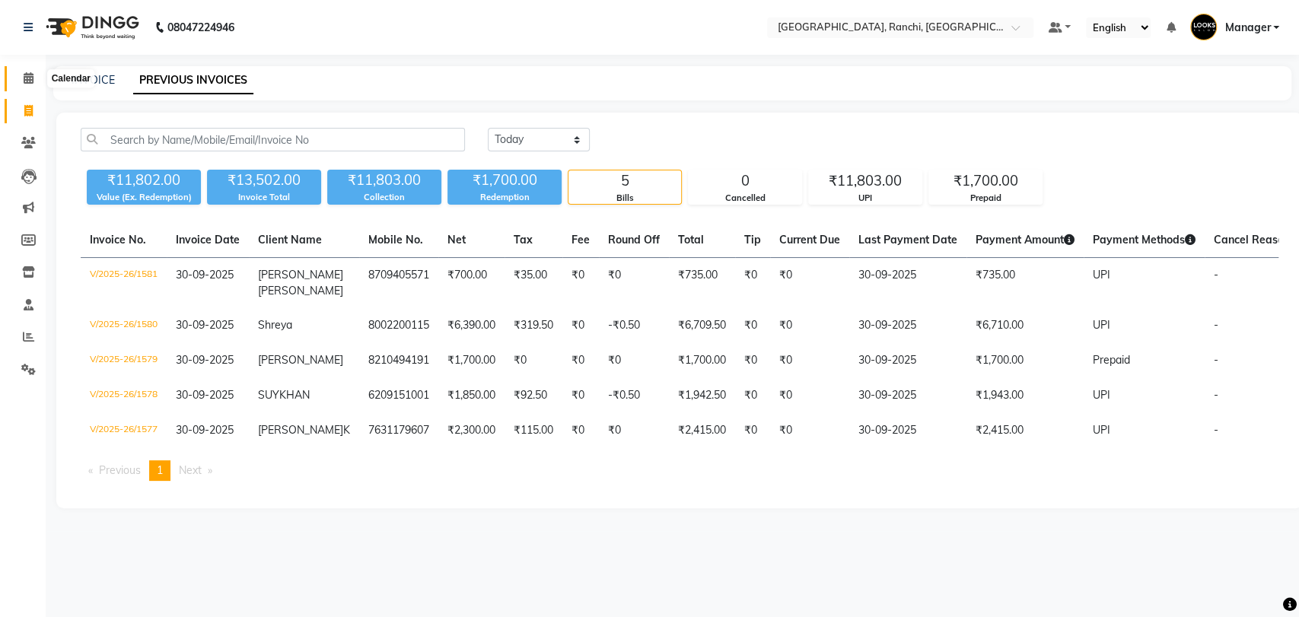
click at [27, 71] on span at bounding box center [28, 79] width 27 height 18
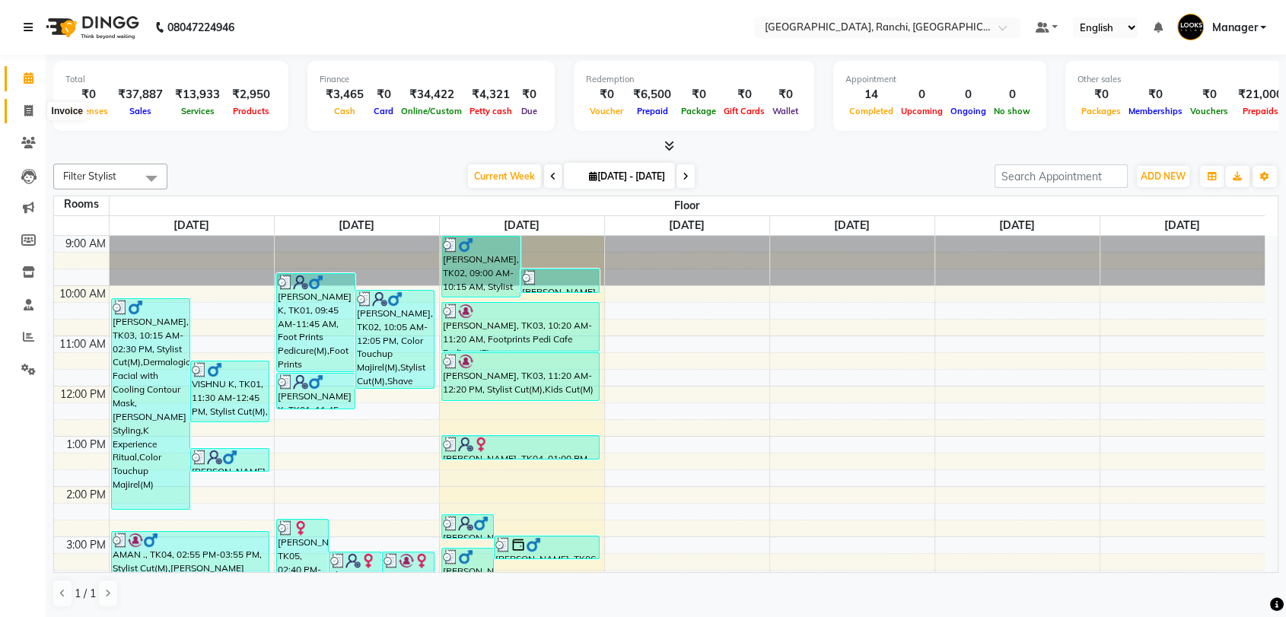
drag, startPoint x: 20, startPoint y: 107, endPoint x: 30, endPoint y: 34, distance: 73.0
click at [21, 106] on span at bounding box center [28, 112] width 27 height 18
select select "service"
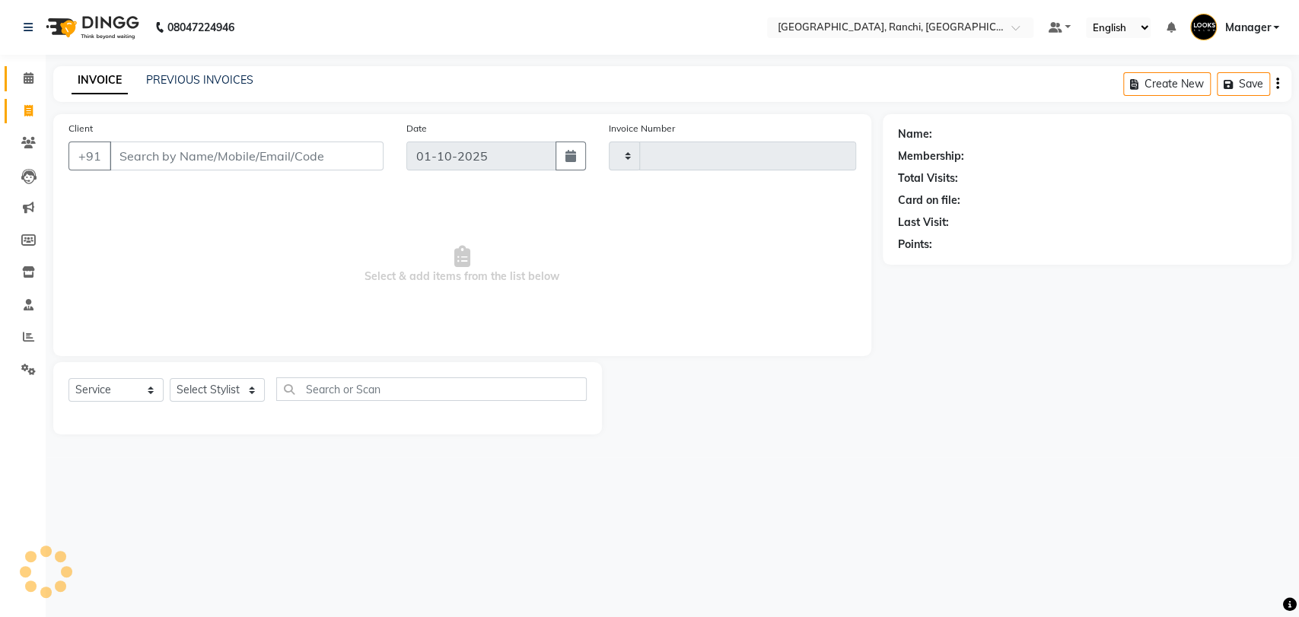
type input "1592"
select select "6463"
click at [30, 83] on icon at bounding box center [29, 77] width 10 height 11
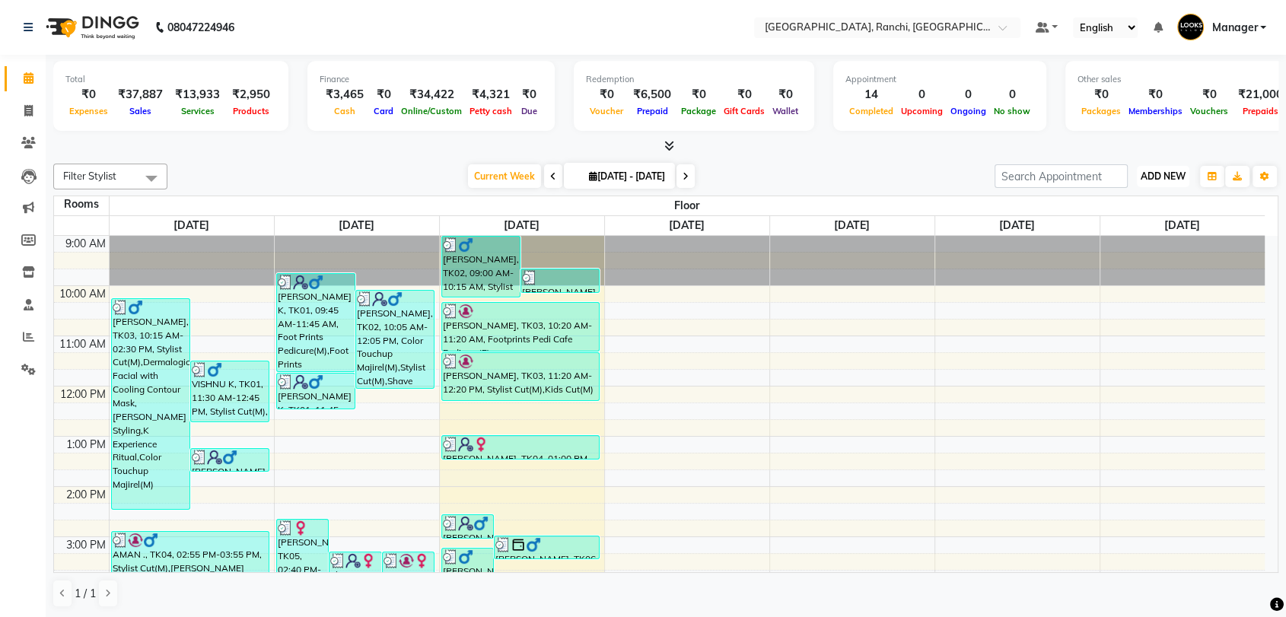
click at [1180, 178] on span "ADD NEW" at bounding box center [1163, 175] width 45 height 11
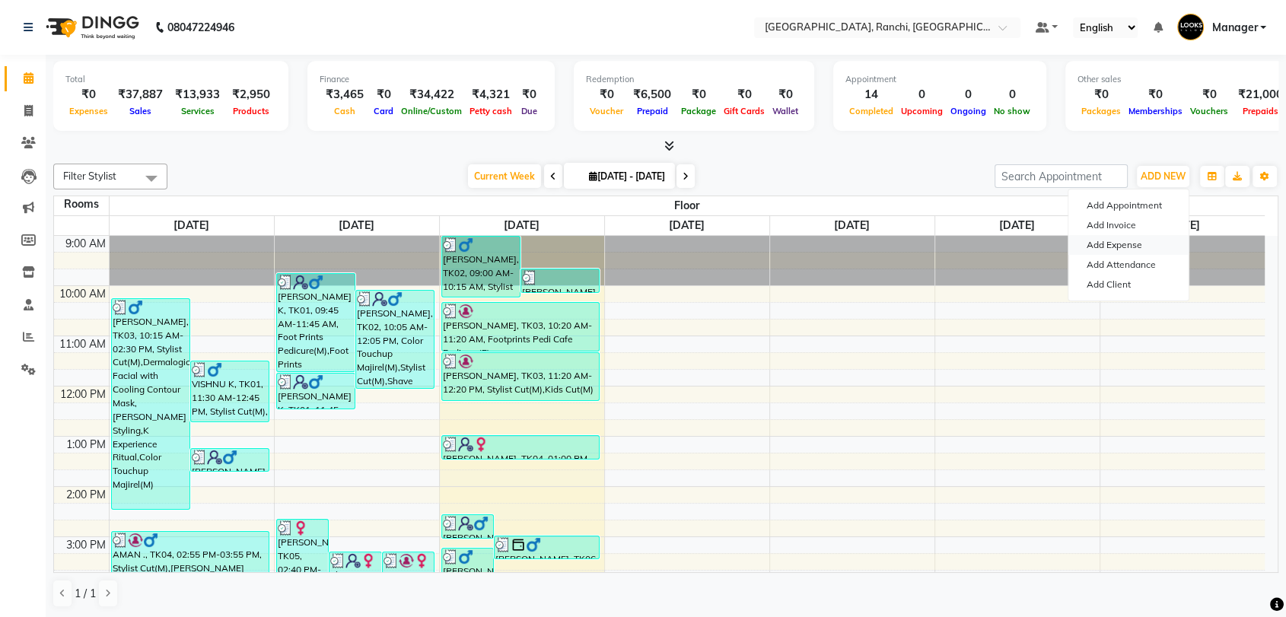
click at [1139, 244] on link "Add Expense" at bounding box center [1128, 245] width 120 height 20
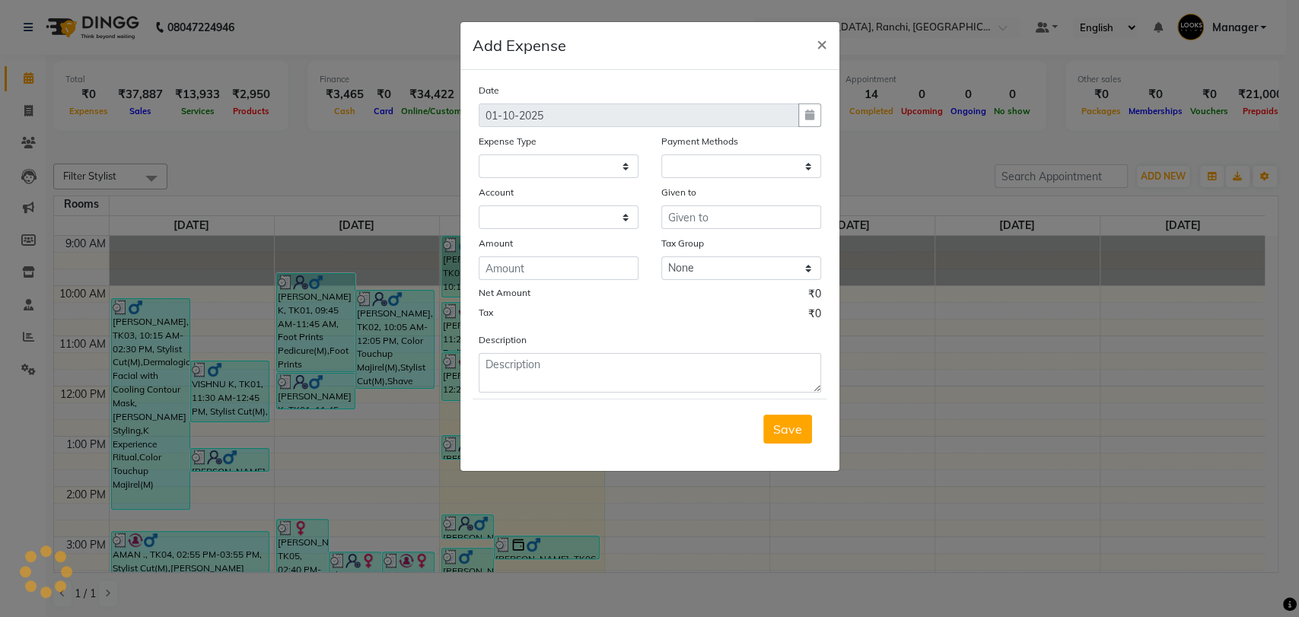
select select "1"
select select "5485"
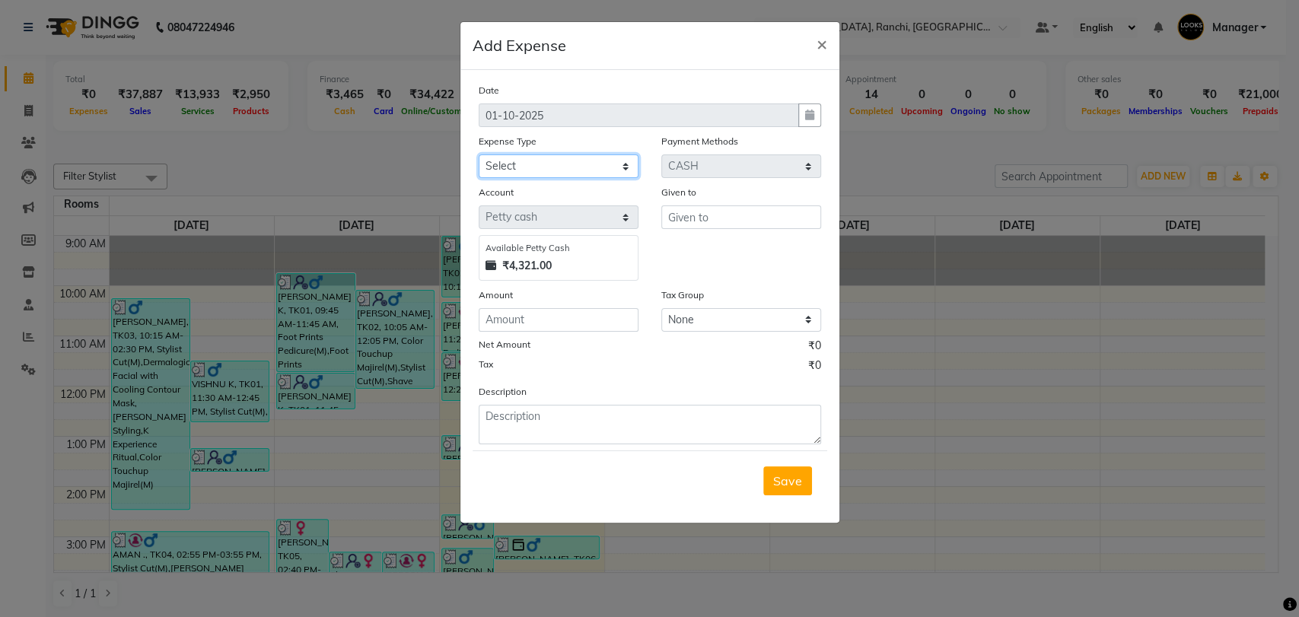
click at [543, 167] on select "Select Accommodation Aesthetics Bank Deposit BLINKIT Cash Handover Client Refun…" at bounding box center [559, 166] width 160 height 24
select select "24170"
click at [479, 154] on select "Select Accommodation Aesthetics Bank Deposit BLINKIT Cash Handover Client Refun…" at bounding box center [559, 166] width 160 height 24
click at [702, 214] on input "text" at bounding box center [741, 217] width 160 height 24
type input "naina"
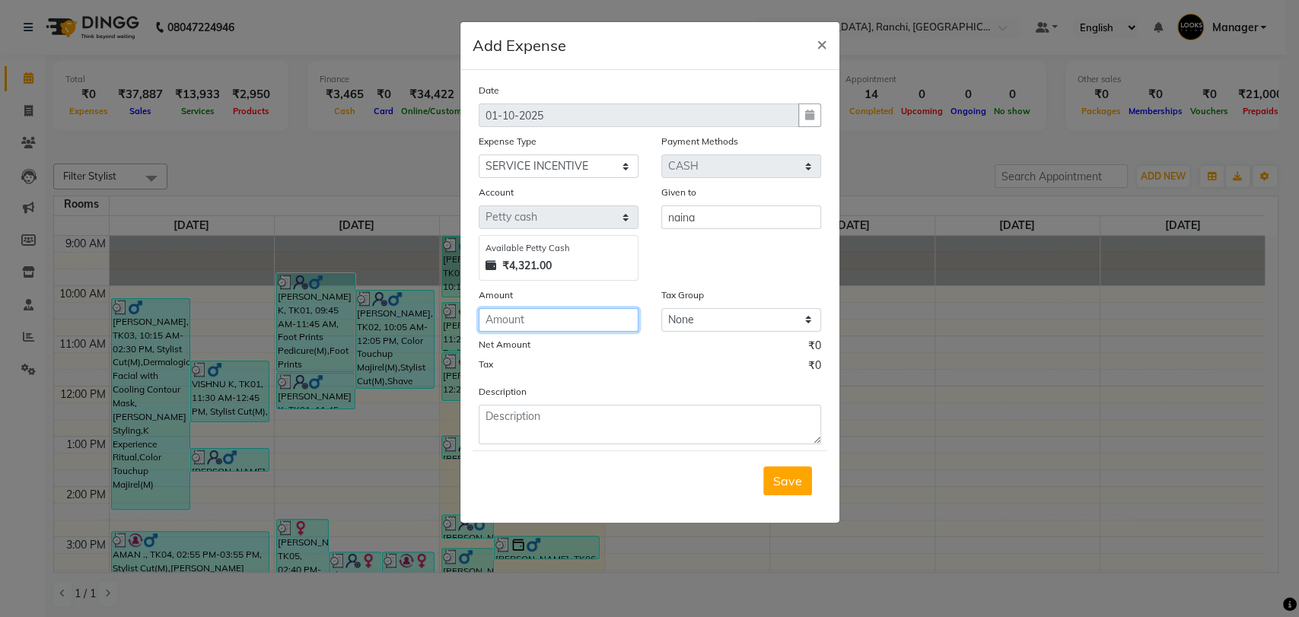
click at [529, 317] on input "number" at bounding box center [559, 320] width 160 height 24
type input "400"
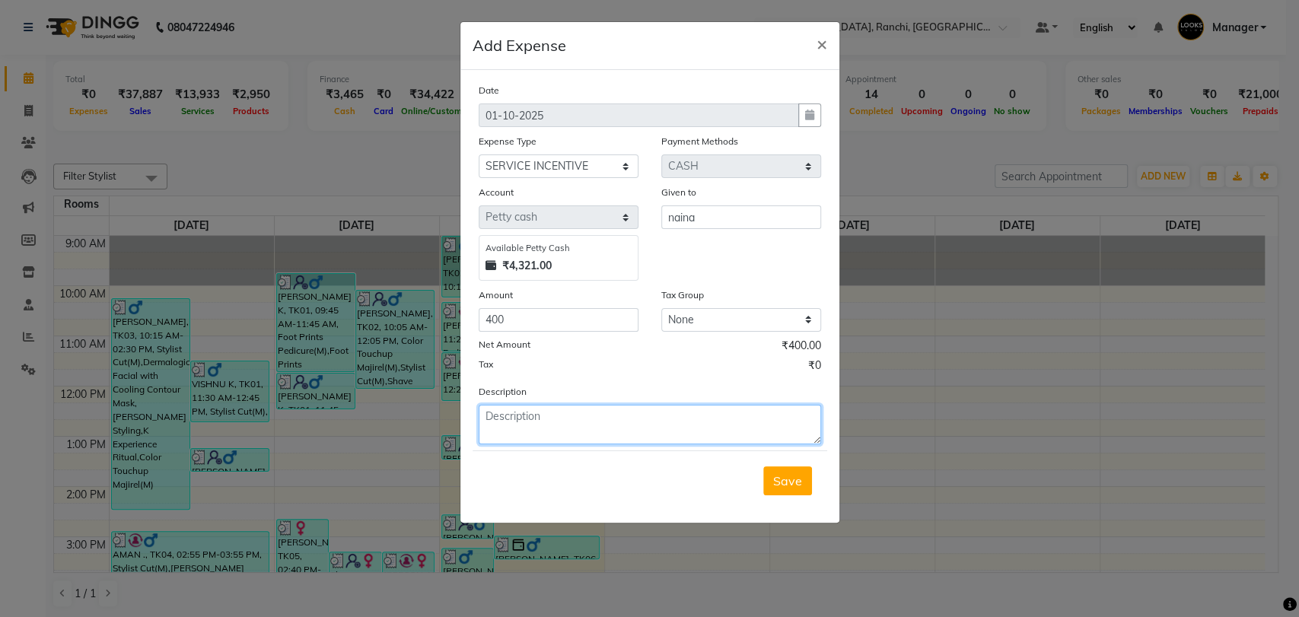
click at [572, 419] on textarea at bounding box center [650, 425] width 342 height 40
type textarea "given 400/-to naina for incentive."
click at [791, 486] on span "Save" at bounding box center [787, 480] width 29 height 15
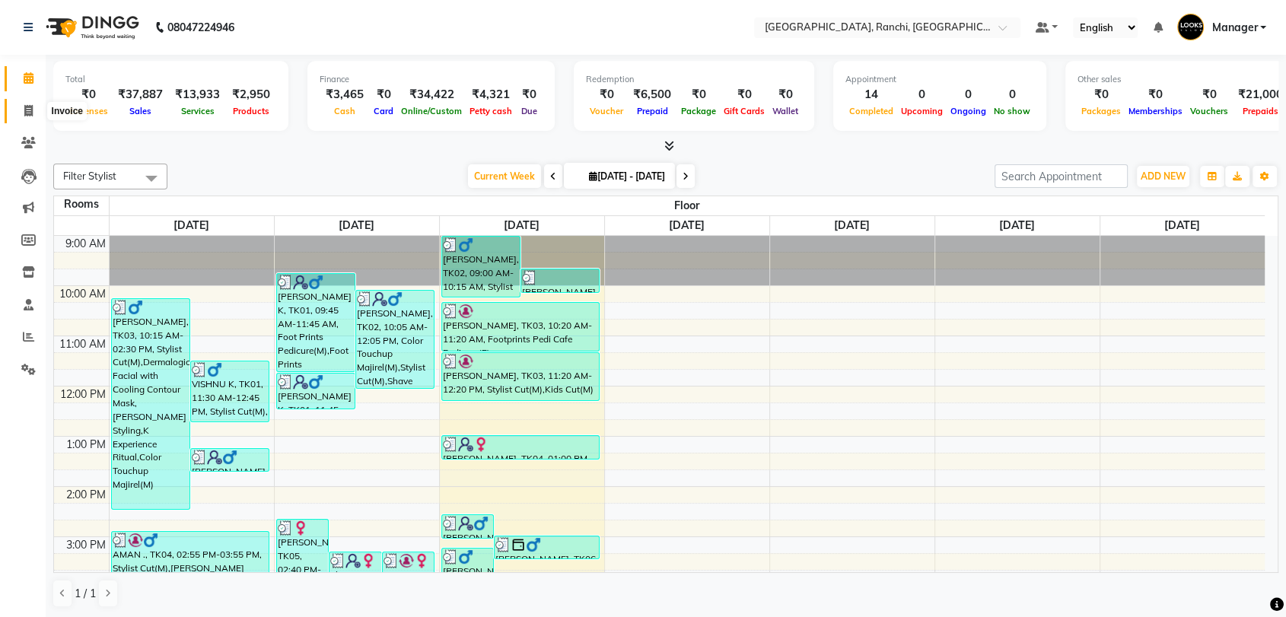
click at [30, 106] on icon at bounding box center [28, 110] width 8 height 11
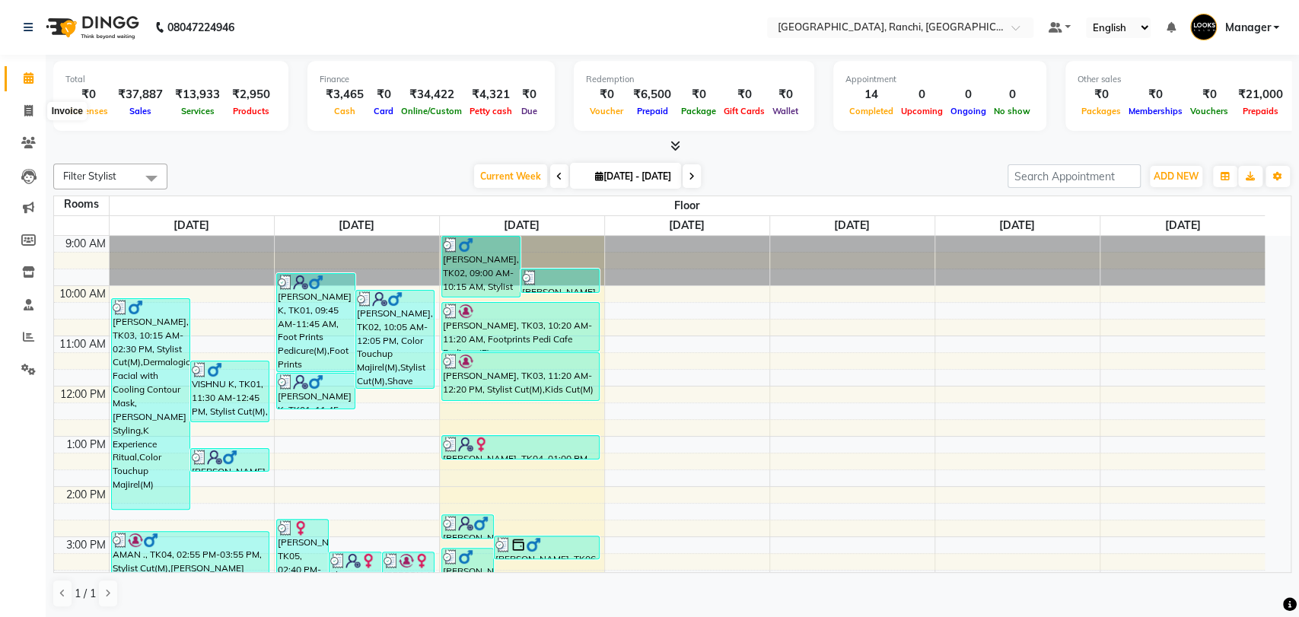
select select "service"
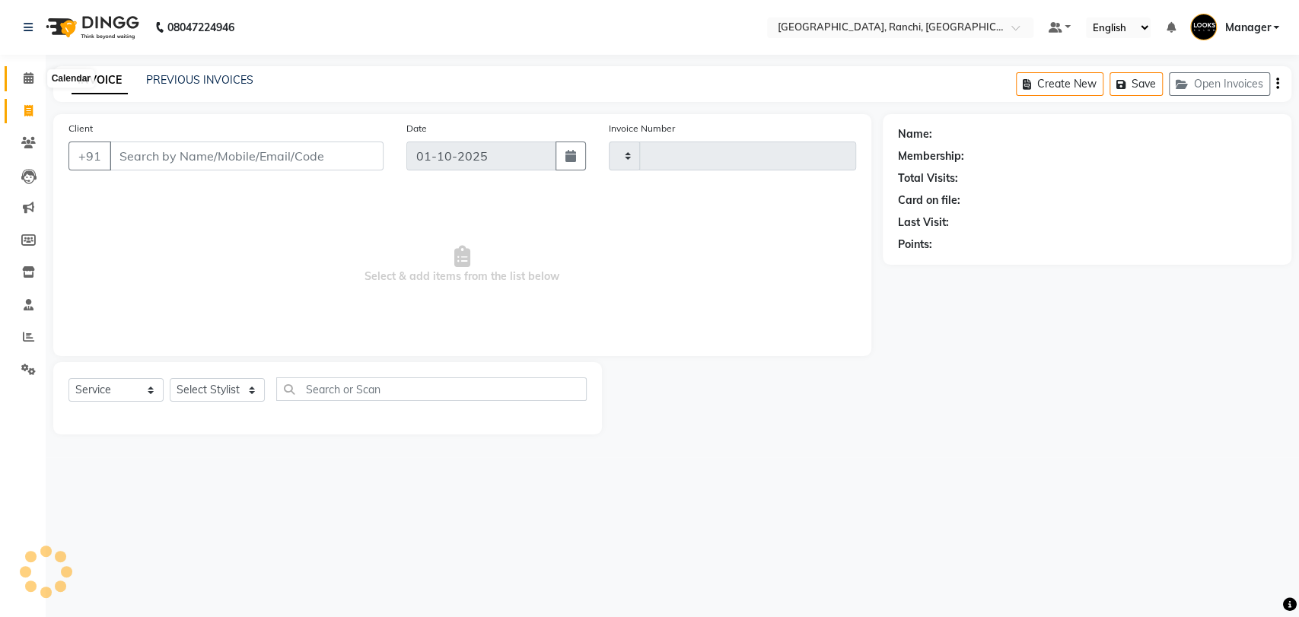
type input "1592"
click at [29, 75] on icon at bounding box center [29, 77] width 10 height 11
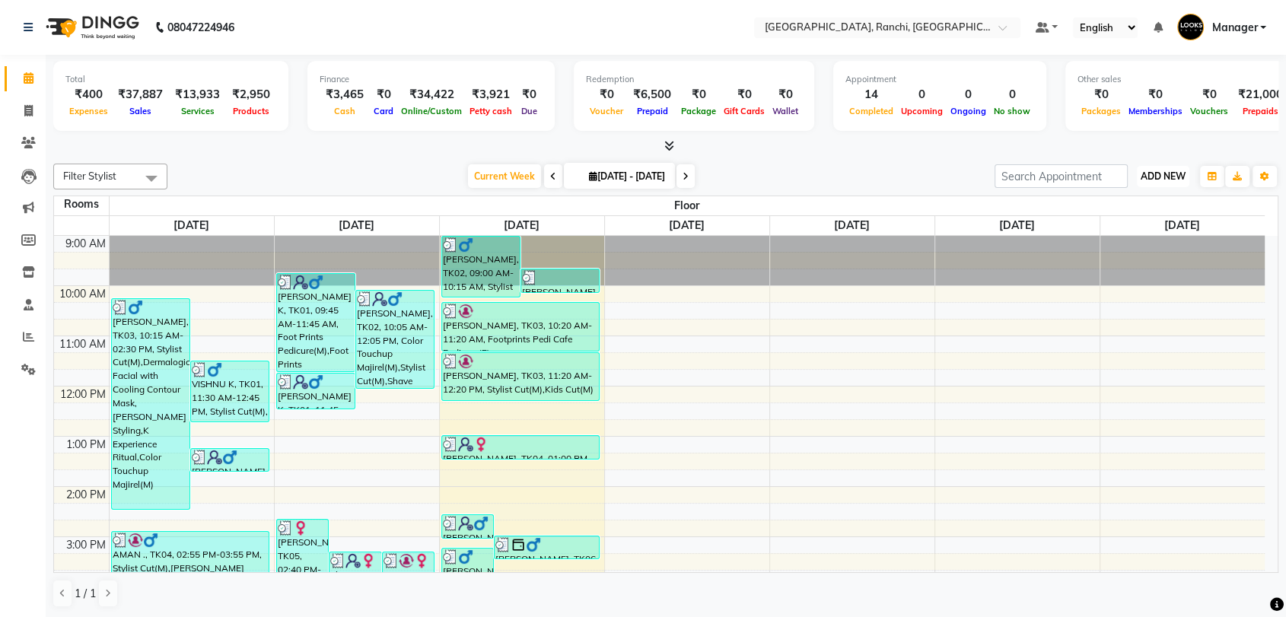
click at [1168, 176] on span "ADD NEW" at bounding box center [1163, 175] width 45 height 11
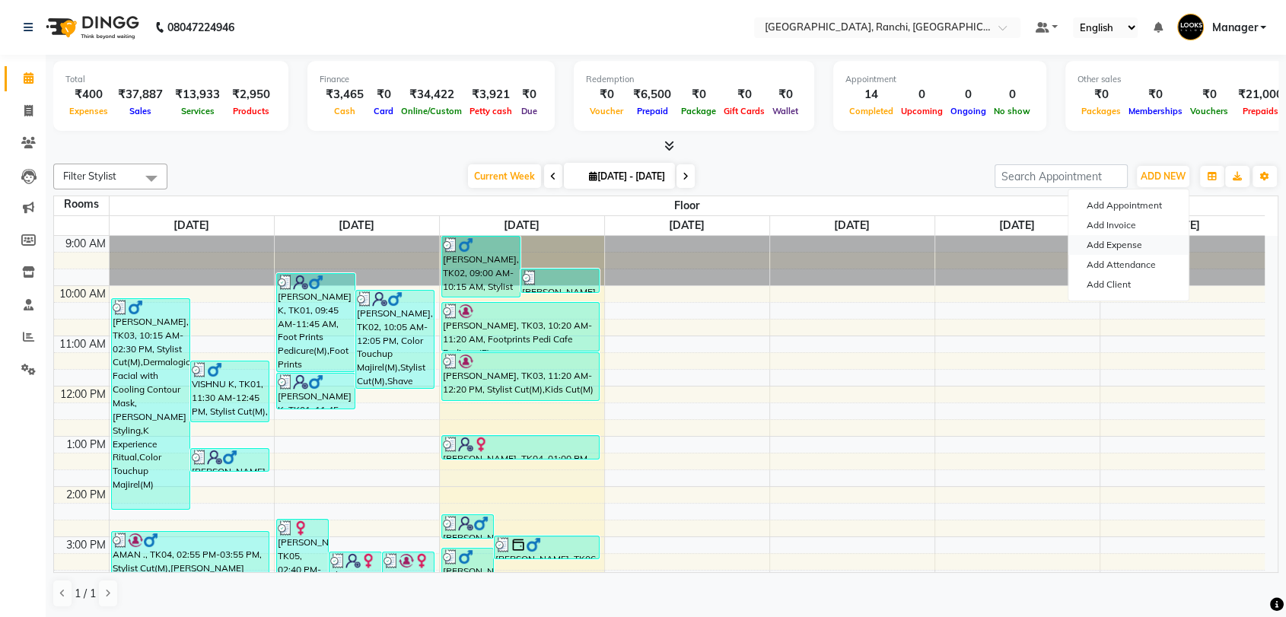
click at [1141, 251] on link "Add Expense" at bounding box center [1128, 245] width 120 height 20
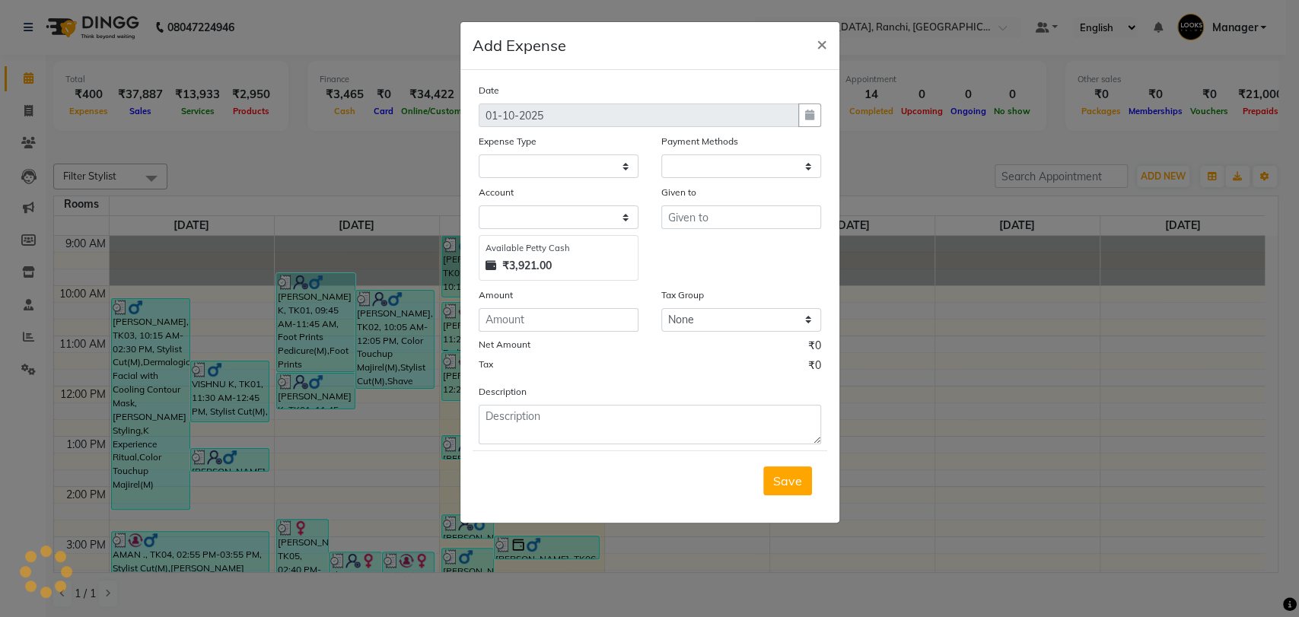
select select "1"
select select "5485"
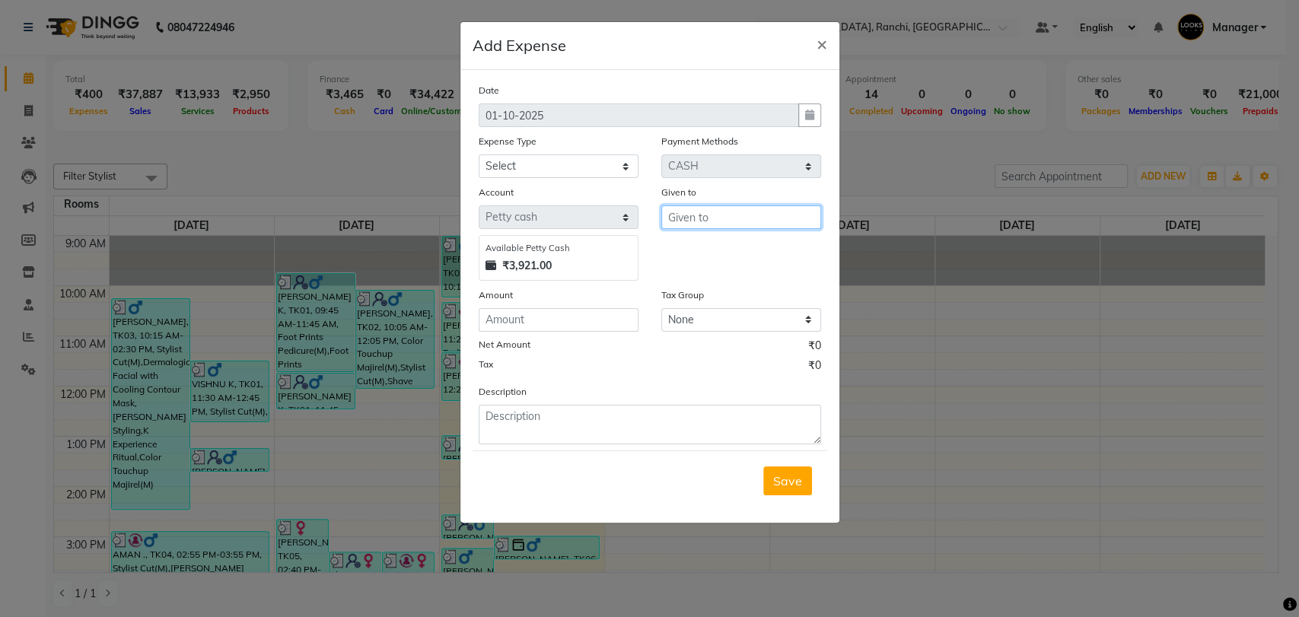
click at [763, 215] on input "text" at bounding box center [741, 217] width 160 height 24
click at [704, 247] on ngb-highlight "Saji d" at bounding box center [694, 248] width 29 height 15
click at [505, 166] on select "Select Accommodation Aesthetics Bank Deposit BLINKIT Cash Handover Client Refun…" at bounding box center [559, 166] width 160 height 24
drag, startPoint x: 806, startPoint y: 342, endPoint x: 796, endPoint y: 337, distance: 11.2
click at [806, 342] on div "Net Amount ₹0" at bounding box center [650, 348] width 342 height 20
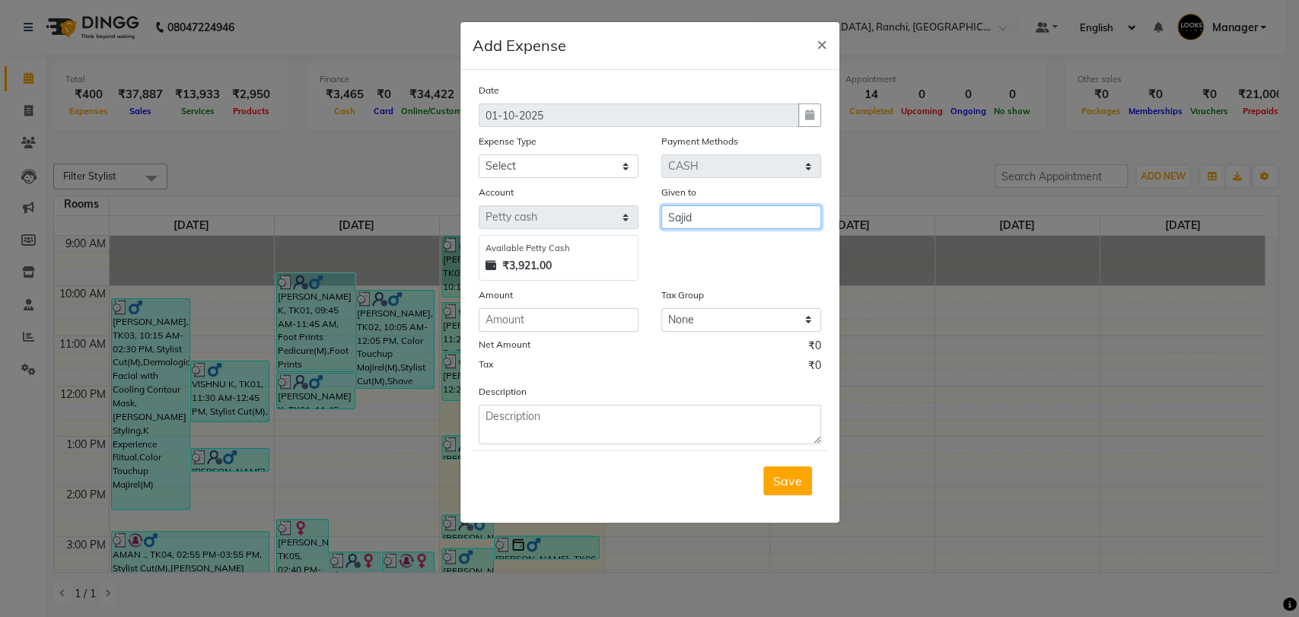
click at [733, 212] on input "Sajid" at bounding box center [741, 217] width 160 height 24
type input "S"
click at [720, 250] on ngb-highlight "Suman _pdct" at bounding box center [716, 248] width 73 height 15
type input "Suman_pdct"
click at [568, 173] on select "Select Accommodation Aesthetics Bank Deposit BLINKIT Cash Handover Client Refun…" at bounding box center [559, 166] width 160 height 24
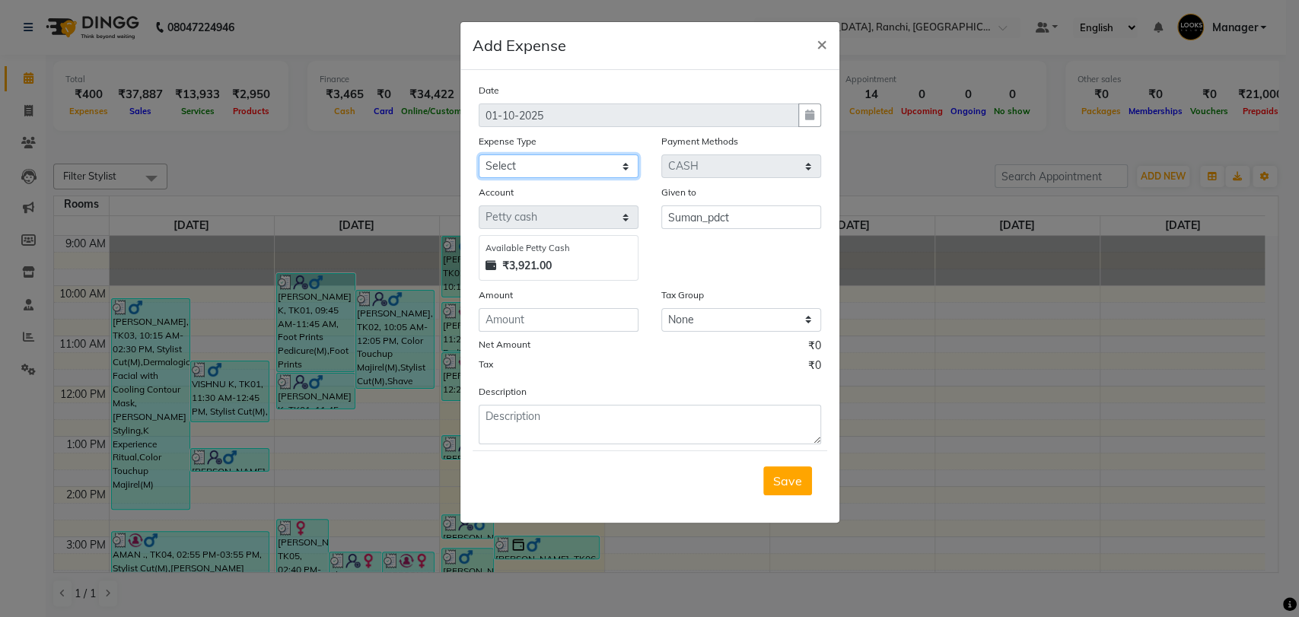
select select "24170"
click at [479, 154] on select "Select Accommodation Aesthetics Bank Deposit BLINKIT Cash Handover Client Refun…" at bounding box center [559, 166] width 160 height 24
click at [520, 312] on input "number" at bounding box center [559, 320] width 160 height 24
type input "360"
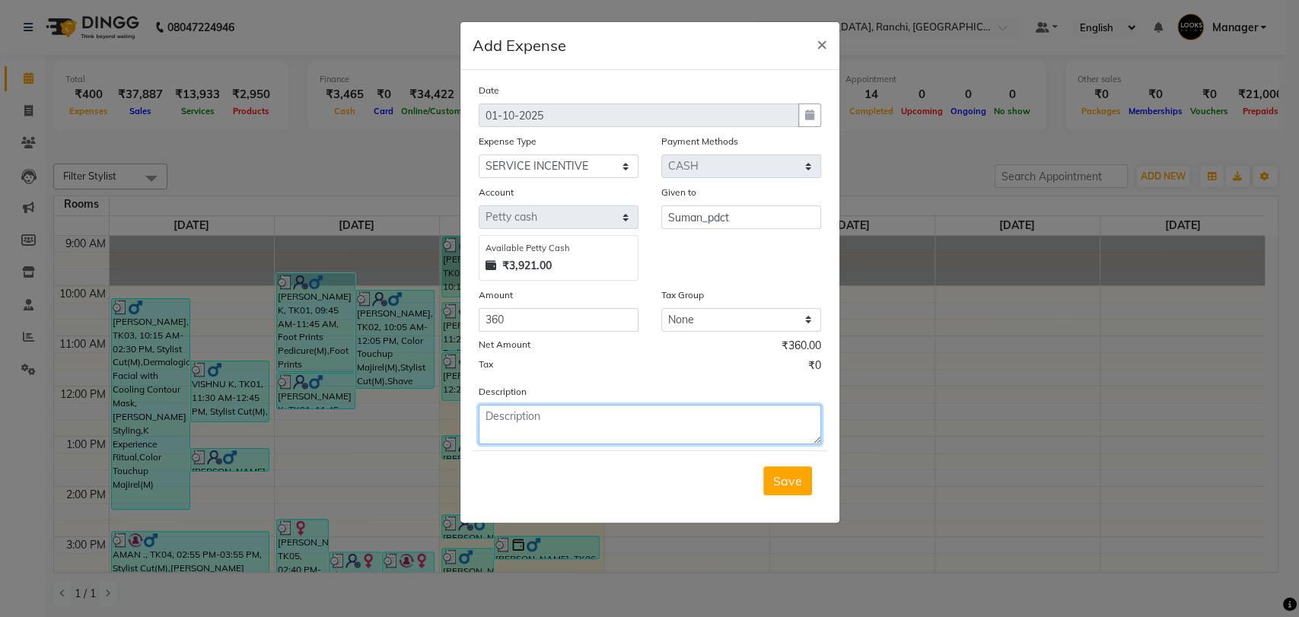
click at [512, 421] on textarea at bounding box center [650, 425] width 342 height 40
type textarea "d"
type textarea "given 360/-to suman for incentive."
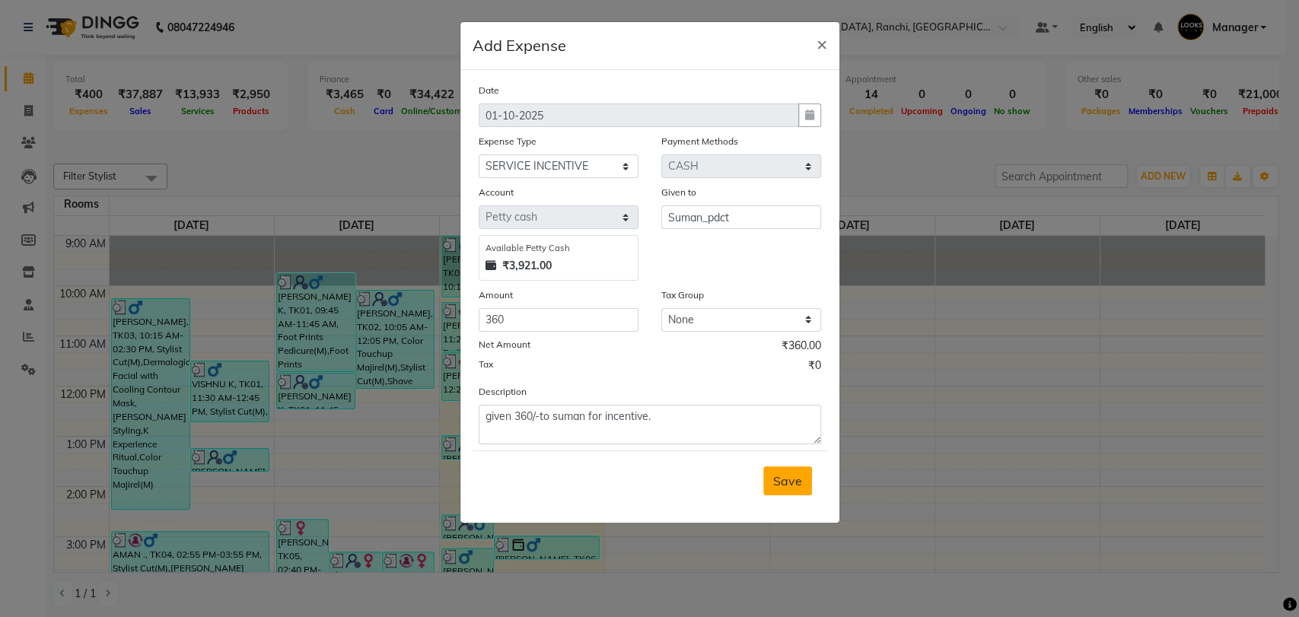
click at [798, 489] on button "Save" at bounding box center [787, 480] width 49 height 29
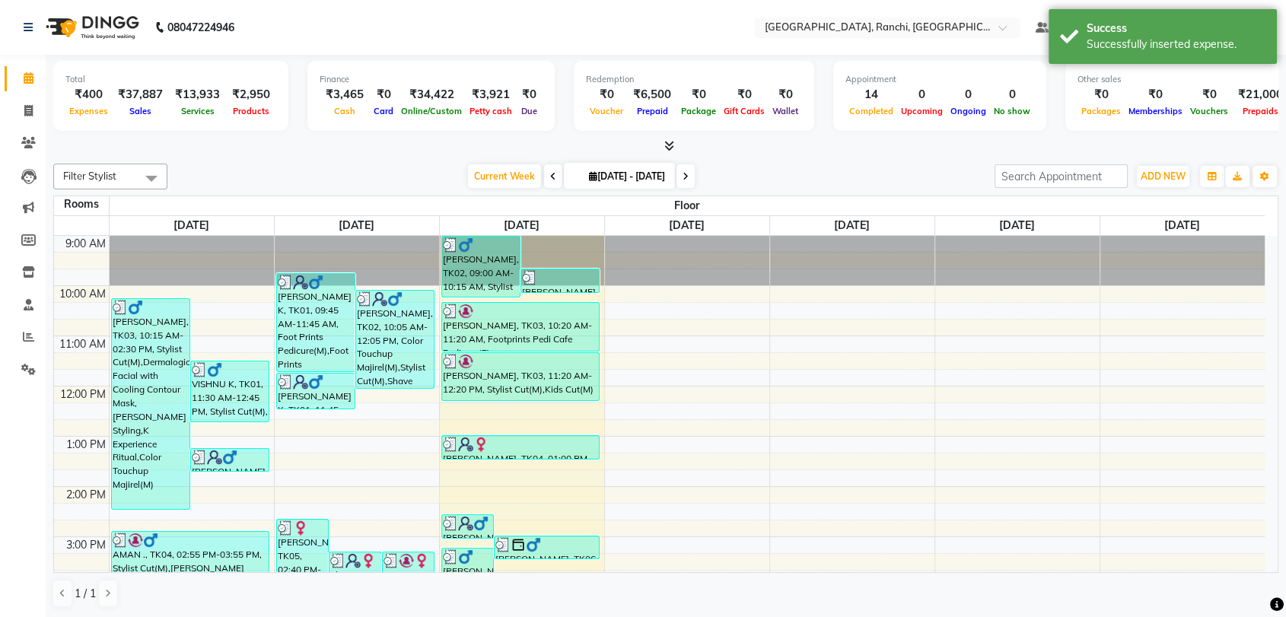
scroll to position [1, 0]
click at [24, 111] on icon at bounding box center [28, 109] width 8 height 11
select select "service"
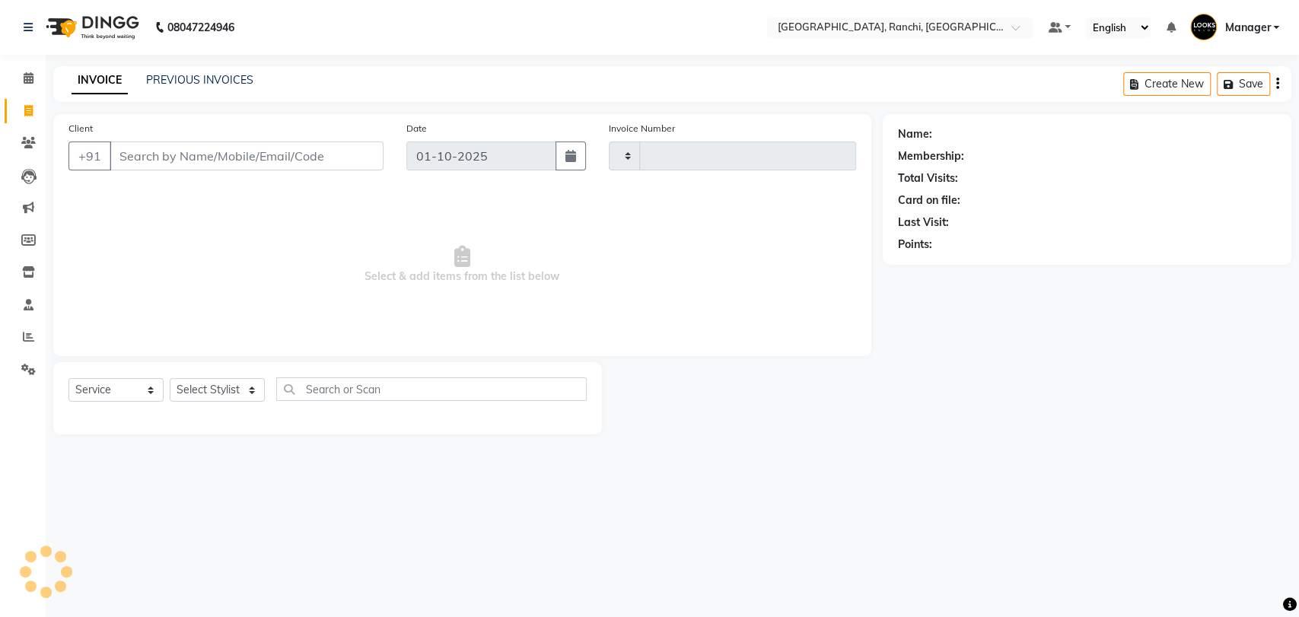
type input "1592"
select select "6463"
click at [24, 77] on icon at bounding box center [29, 77] width 10 height 11
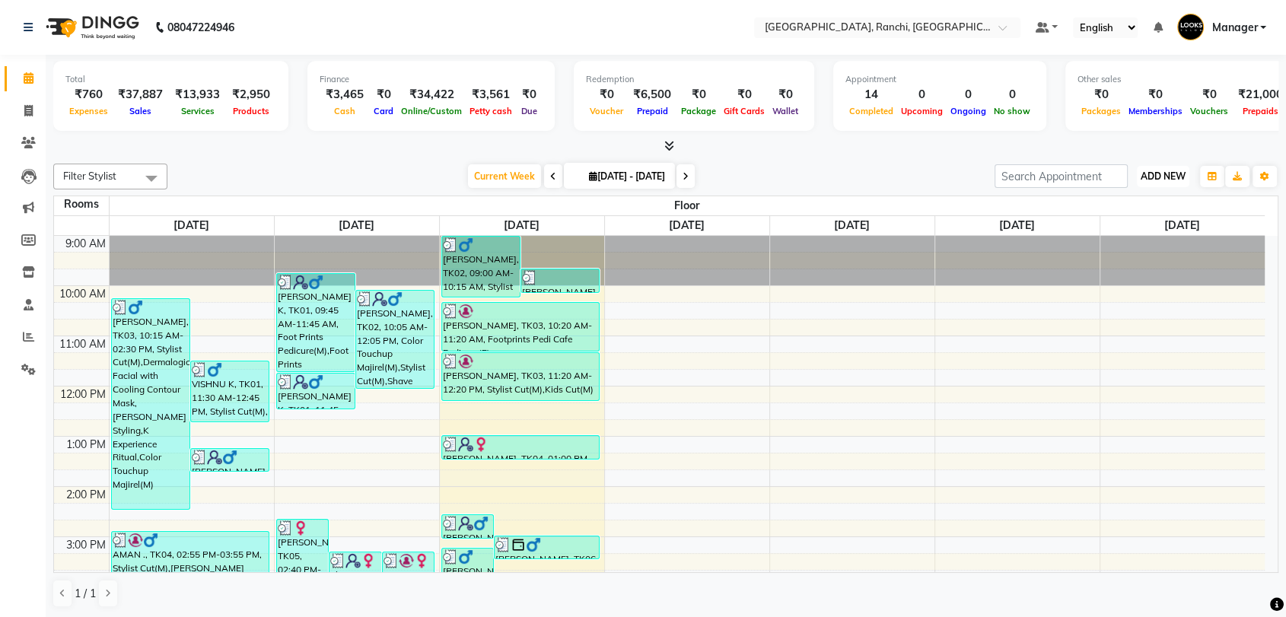
click at [1163, 178] on span "ADD NEW" at bounding box center [1163, 175] width 45 height 11
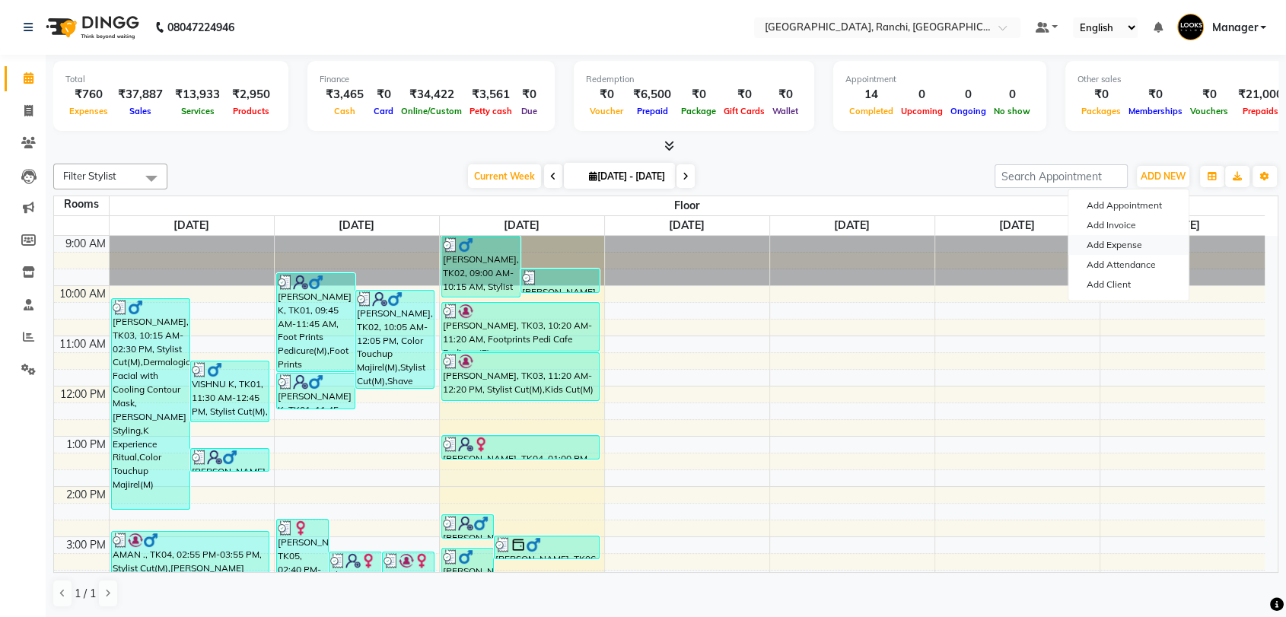
click at [1138, 242] on link "Add Expense" at bounding box center [1128, 245] width 120 height 20
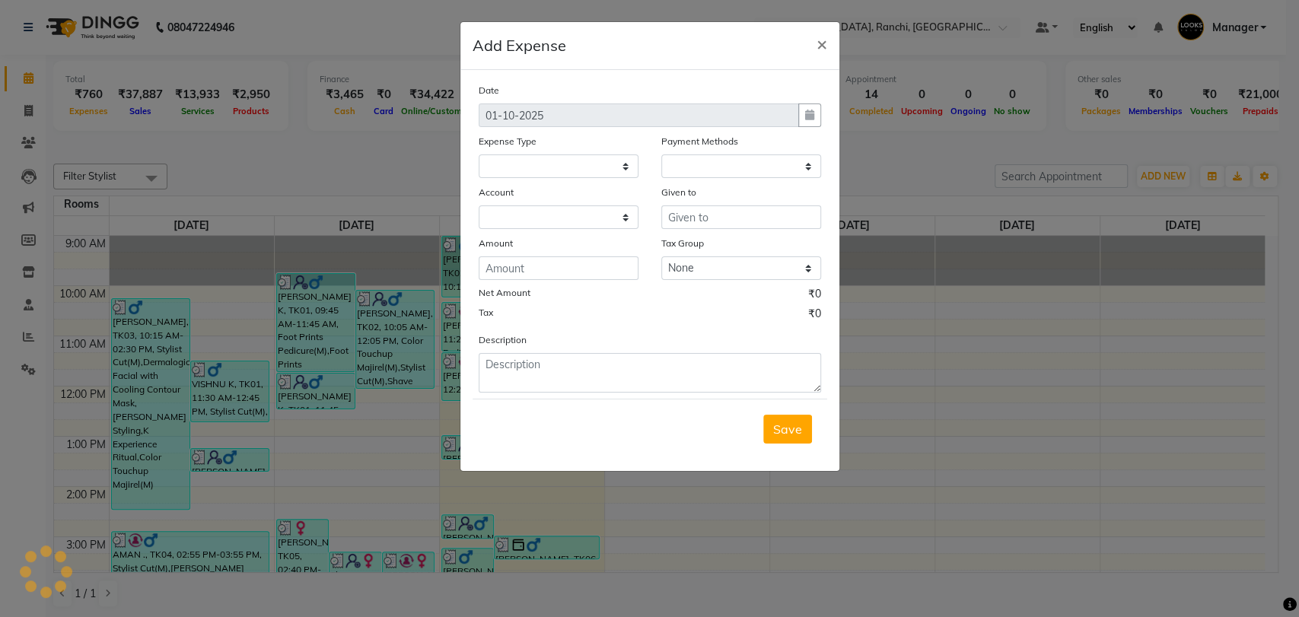
select select "5486"
select select "1"
select select "5485"
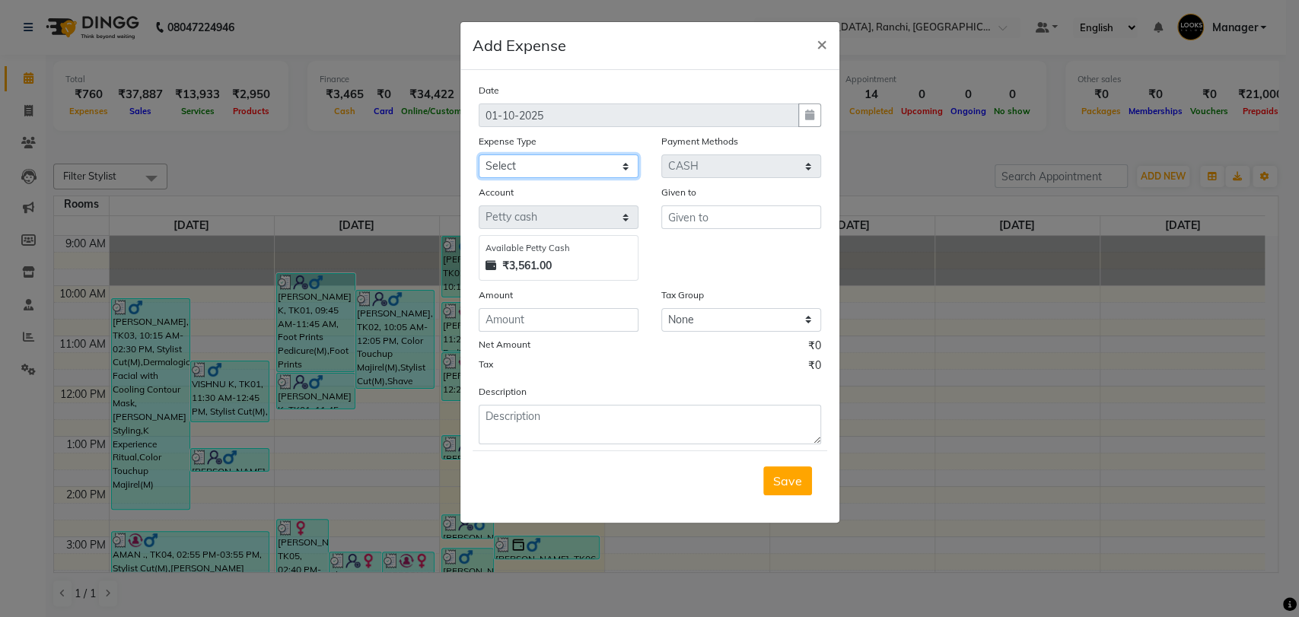
click at [562, 167] on select "Select Accommodation Aesthetics Bank Deposit BLINKIT Cash Handover Client Refun…" at bounding box center [559, 166] width 160 height 24
select select "24170"
click at [479, 154] on select "Select Accommodation Aesthetics Bank Deposit BLINKIT Cash Handover Client Refun…" at bounding box center [559, 166] width 160 height 24
click at [713, 211] on input "text" at bounding box center [741, 217] width 160 height 24
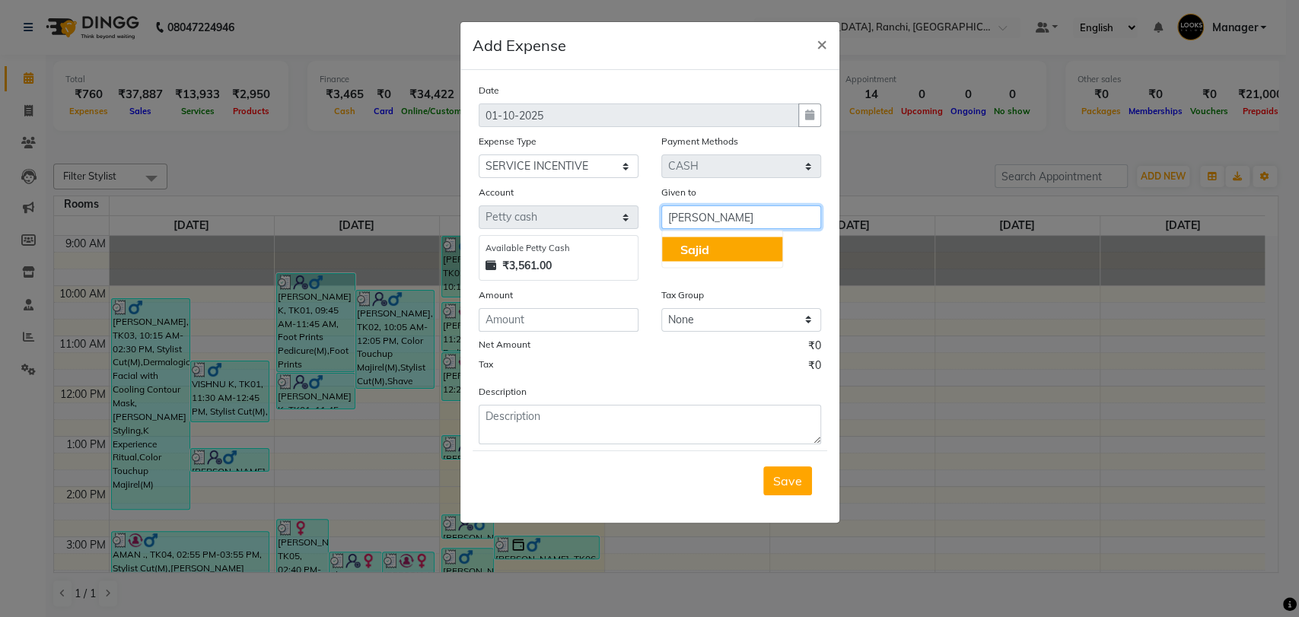
click at [707, 245] on span "Sajid" at bounding box center [694, 248] width 29 height 15
type input "Sajid"
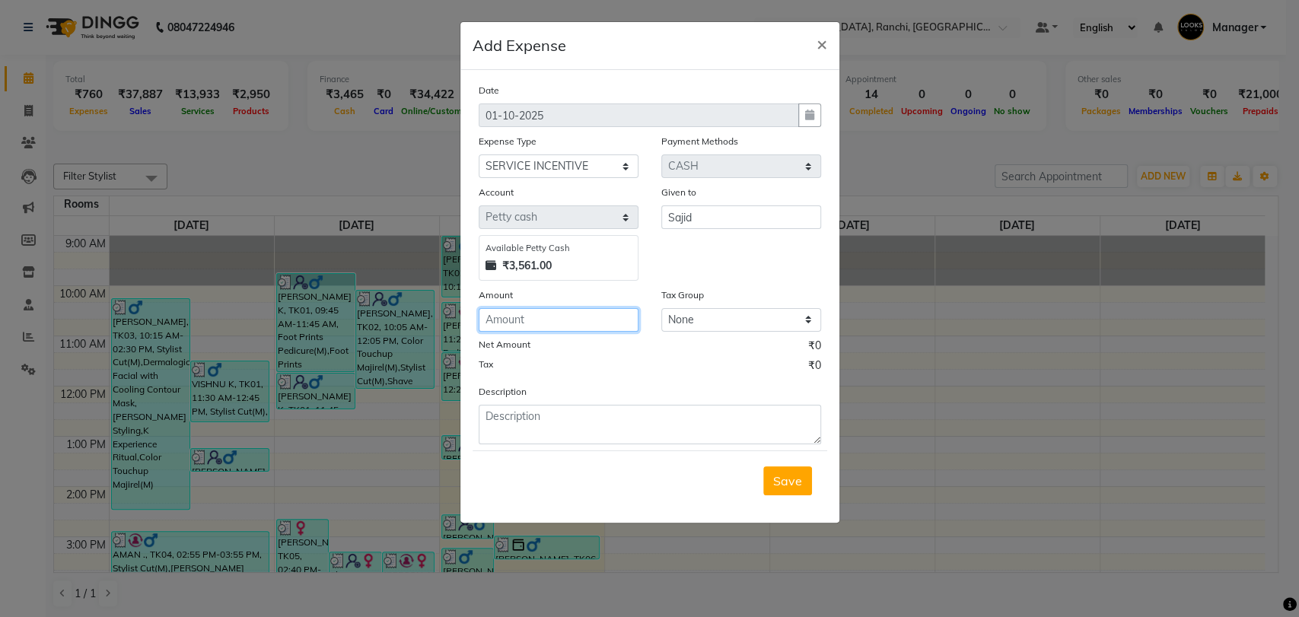
click at [557, 320] on input "number" at bounding box center [559, 320] width 160 height 24
type input "1022"
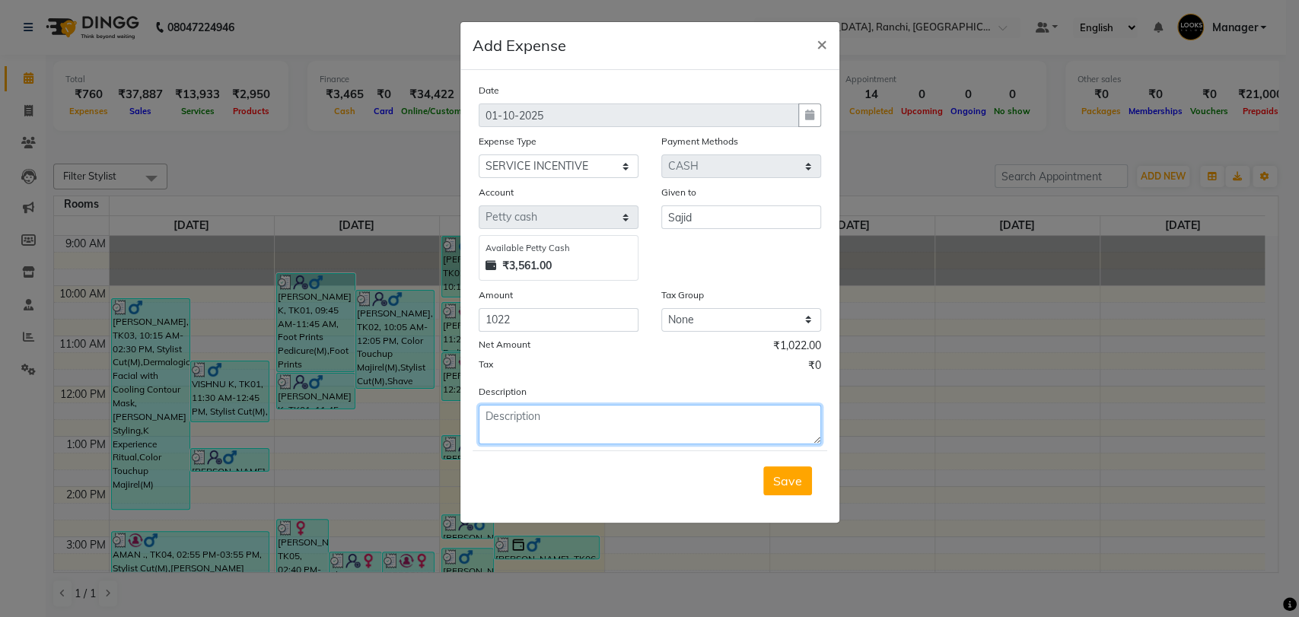
click at [557, 430] on textarea at bounding box center [650, 425] width 342 height 40
type textarea "given 1022/- to [PERSON_NAME] for incentive."
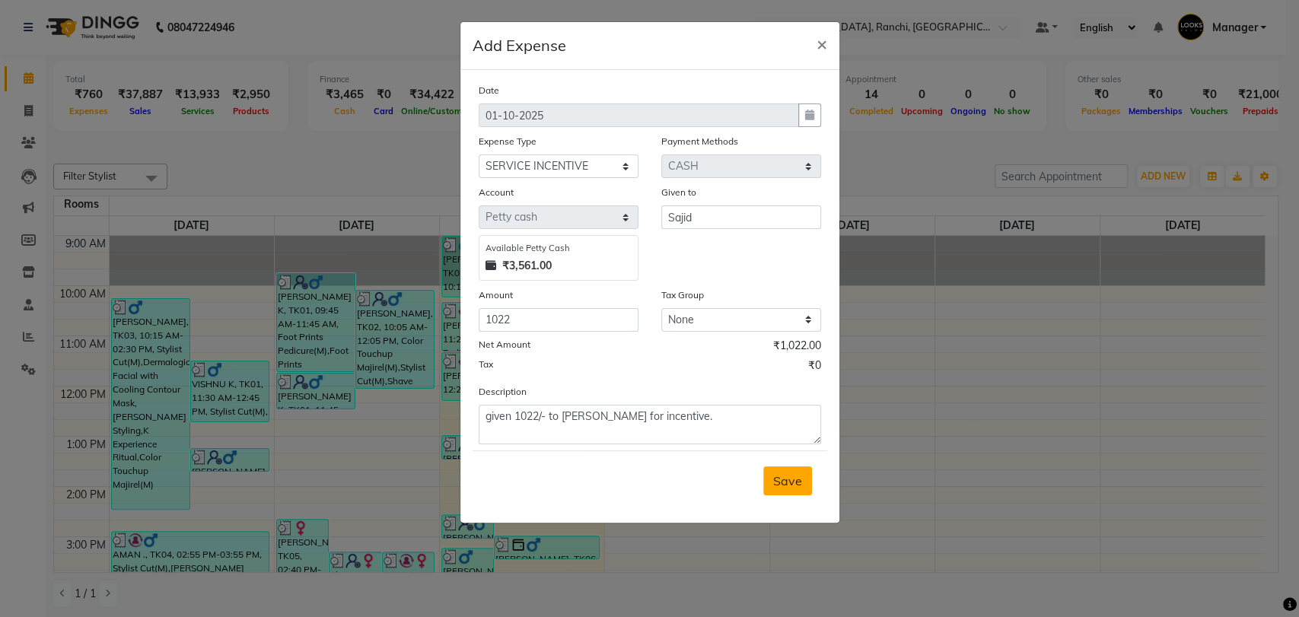
click at [795, 473] on span "Save" at bounding box center [787, 480] width 29 height 15
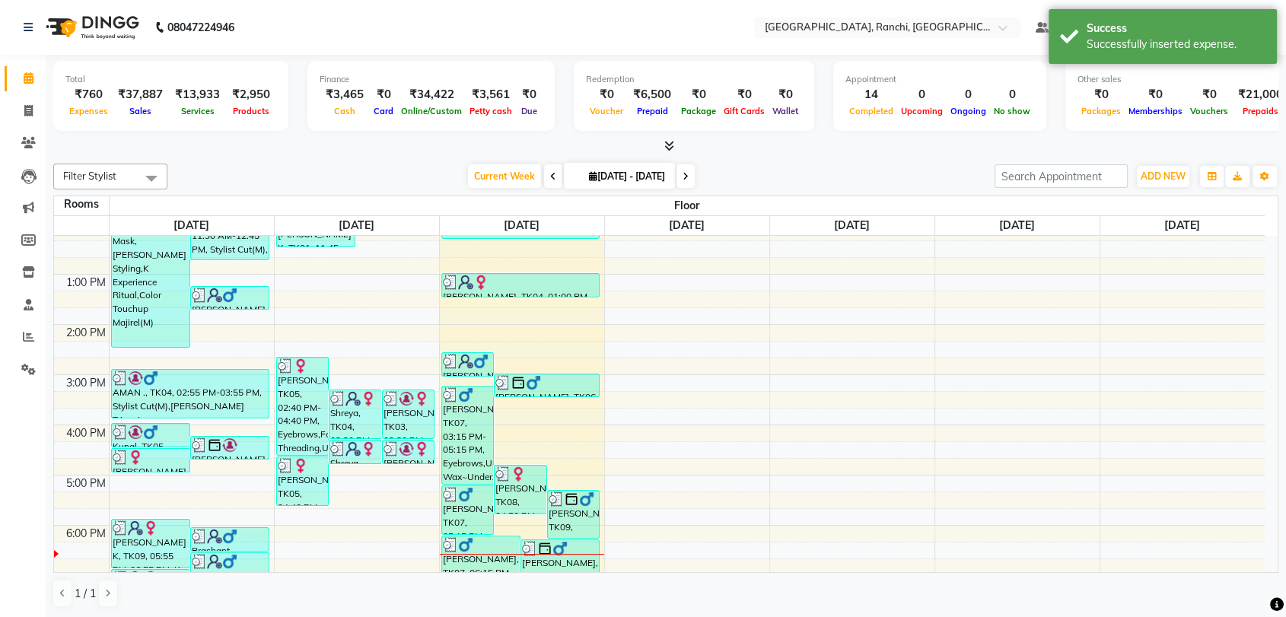
scroll to position [8, 0]
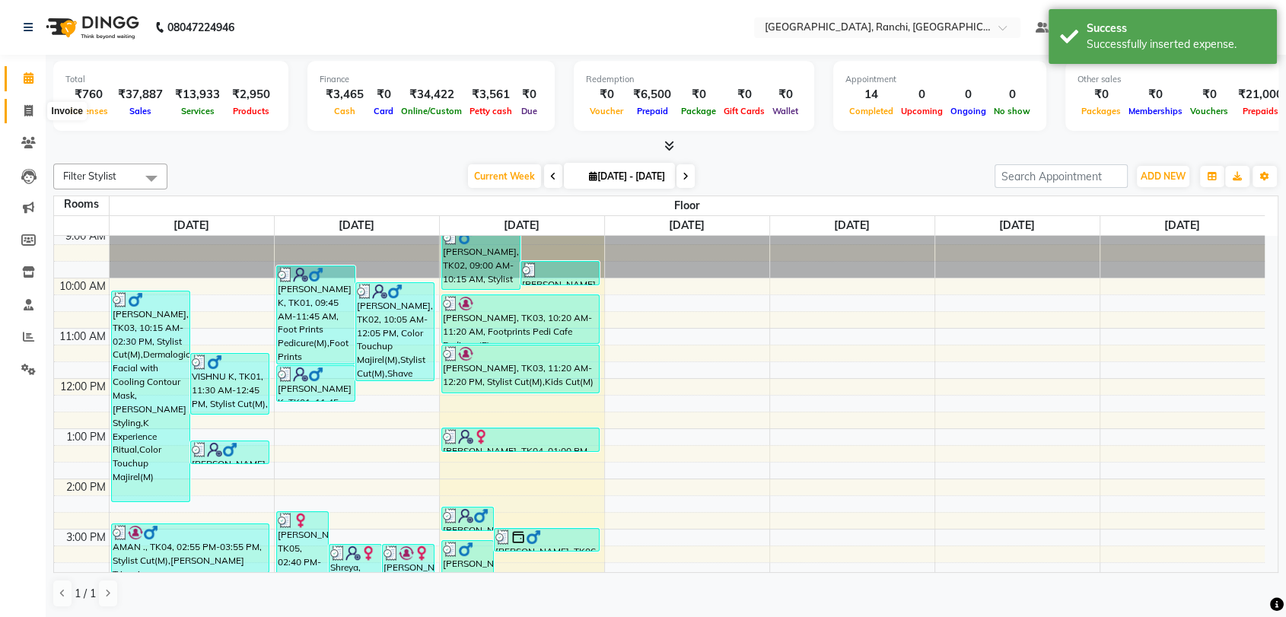
click at [29, 111] on icon at bounding box center [28, 110] width 8 height 11
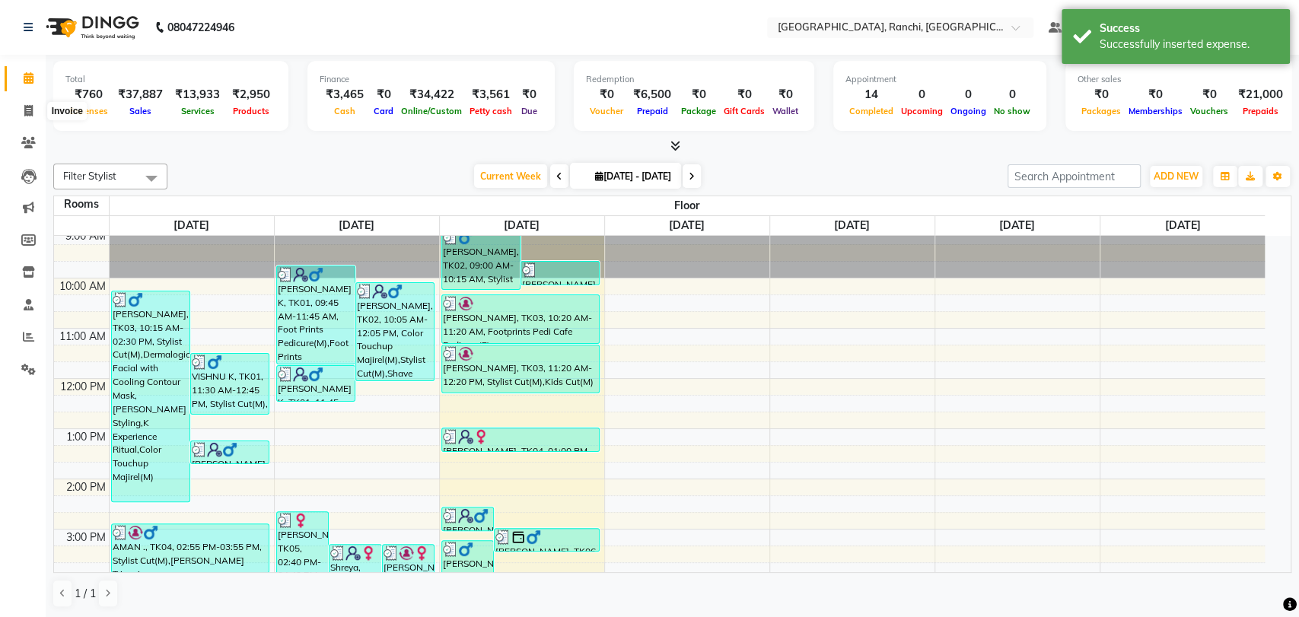
select select "6463"
select select "service"
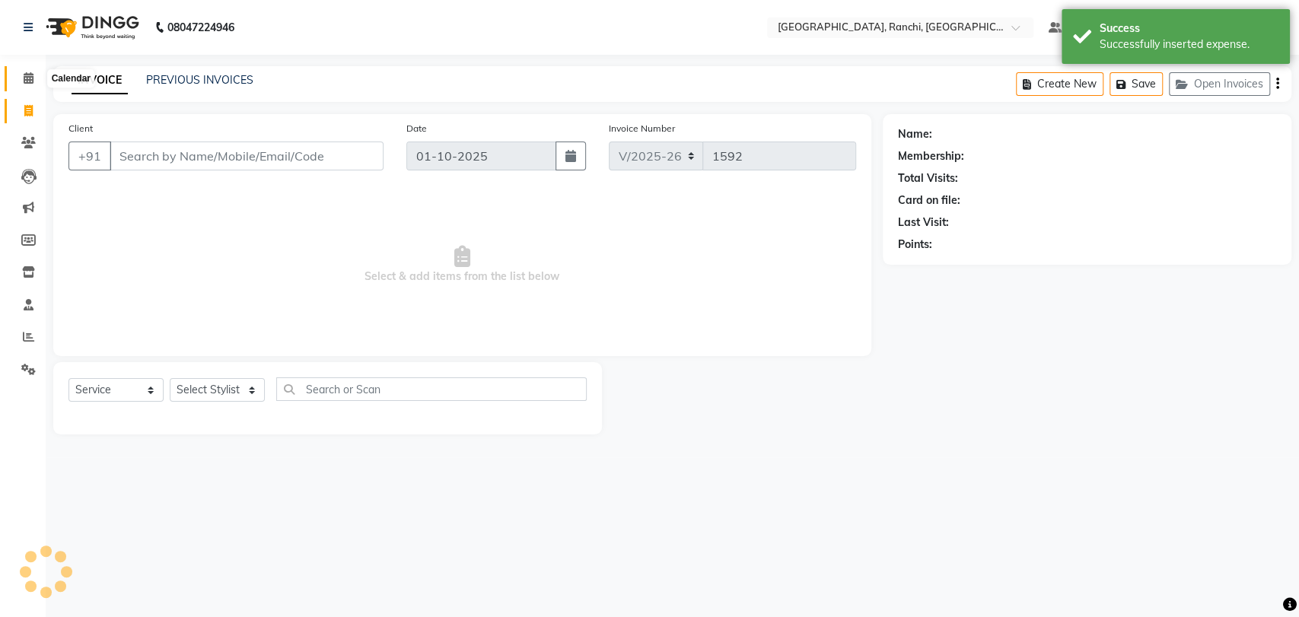
click at [27, 75] on icon at bounding box center [29, 77] width 10 height 11
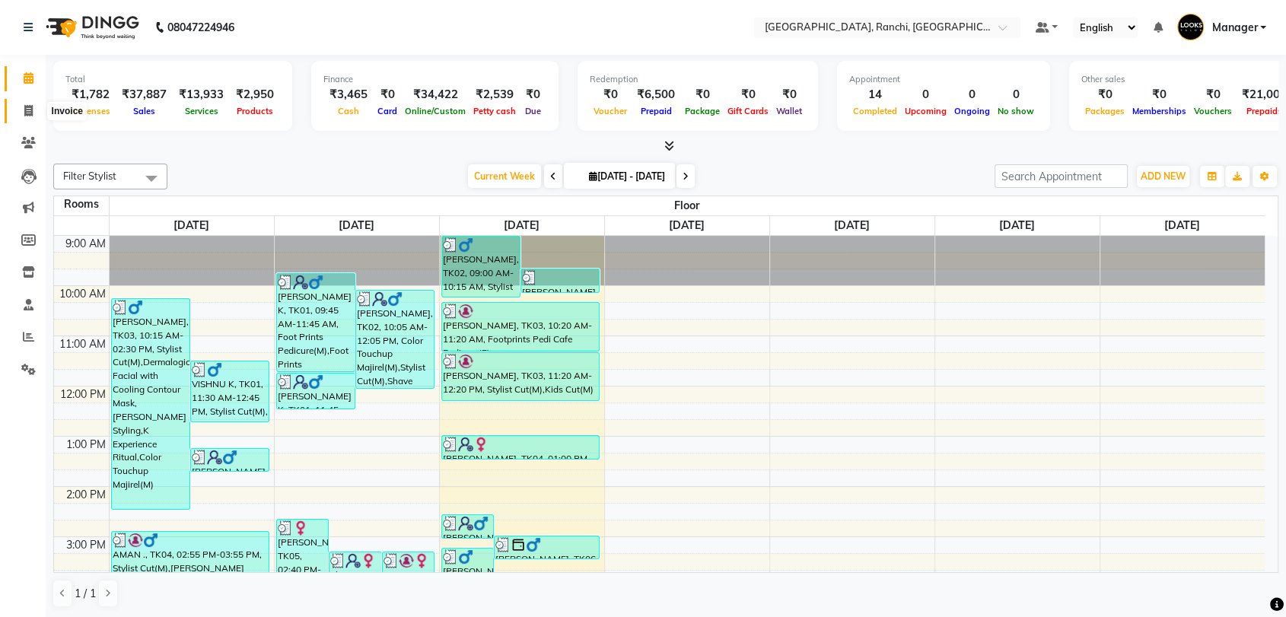
click at [23, 108] on span at bounding box center [28, 112] width 27 height 18
select select "6463"
select select "service"
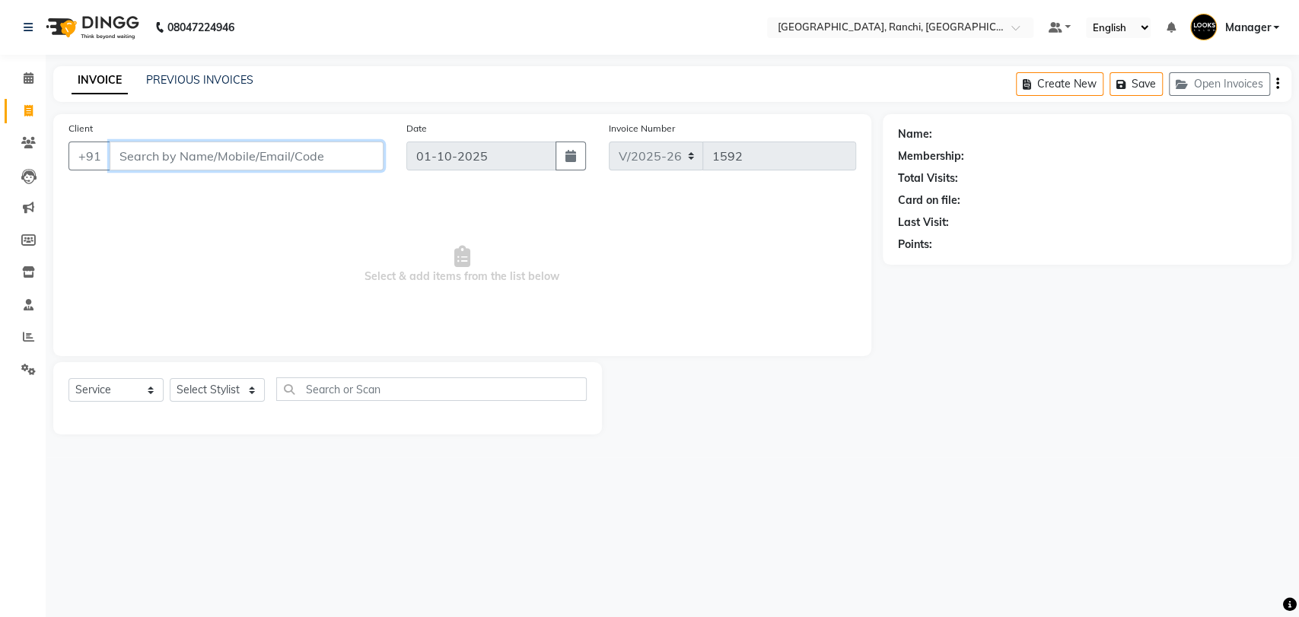
drag, startPoint x: 158, startPoint y: 163, endPoint x: 164, endPoint y: 158, distance: 8.1
click at [160, 163] on input "Client" at bounding box center [247, 156] width 274 height 29
type input "7979919406"
click at [317, 157] on span "Add Client" at bounding box center [344, 155] width 60 height 15
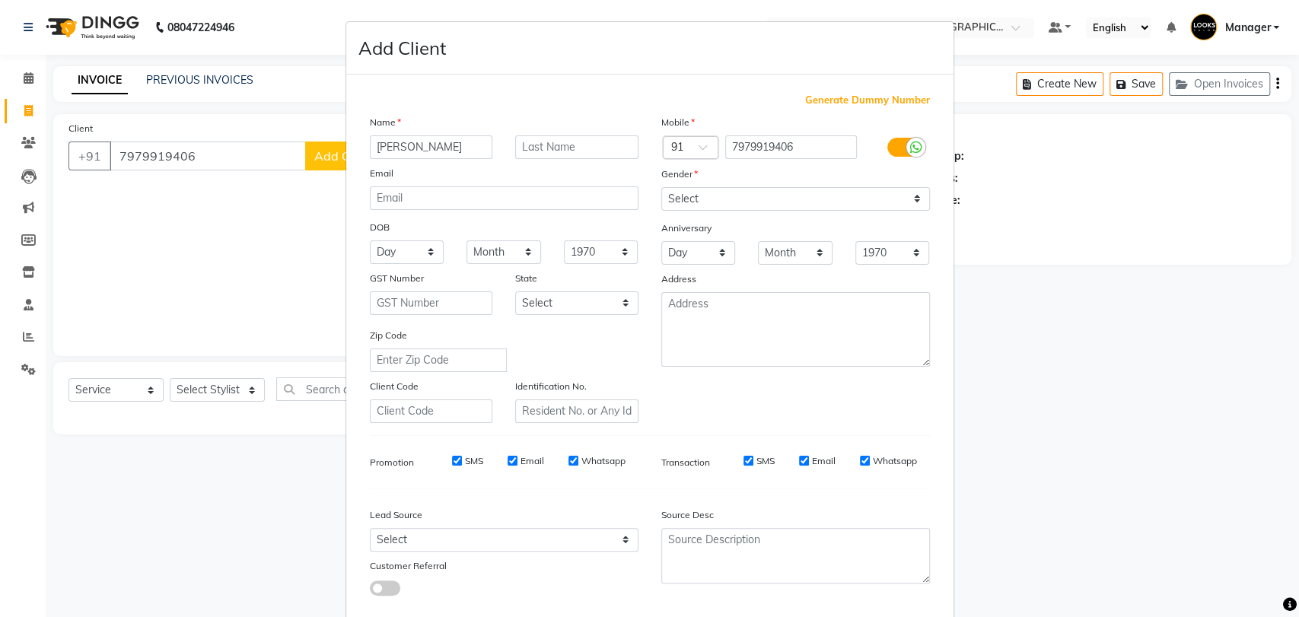
type input "[PERSON_NAME]"
click at [526, 146] on input "text" at bounding box center [576, 147] width 123 height 24
type input "k"
click at [738, 202] on select "Select [DEMOGRAPHIC_DATA] [DEMOGRAPHIC_DATA] Other Prefer Not To Say" at bounding box center [795, 199] width 269 height 24
select select "[DEMOGRAPHIC_DATA]"
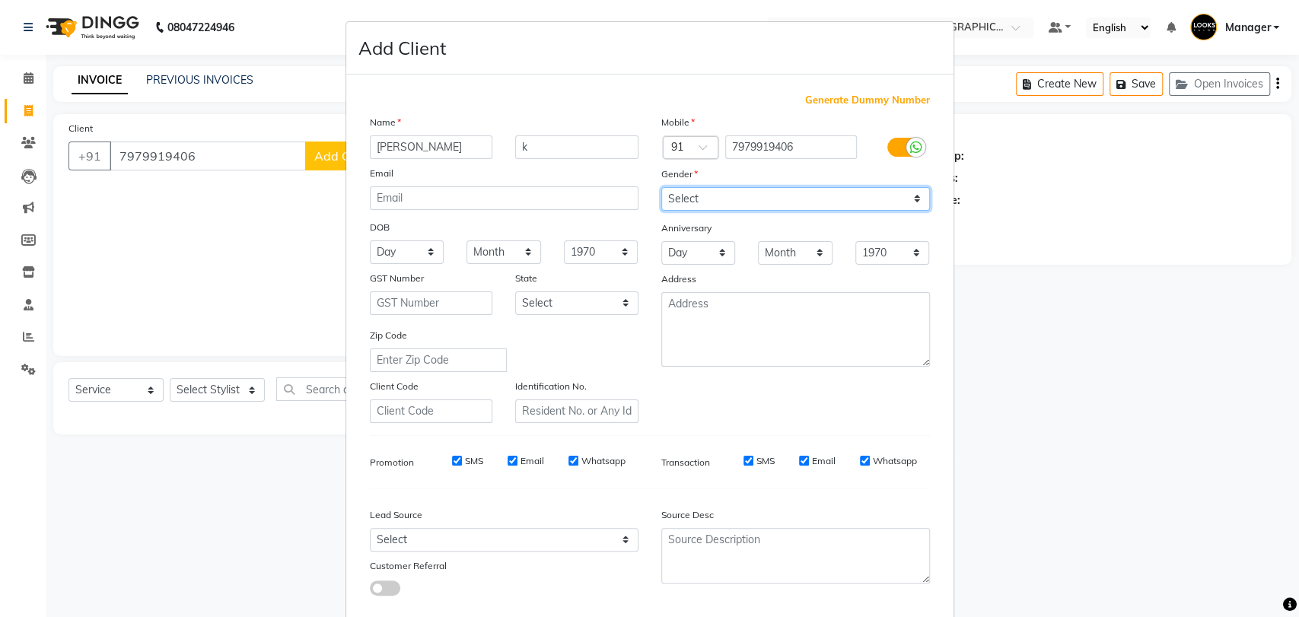
click at [661, 187] on select "Select [DEMOGRAPHIC_DATA] [DEMOGRAPHIC_DATA] Other Prefer Not To Say" at bounding box center [795, 199] width 269 height 24
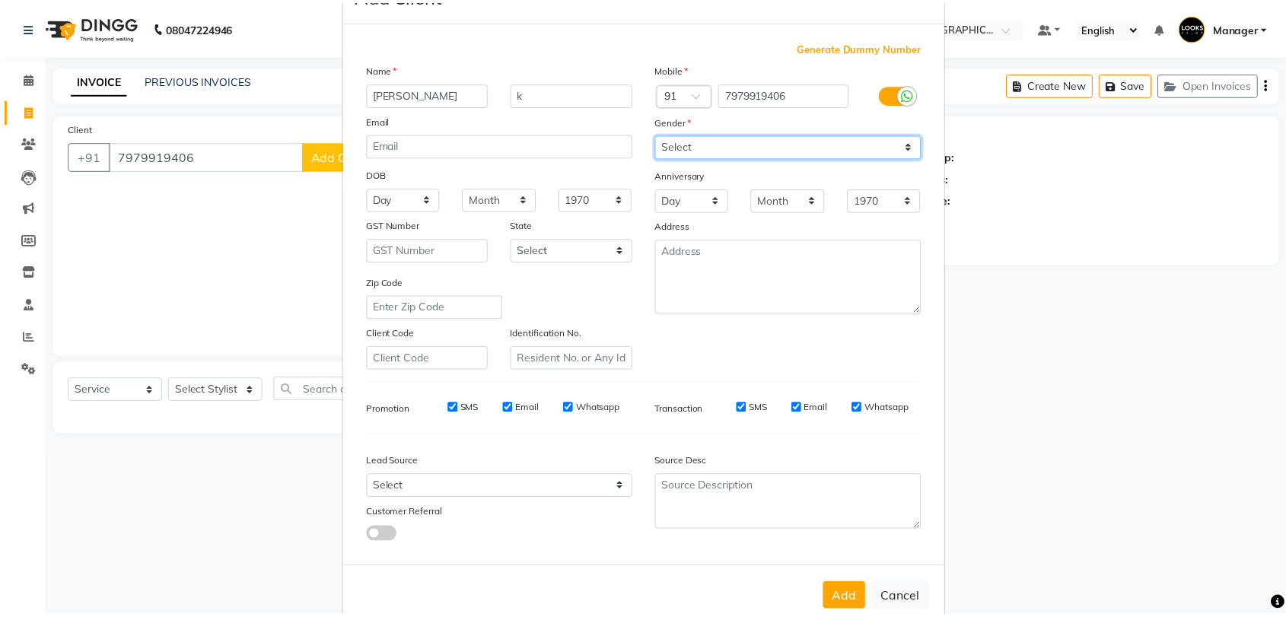
scroll to position [82, 0]
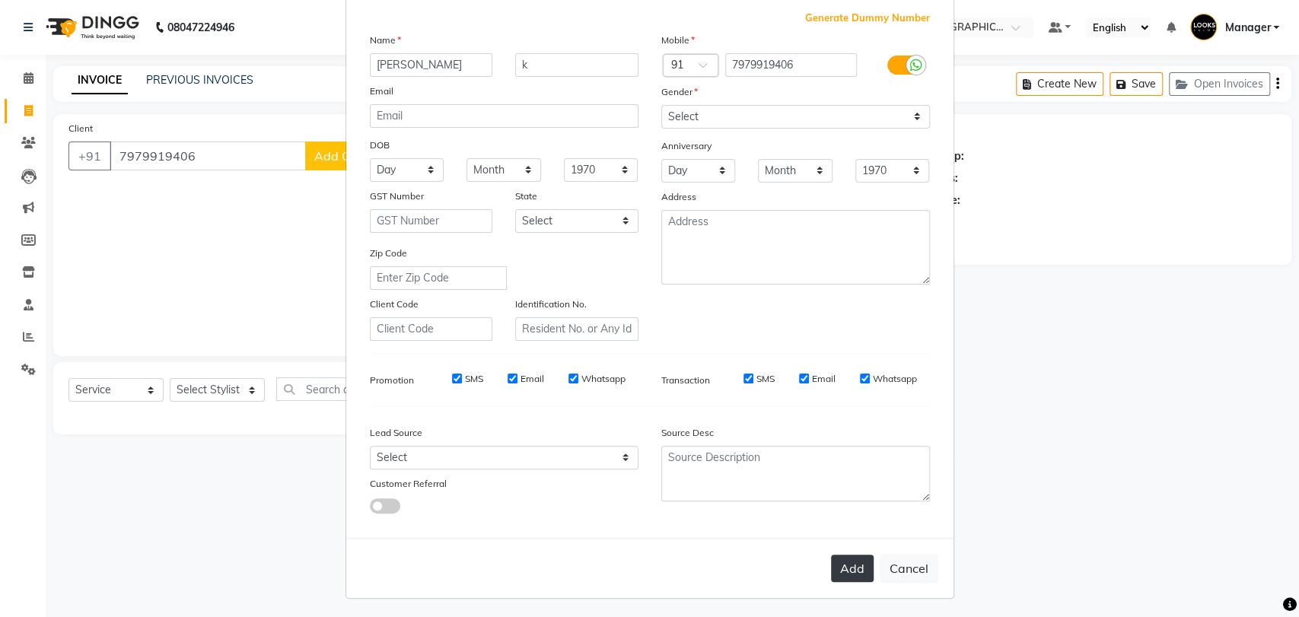
click at [840, 564] on button "Add" at bounding box center [852, 568] width 43 height 27
select select
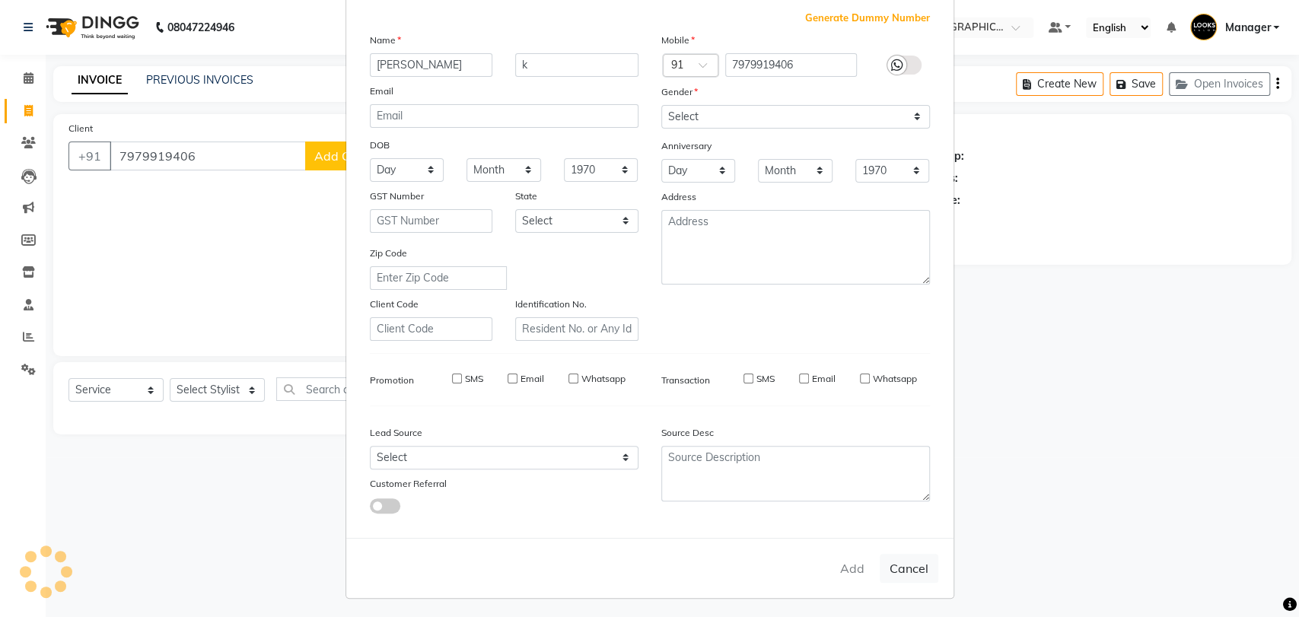
select select
checkbox input "false"
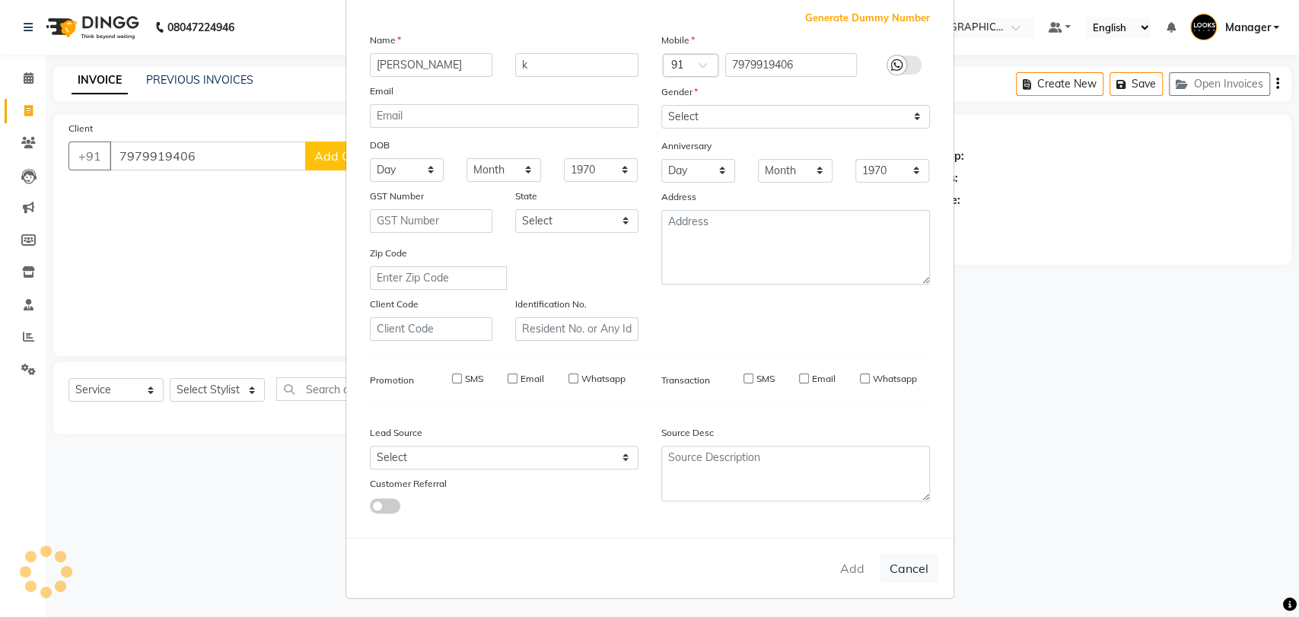
checkbox input "false"
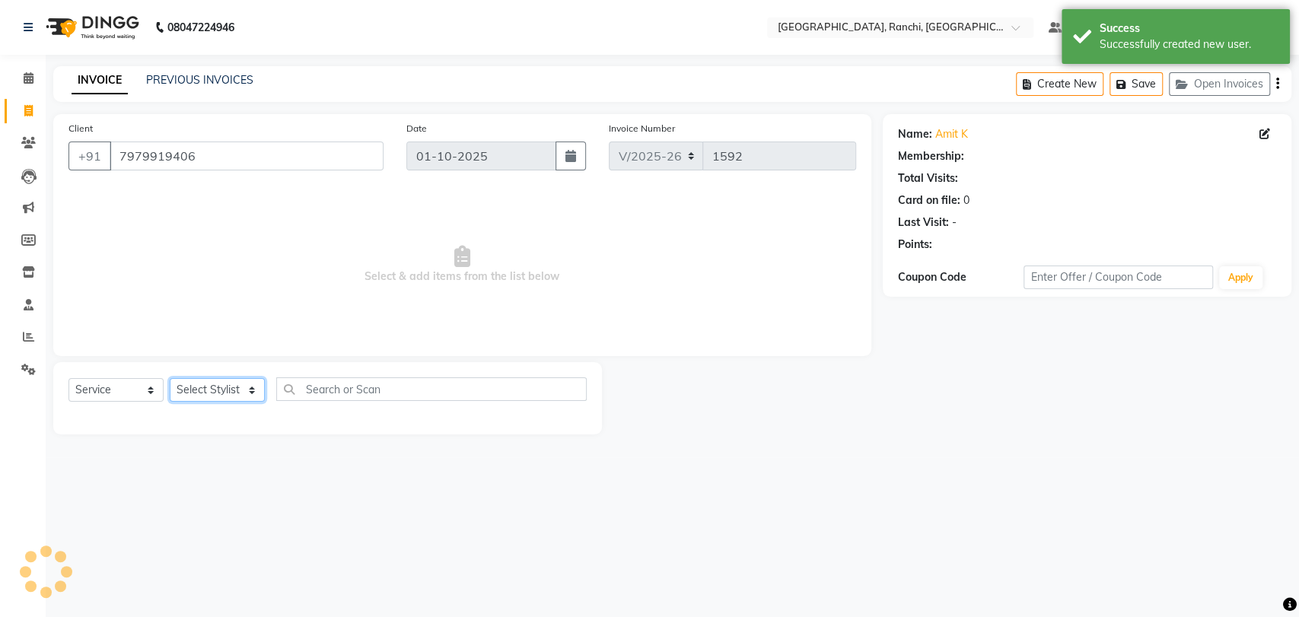
select select "1: Object"
click at [205, 392] on select "Select Stylist [PERSON_NAME] COUNTER_SALES Gautam_pdct [PERSON_NAME] Manager [P…" at bounding box center [217, 390] width 95 height 24
select select "67982"
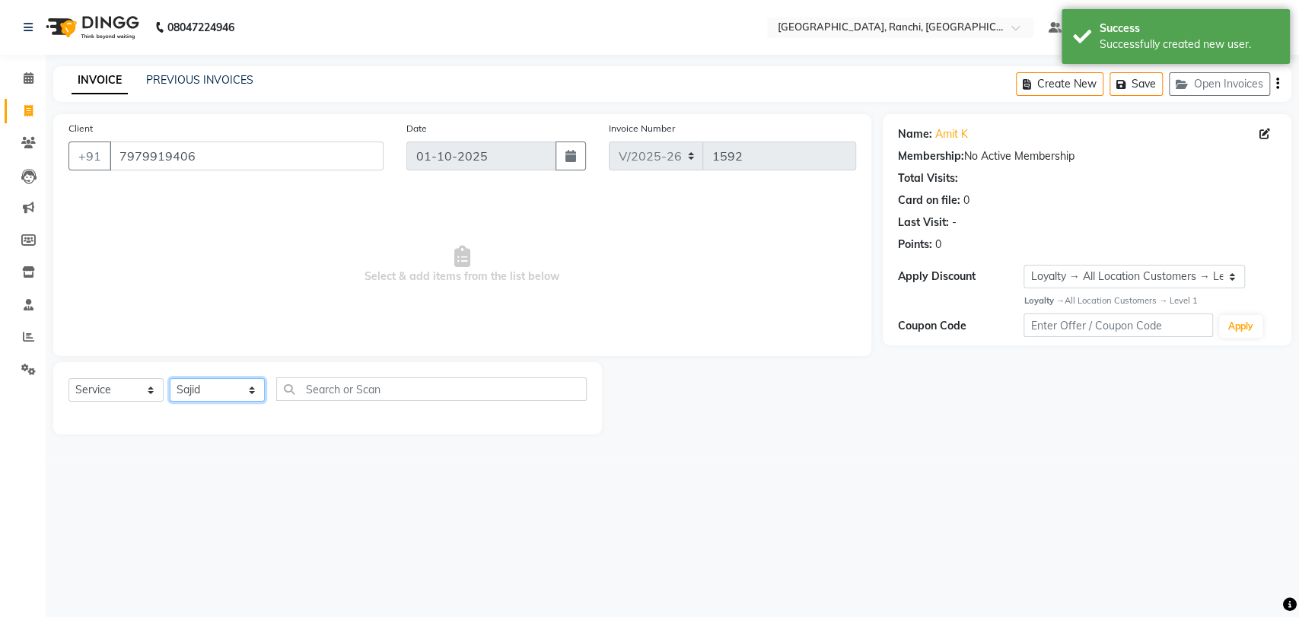
click at [170, 378] on select "Select Stylist [PERSON_NAME] COUNTER_SALES Gautam_pdct [PERSON_NAME] Manager [P…" at bounding box center [217, 390] width 95 height 24
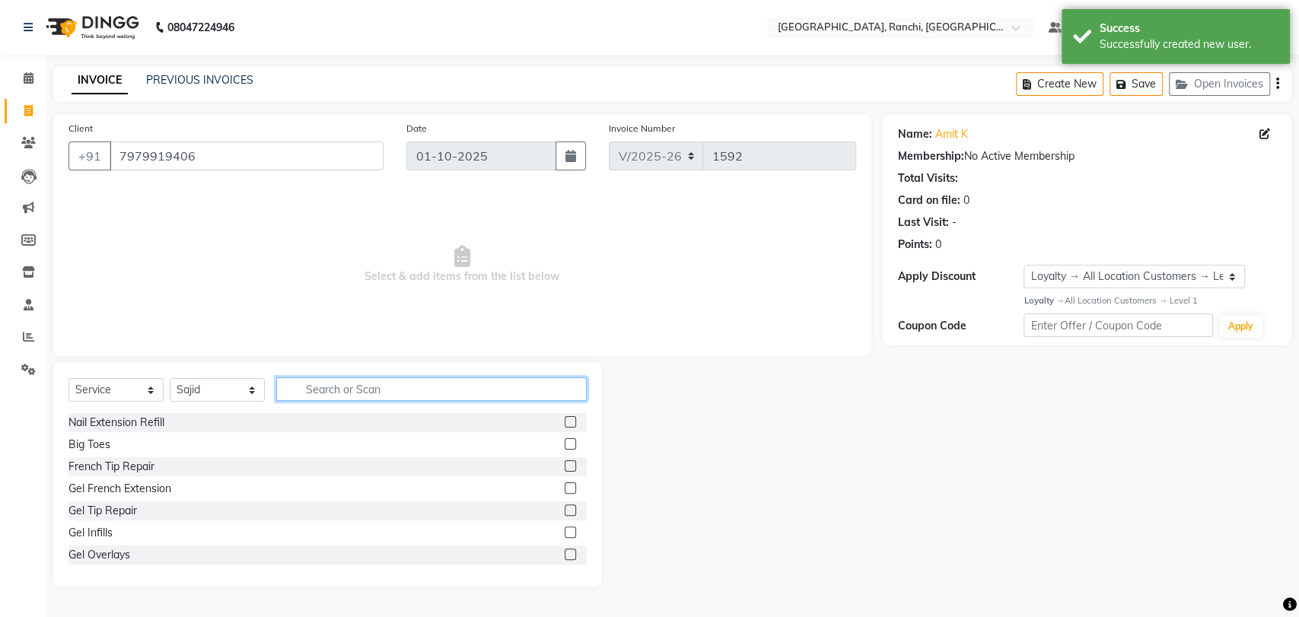
click at [324, 380] on input "text" at bounding box center [431, 389] width 310 height 24
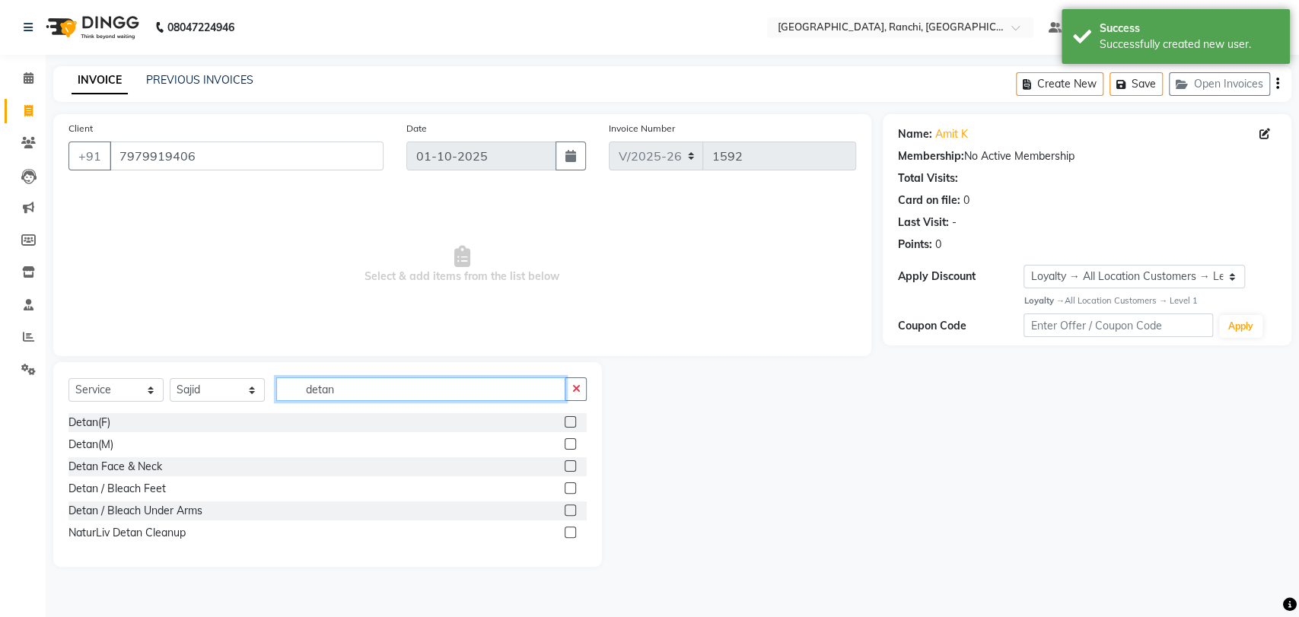
type input "detan"
click at [569, 443] on label at bounding box center [570, 443] width 11 height 11
click at [569, 443] on input "checkbox" at bounding box center [570, 445] width 10 height 10
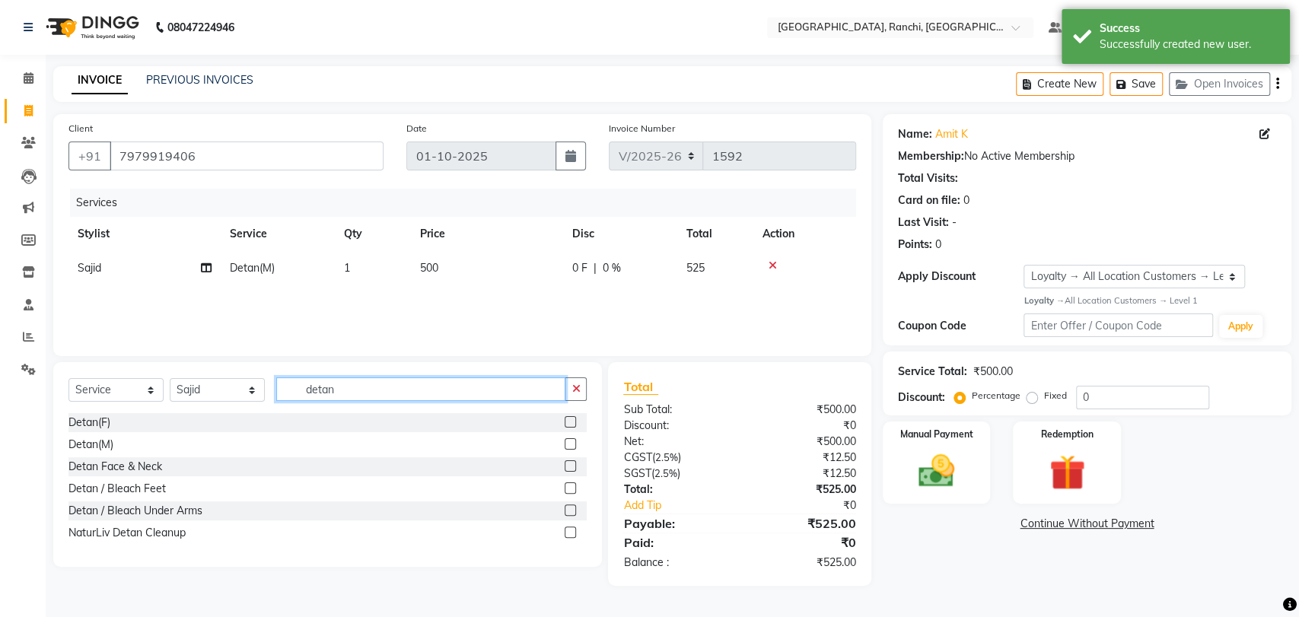
checkbox input "false"
click at [398, 394] on input "detan" at bounding box center [420, 389] width 289 height 24
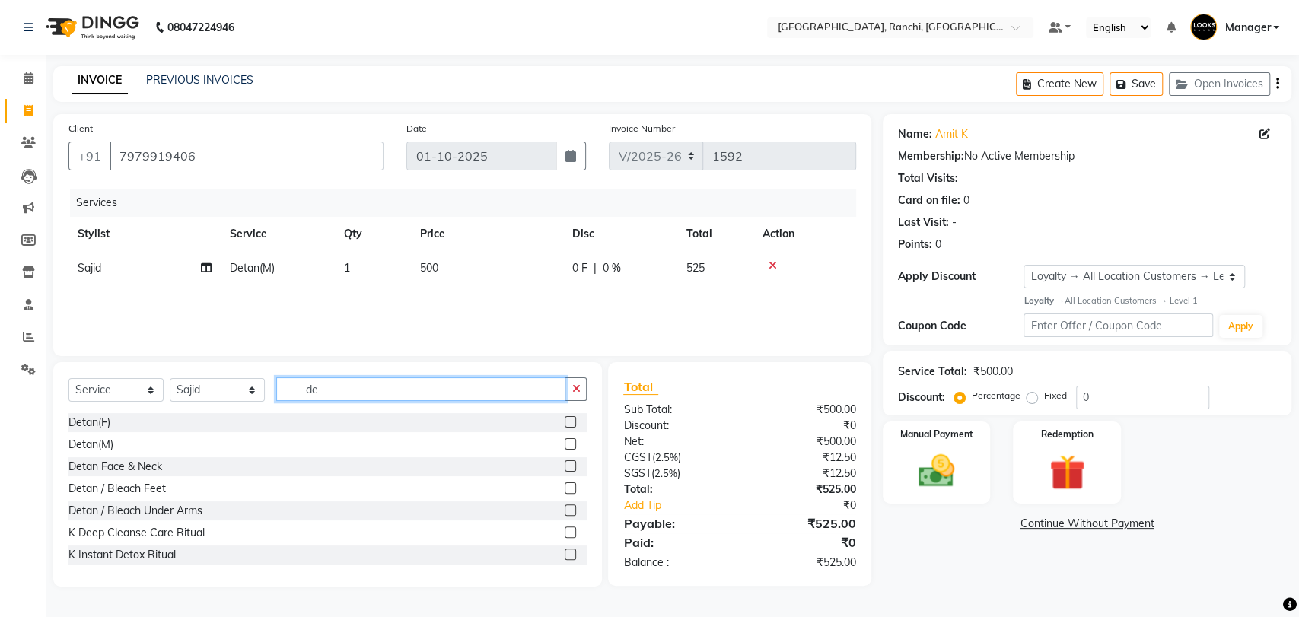
type input "d"
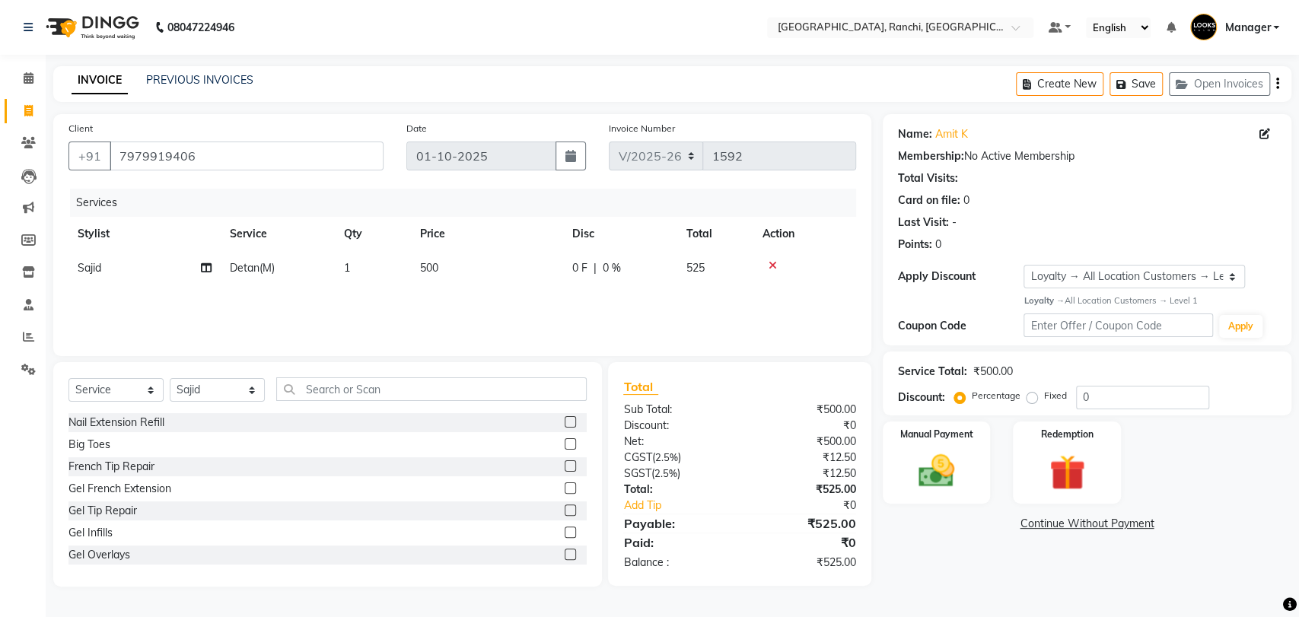
click at [448, 270] on td "500" at bounding box center [487, 268] width 152 height 34
select select "67982"
click at [487, 268] on td "500" at bounding box center [487, 268] width 152 height 34
select select "67982"
type input "700"
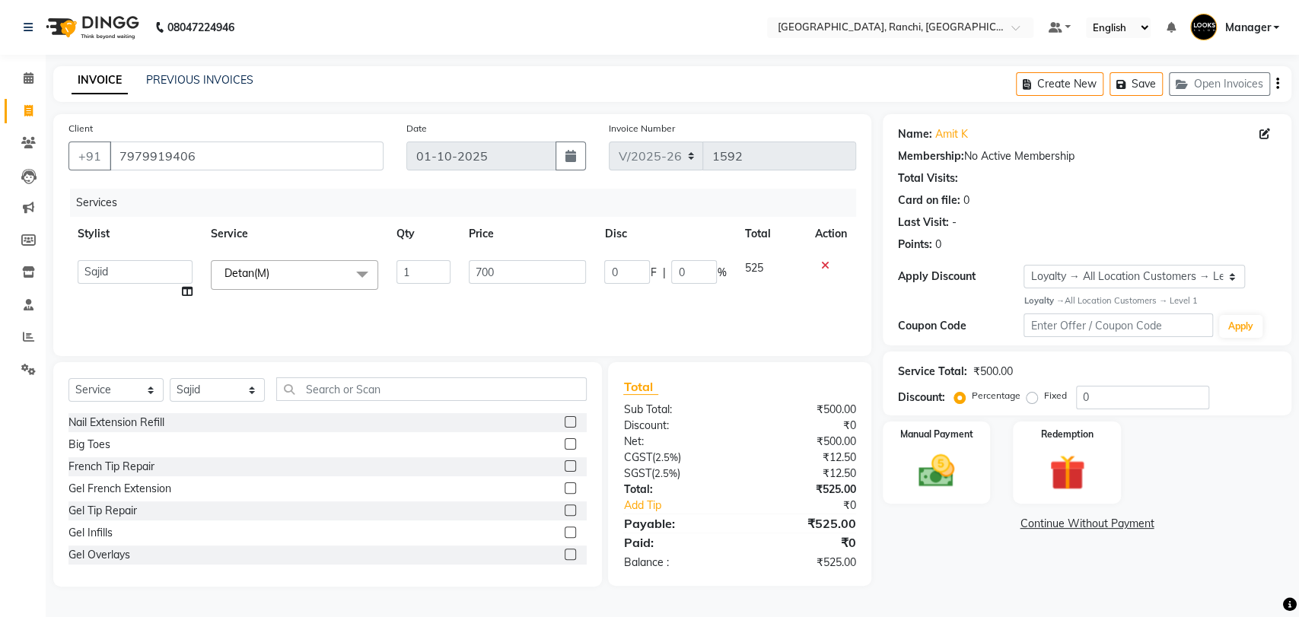
click at [486, 294] on div "Services Stylist Service Qty Price Disc Total Action [PERSON_NAME] COUNTER_SALE…" at bounding box center [462, 265] width 788 height 152
click at [960, 455] on img at bounding box center [936, 471] width 60 height 43
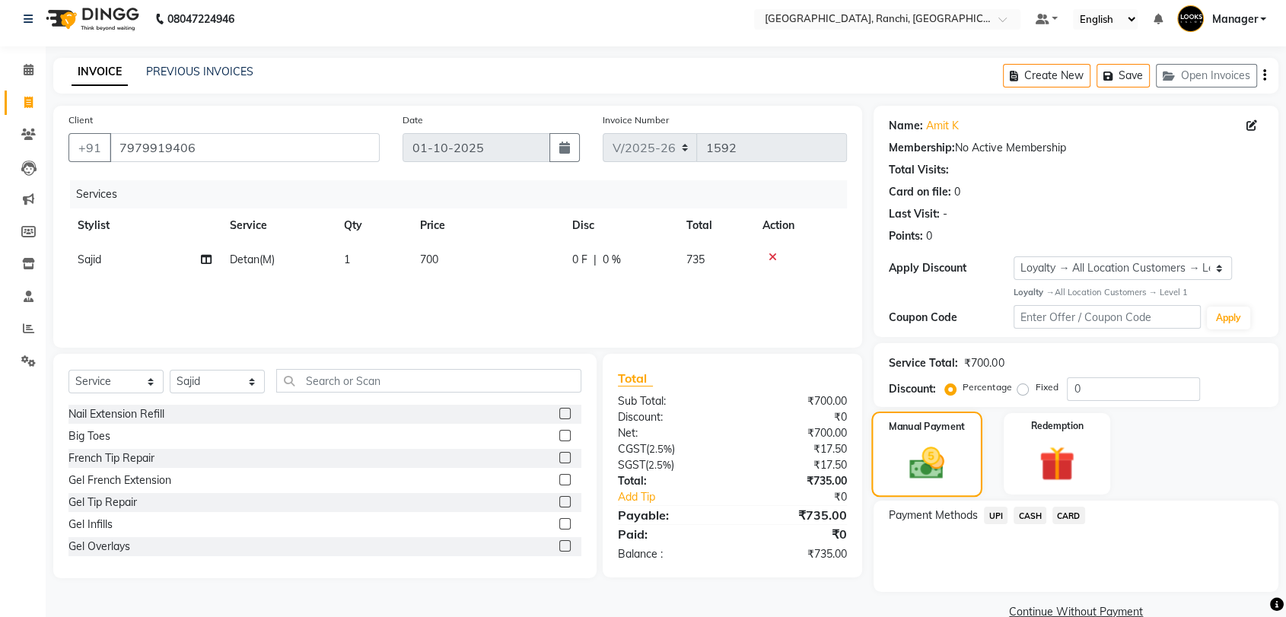
scroll to position [37, 0]
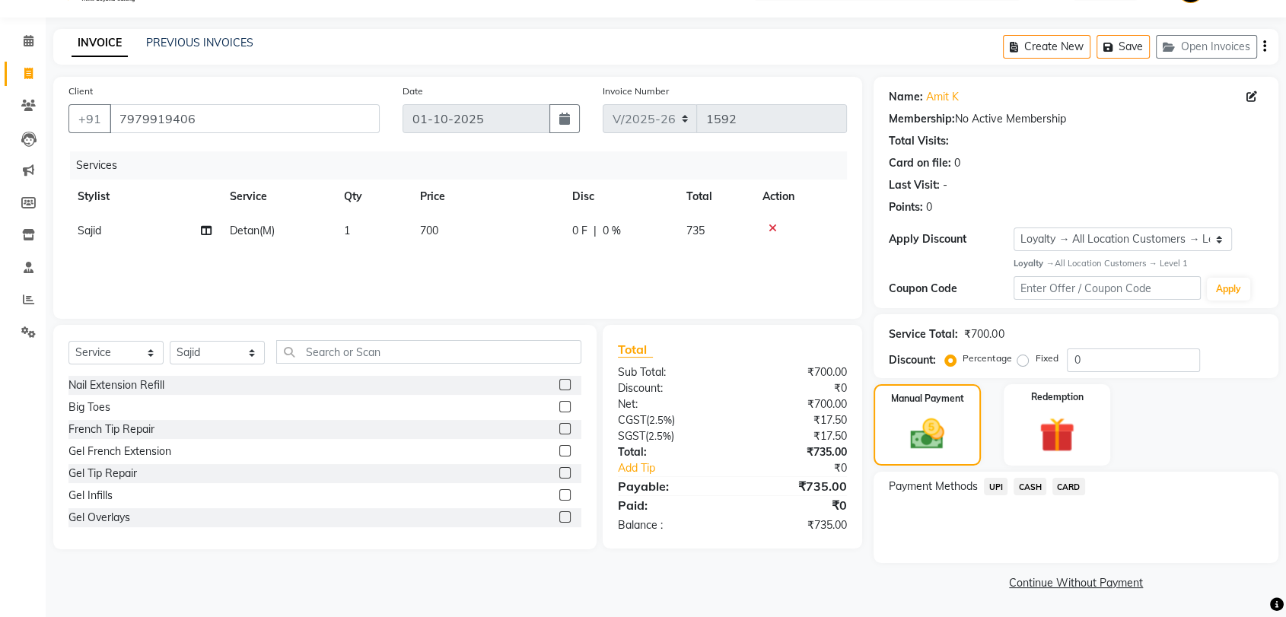
click at [997, 488] on span "UPI" at bounding box center [996, 487] width 24 height 18
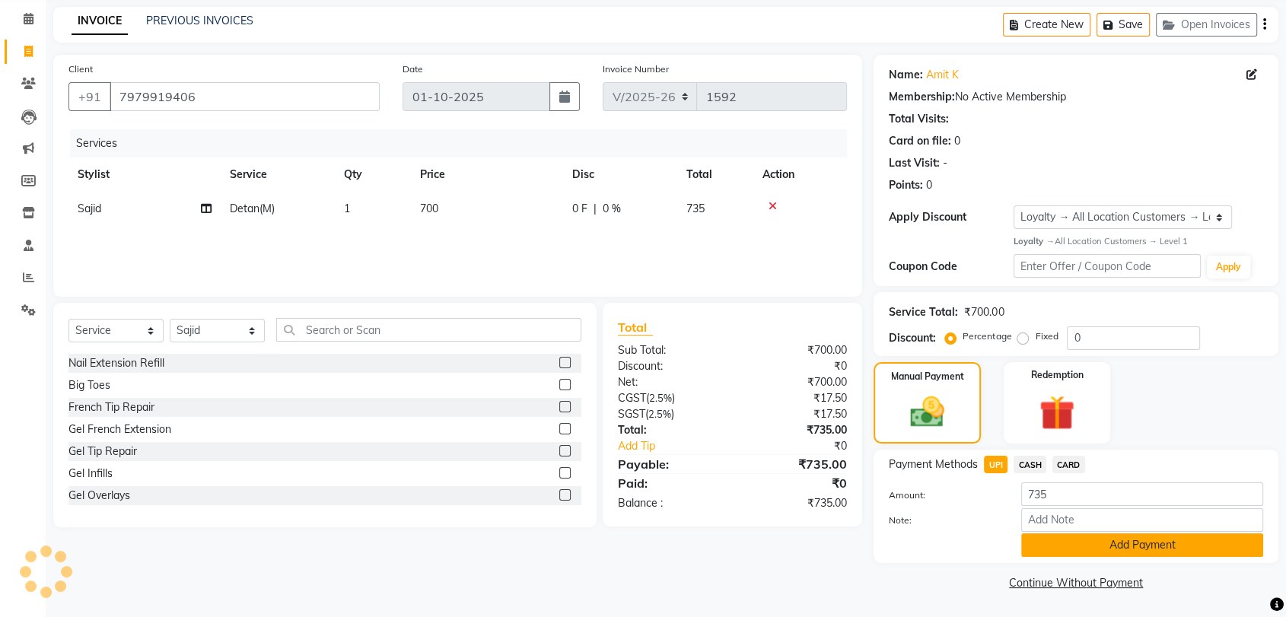
click at [1082, 549] on button "Add Payment" at bounding box center [1142, 545] width 242 height 24
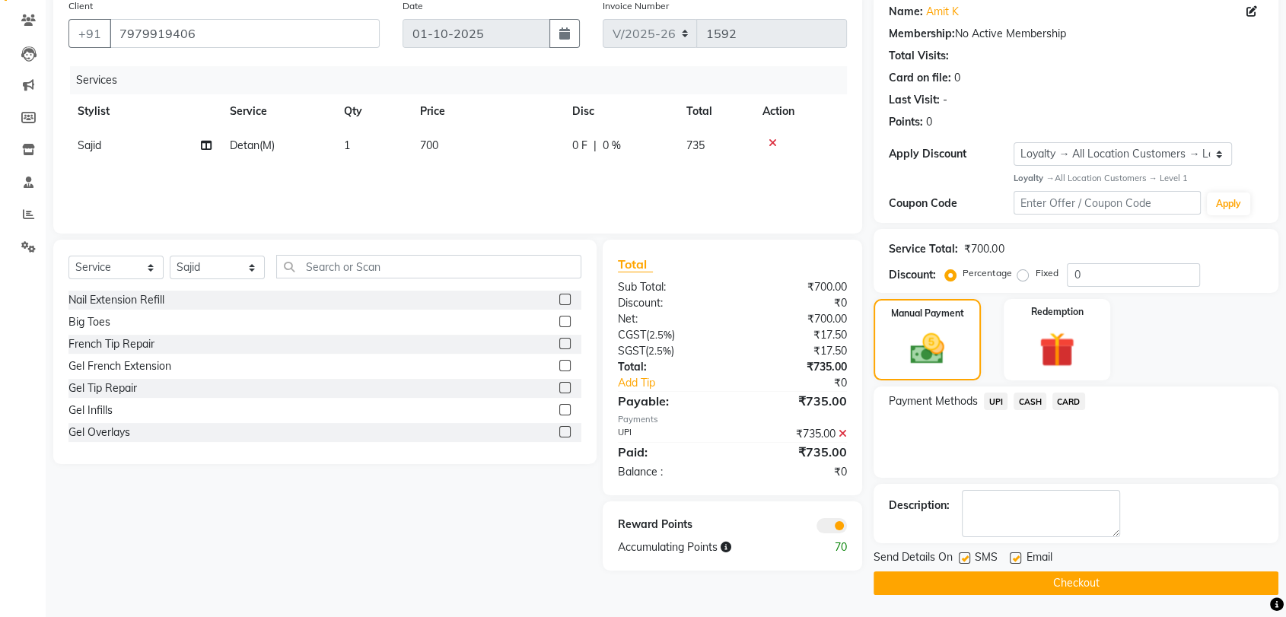
click at [1082, 581] on button "Checkout" at bounding box center [1076, 584] width 405 height 24
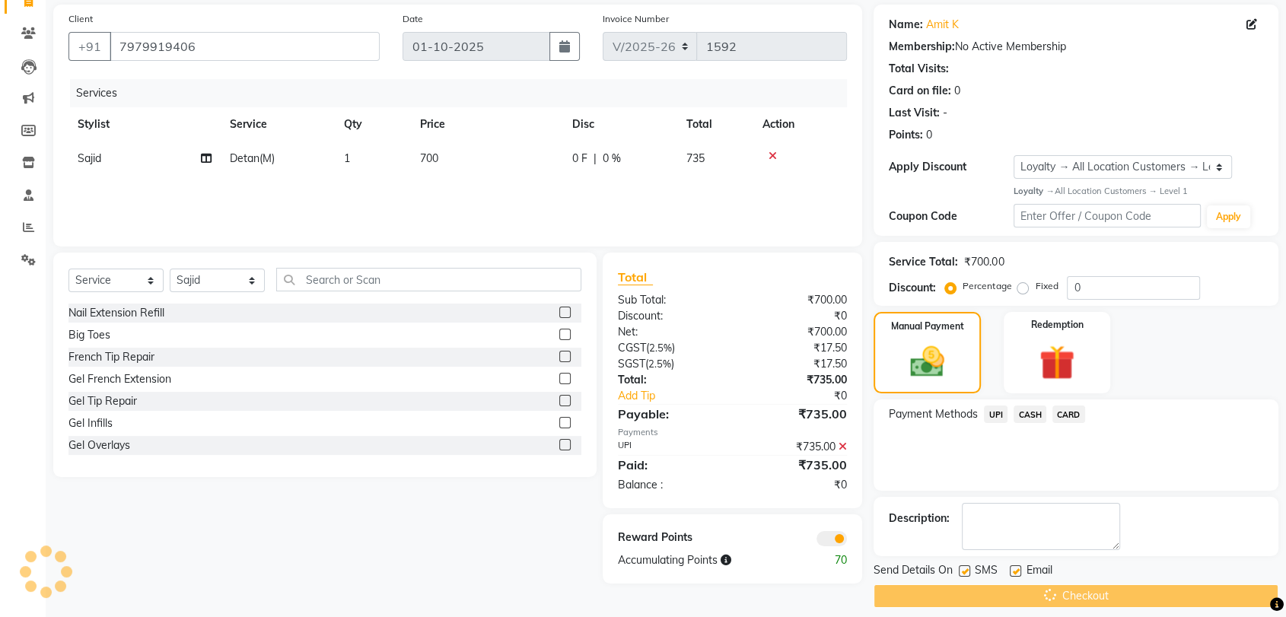
scroll to position [123, 0]
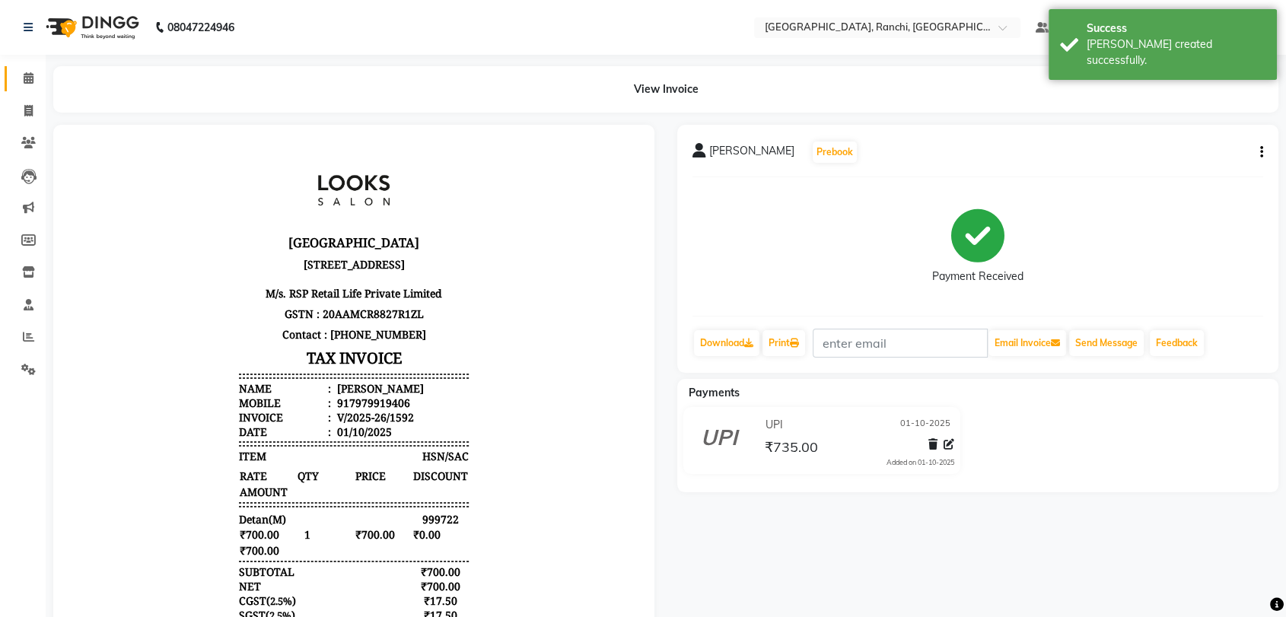
click at [25, 66] on link "Calendar" at bounding box center [23, 78] width 37 height 25
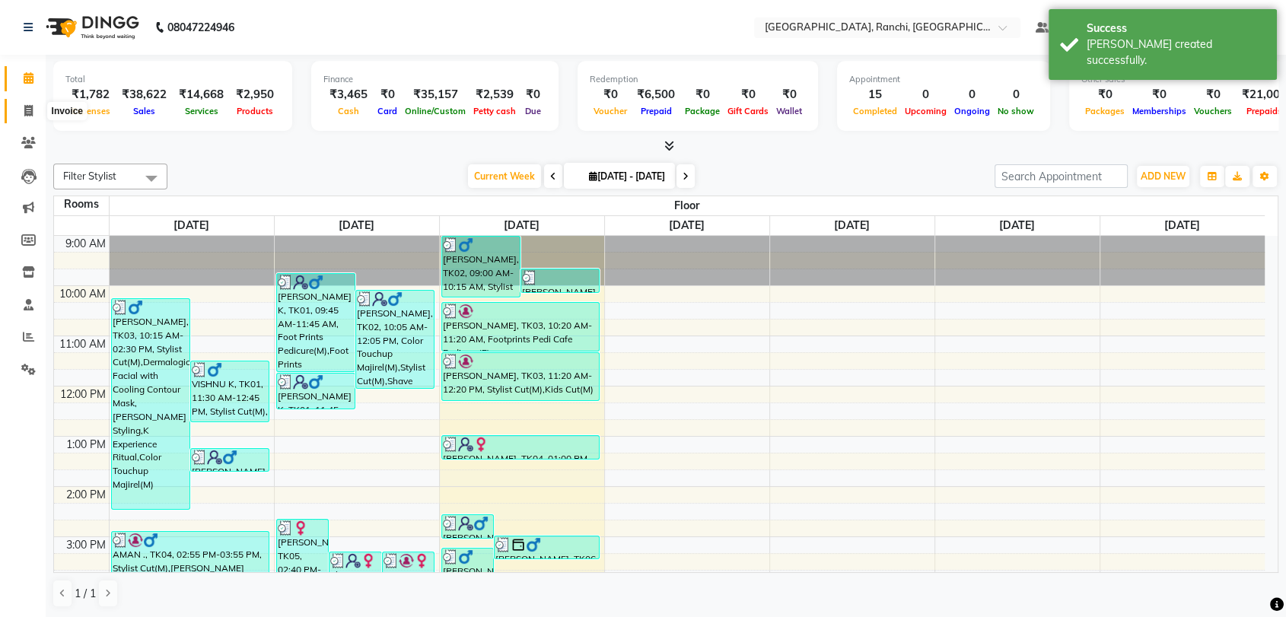
click at [24, 111] on icon at bounding box center [28, 110] width 8 height 11
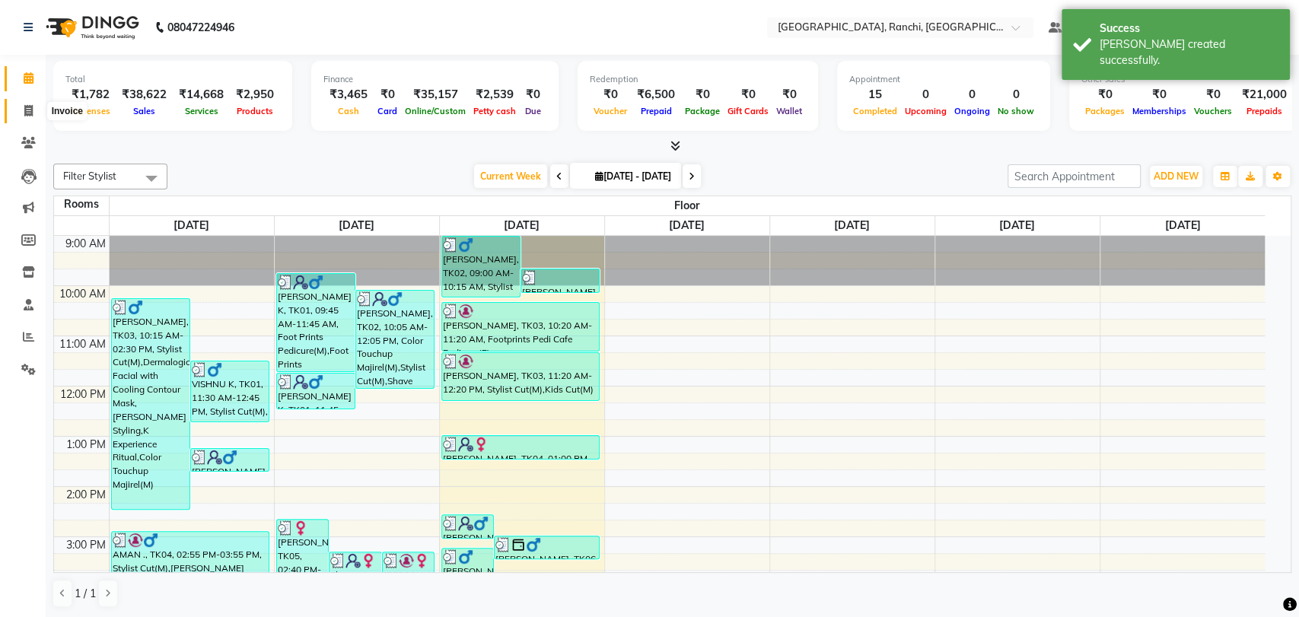
select select "6463"
select select "service"
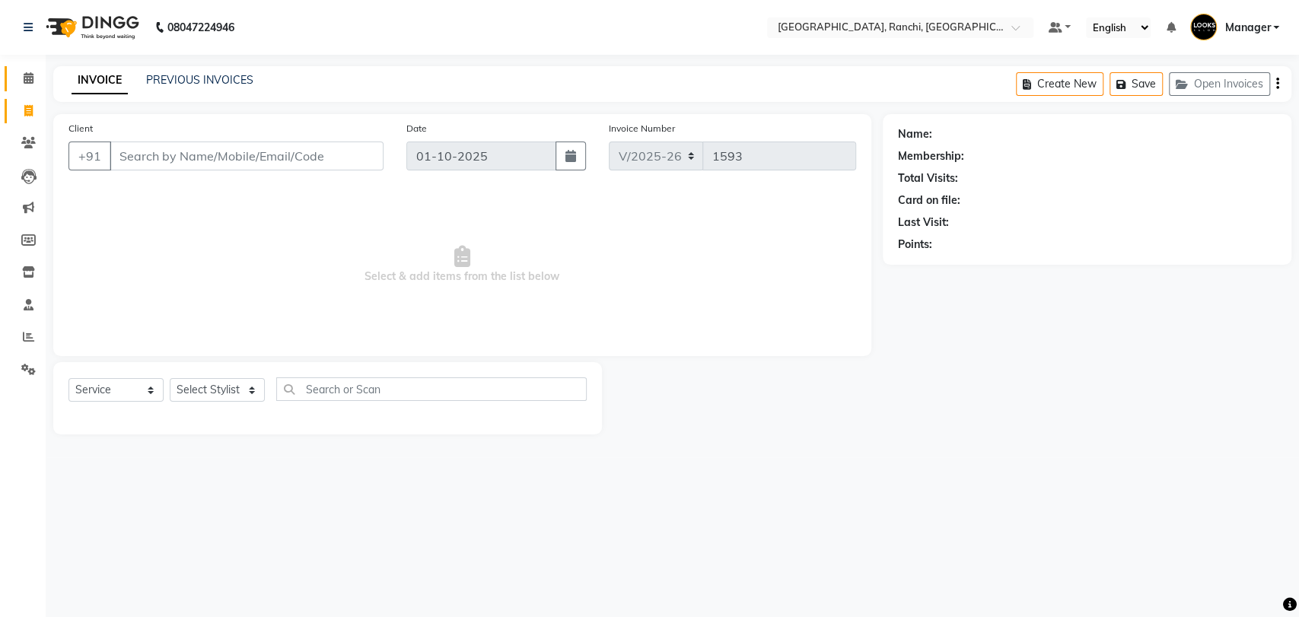
click at [24, 79] on icon at bounding box center [29, 77] width 10 height 11
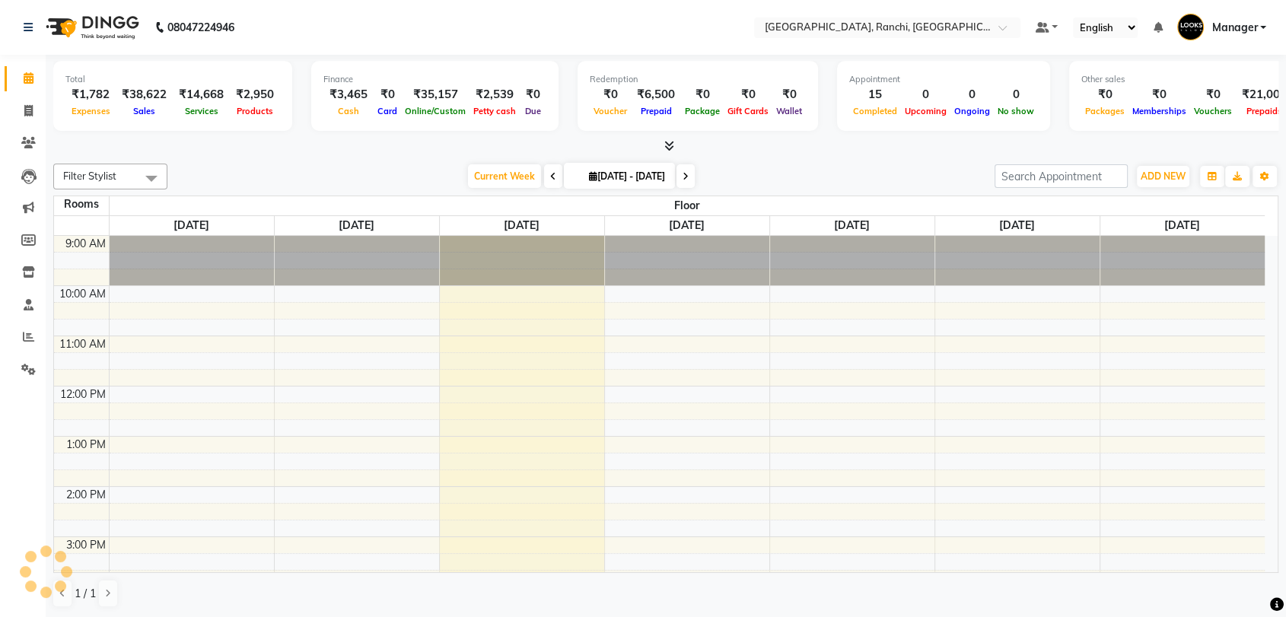
scroll to position [233, 0]
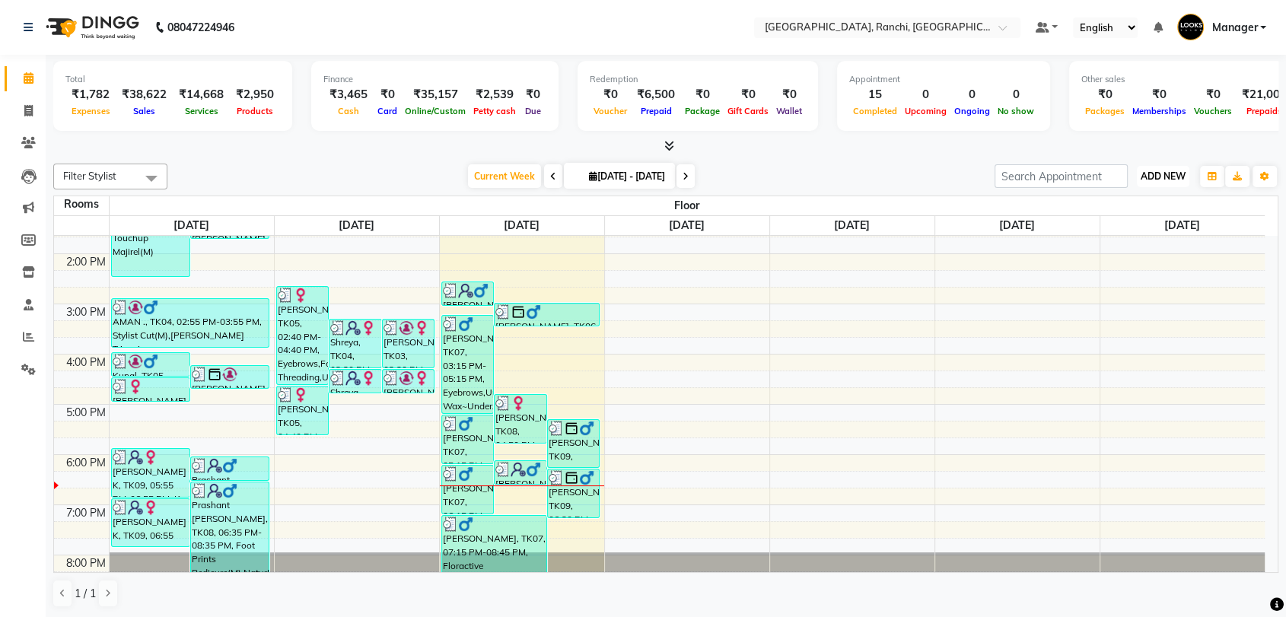
click at [1170, 174] on span "ADD NEW" at bounding box center [1163, 175] width 45 height 11
click at [1135, 248] on link "Add Expense" at bounding box center [1128, 245] width 120 height 20
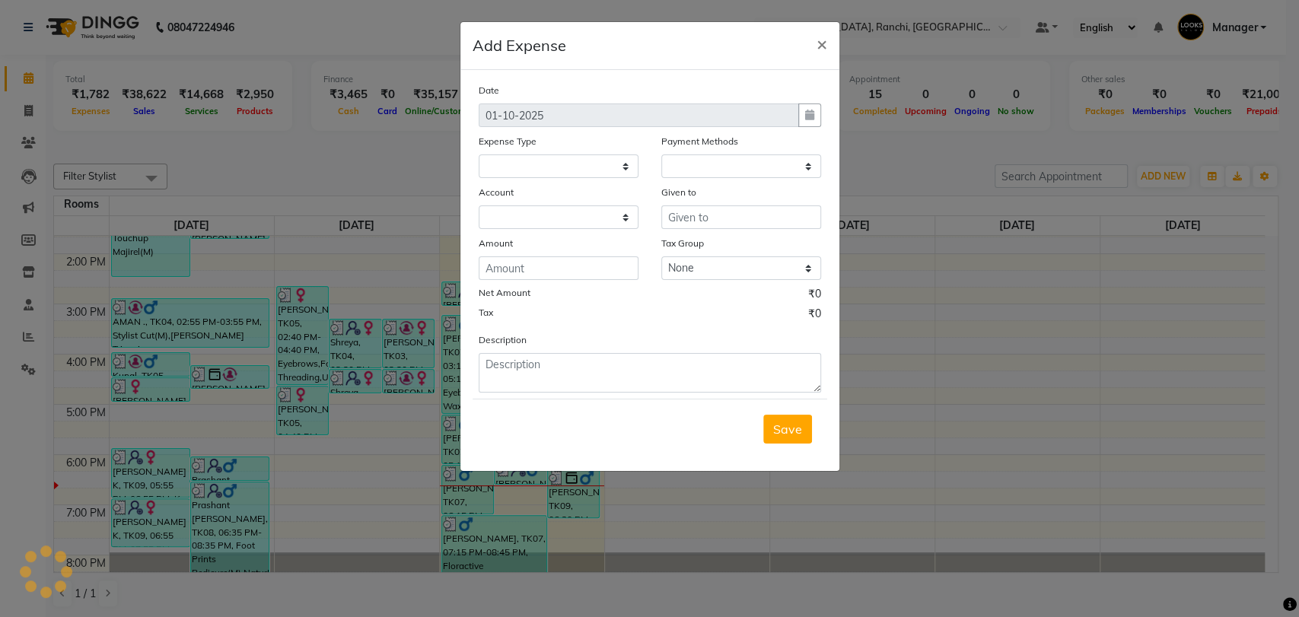
select select
select select "1"
select select "5485"
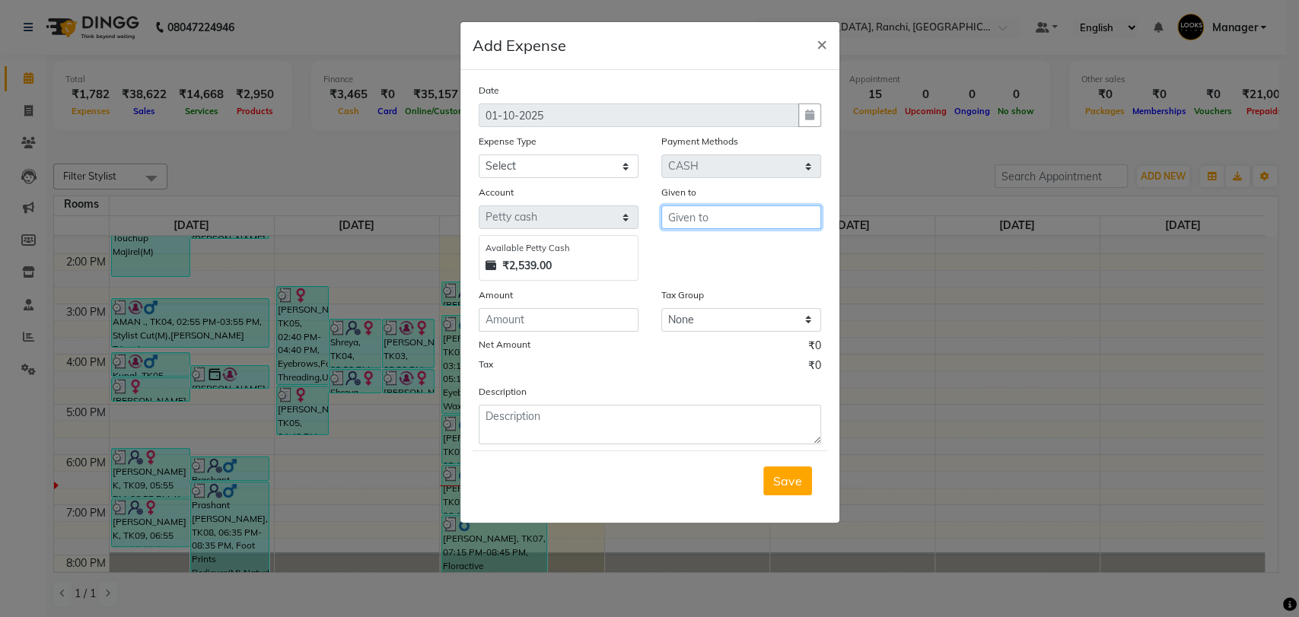
click at [747, 225] on input "text" at bounding box center [741, 217] width 160 height 24
click at [712, 253] on ngb-highlight "Lok esh" at bounding box center [700, 248] width 40 height 15
type input "[PERSON_NAME]"
click at [537, 157] on select "Select Accommodation Aesthetics Bank Deposit BLINKIT Cash Handover Client Refun…" at bounding box center [559, 166] width 160 height 24
select select "24170"
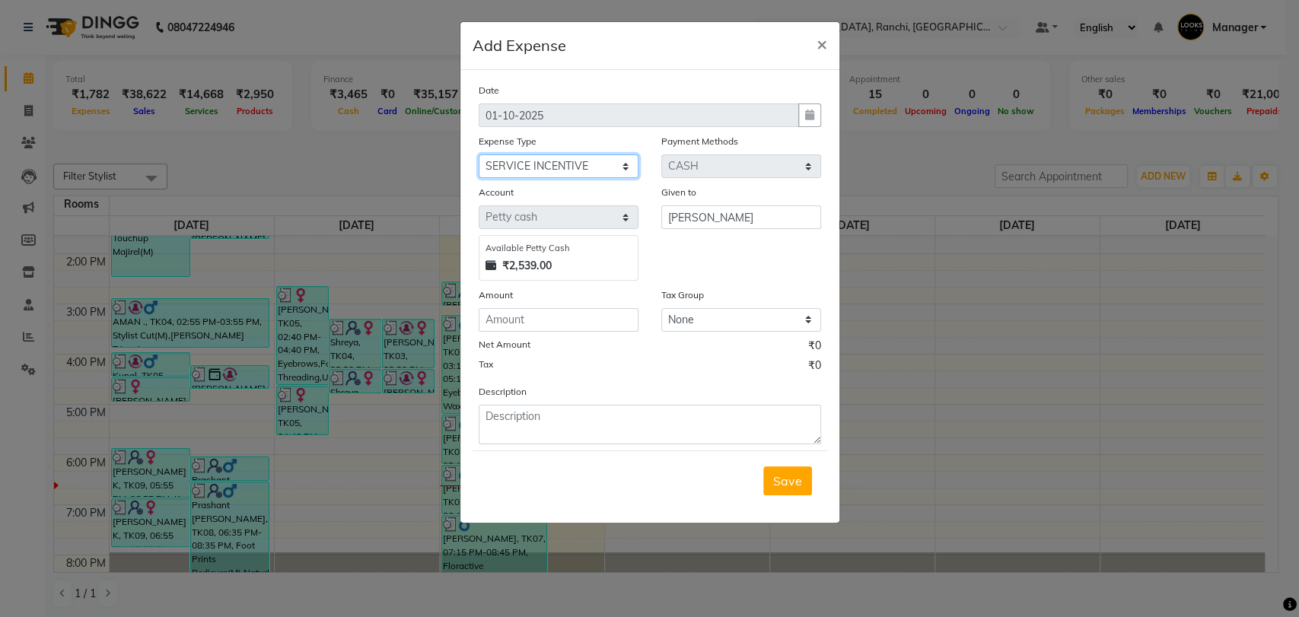
click at [479, 154] on select "Select Accommodation Aesthetics Bank Deposit BLINKIT Cash Handover Client Refun…" at bounding box center [559, 166] width 160 height 24
click at [546, 317] on input "number" at bounding box center [559, 320] width 160 height 24
type input "315"
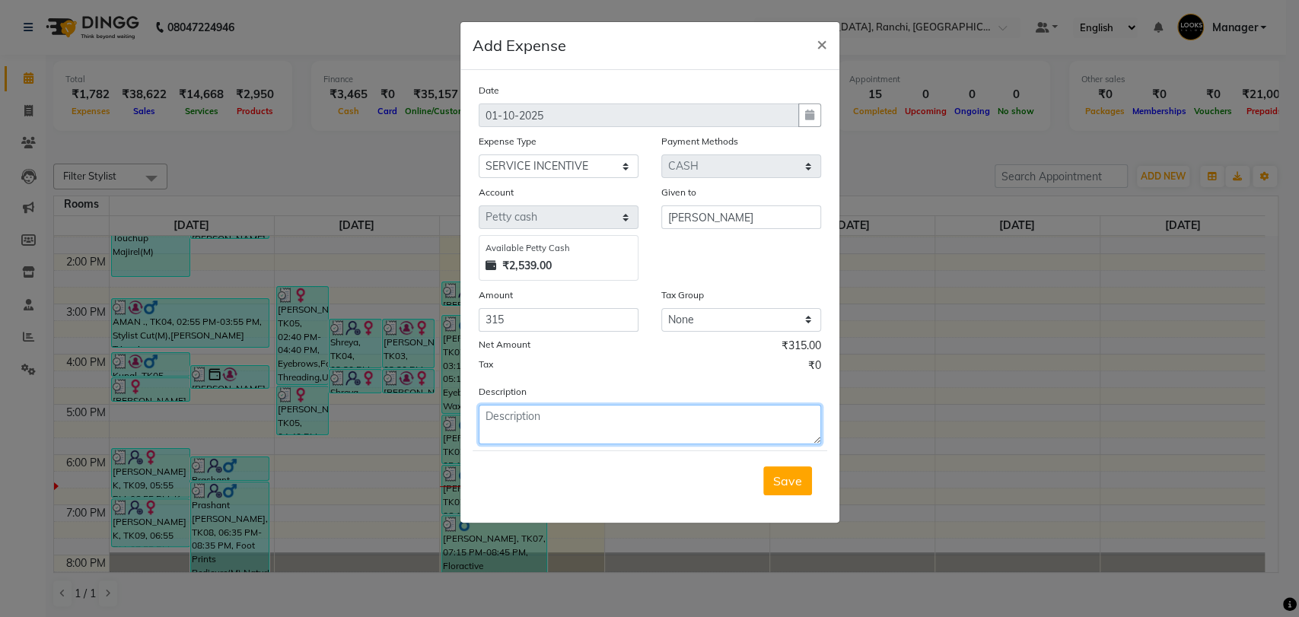
click at [601, 439] on textarea at bounding box center [650, 425] width 342 height 40
type textarea "given 315/-to [PERSON_NAME] for incentice."
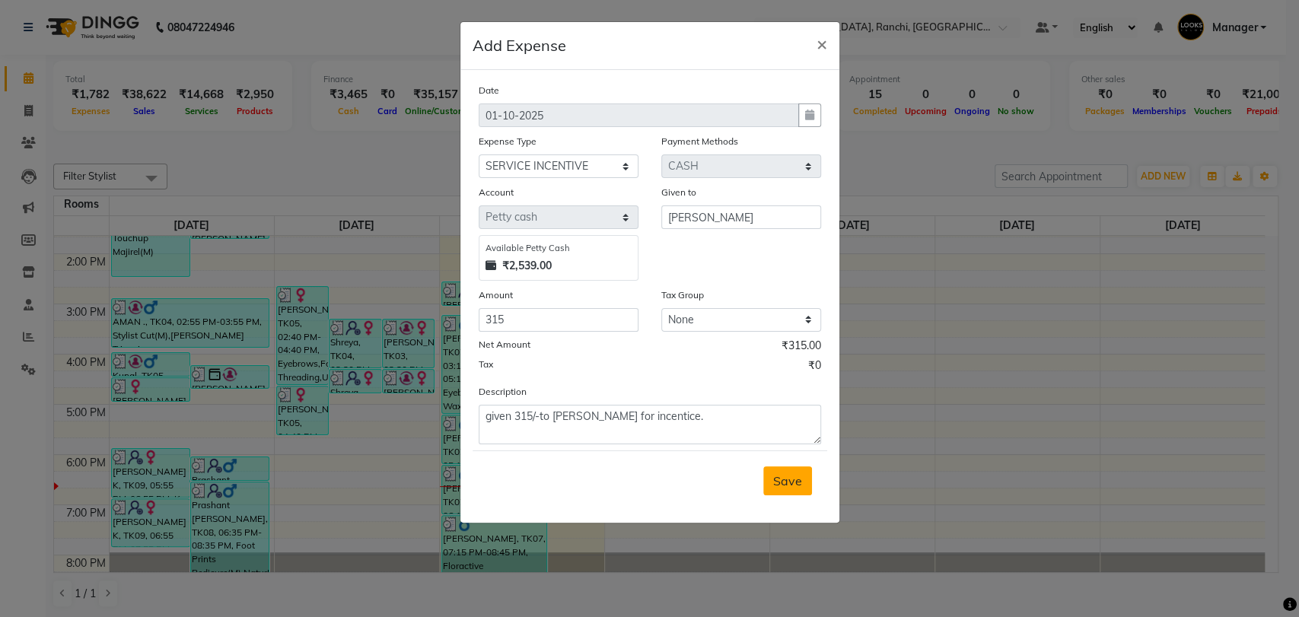
click at [798, 482] on span "Save" at bounding box center [787, 480] width 29 height 15
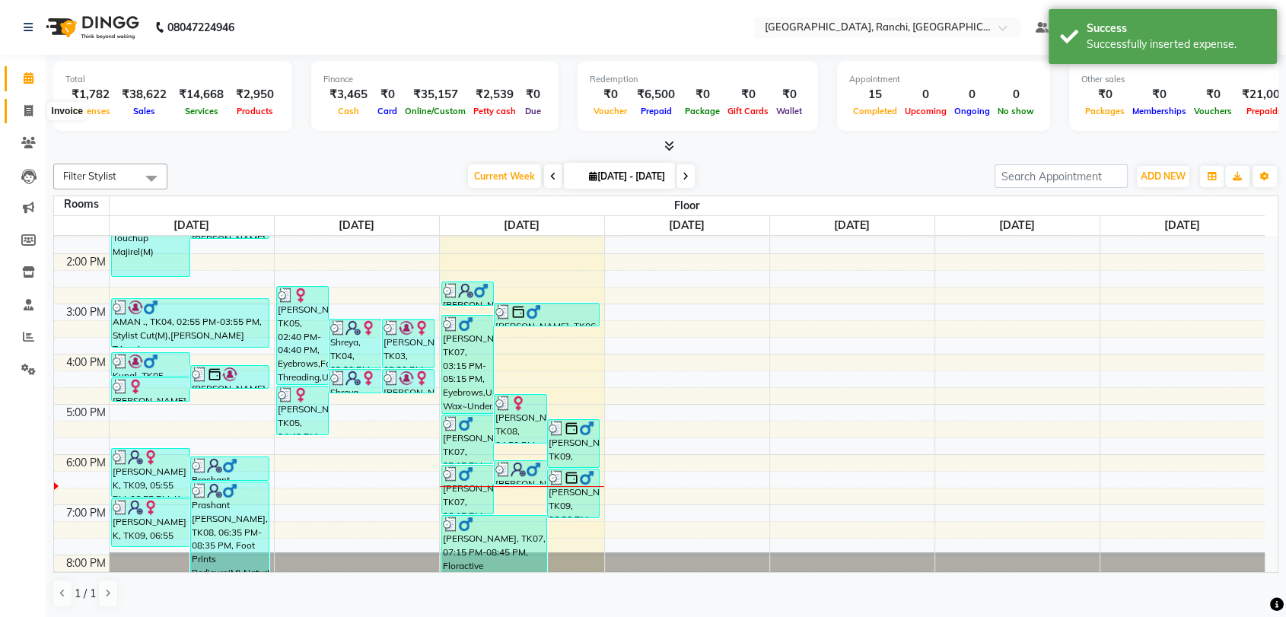
drag, startPoint x: 27, startPoint y: 115, endPoint x: 30, endPoint y: 64, distance: 51.1
click at [27, 115] on icon at bounding box center [28, 110] width 8 height 11
select select "service"
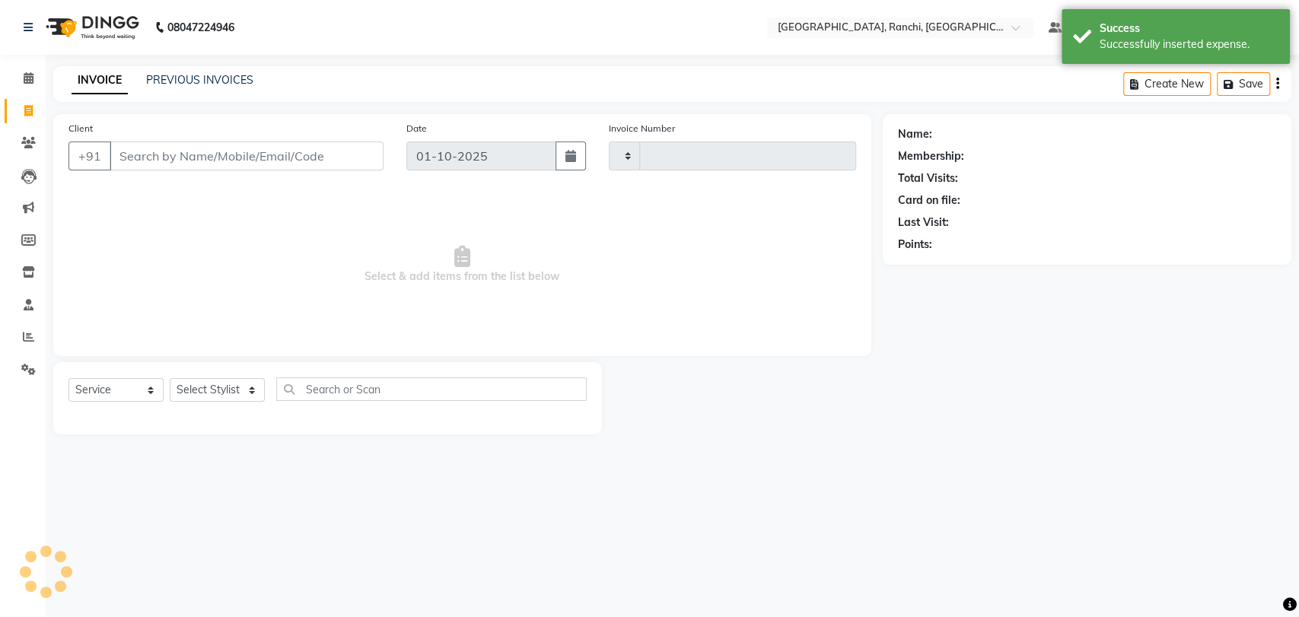
type input "1593"
select select "6463"
click at [27, 75] on icon at bounding box center [29, 77] width 10 height 11
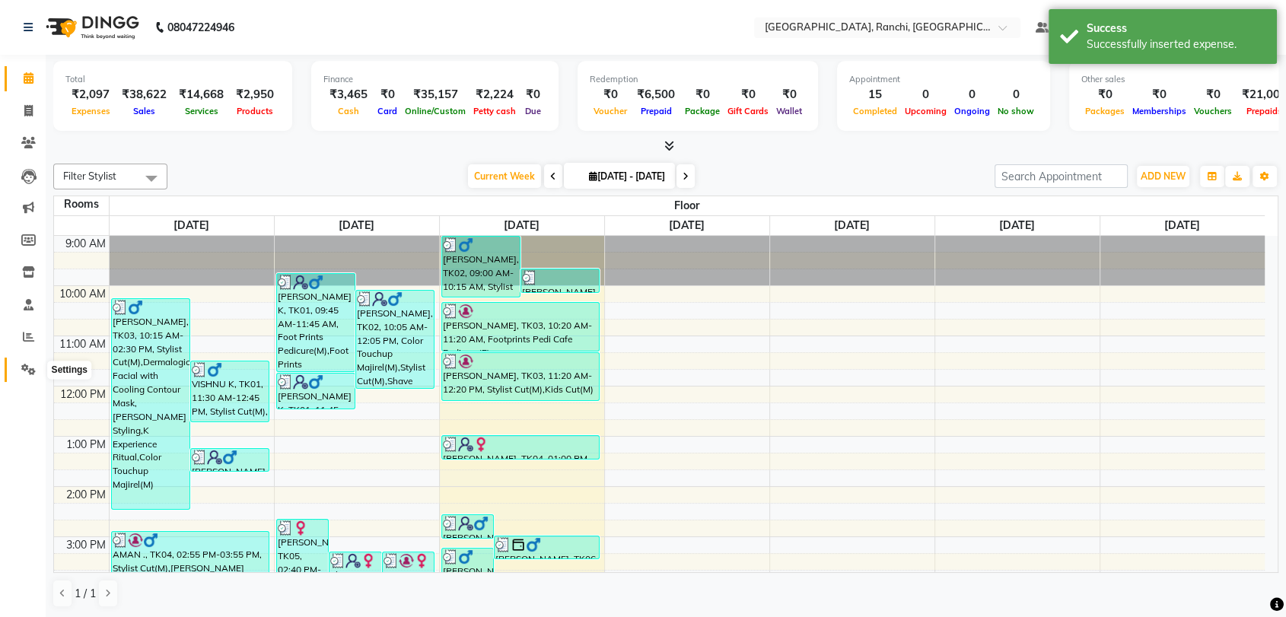
click at [31, 373] on icon at bounding box center [28, 369] width 14 height 11
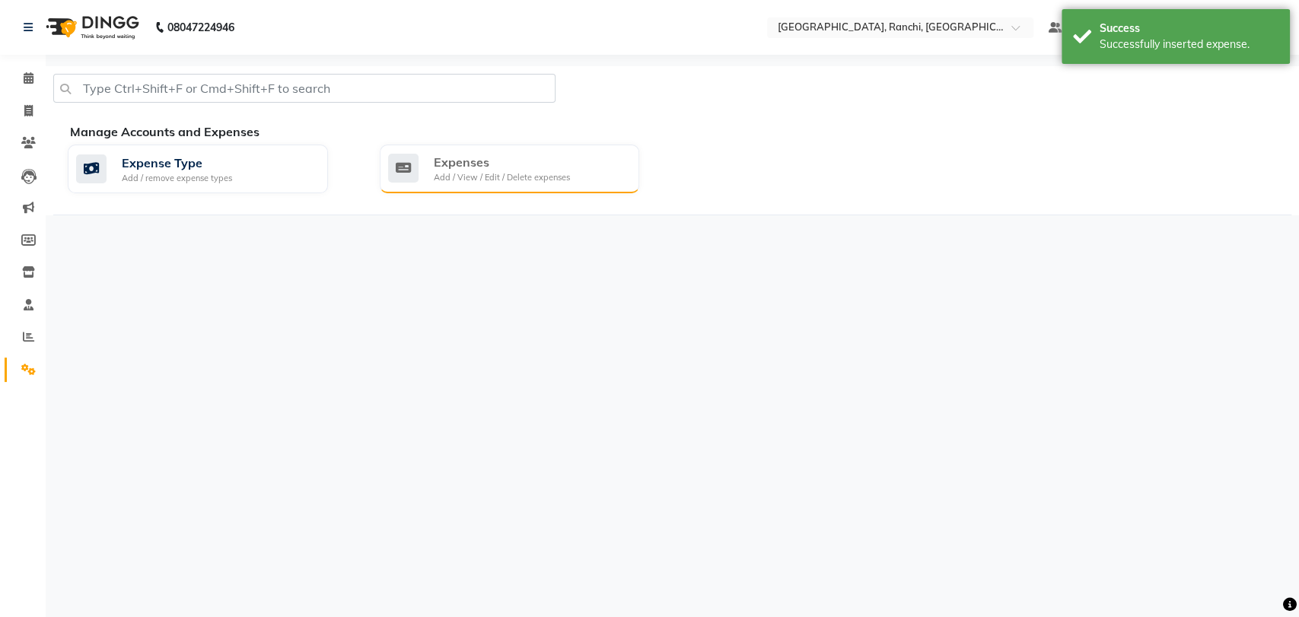
click at [488, 155] on div "Expenses" at bounding box center [502, 162] width 136 height 18
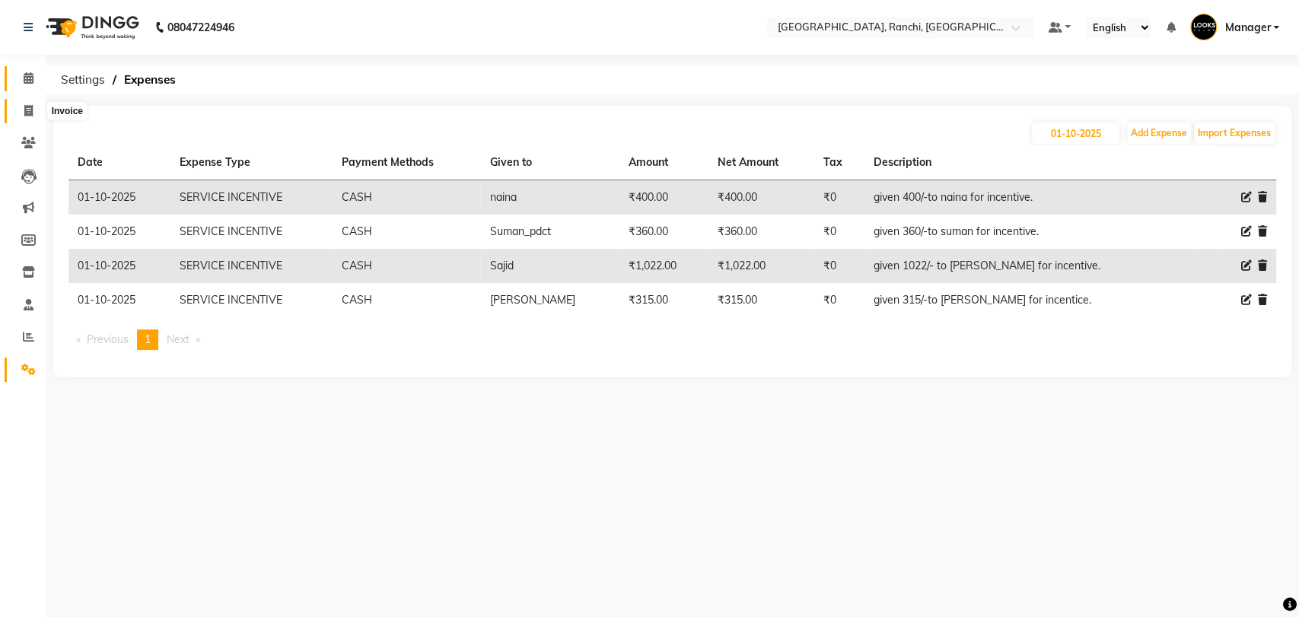
drag, startPoint x: 28, startPoint y: 111, endPoint x: 40, endPoint y: 72, distance: 40.7
click at [28, 111] on icon at bounding box center [28, 110] width 8 height 11
select select "service"
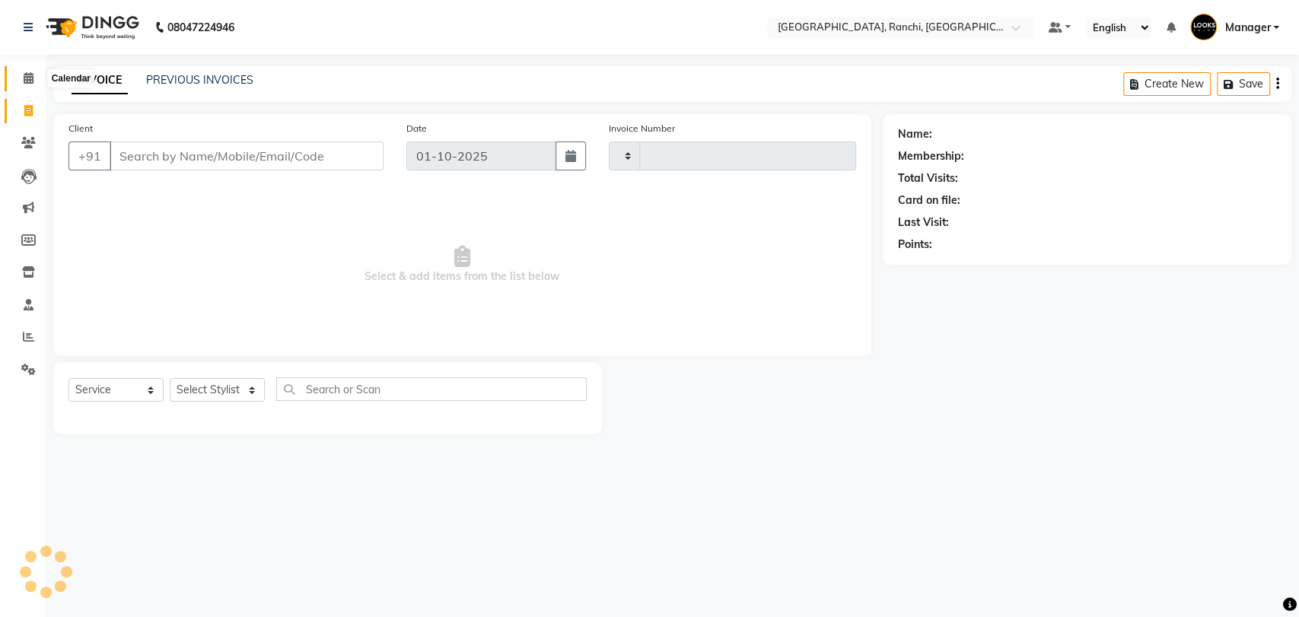
type input "1593"
select select "6463"
click at [30, 75] on icon at bounding box center [29, 77] width 10 height 11
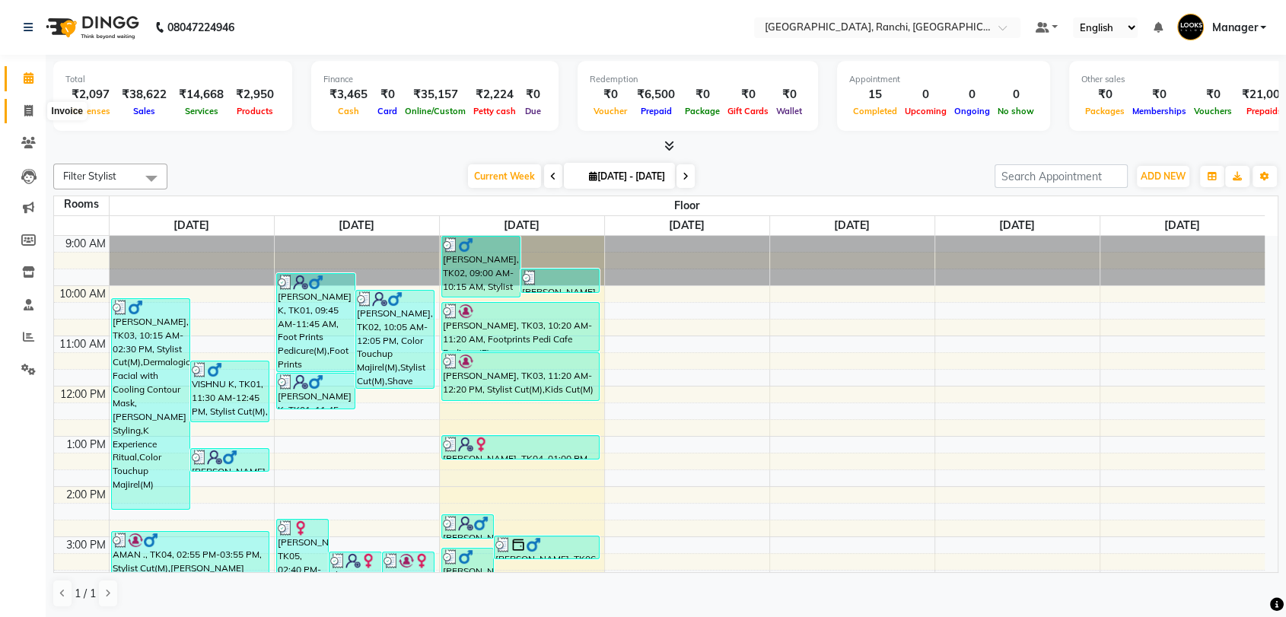
drag, startPoint x: 24, startPoint y: 103, endPoint x: 34, endPoint y: 91, distance: 16.2
click at [24, 104] on span at bounding box center [28, 112] width 27 height 18
select select "service"
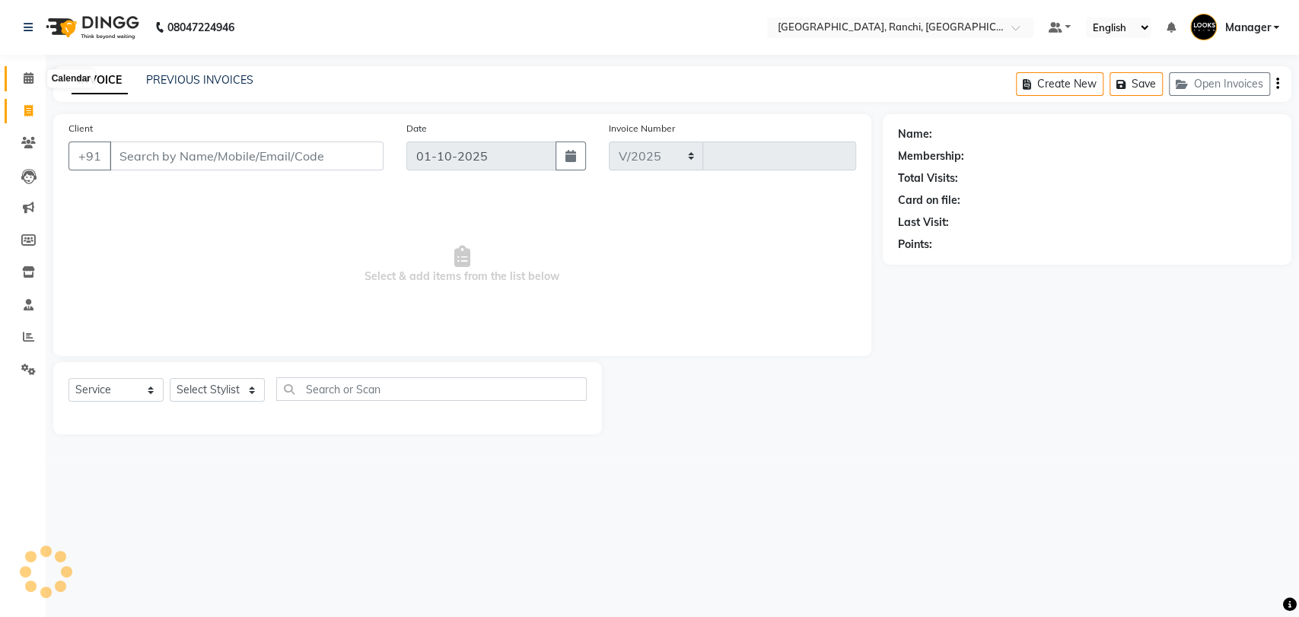
select select "6463"
type input "1593"
click at [29, 81] on icon at bounding box center [29, 77] width 10 height 11
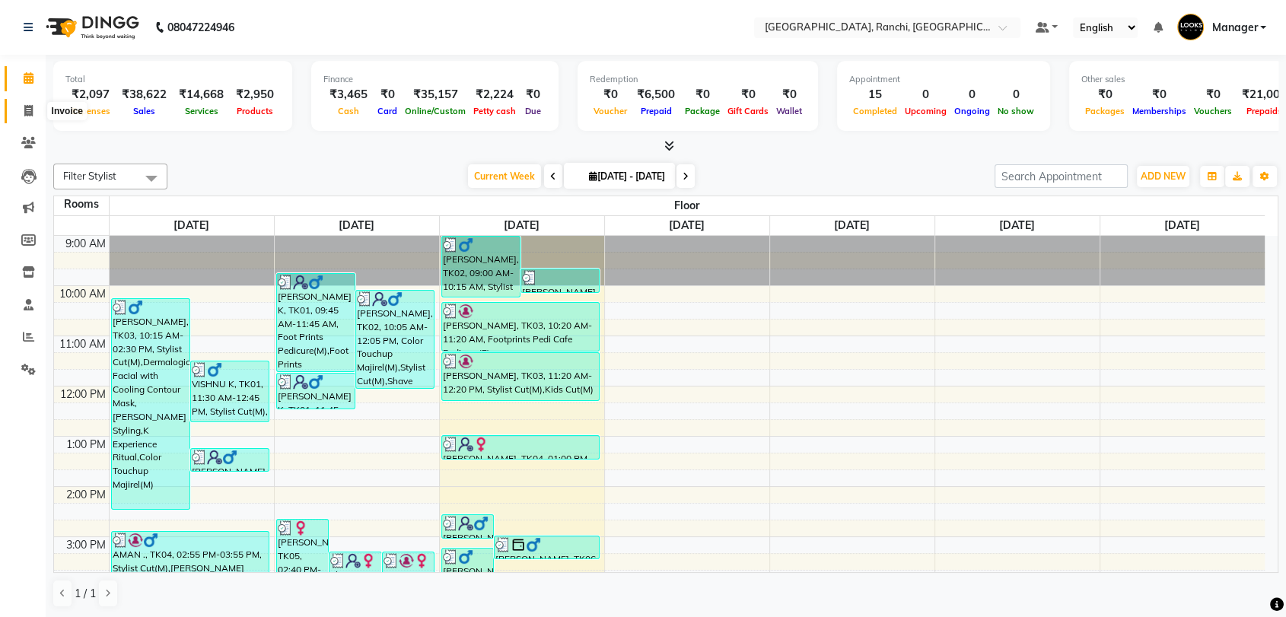
click at [32, 108] on icon at bounding box center [28, 110] width 8 height 11
select select "service"
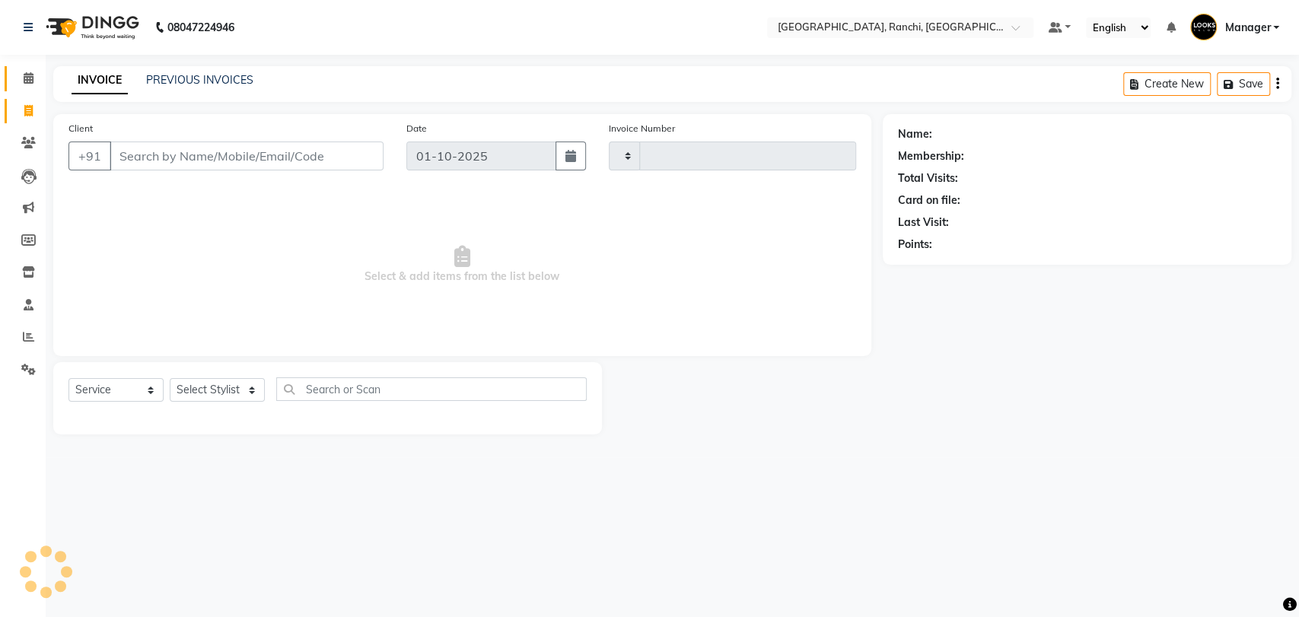
type input "1593"
select select "6463"
click at [27, 78] on icon at bounding box center [29, 77] width 10 height 11
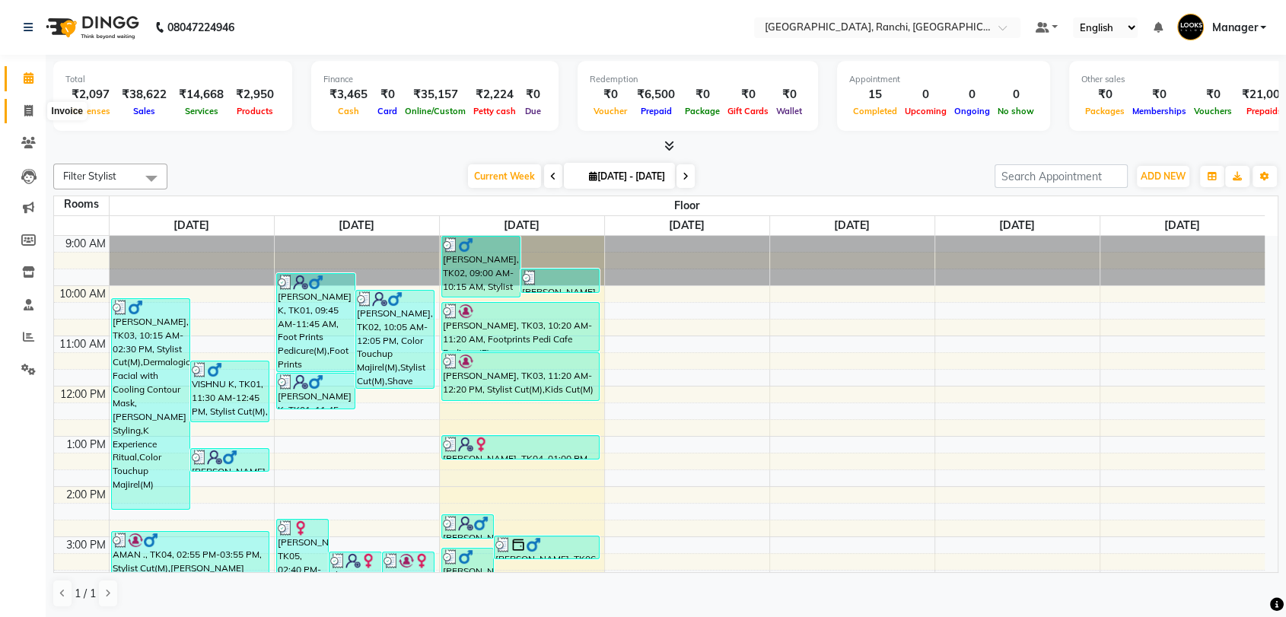
click at [24, 110] on icon at bounding box center [28, 110] width 8 height 11
select select "6463"
select select "service"
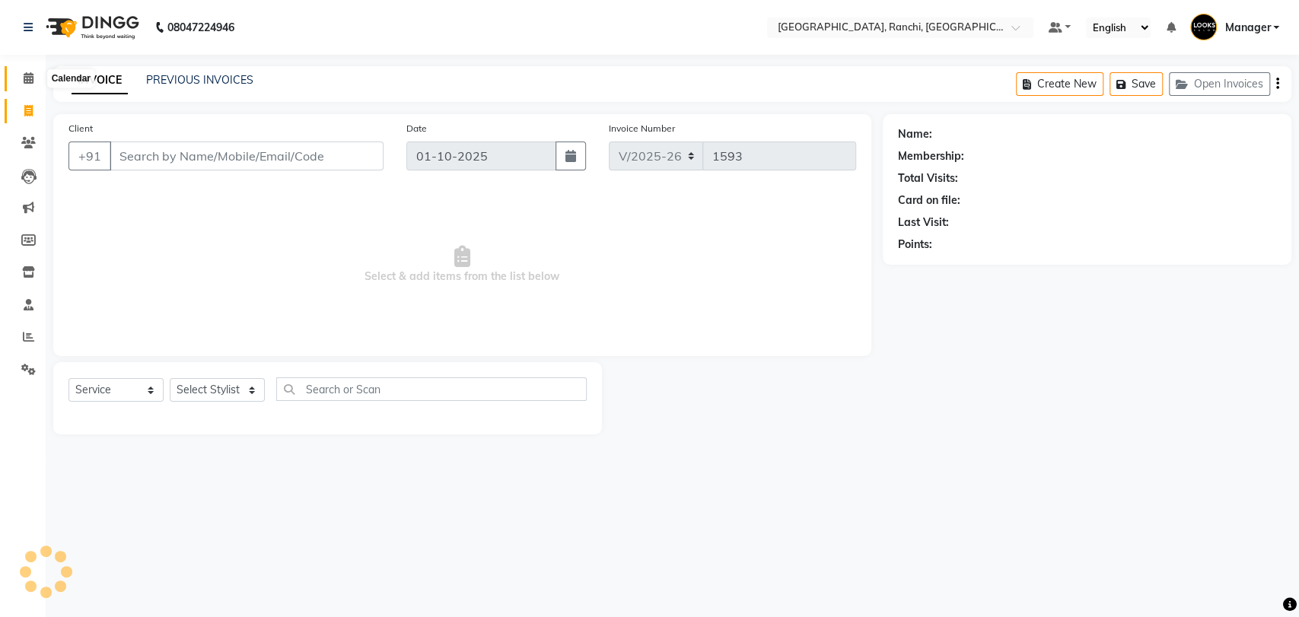
click at [27, 81] on icon at bounding box center [29, 77] width 10 height 11
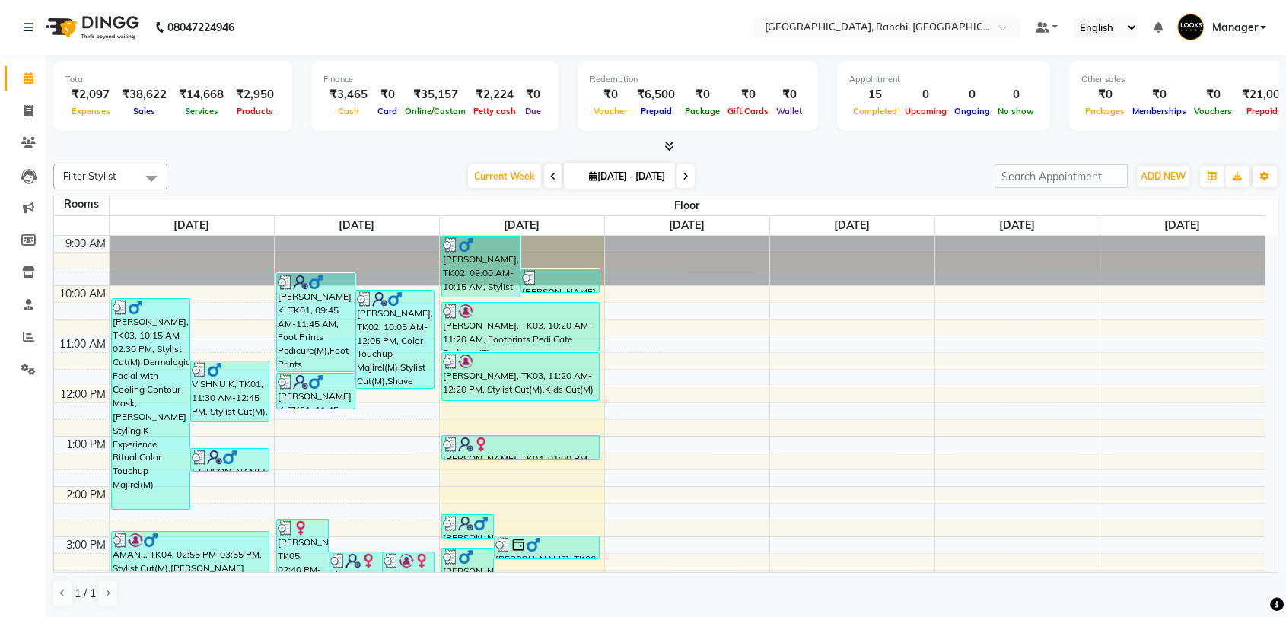
click at [669, 146] on icon at bounding box center [669, 145] width 10 height 11
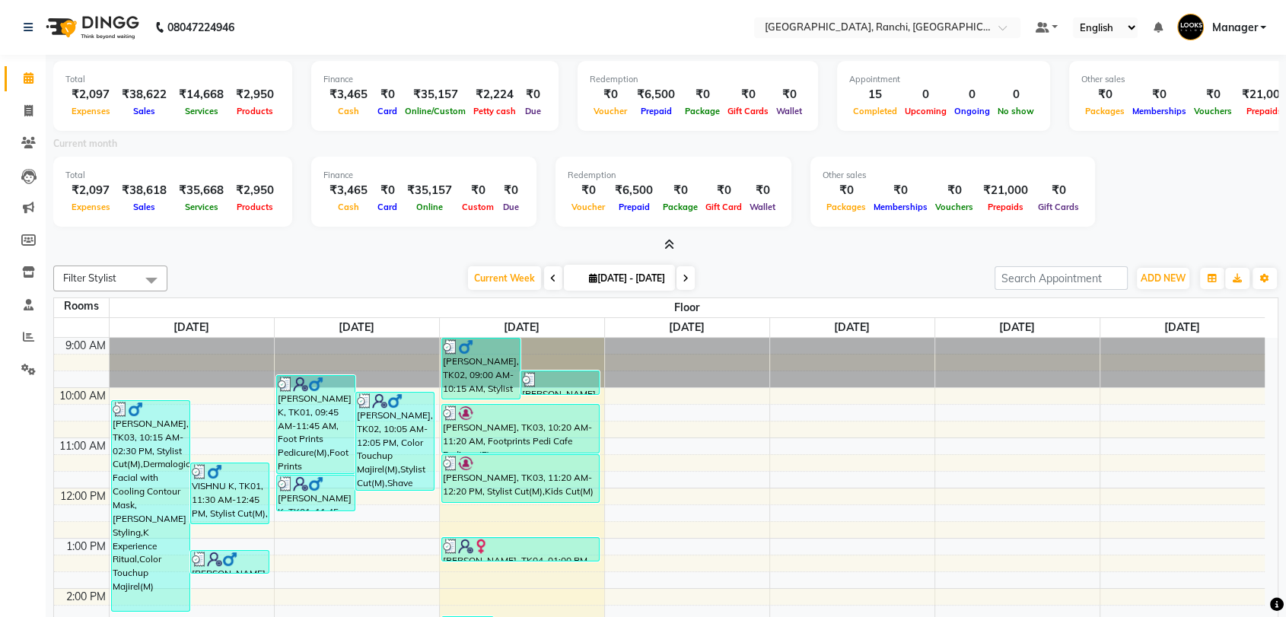
click at [670, 247] on icon at bounding box center [669, 244] width 10 height 11
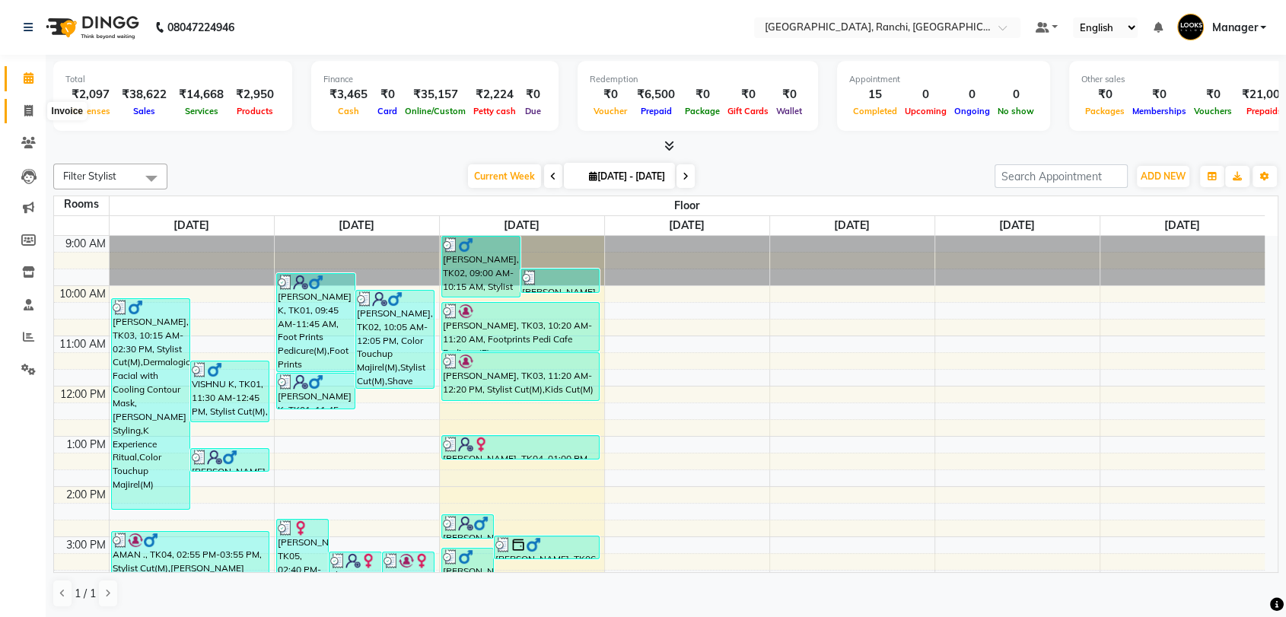
click at [30, 105] on icon at bounding box center [28, 110] width 8 height 11
select select "service"
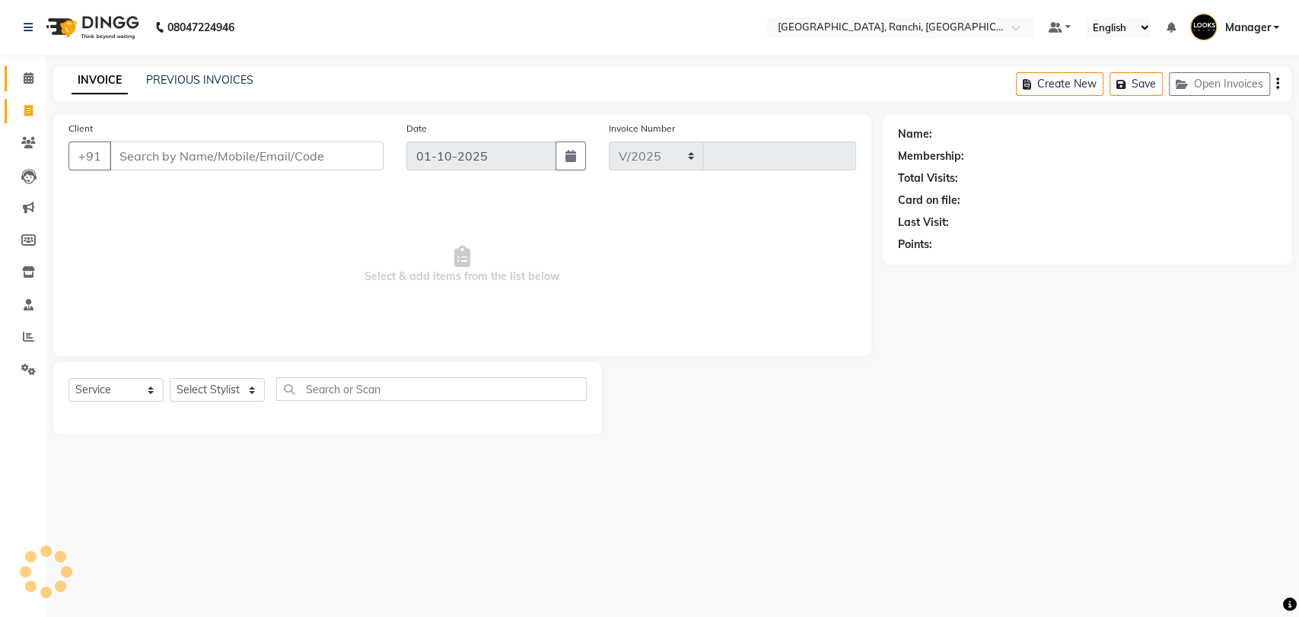
select select "6463"
type input "1593"
click at [140, 158] on input "Client" at bounding box center [247, 156] width 274 height 29
click at [182, 150] on input "Client" at bounding box center [247, 156] width 274 height 29
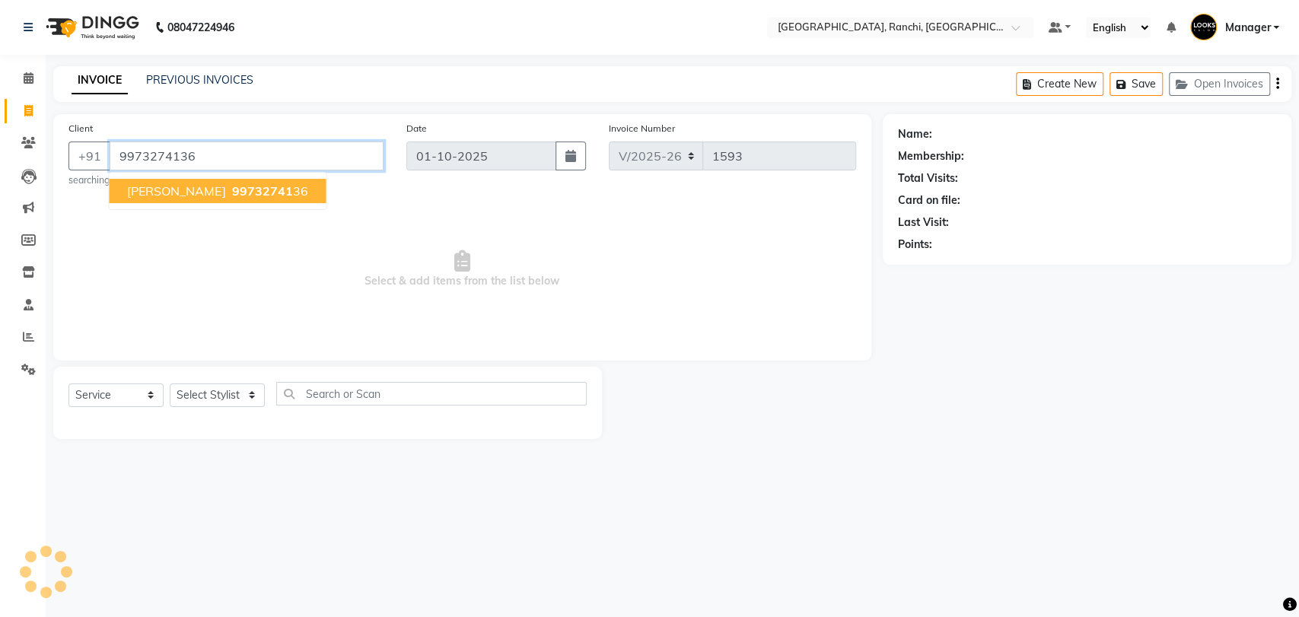
type input "9973274136"
select select "1: Object"
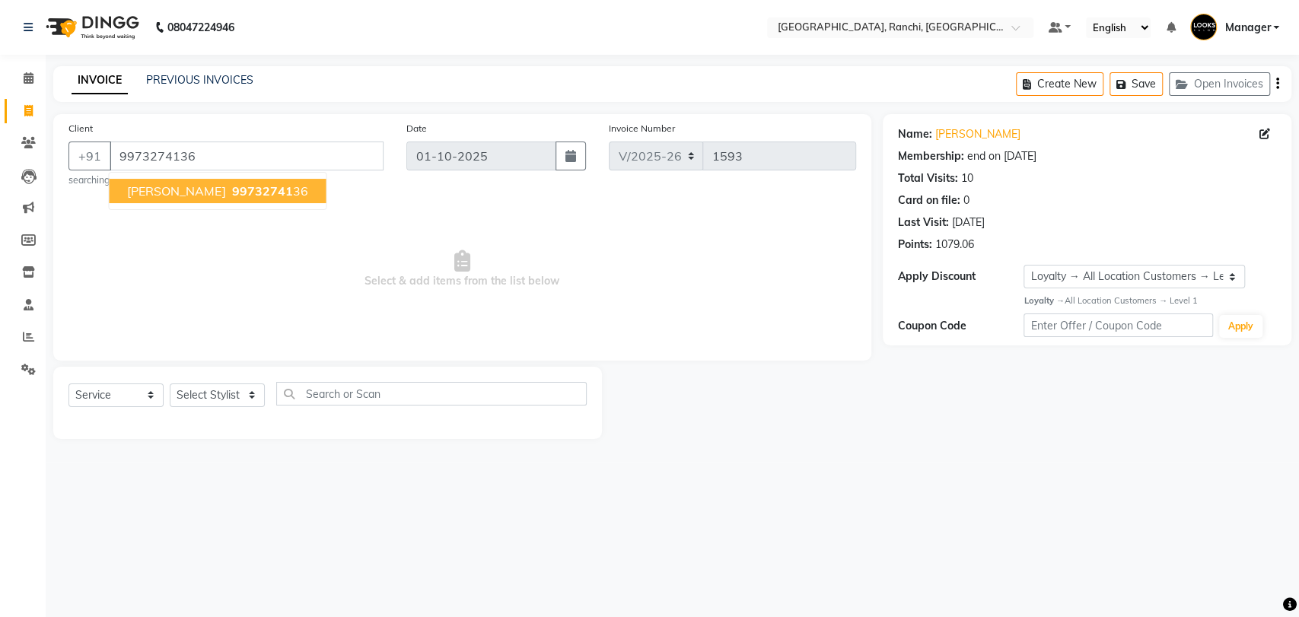
click at [252, 187] on span "99732741" at bounding box center [261, 190] width 61 height 15
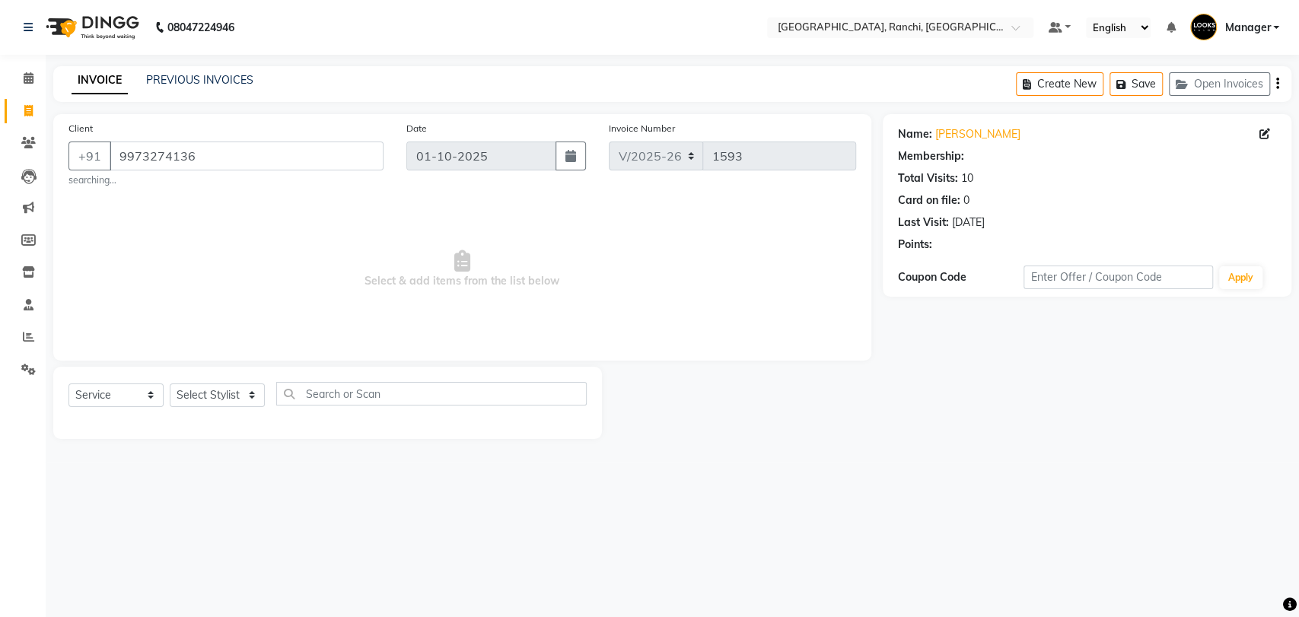
select select "1: Object"
click at [129, 393] on select "Select Service Product Membership Package Voucher Prepaid Gift Card" at bounding box center [115, 396] width 95 height 24
select select "P"
click at [68, 384] on select "Select Service Product Membership Package Voucher Prepaid Gift Card" at bounding box center [115, 396] width 95 height 24
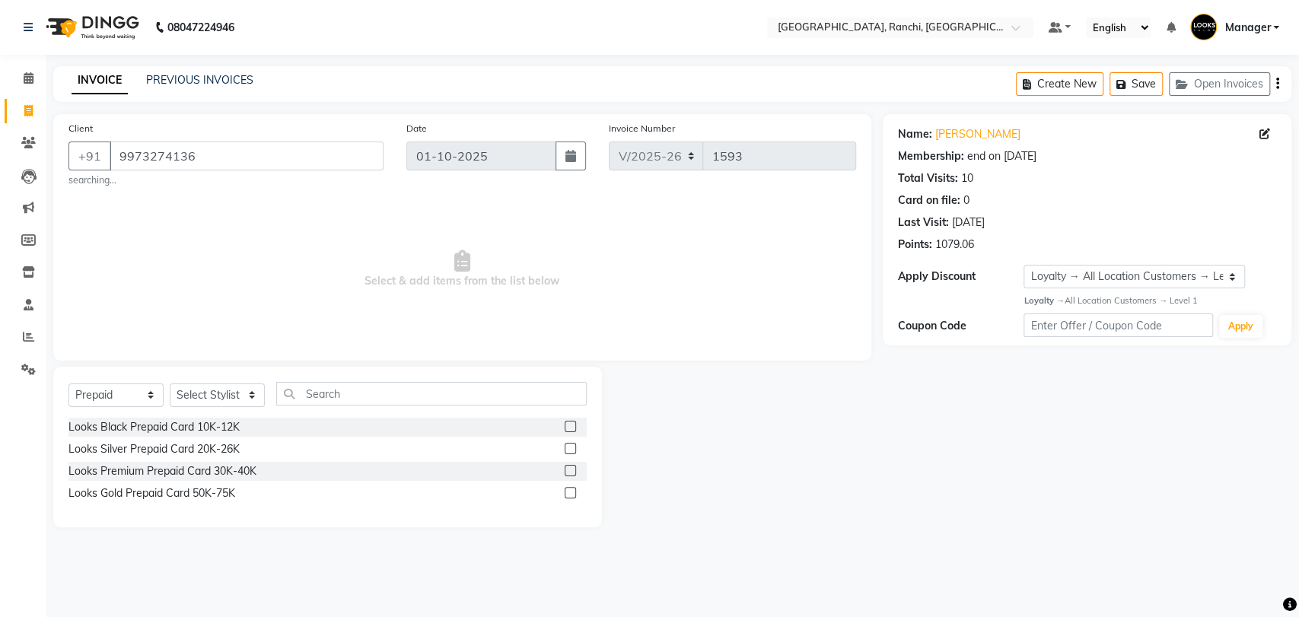
click at [572, 427] on label at bounding box center [570, 426] width 11 height 11
click at [572, 427] on input "checkbox" at bounding box center [570, 427] width 10 height 10
checkbox input "false"
click at [244, 389] on select "Select Stylist [PERSON_NAME] COUNTER_SALES Gautam_pdct [PERSON_NAME] Manager [P…" at bounding box center [217, 396] width 95 height 24
select select "49815"
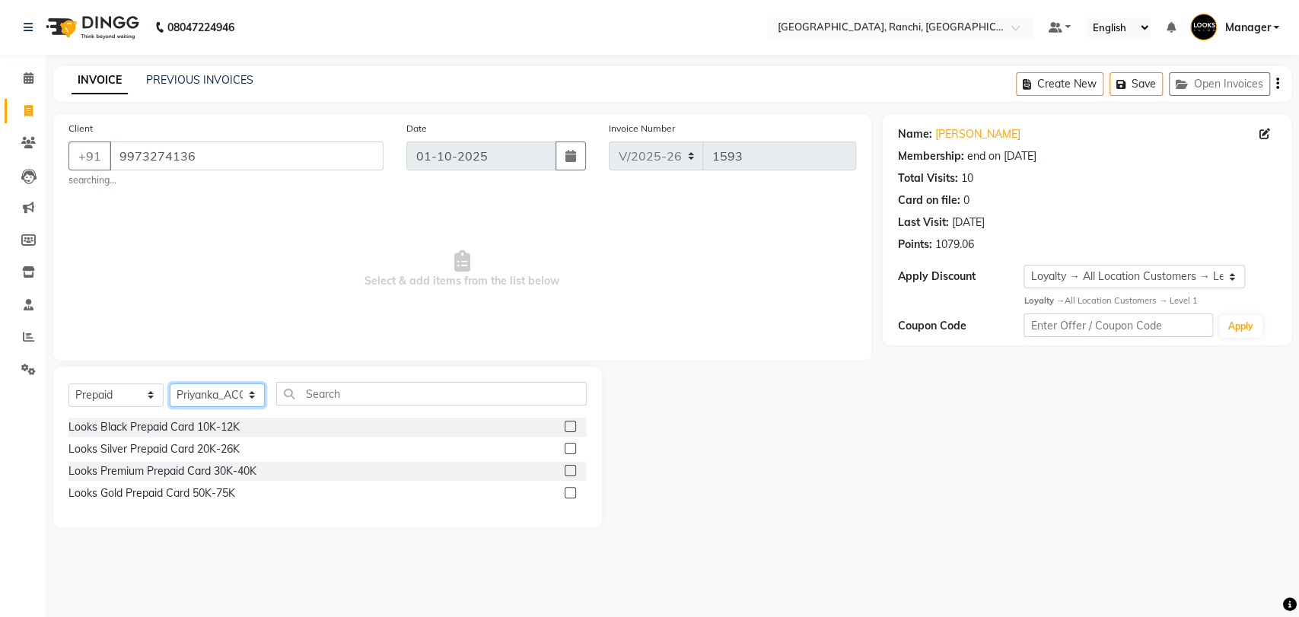
click at [170, 384] on select "Select Stylist [PERSON_NAME] COUNTER_SALES Gautam_pdct [PERSON_NAME] Manager [P…" at bounding box center [217, 396] width 95 height 24
click at [568, 423] on label at bounding box center [570, 426] width 11 height 11
click at [568, 423] on input "checkbox" at bounding box center [570, 427] width 10 height 10
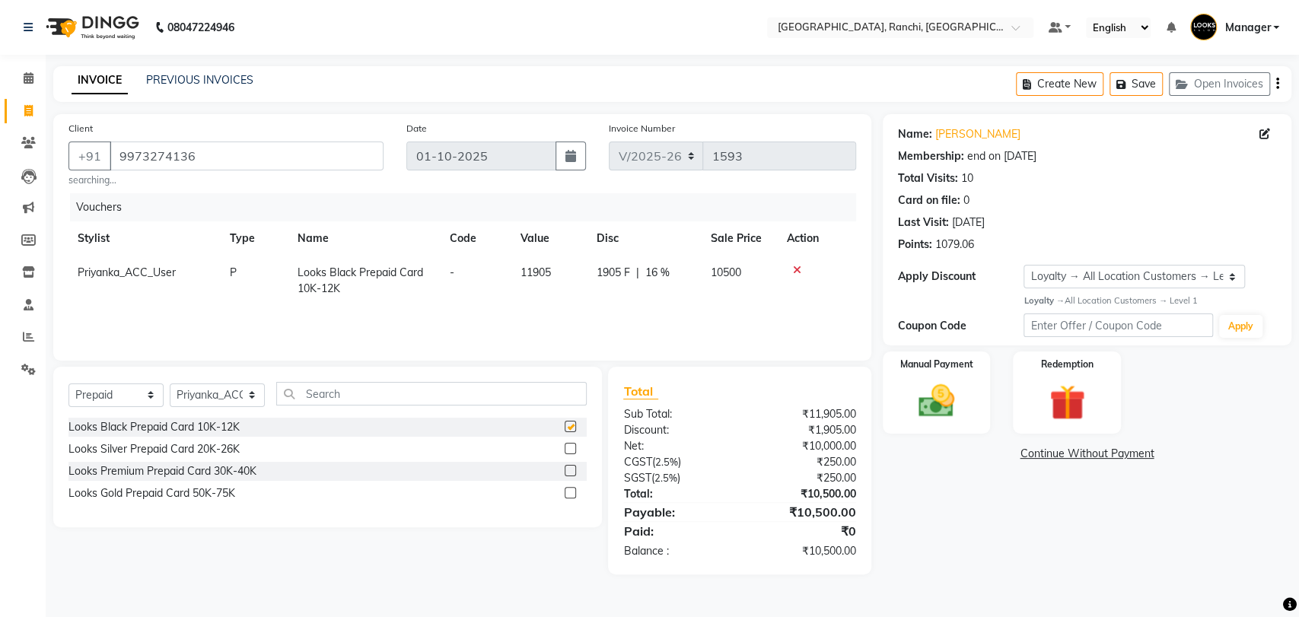
checkbox input "false"
click at [941, 396] on img at bounding box center [936, 401] width 60 height 43
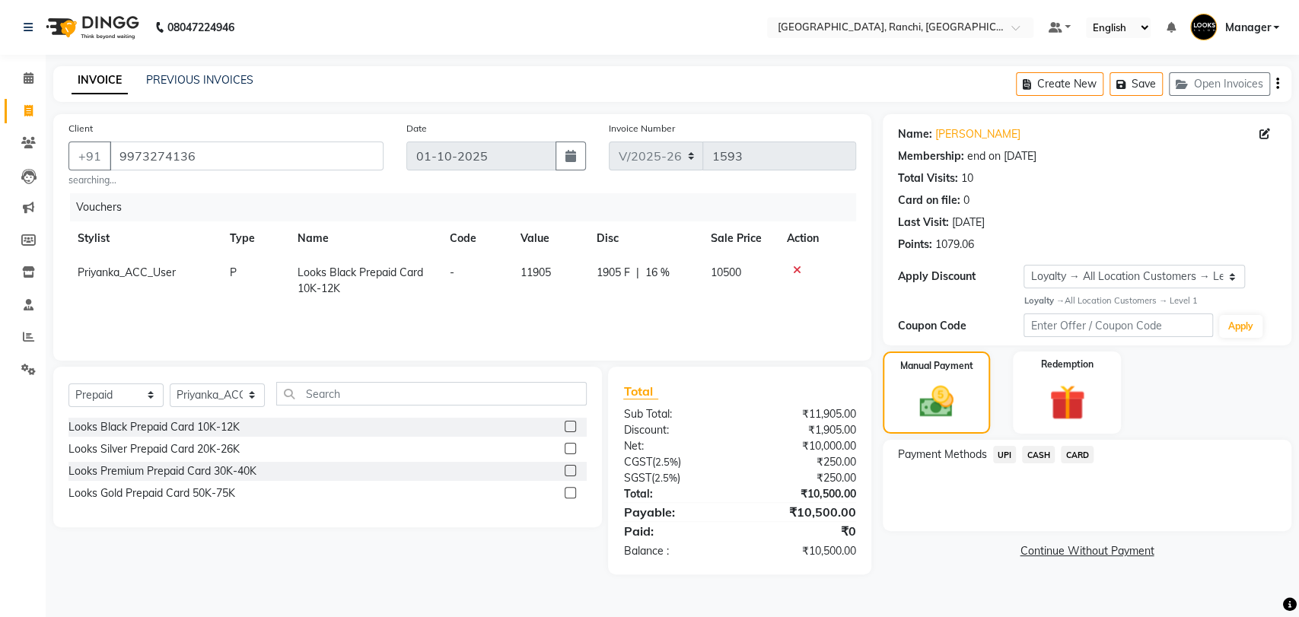
click at [1007, 456] on span "UPI" at bounding box center [1005, 455] width 24 height 18
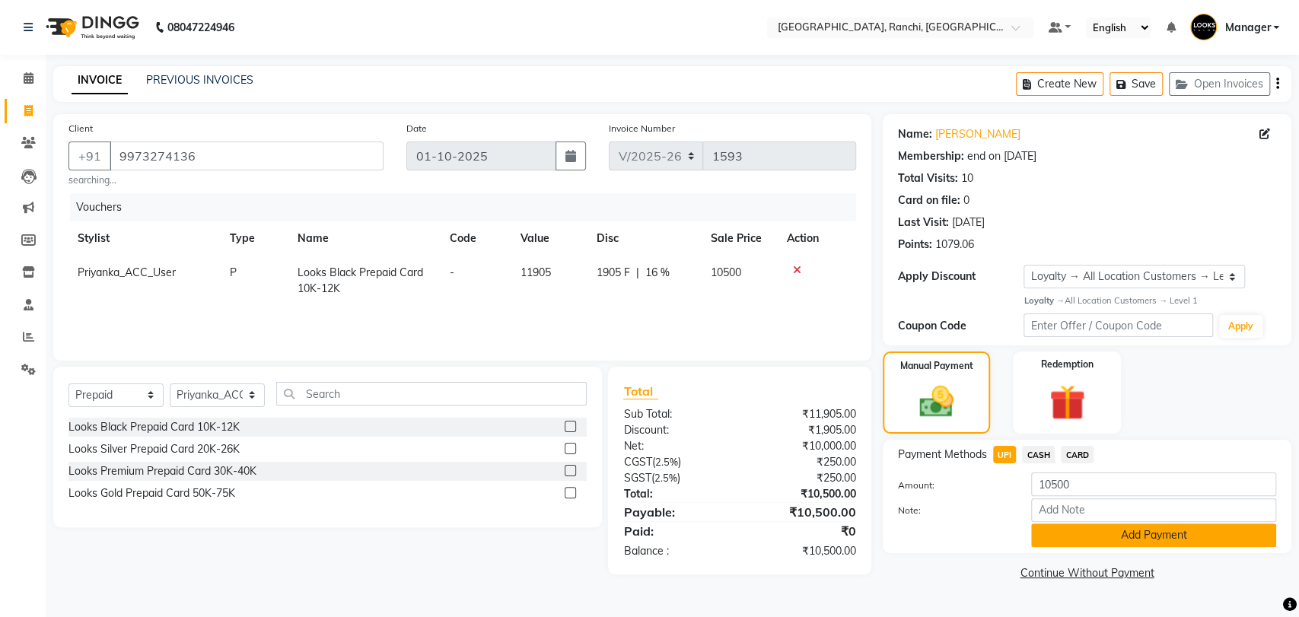
click at [1082, 534] on button "Add Payment" at bounding box center [1153, 536] width 245 height 24
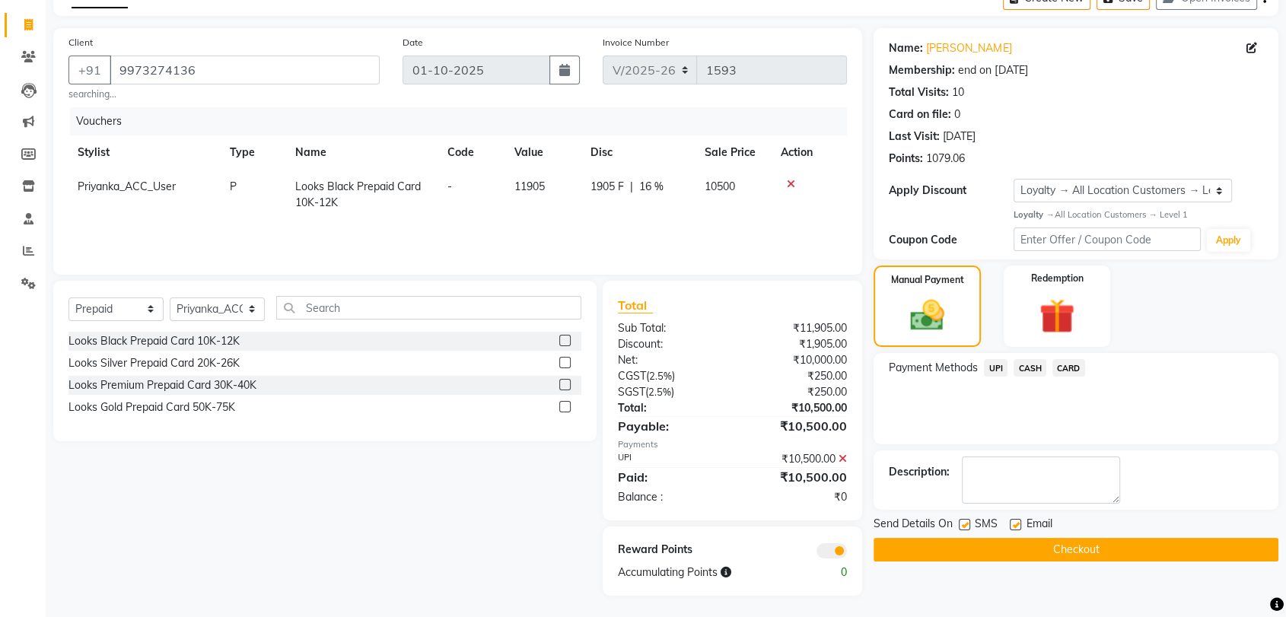
scroll to position [87, 0]
click at [1113, 546] on button "Checkout" at bounding box center [1076, 549] width 405 height 24
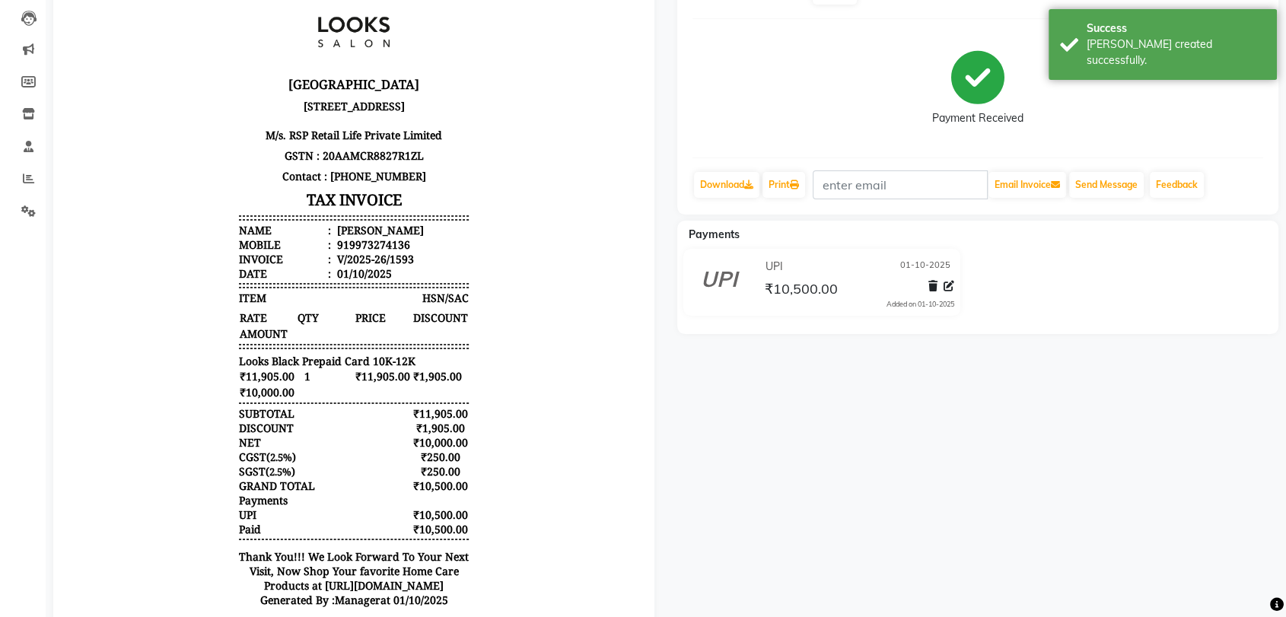
scroll to position [169, 0]
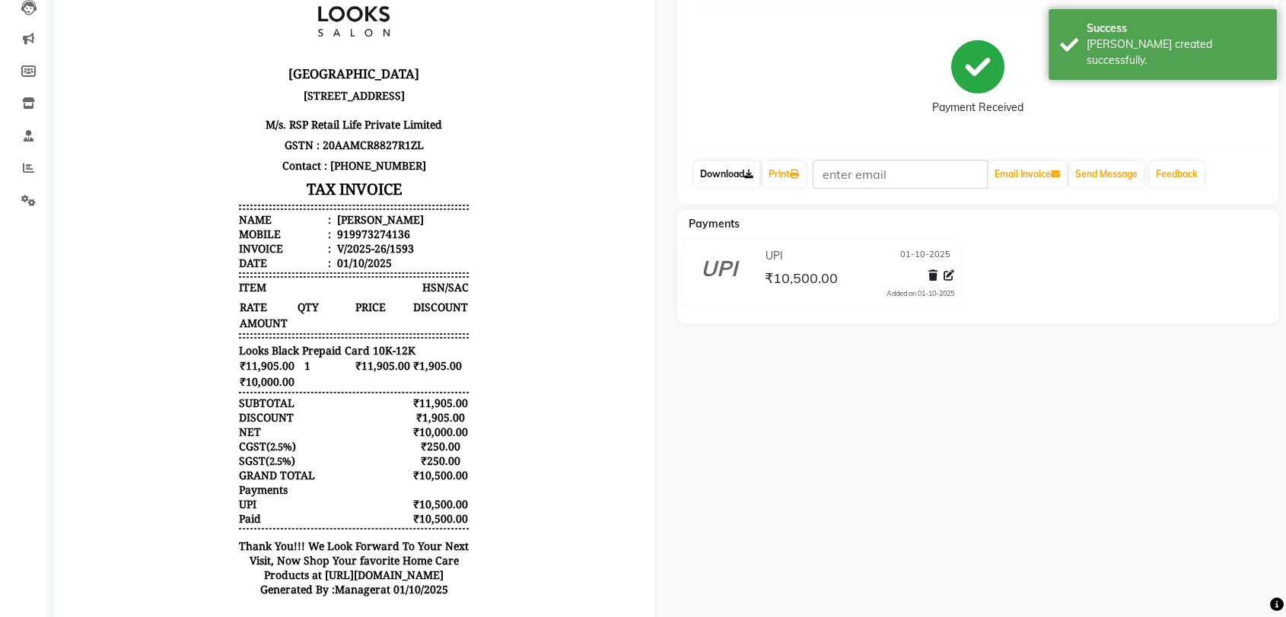
click at [749, 174] on icon at bounding box center [748, 174] width 9 height 9
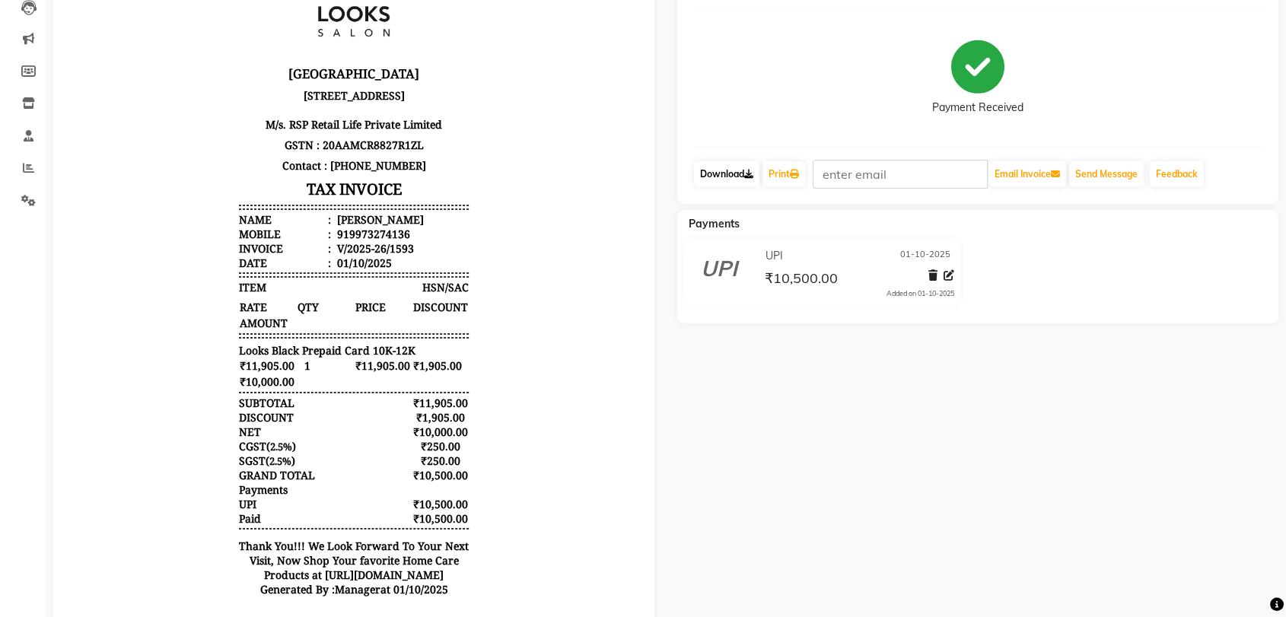
scroll to position [0, 0]
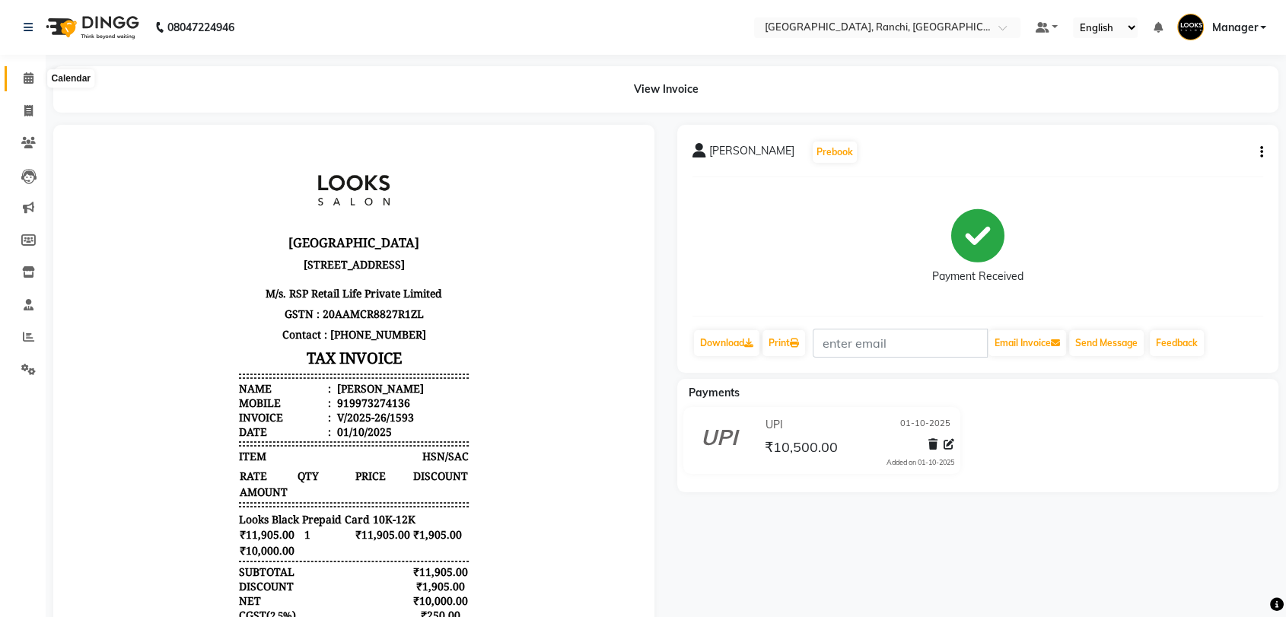
click at [30, 81] on icon at bounding box center [29, 77] width 10 height 11
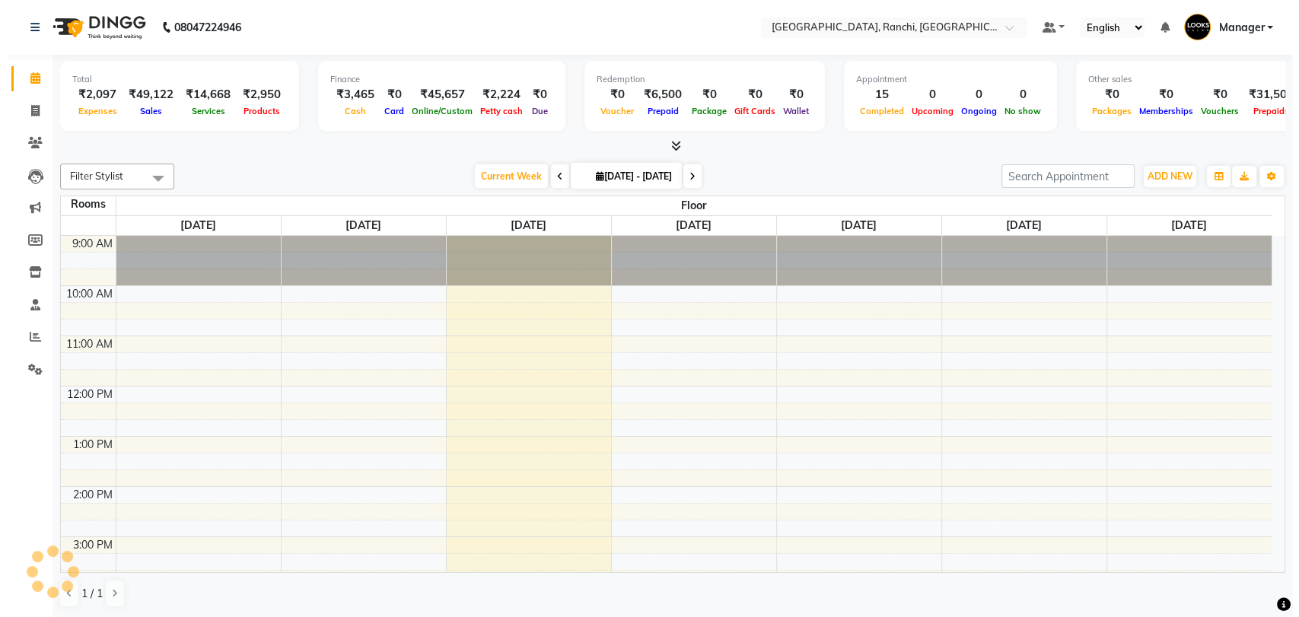
scroll to position [233, 0]
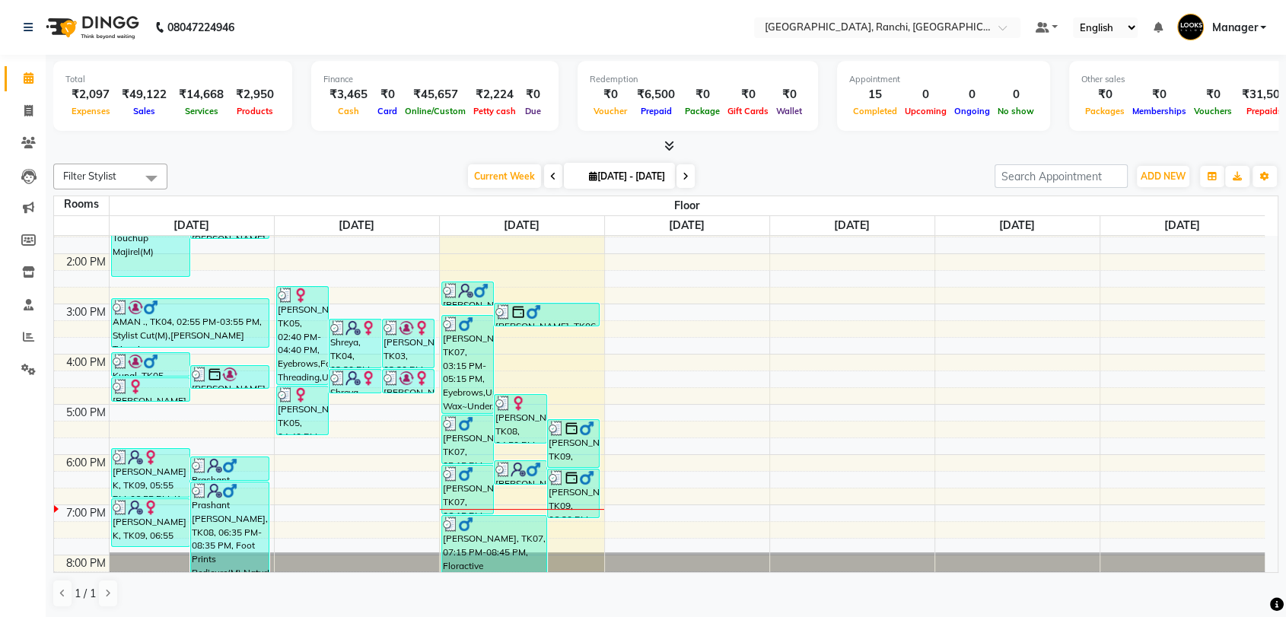
click at [670, 148] on icon at bounding box center [669, 145] width 10 height 11
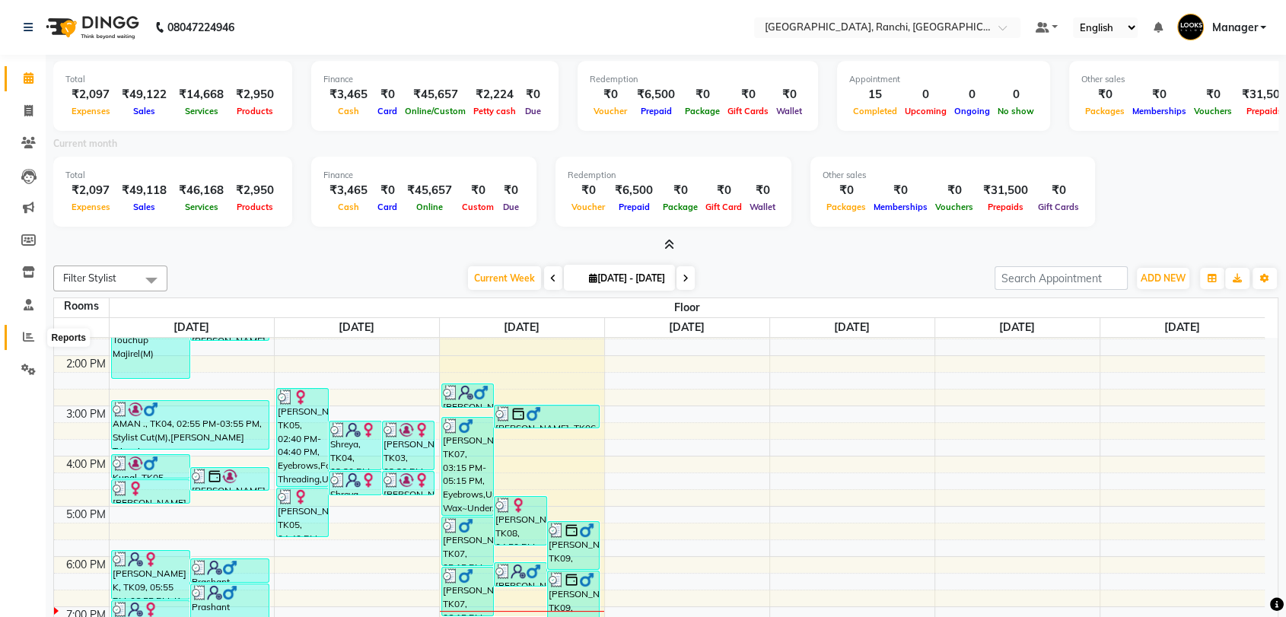
click at [30, 335] on icon at bounding box center [28, 336] width 11 height 11
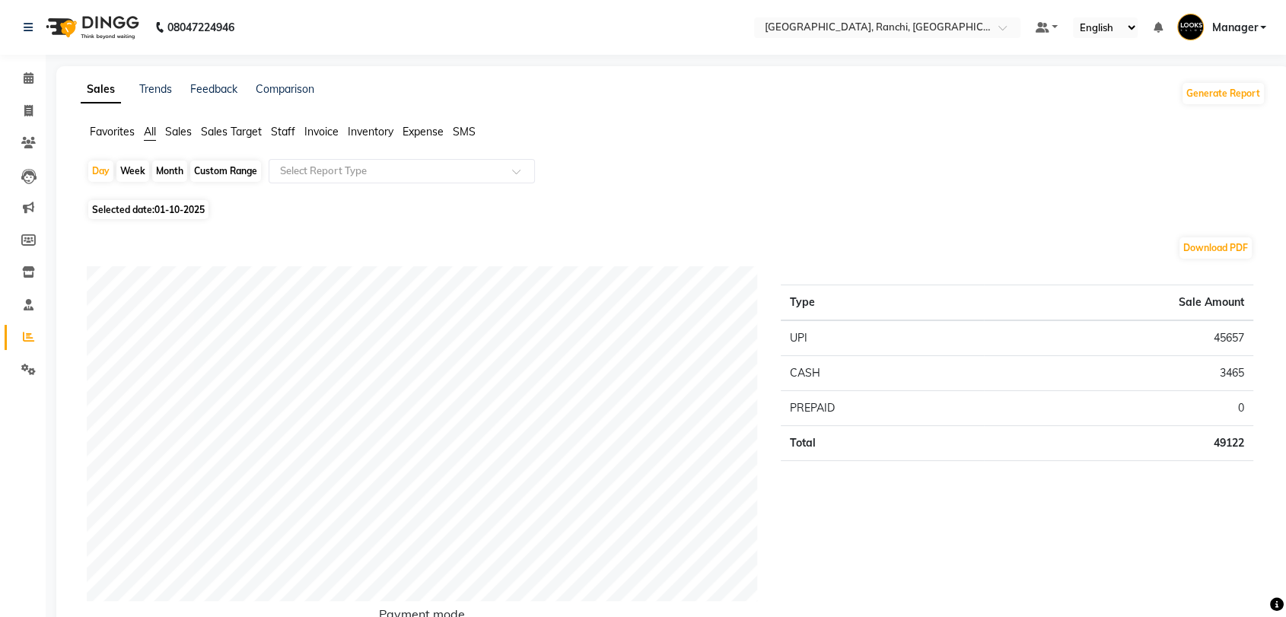
click at [427, 132] on span "Expense" at bounding box center [423, 132] width 41 height 14
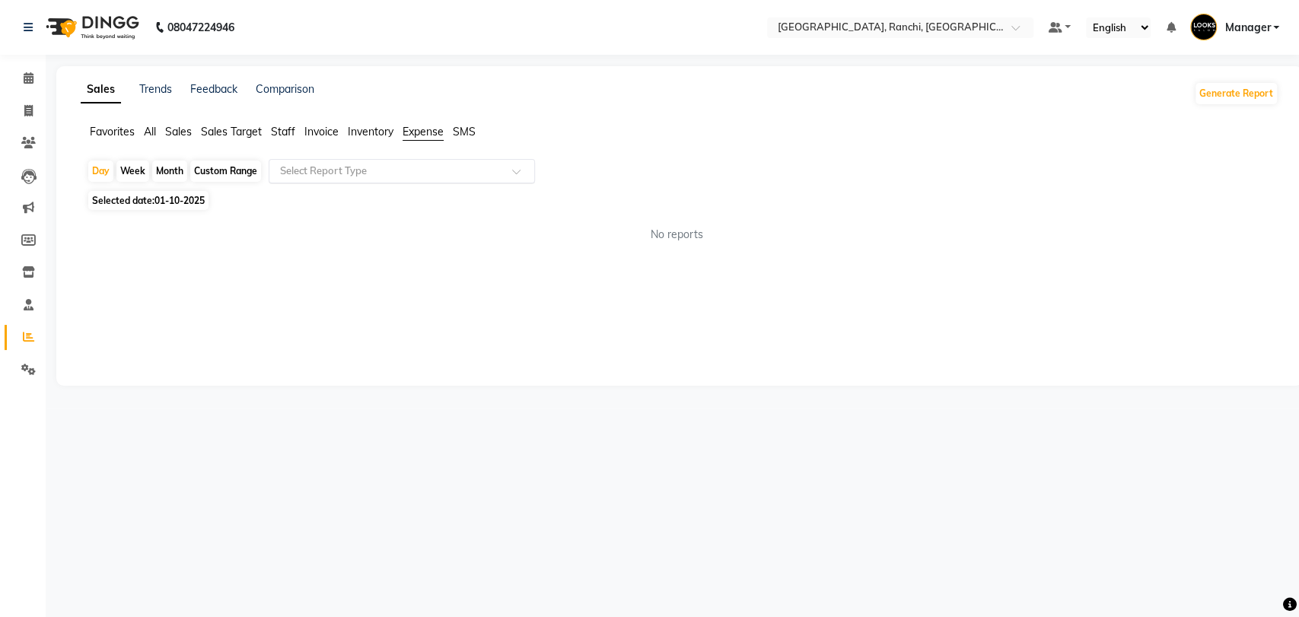
click at [402, 168] on input "text" at bounding box center [386, 171] width 219 height 15
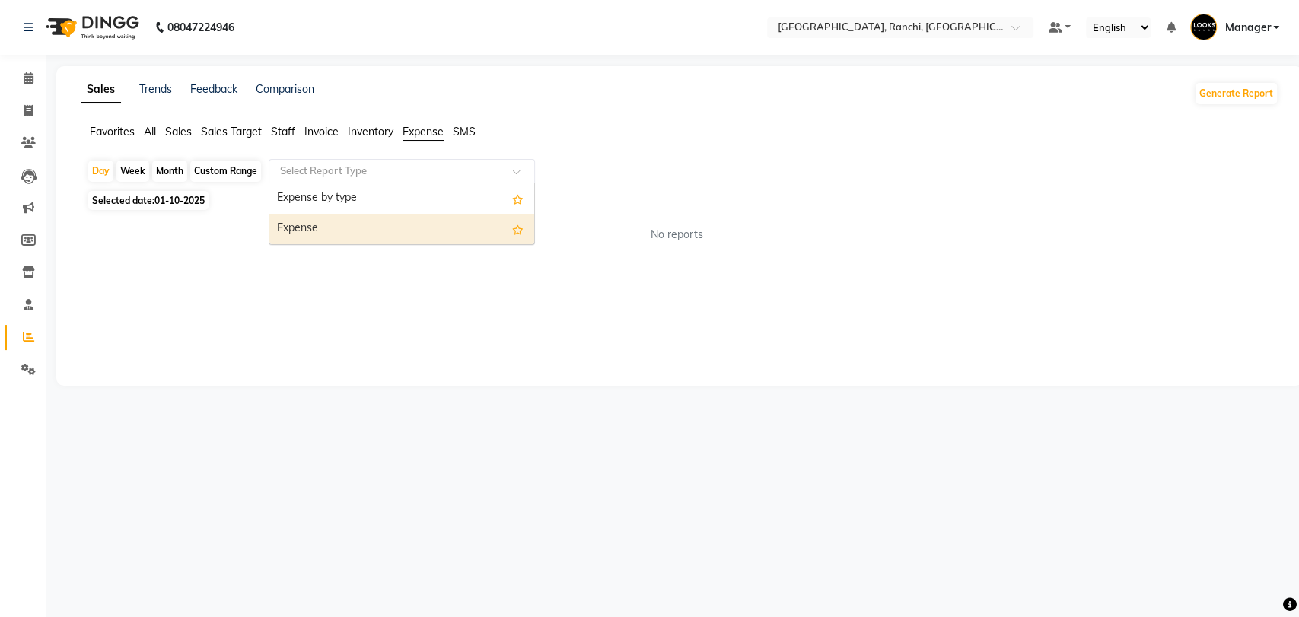
click at [403, 224] on div "Expense" at bounding box center [401, 229] width 265 height 30
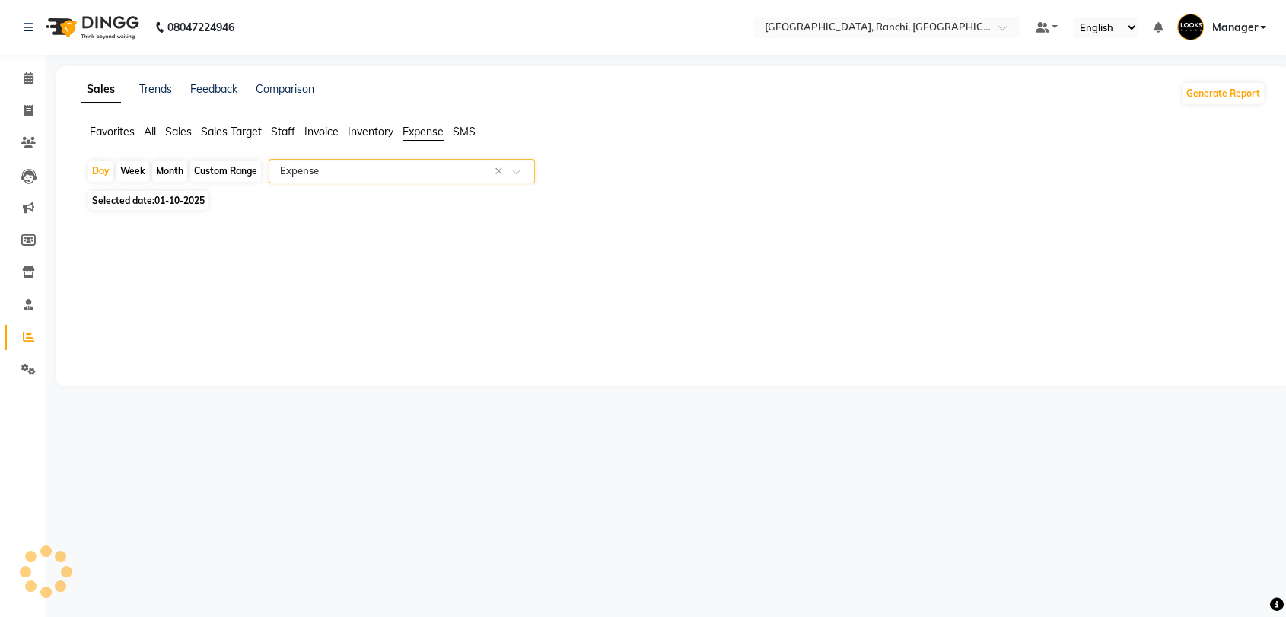
select select "full_report"
select select "csv"
click at [30, 113] on icon at bounding box center [28, 110] width 8 height 11
select select "service"
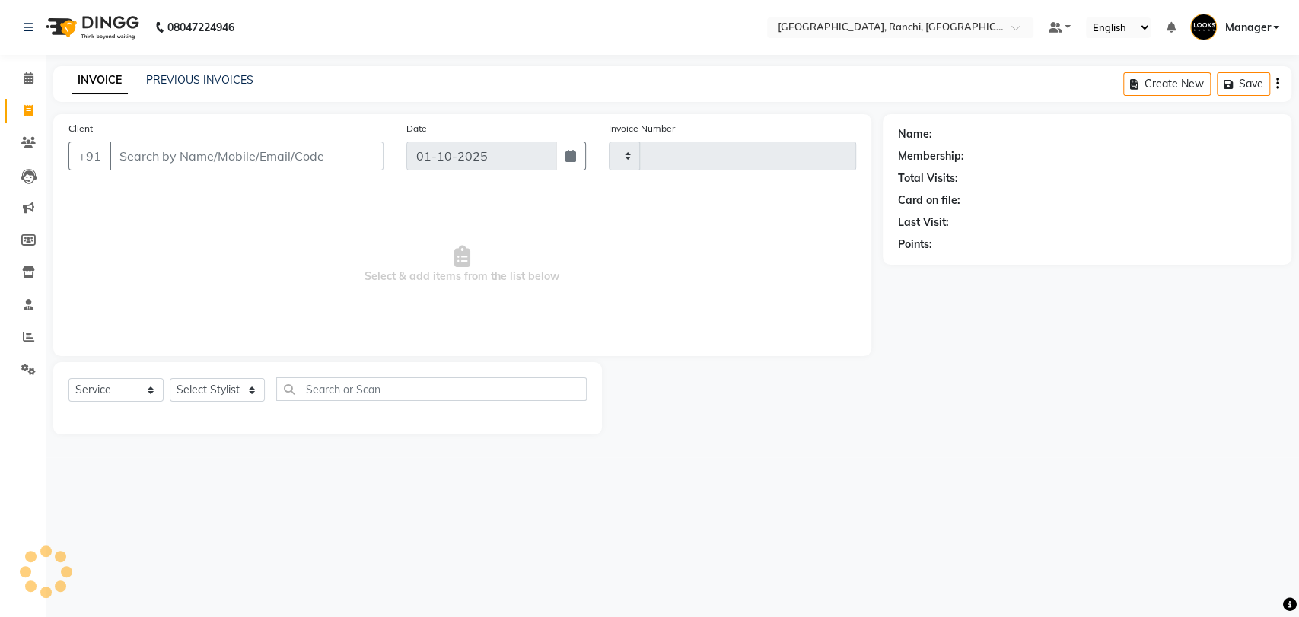
type input "1594"
select select "6463"
click at [30, 78] on icon at bounding box center [29, 77] width 10 height 11
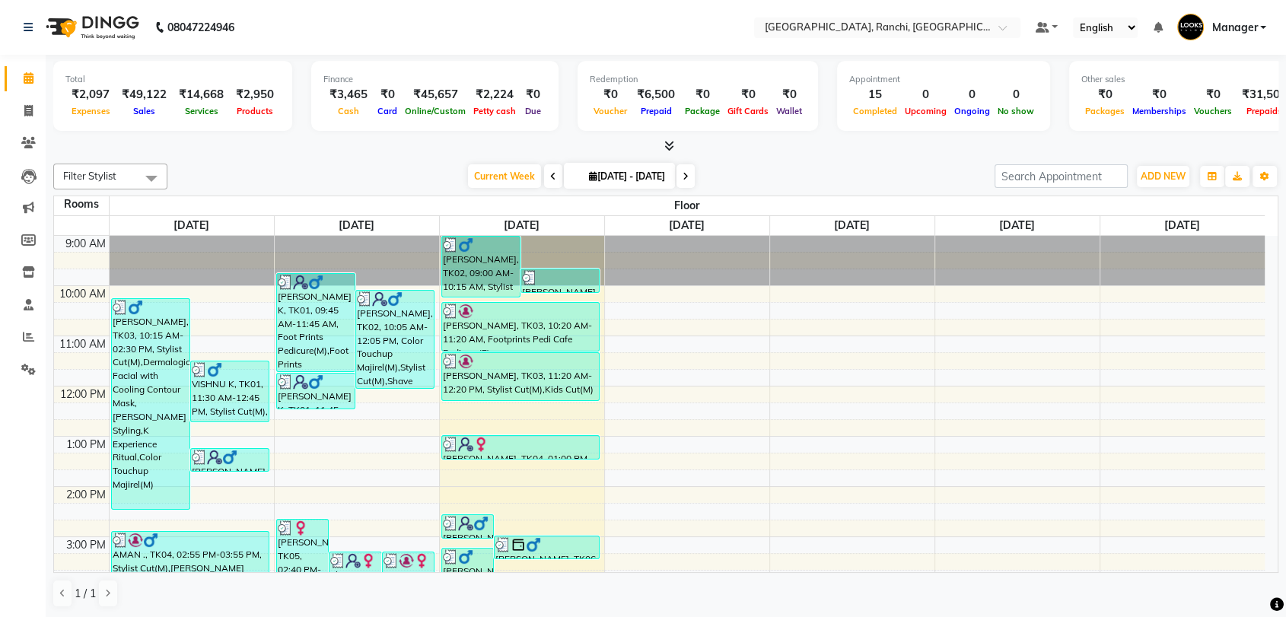
click at [673, 148] on icon at bounding box center [669, 145] width 10 height 11
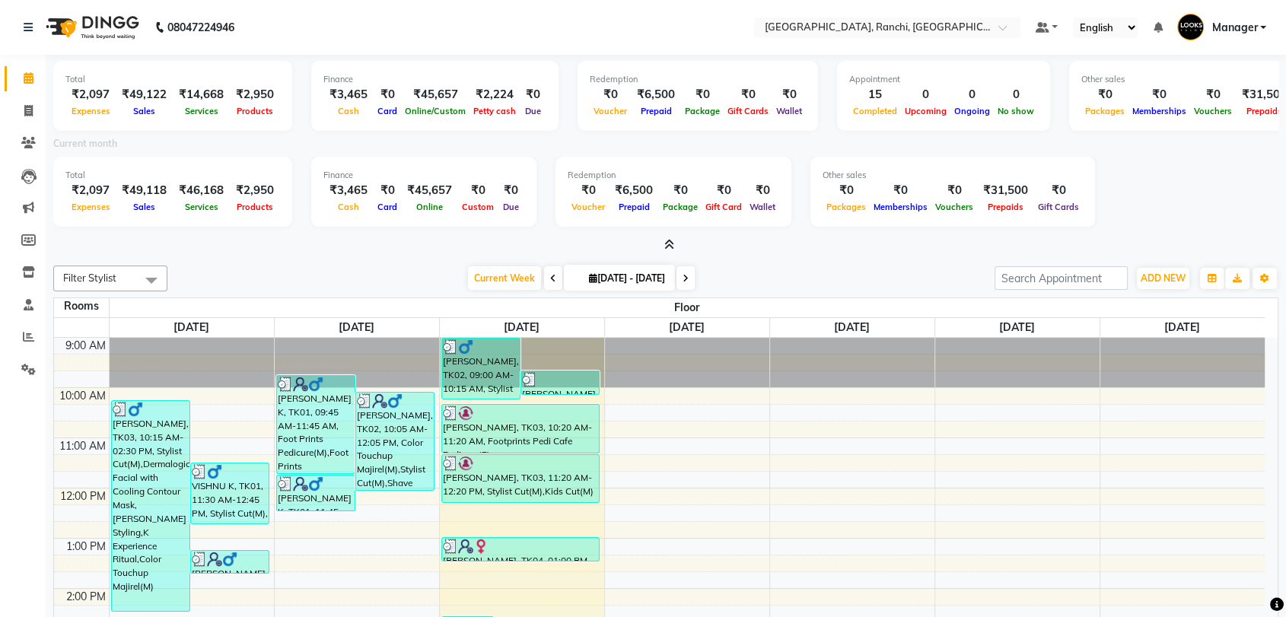
click at [672, 244] on icon at bounding box center [669, 244] width 10 height 11
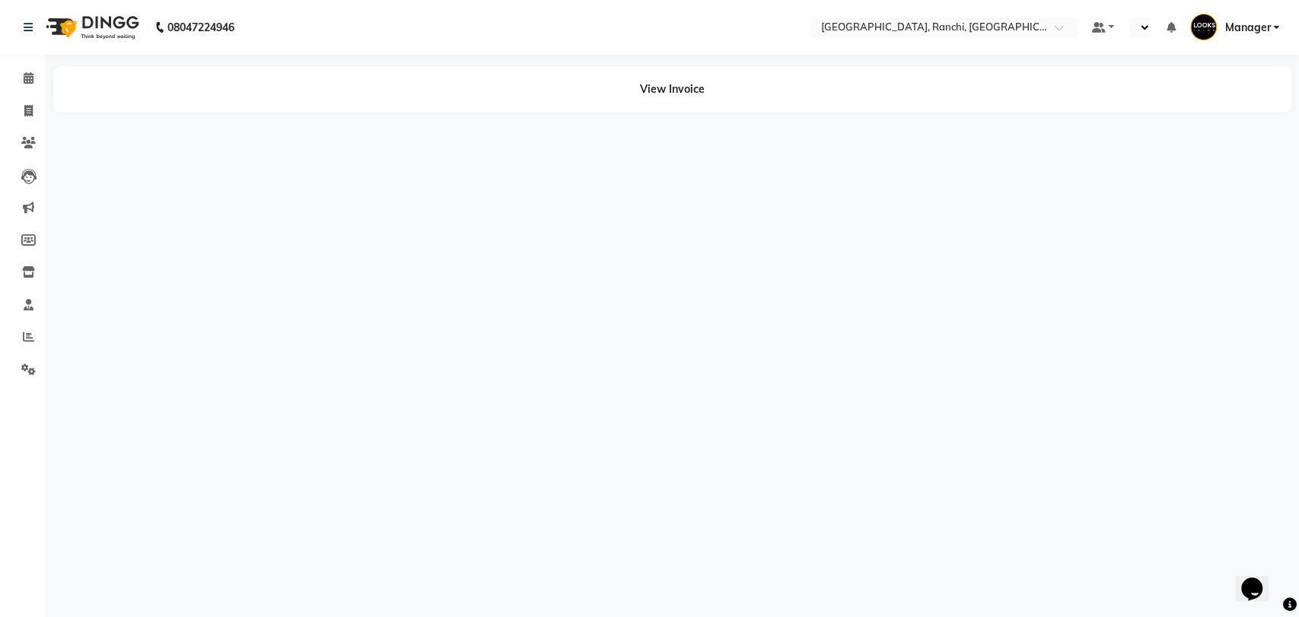
select select "en"
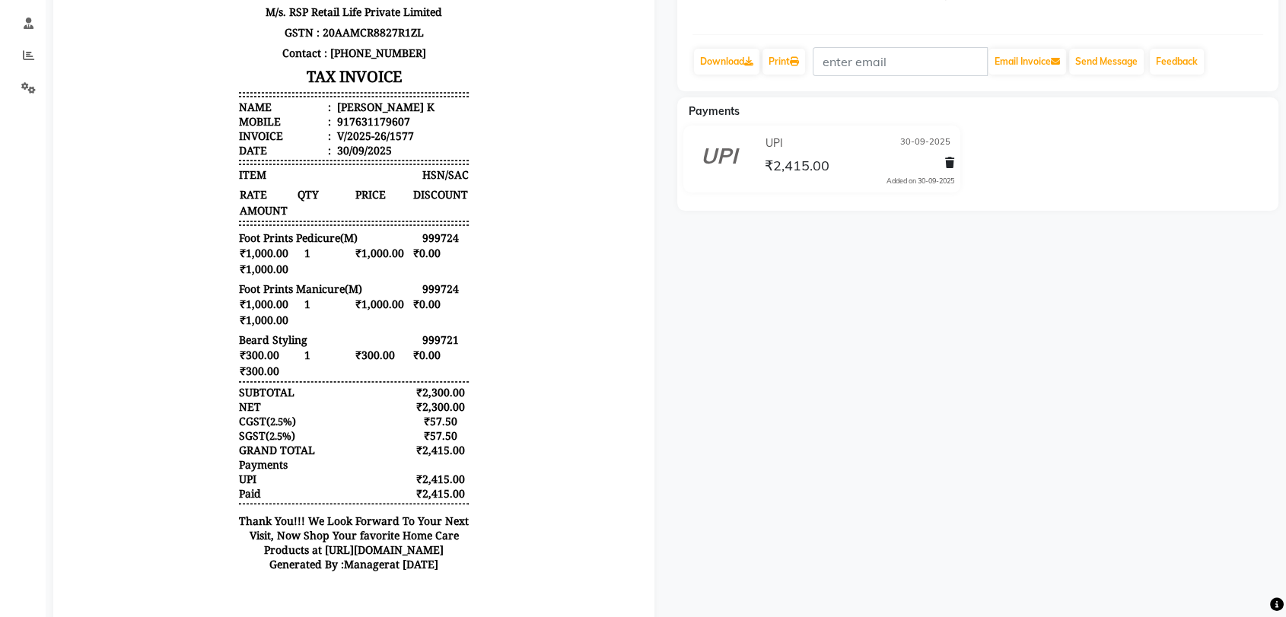
scroll to position [244, 0]
